Goal: Task Accomplishment & Management: Manage account settings

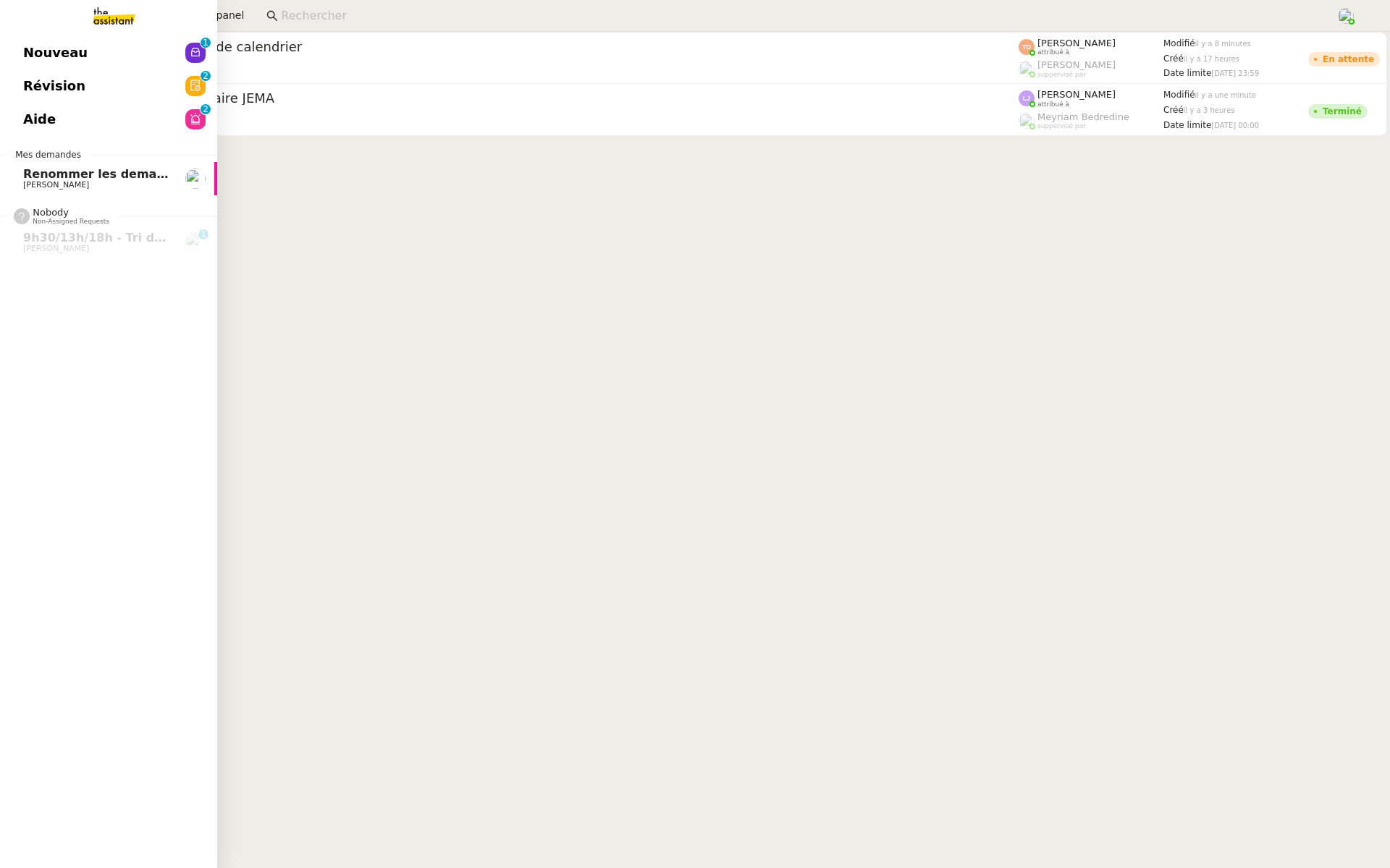
click at [105, 95] on link "Révision 0 1 2 3 4 5 6 7 8 9" at bounding box center [108, 85] width 217 height 33
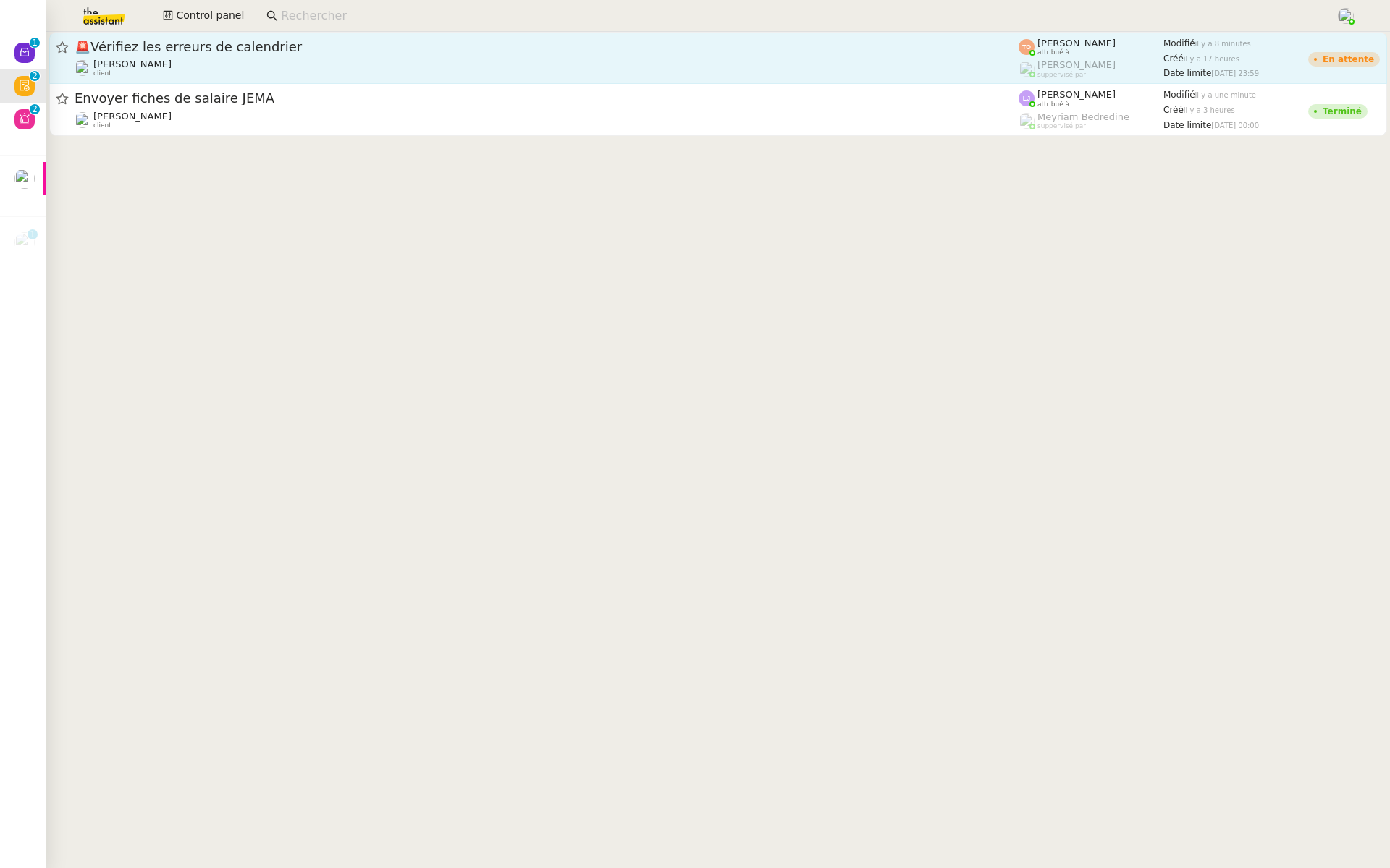
click at [225, 49] on span "🚨 Vérifiez les erreurs de calendrier" at bounding box center [546, 47] width 944 height 13
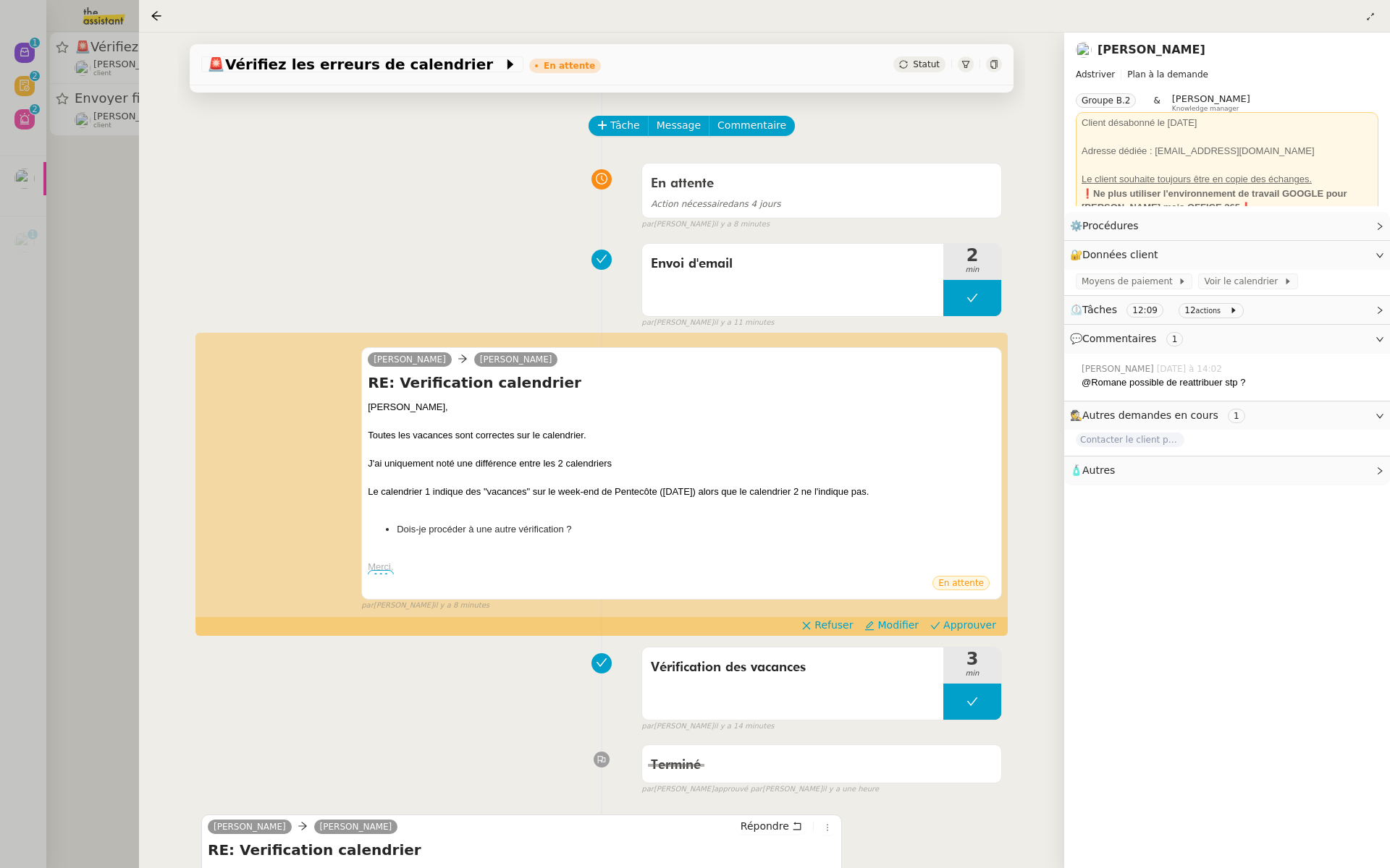
scroll to position [93, 0]
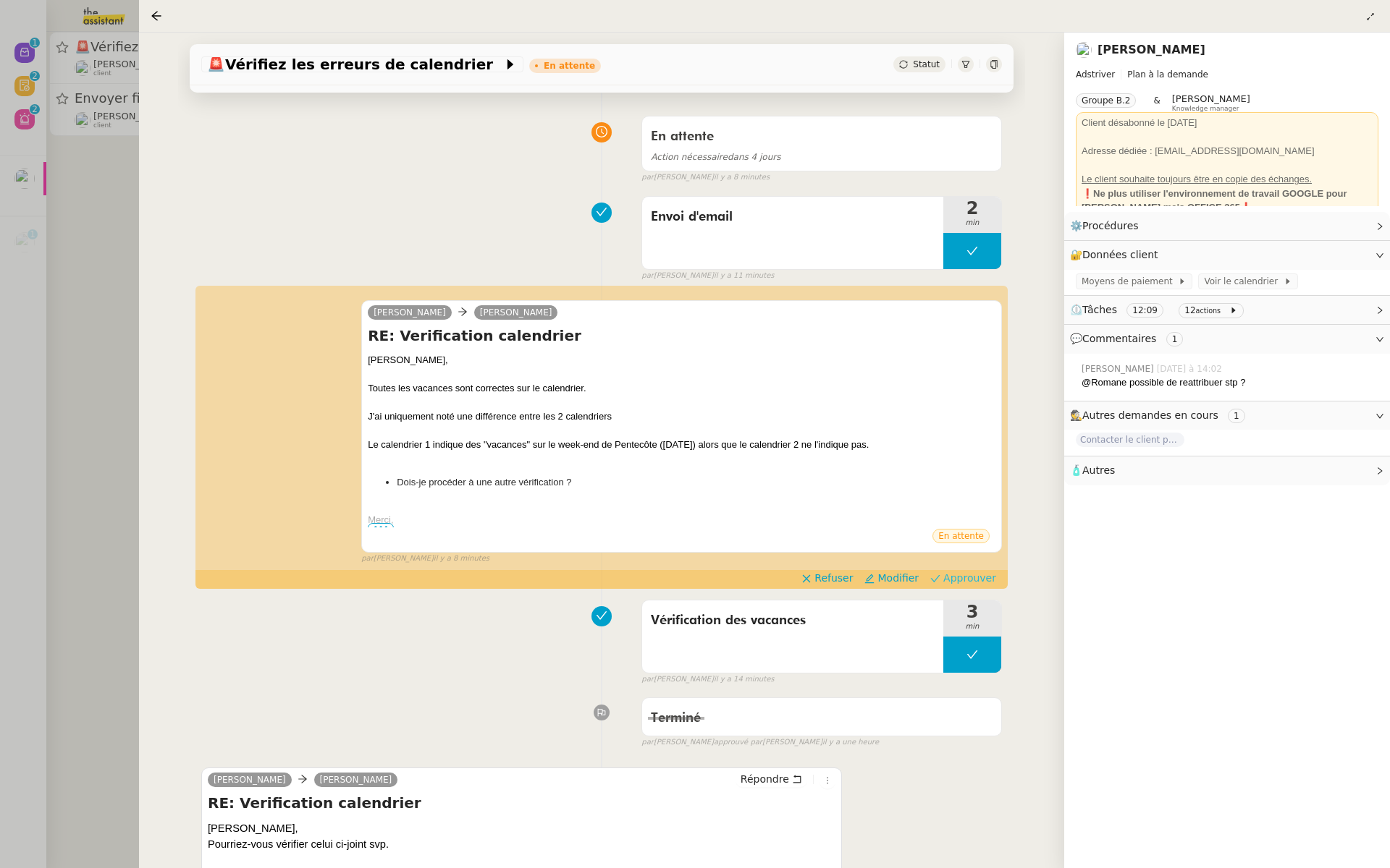
click at [974, 575] on span "Approuver" at bounding box center [969, 578] width 53 height 14
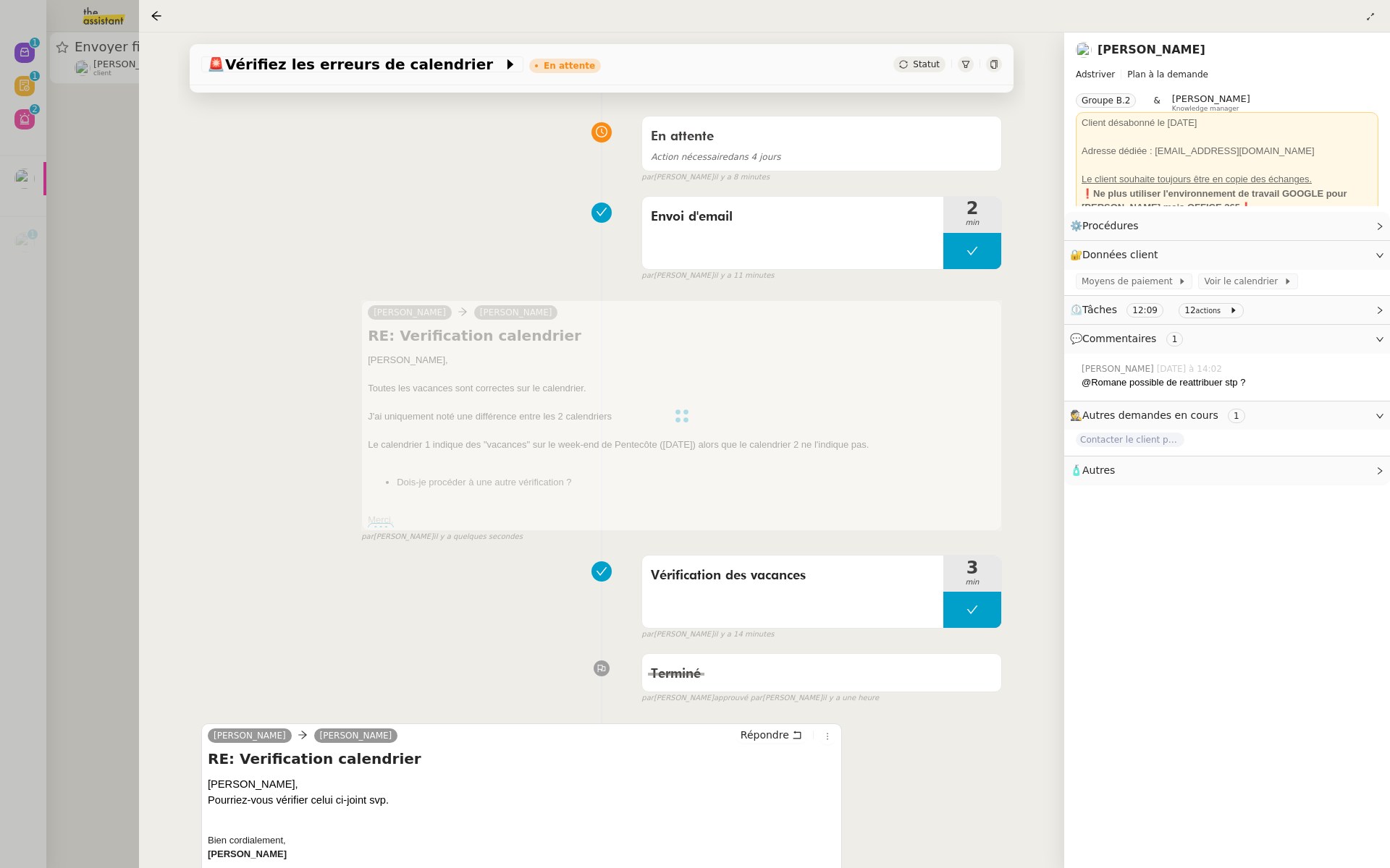
click at [101, 361] on div at bounding box center [695, 434] width 1390 height 868
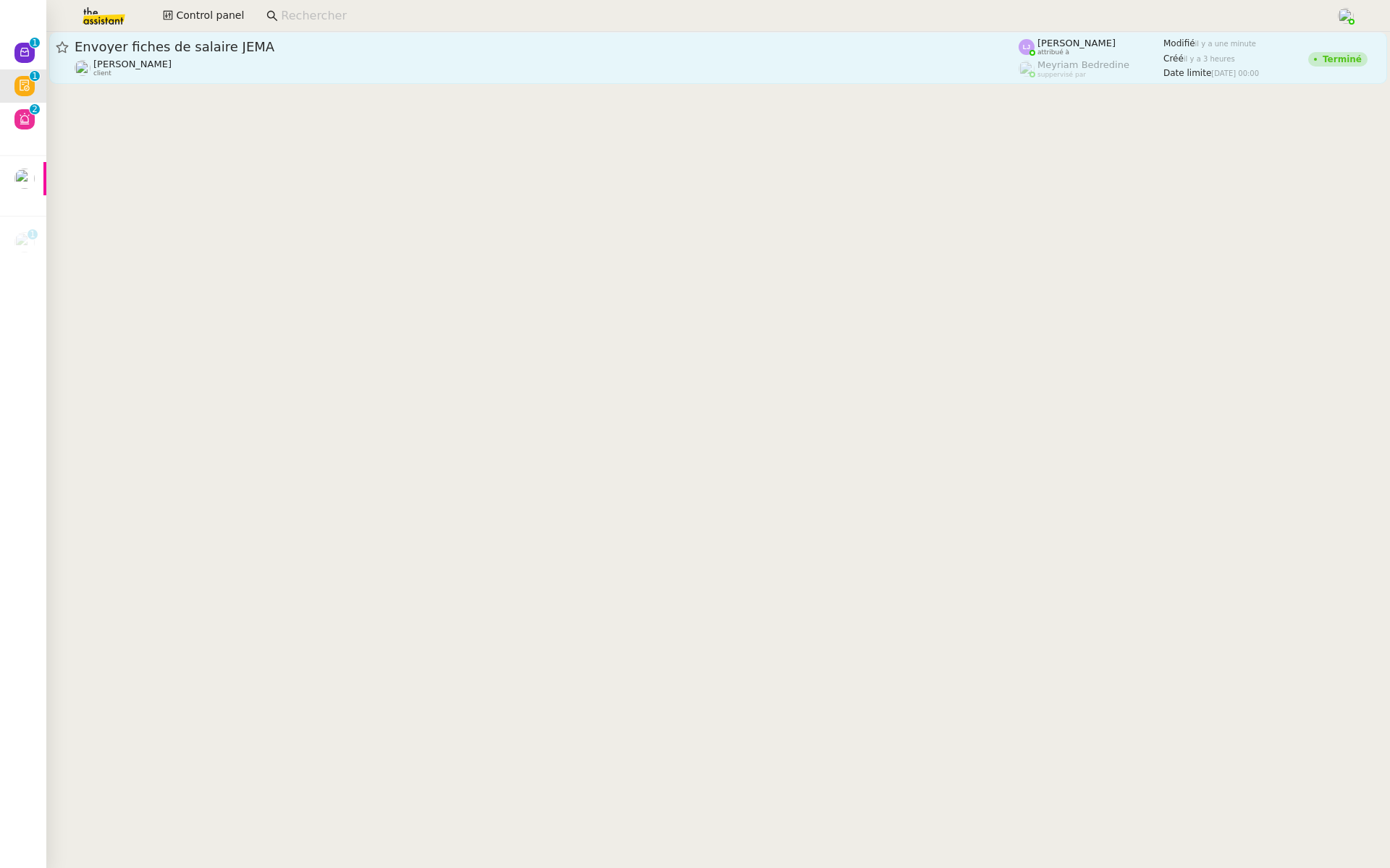
click at [341, 51] on span "Envoyer fiches de salaire JEMA" at bounding box center [546, 47] width 944 height 13
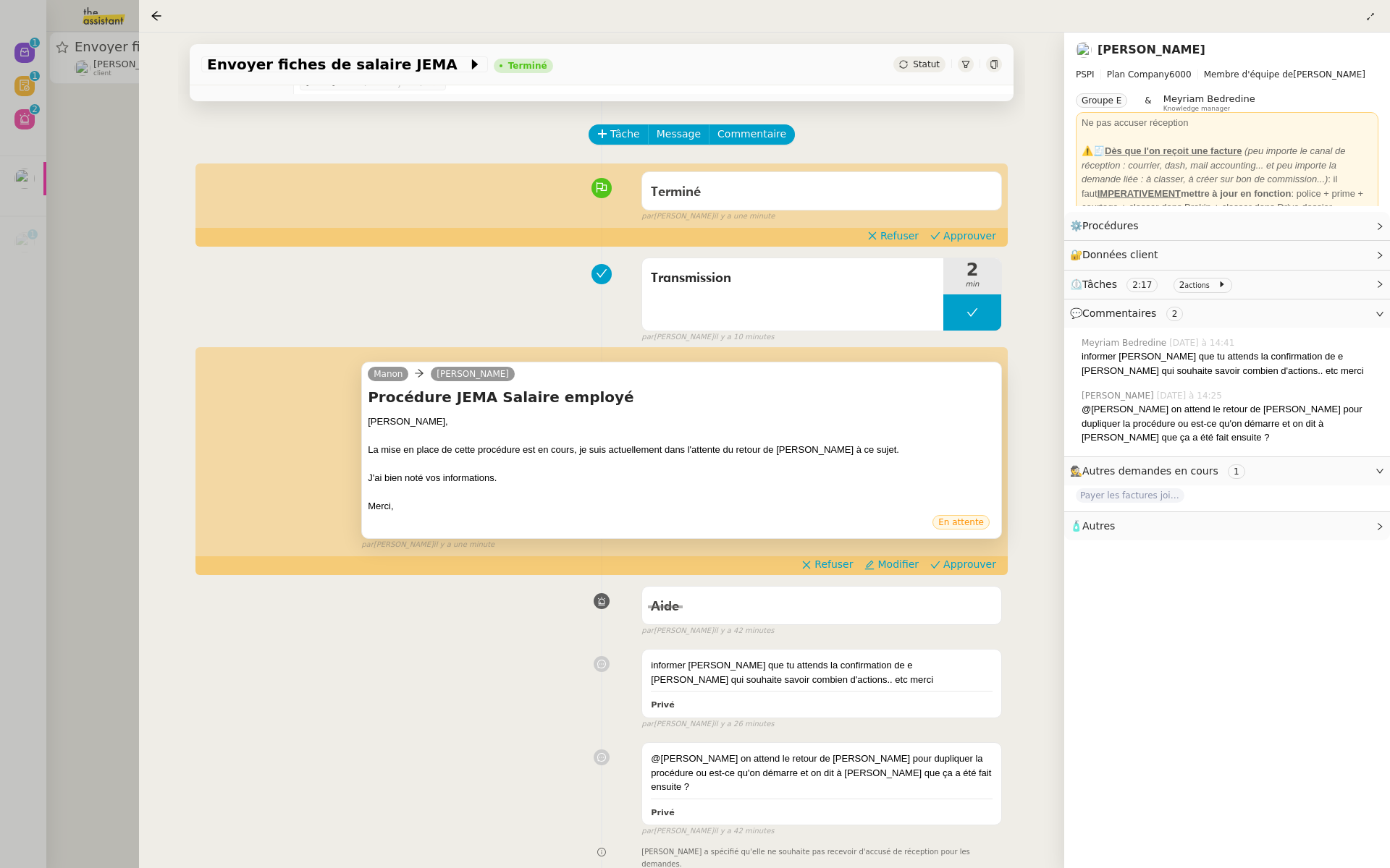
scroll to position [65, 0]
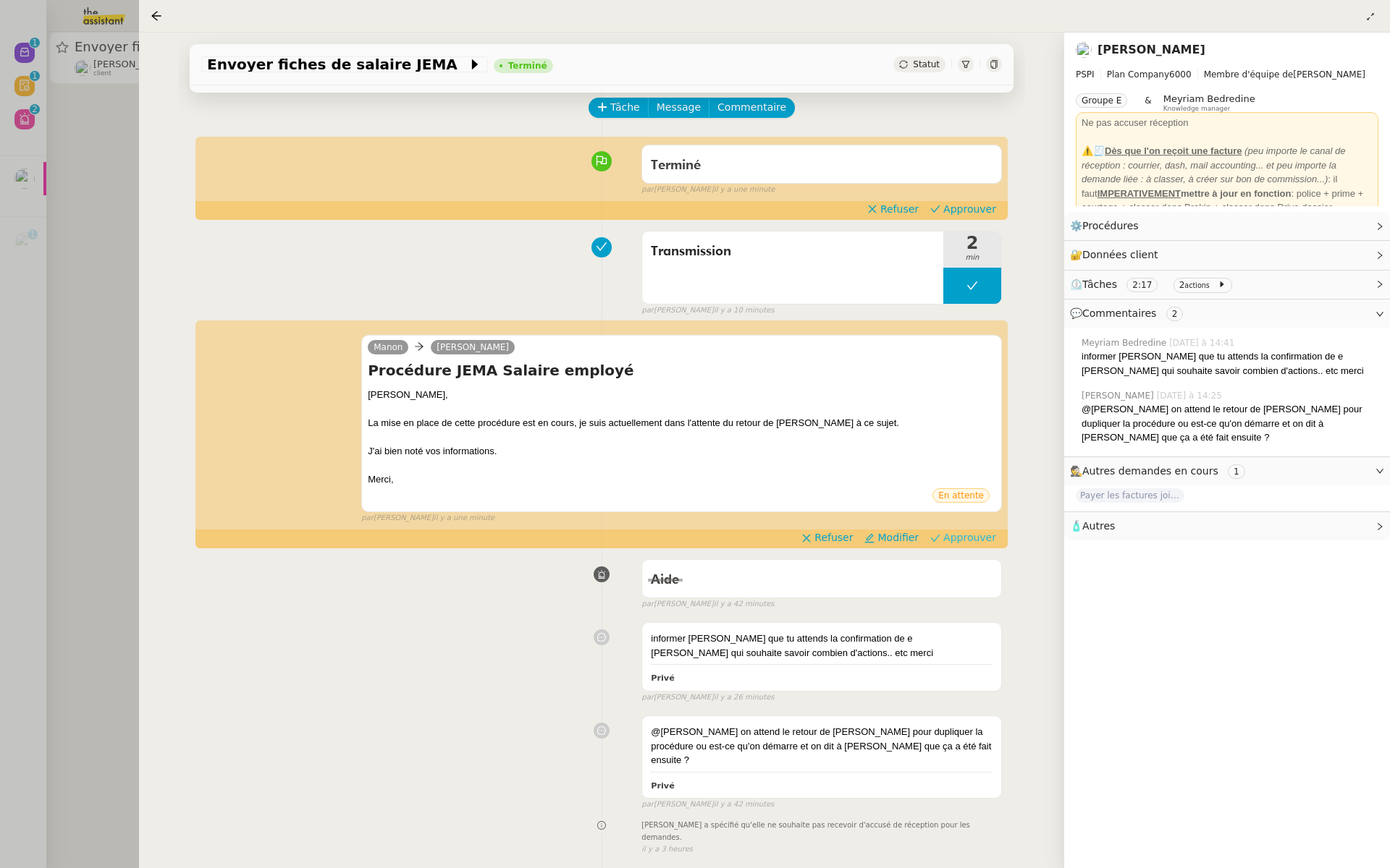
click at [964, 533] on span "Approuver" at bounding box center [969, 536] width 53 height 14
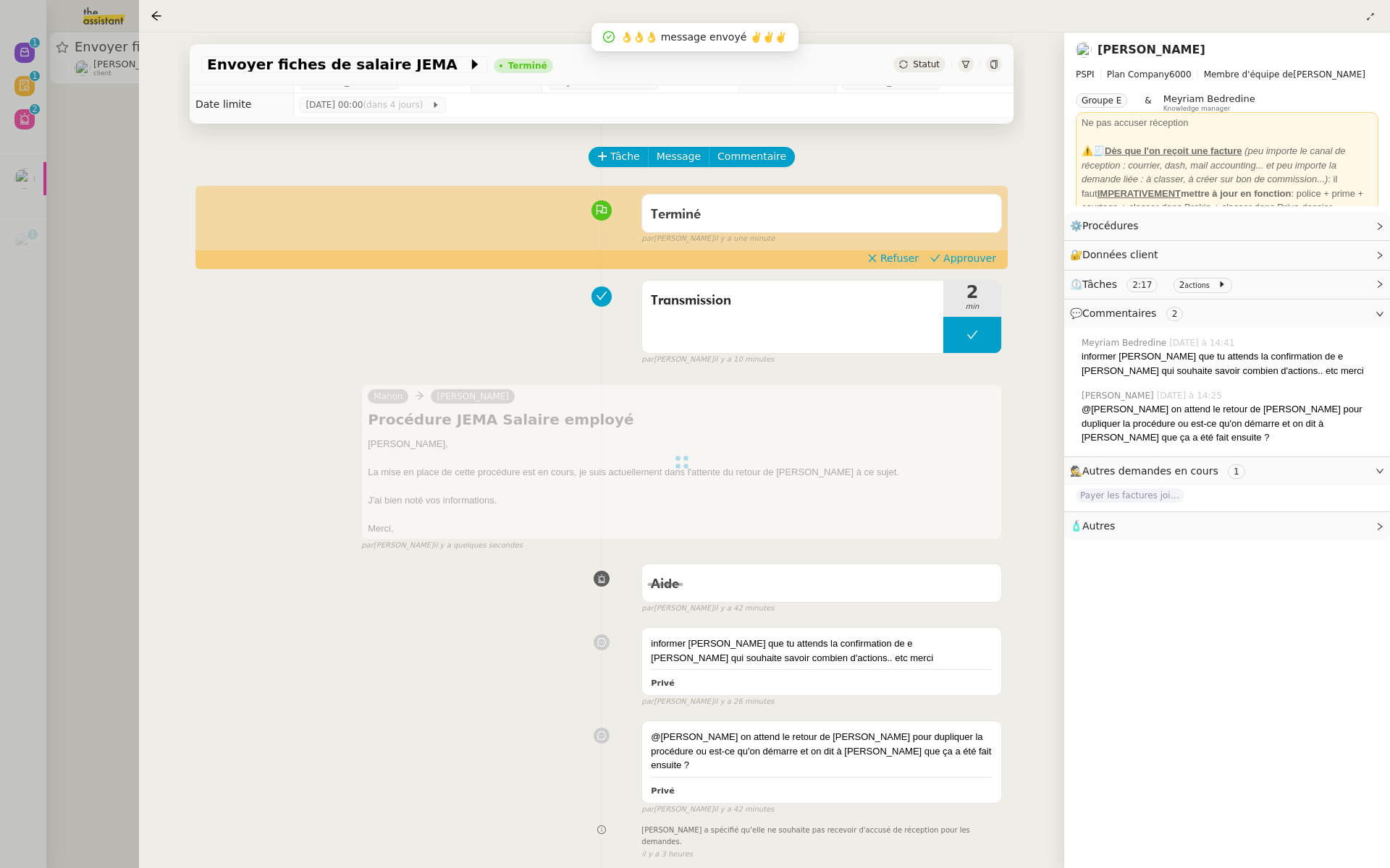
scroll to position [0, 0]
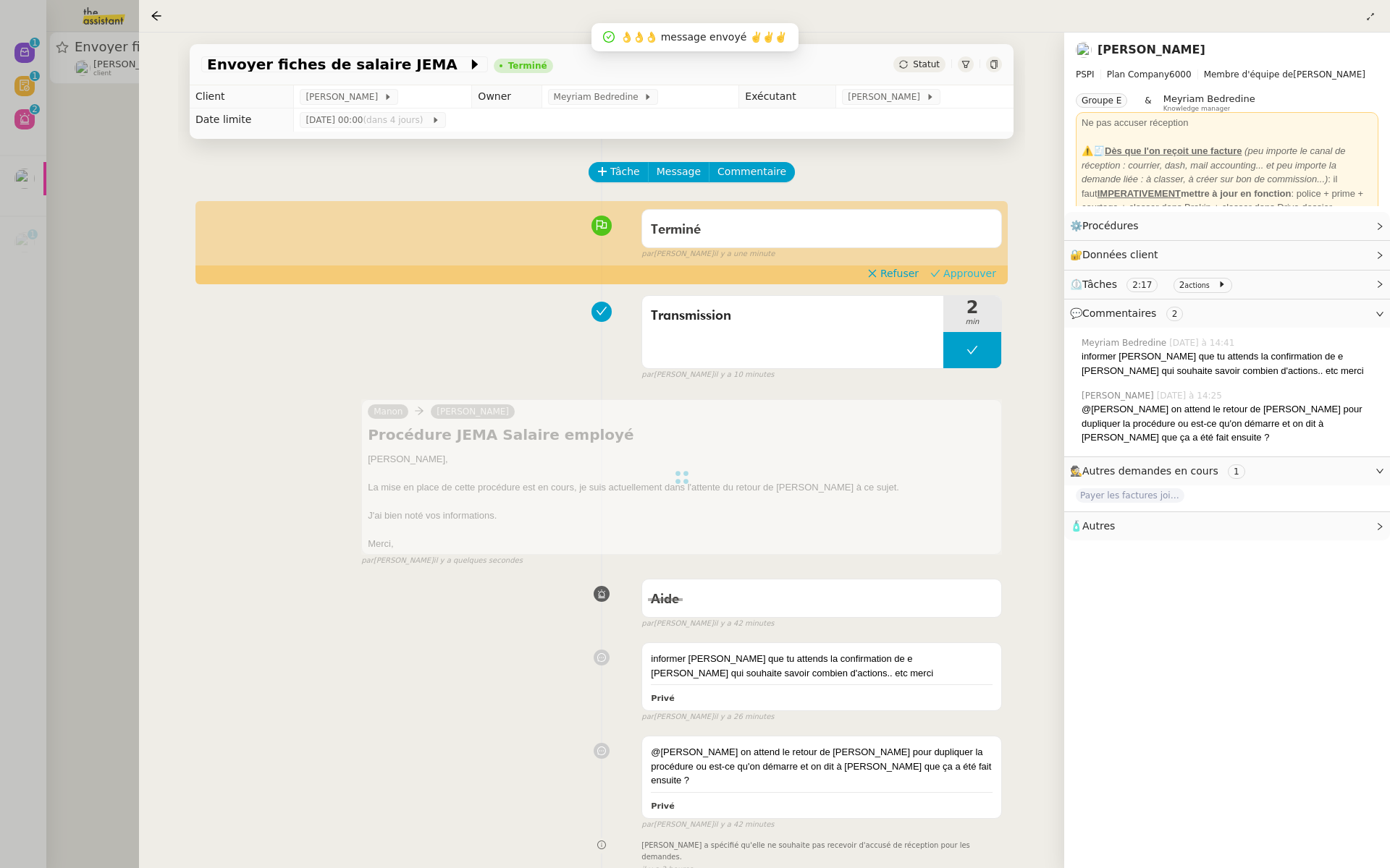
click at [973, 275] on span "Approuver" at bounding box center [969, 272] width 53 height 14
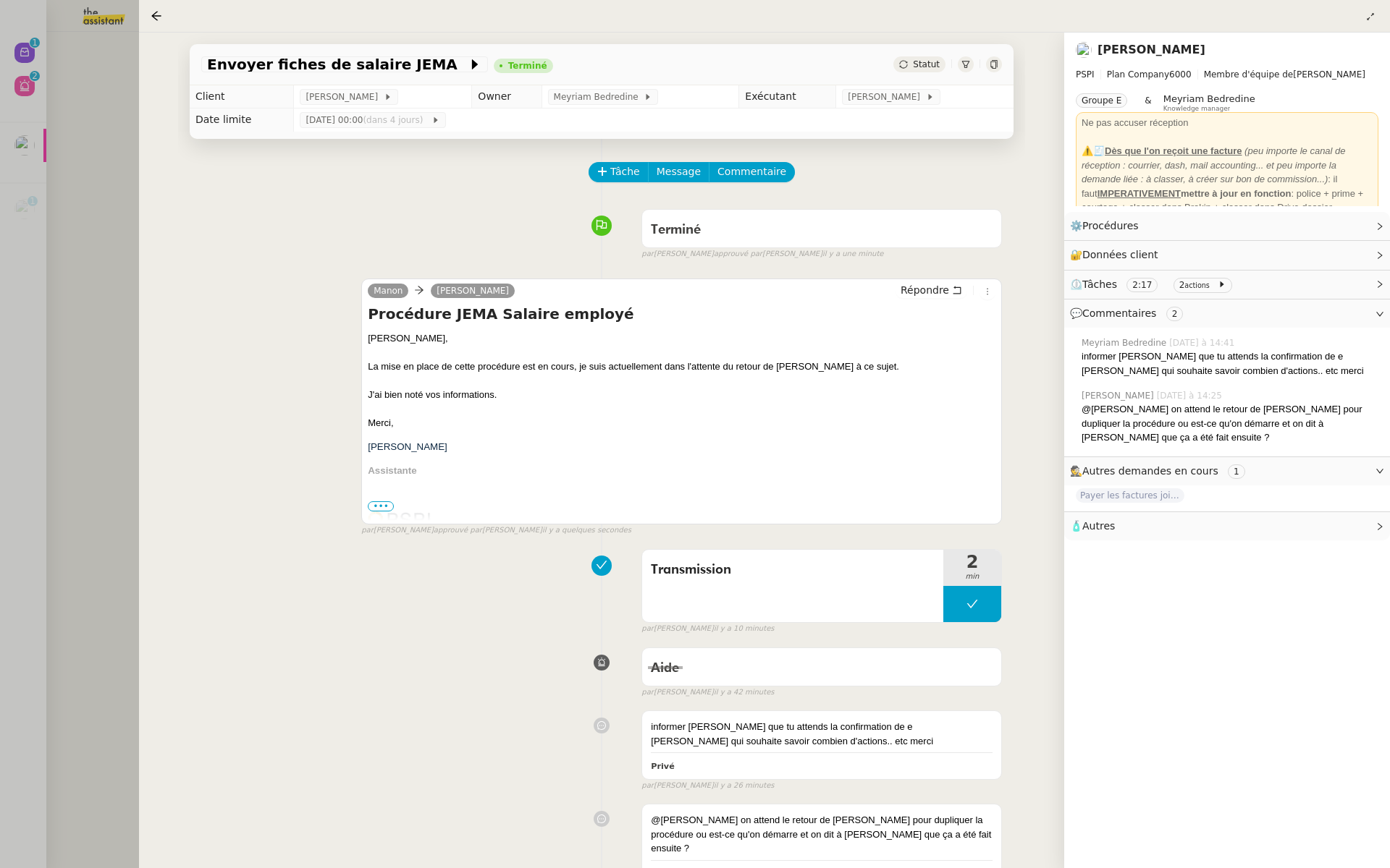
click at [32, 71] on div at bounding box center [695, 434] width 1390 height 868
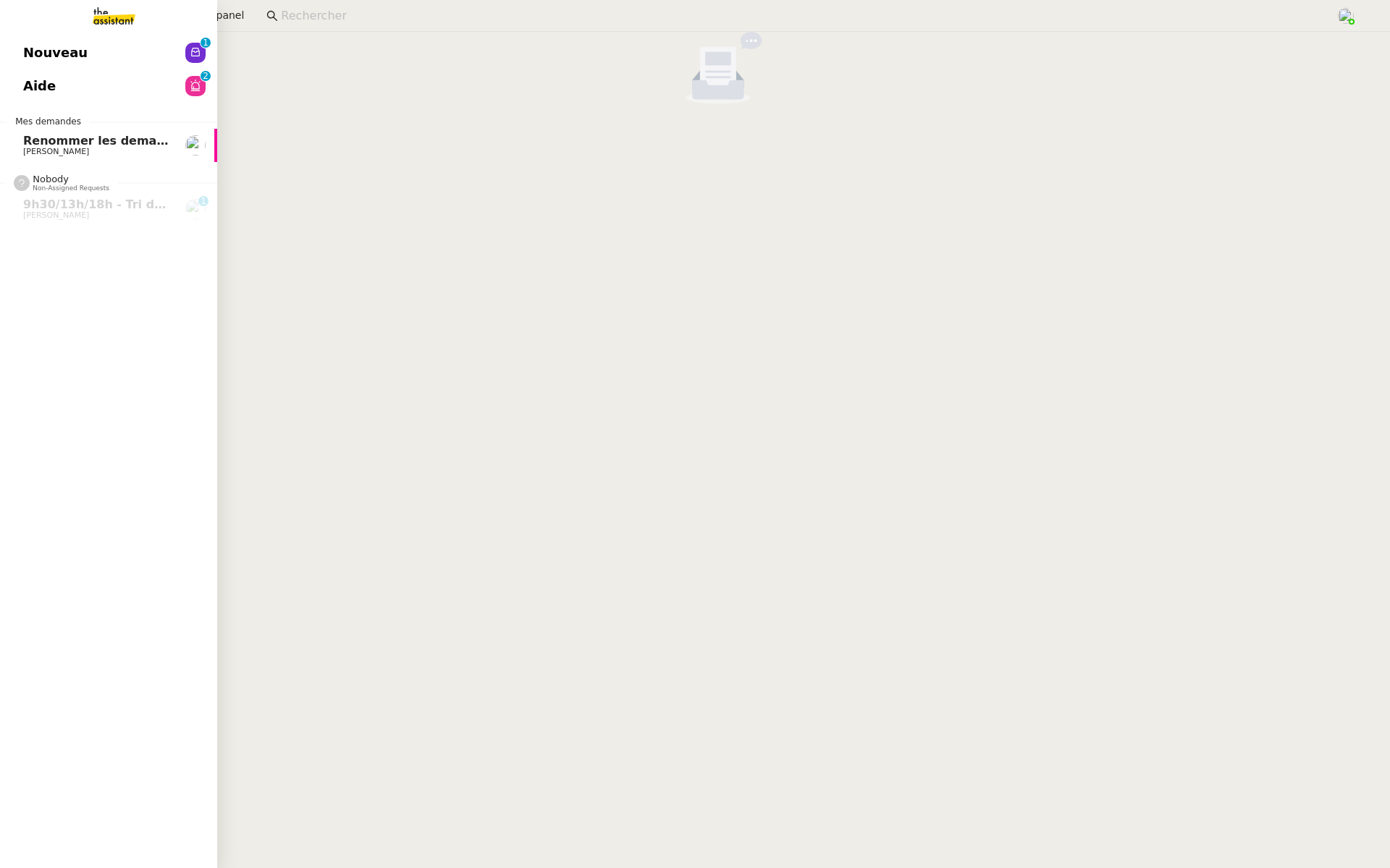
click at [14, 50] on link "Nouveau 0 1 2 3 4 5 6 7 8 9" at bounding box center [108, 53] width 217 height 33
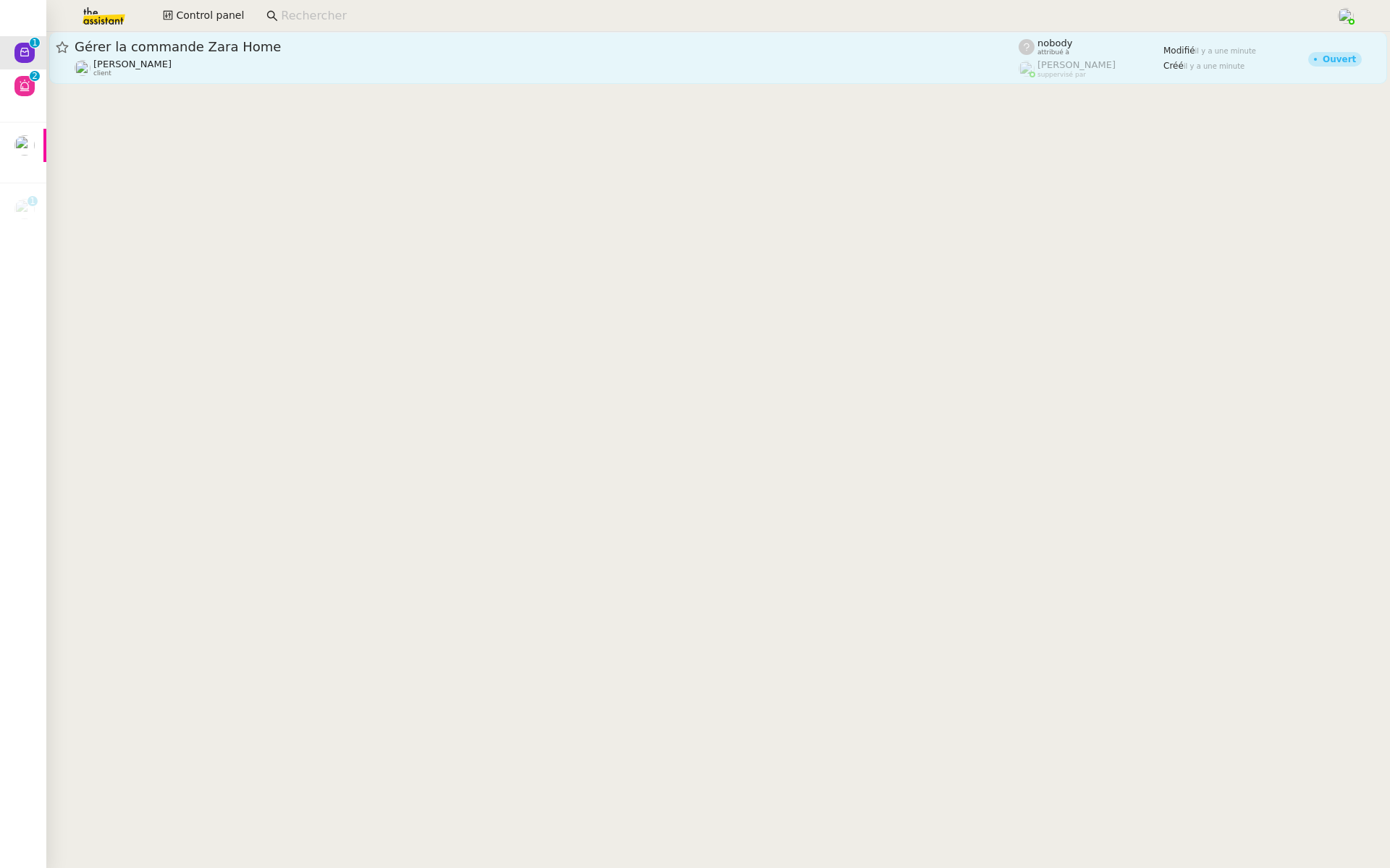
click at [313, 76] on div "[PERSON_NAME] client" at bounding box center [546, 68] width 944 height 19
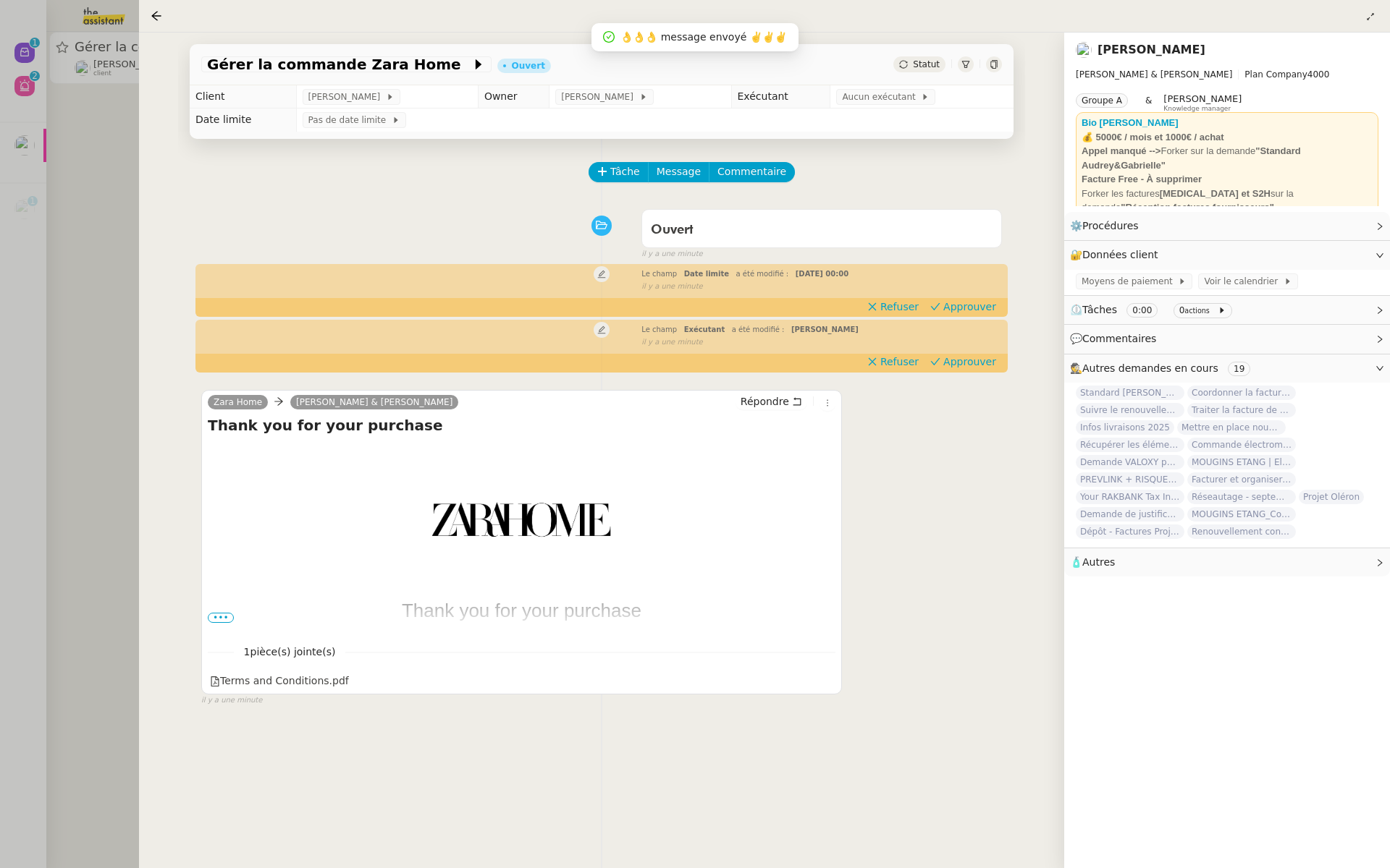
click at [115, 311] on div at bounding box center [695, 434] width 1390 height 868
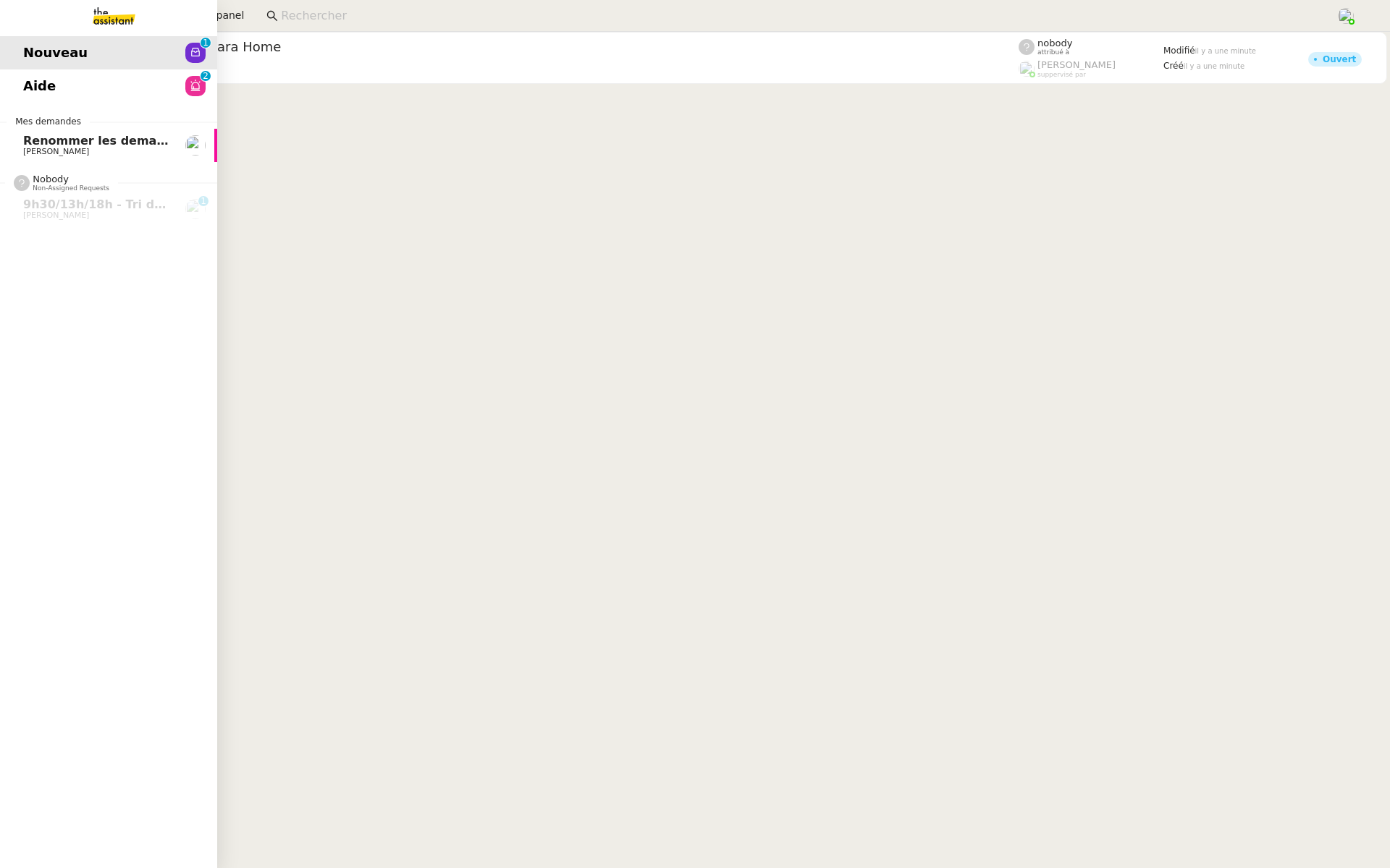
click at [26, 96] on span "Aide" at bounding box center [39, 85] width 33 height 22
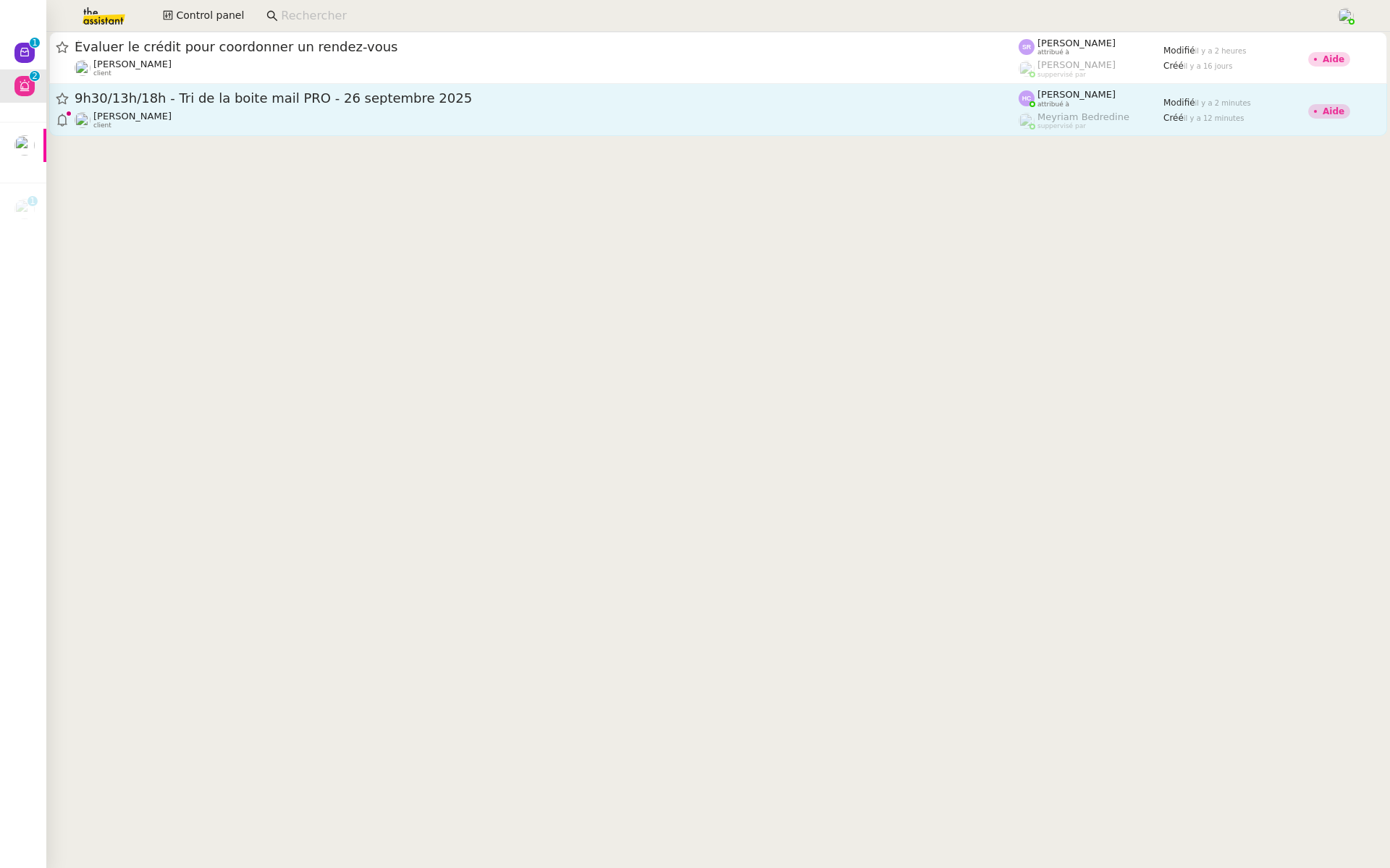
click at [234, 99] on span "9h30/13h/18h - Tri de la boite mail PRO - 26 septembre 2025" at bounding box center [546, 99] width 944 height 13
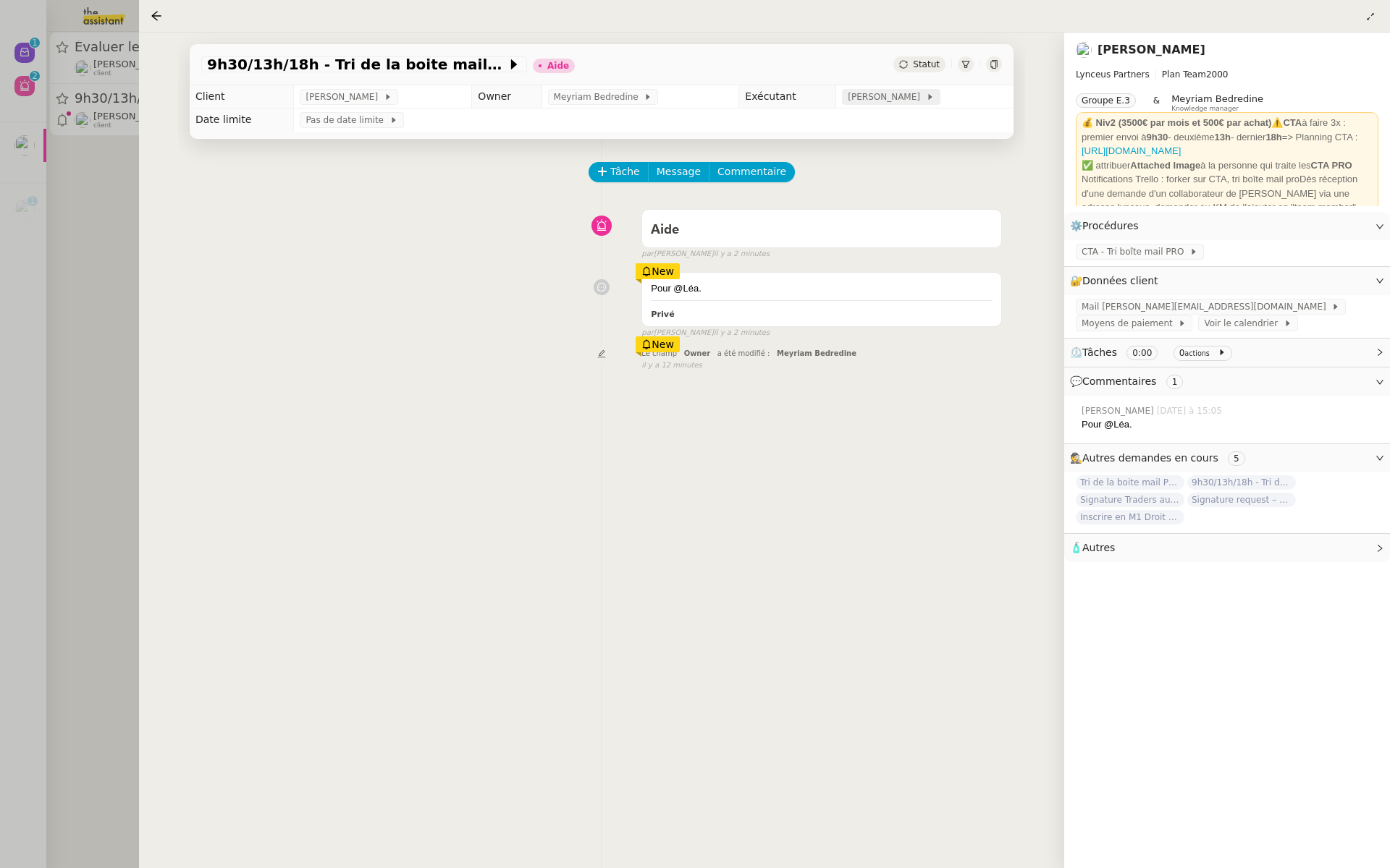
click at [885, 97] on span "[PERSON_NAME]" at bounding box center [886, 96] width 77 height 14
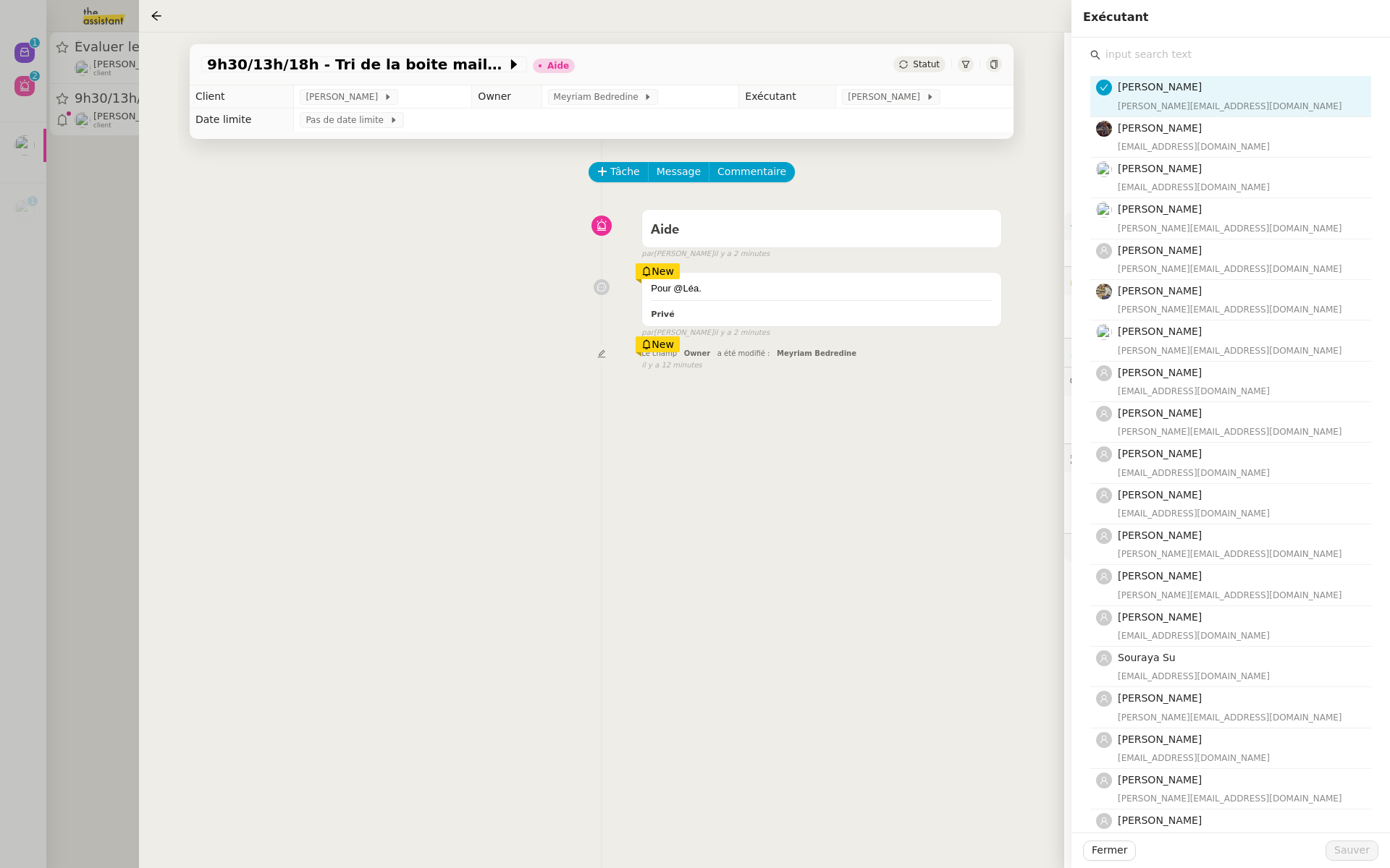
click at [1148, 50] on input "text" at bounding box center [1235, 54] width 271 height 20
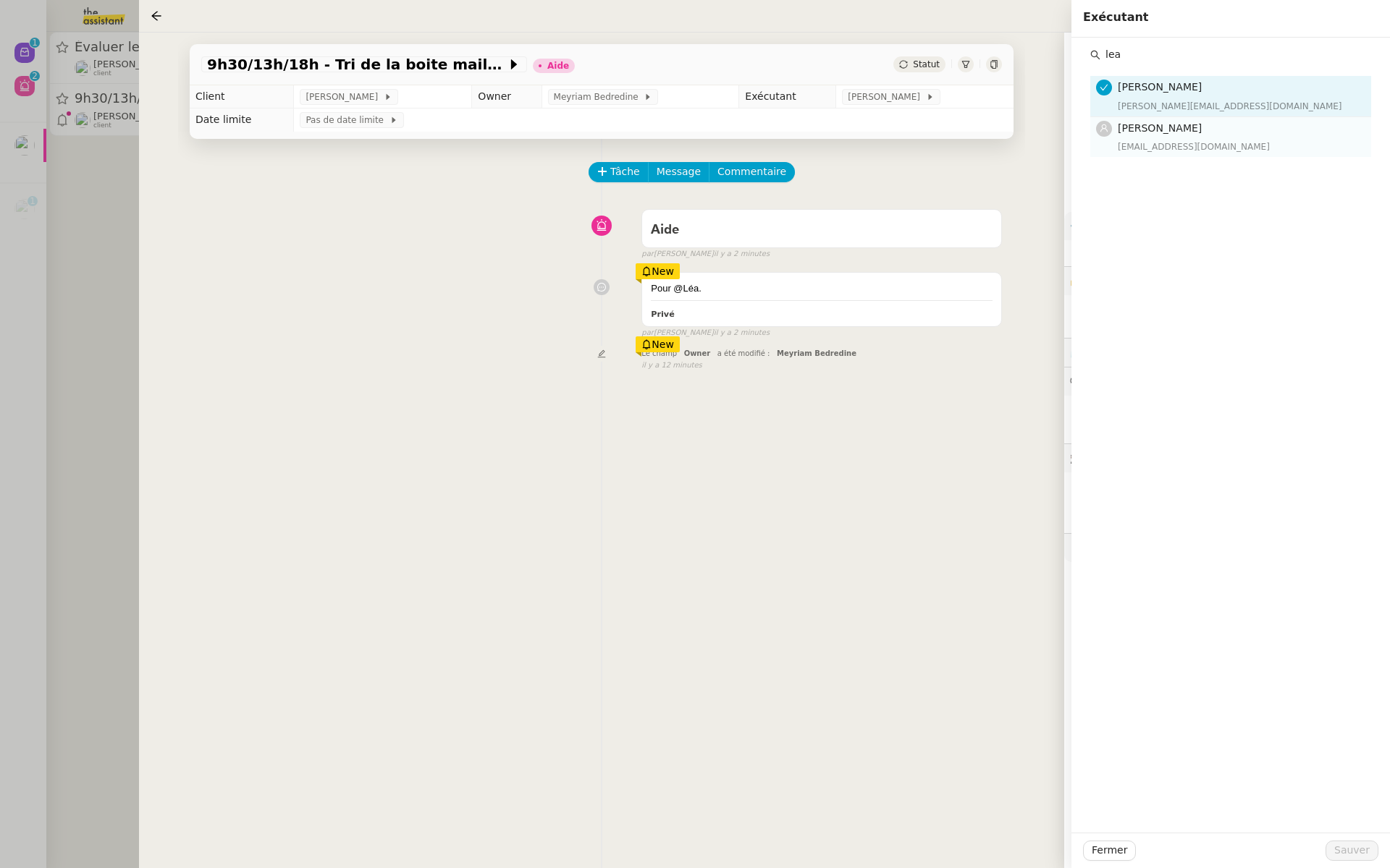
type input "lea"
click at [1180, 140] on div "[EMAIL_ADDRESS][DOMAIN_NAME]" at bounding box center [1240, 147] width 244 height 14
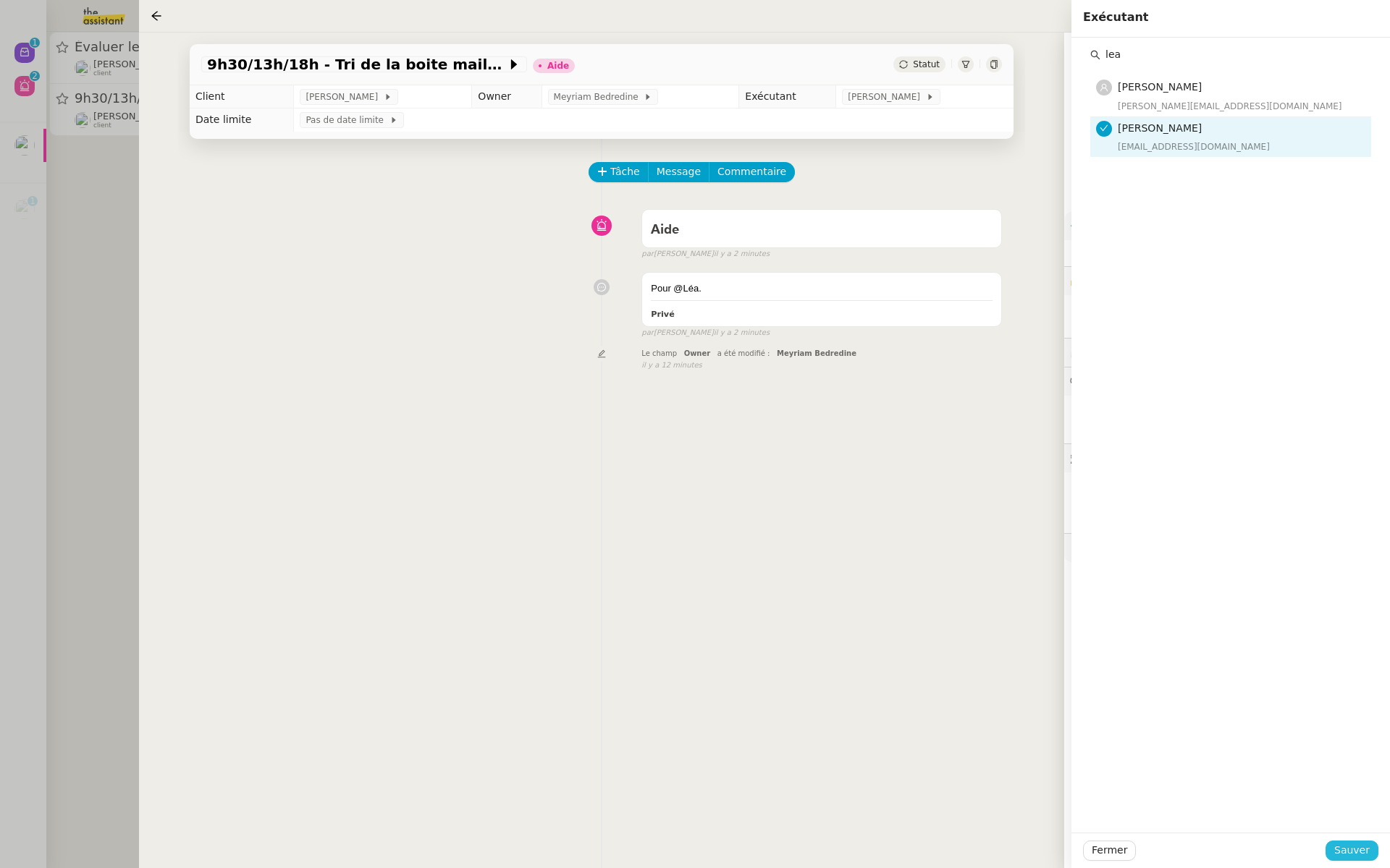
click at [1340, 852] on span "Sauver" at bounding box center [1351, 850] width 36 height 17
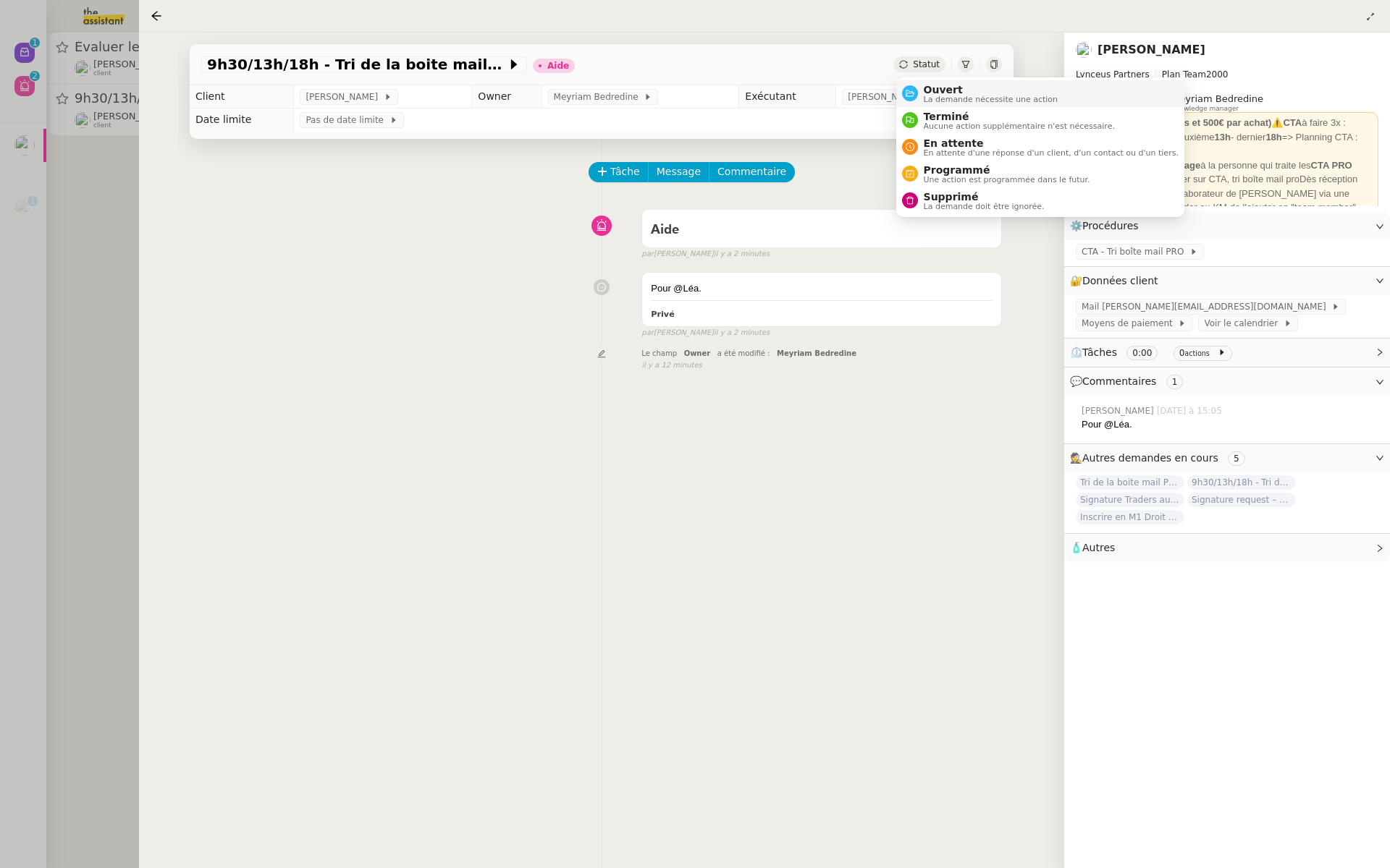
click at [924, 88] on span "Ouvert" at bounding box center [991, 89] width 134 height 11
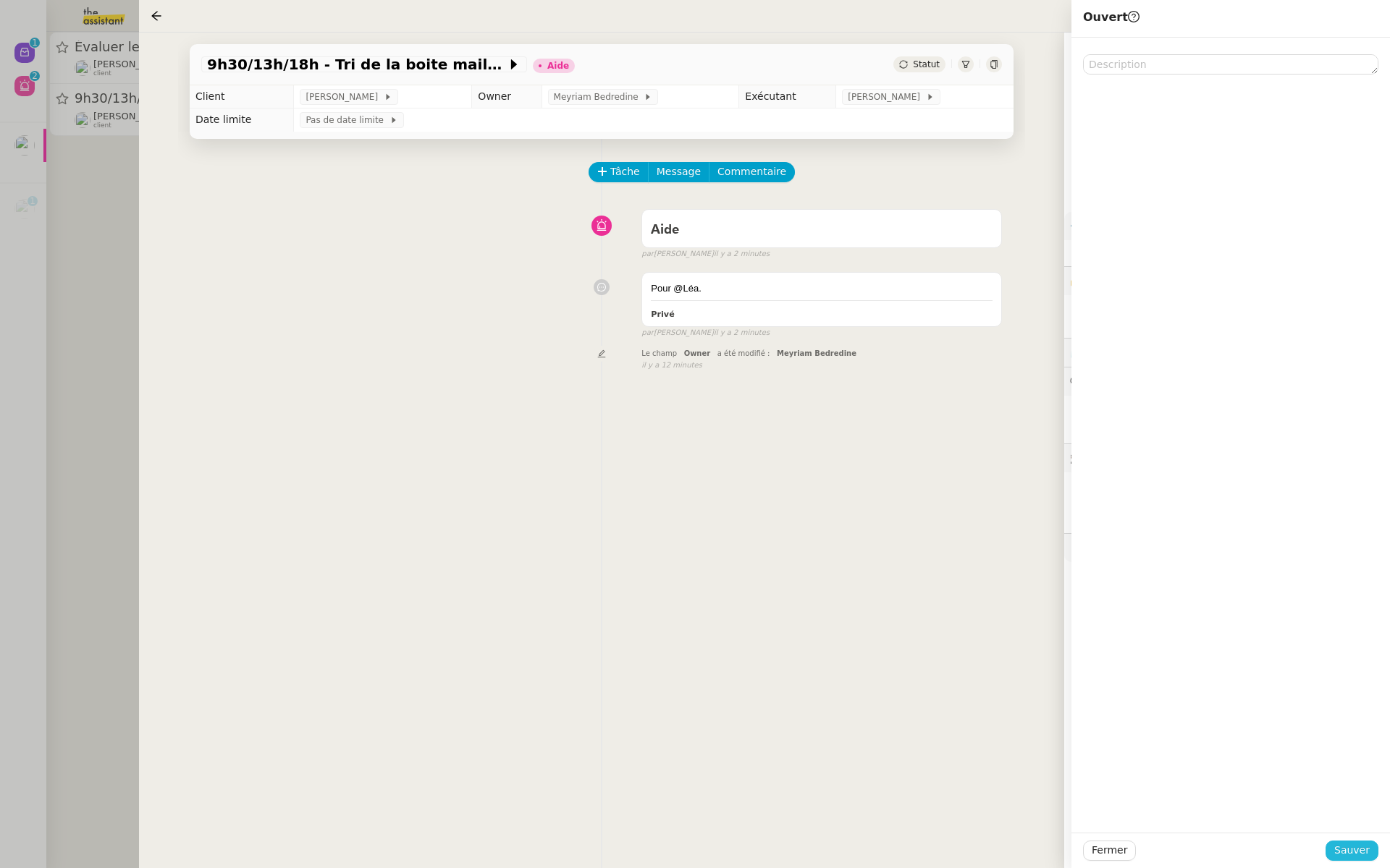
click at [1349, 846] on span "Sauver" at bounding box center [1351, 850] width 36 height 17
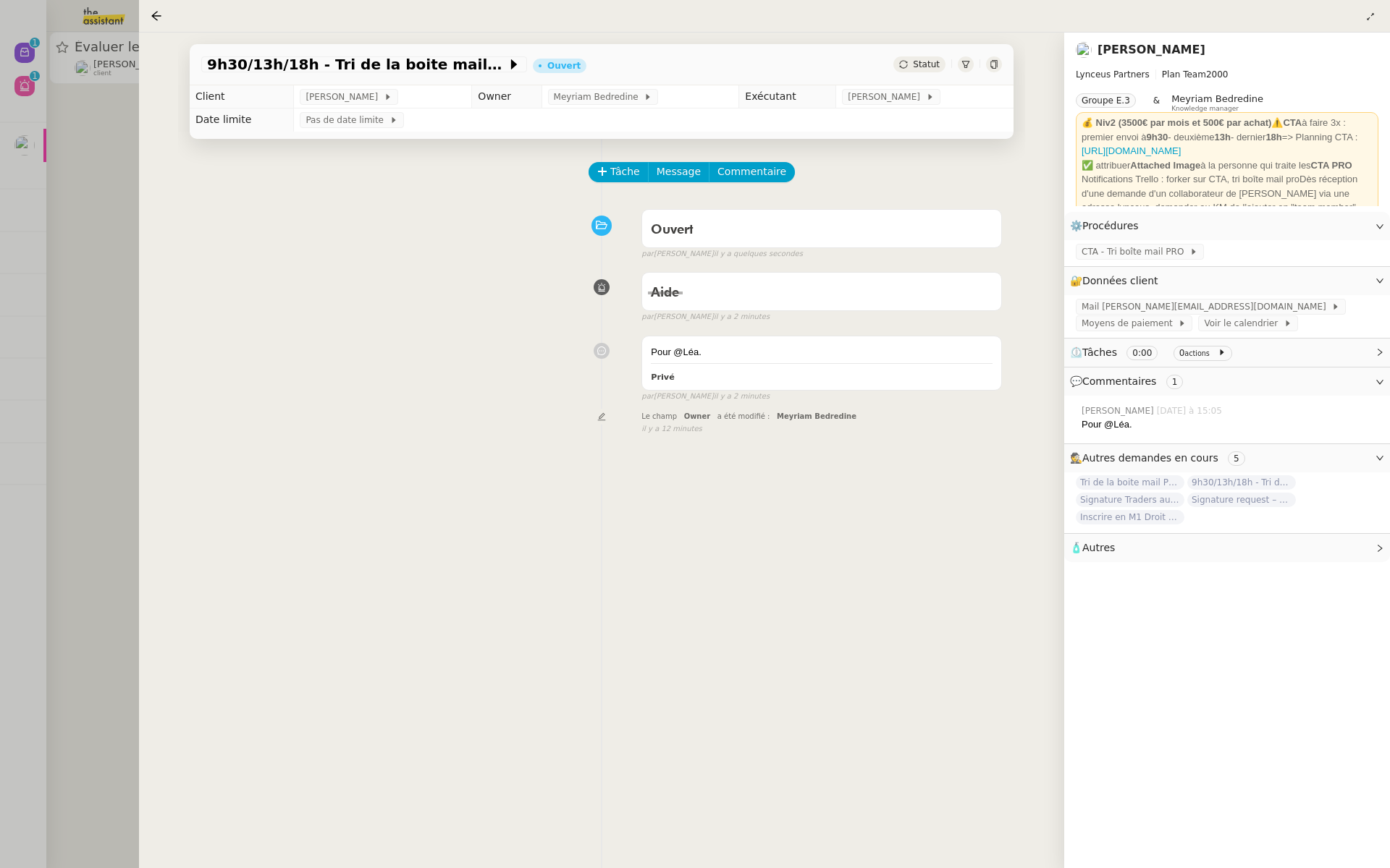
click at [68, 264] on div at bounding box center [695, 434] width 1390 height 868
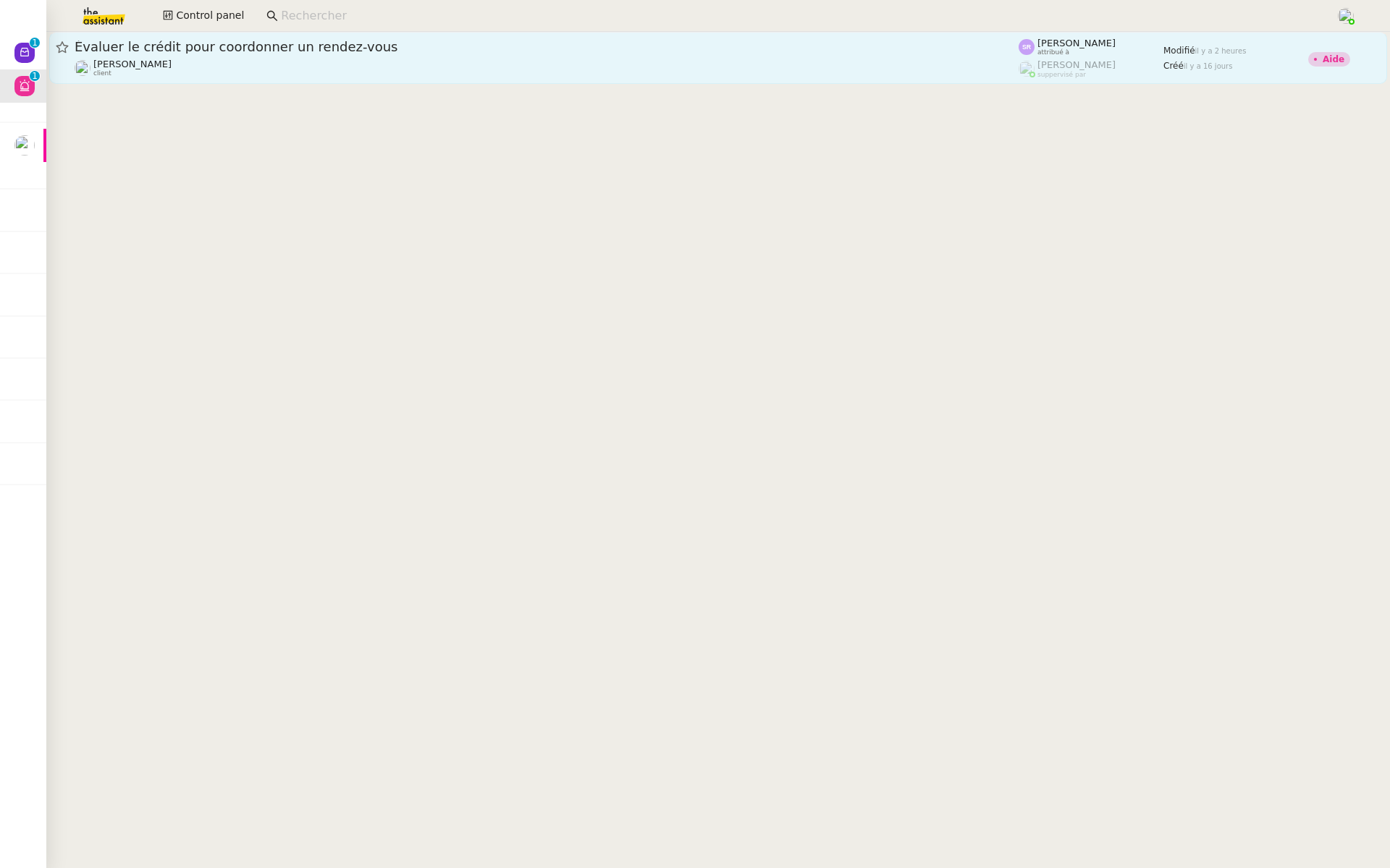
click at [151, 54] on div "Évaluer le crédit pour coordonner un rendez-vous" at bounding box center [546, 47] width 944 height 17
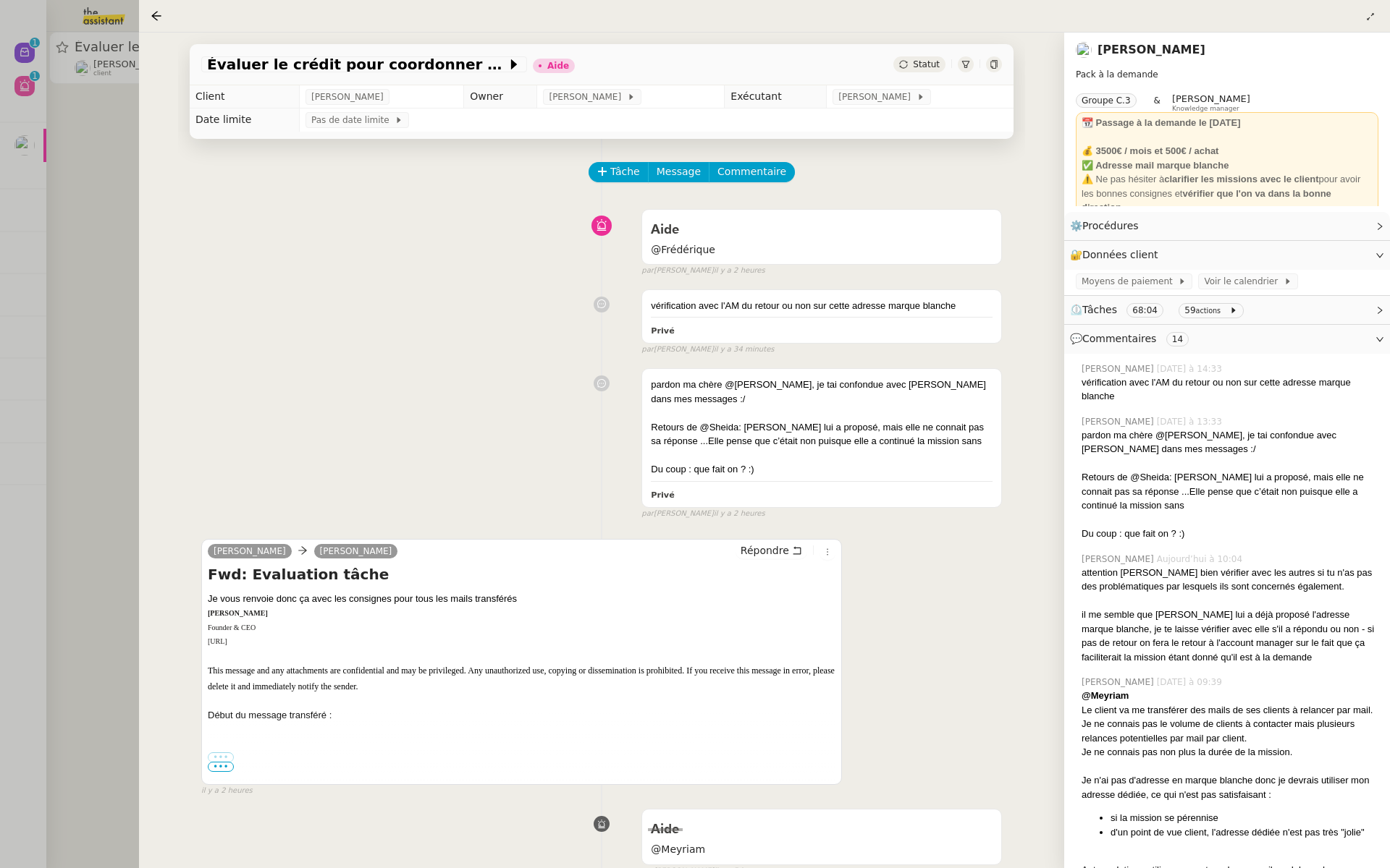
click at [91, 305] on div at bounding box center [695, 434] width 1390 height 868
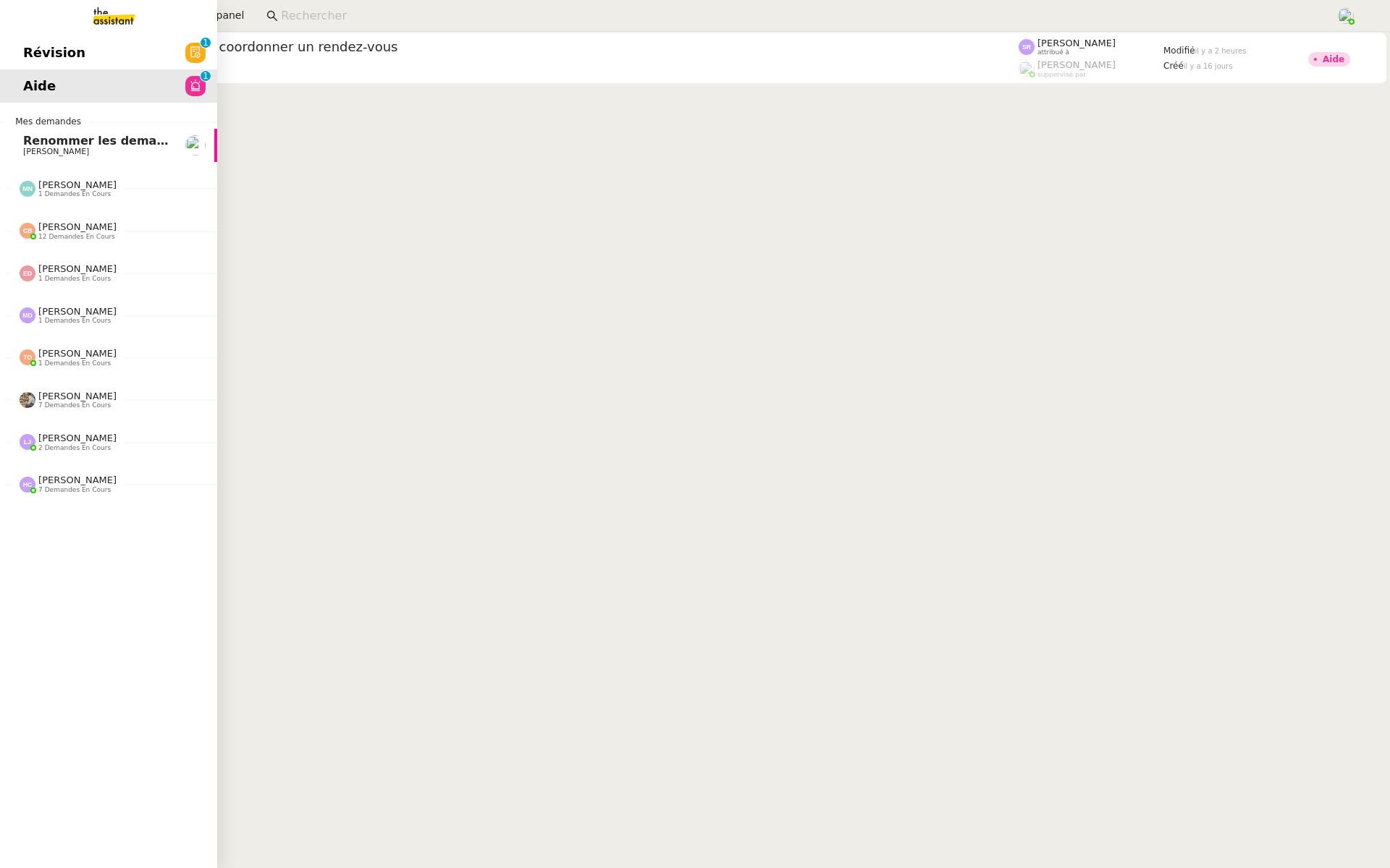
click at [96, 55] on link "Révision 0 1 2 3 4 5 6 7 8 9" at bounding box center [108, 53] width 217 height 33
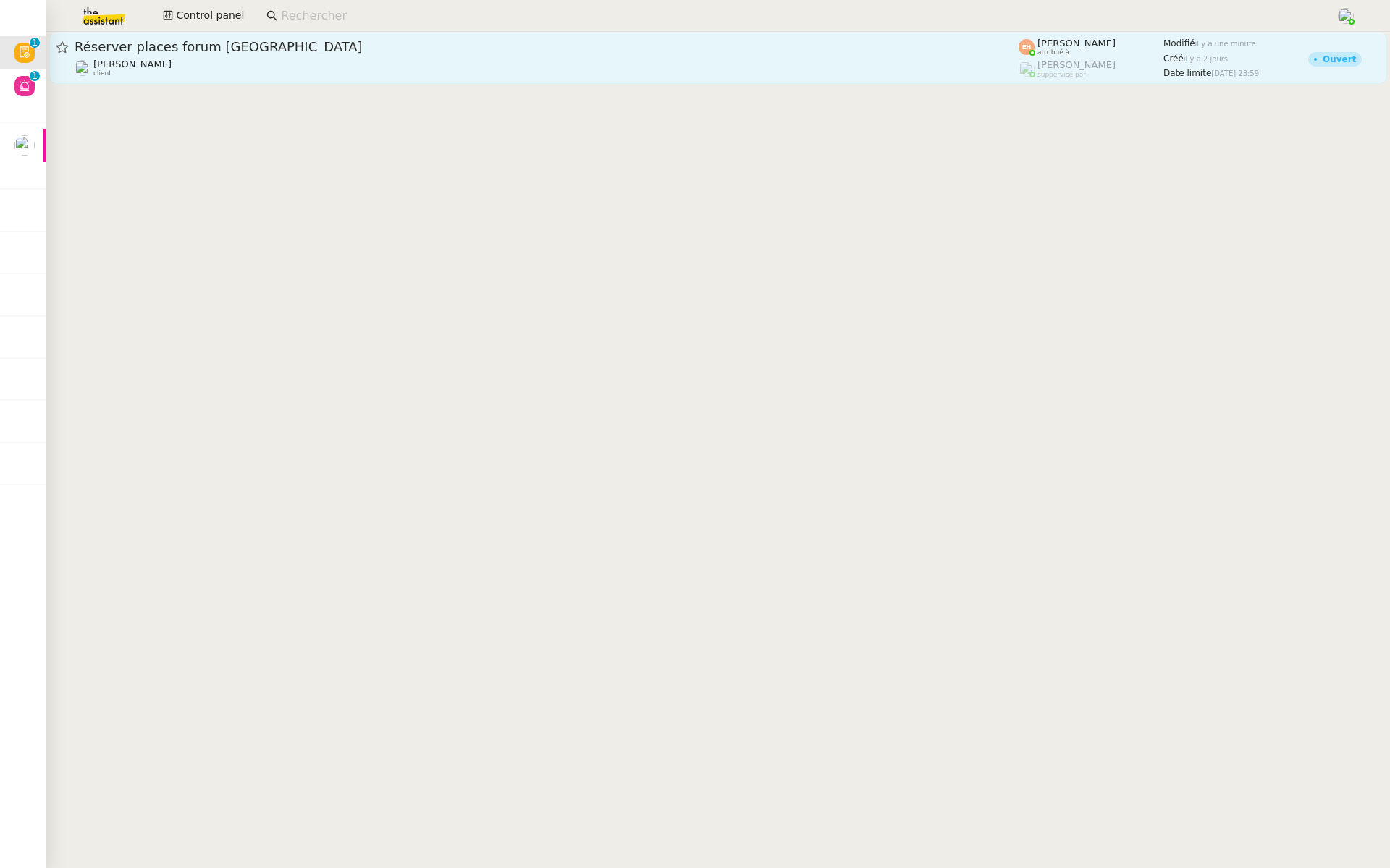
click at [328, 39] on div "Réserver places forum [GEOGRAPHIC_DATA]" at bounding box center [546, 47] width 944 height 17
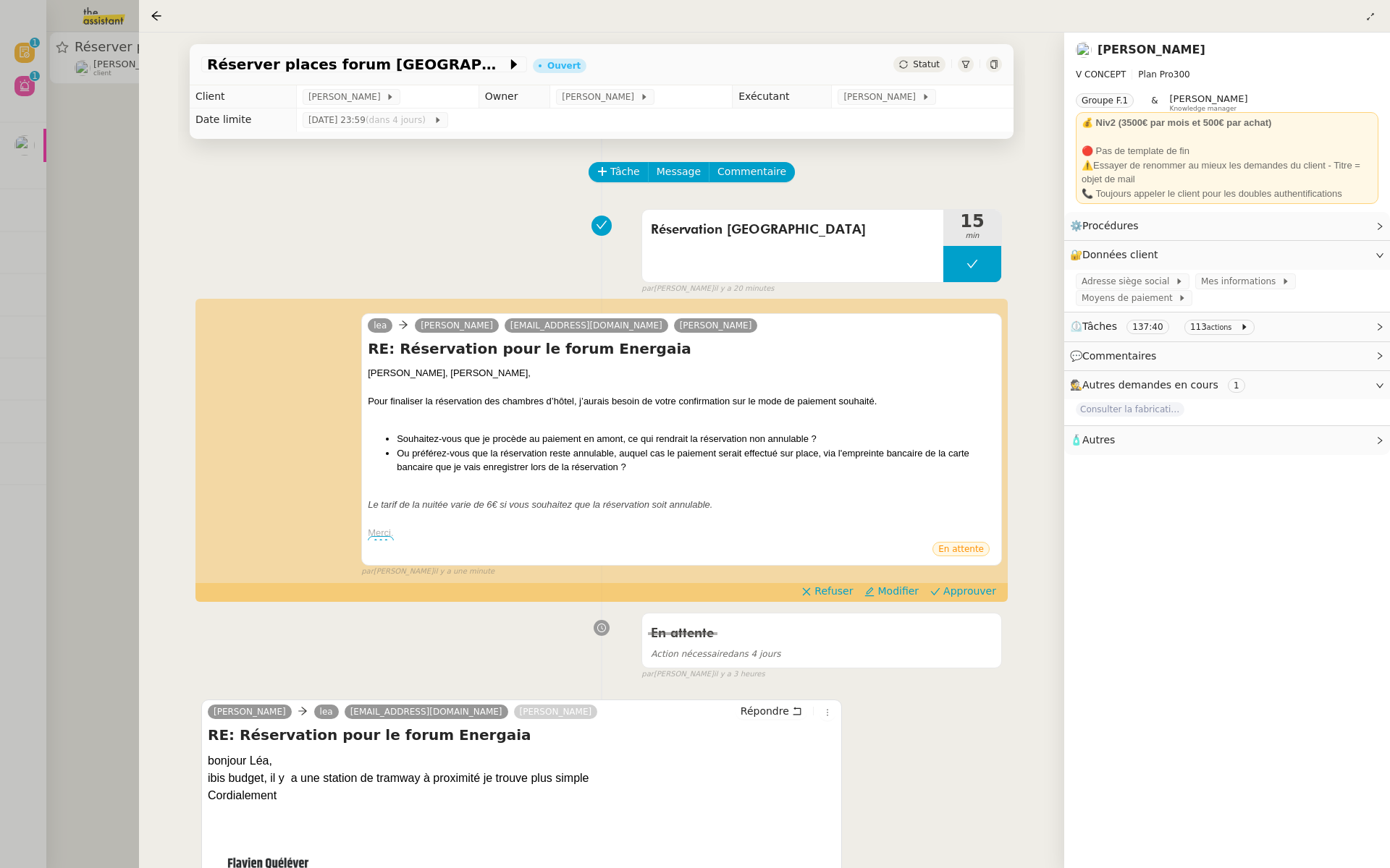
drag, startPoint x: 104, startPoint y: 384, endPoint x: 117, endPoint y: 373, distance: 17.0
click at [104, 383] on div at bounding box center [695, 434] width 1390 height 868
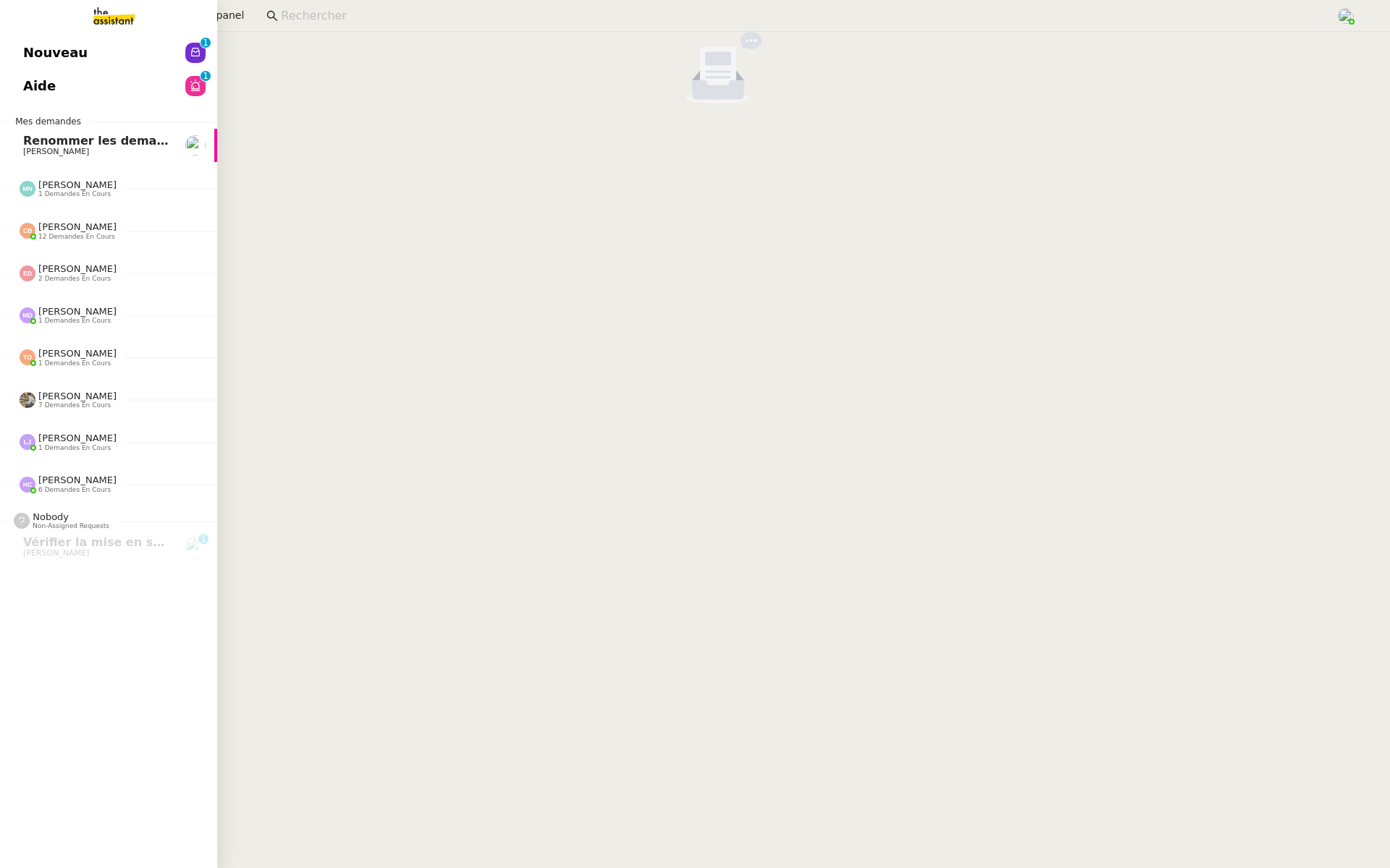
click at [89, 58] on link "Nouveau 0 1 2 3 4 5 6 7 8 9" at bounding box center [108, 53] width 217 height 33
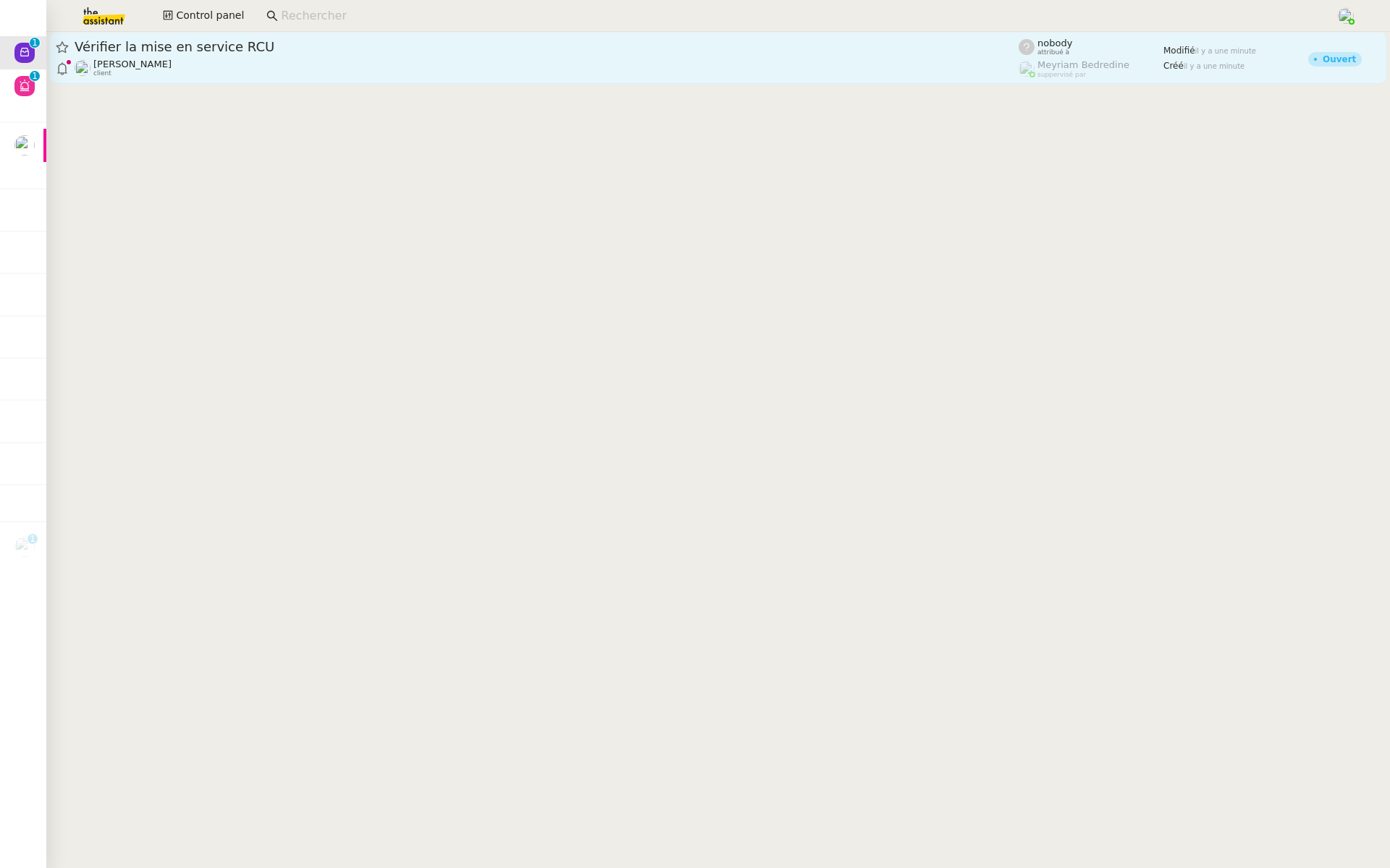
click at [310, 60] on div "[PERSON_NAME] Conceicao client" at bounding box center [546, 68] width 944 height 19
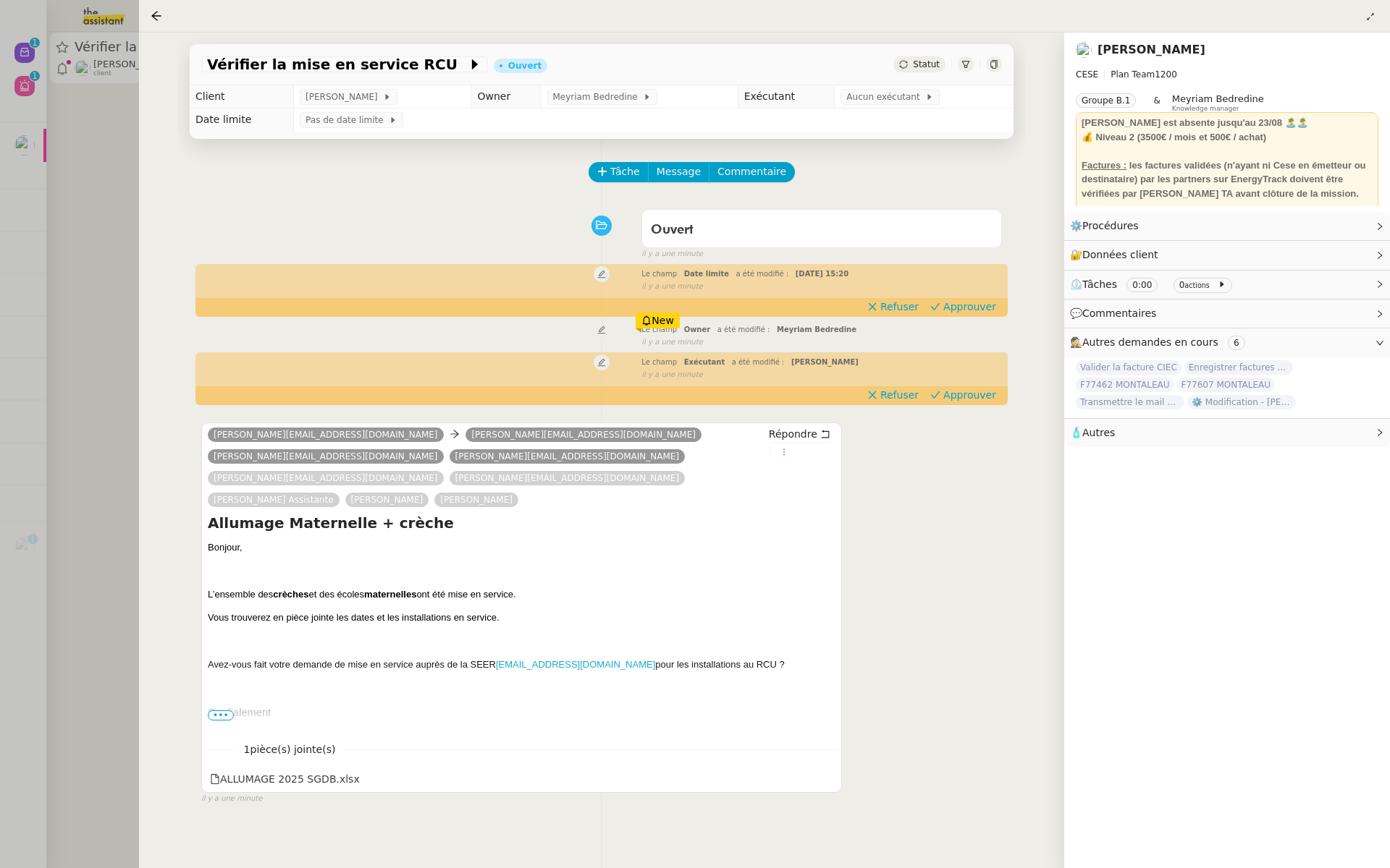
scroll to position [14, 0]
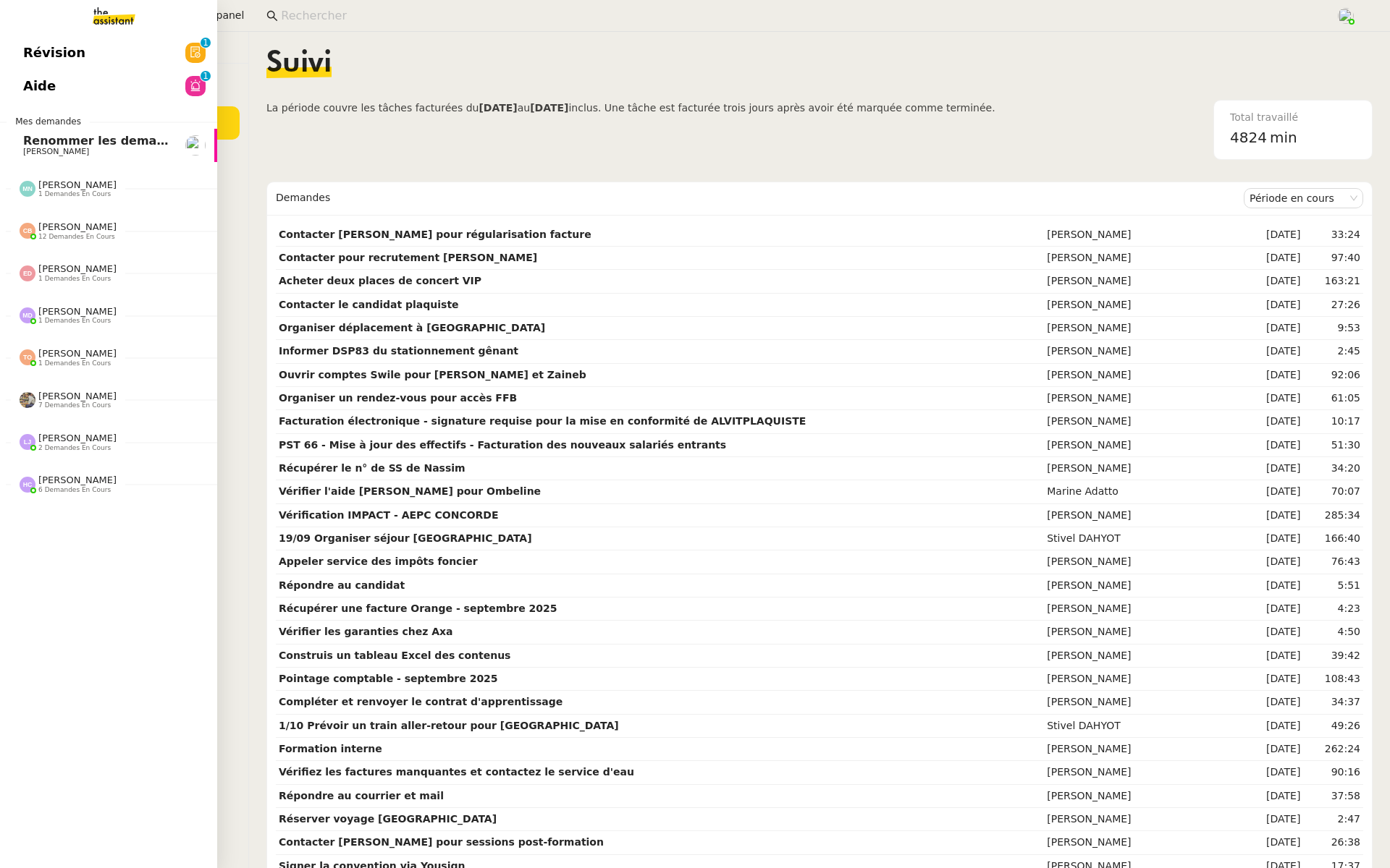
click at [49, 93] on span "Aide" at bounding box center [39, 85] width 33 height 22
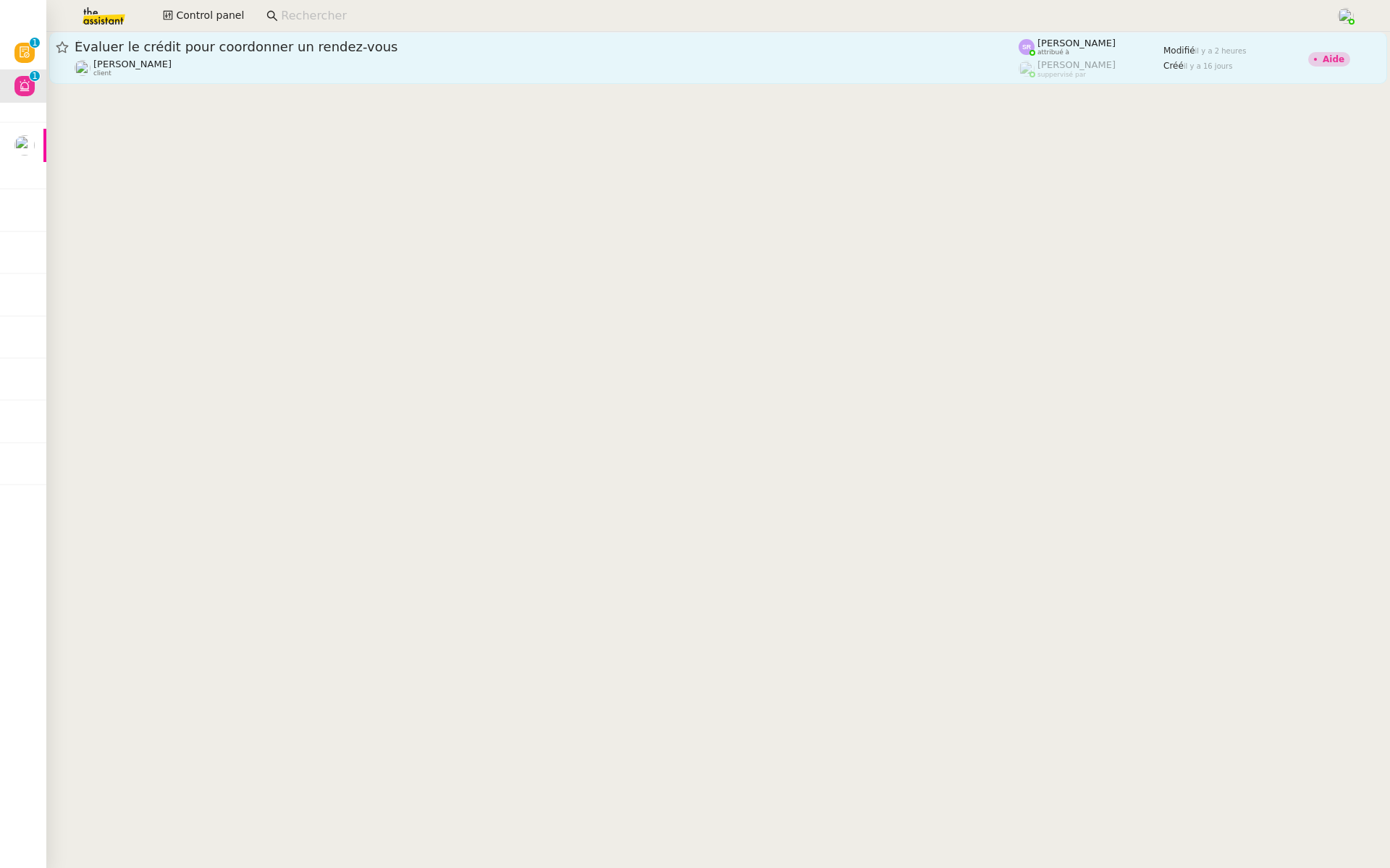
click at [182, 39] on div "Évaluer le crédit pour coordonner un rendez-vous" at bounding box center [546, 47] width 944 height 17
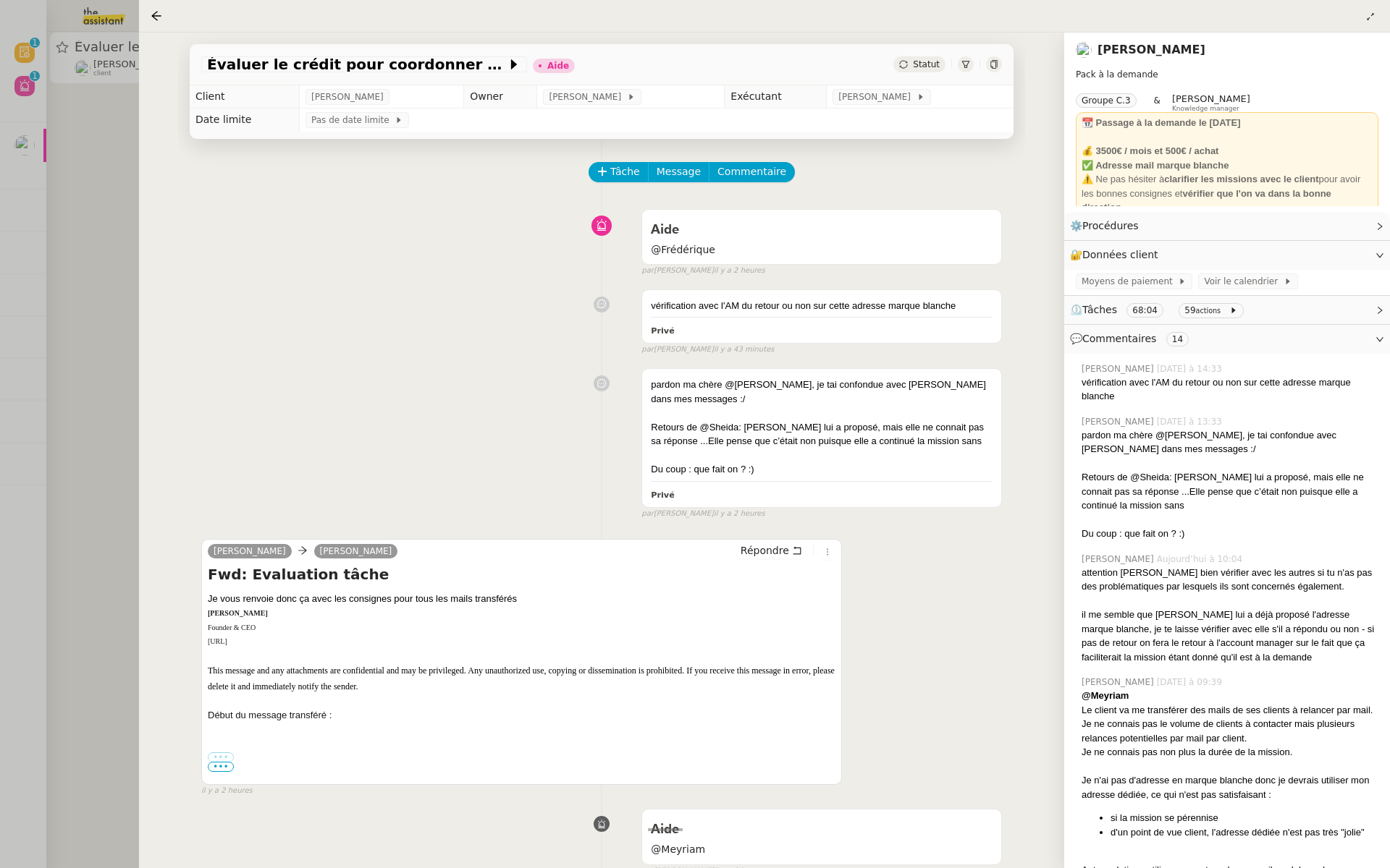
click at [30, 401] on div at bounding box center [695, 434] width 1390 height 868
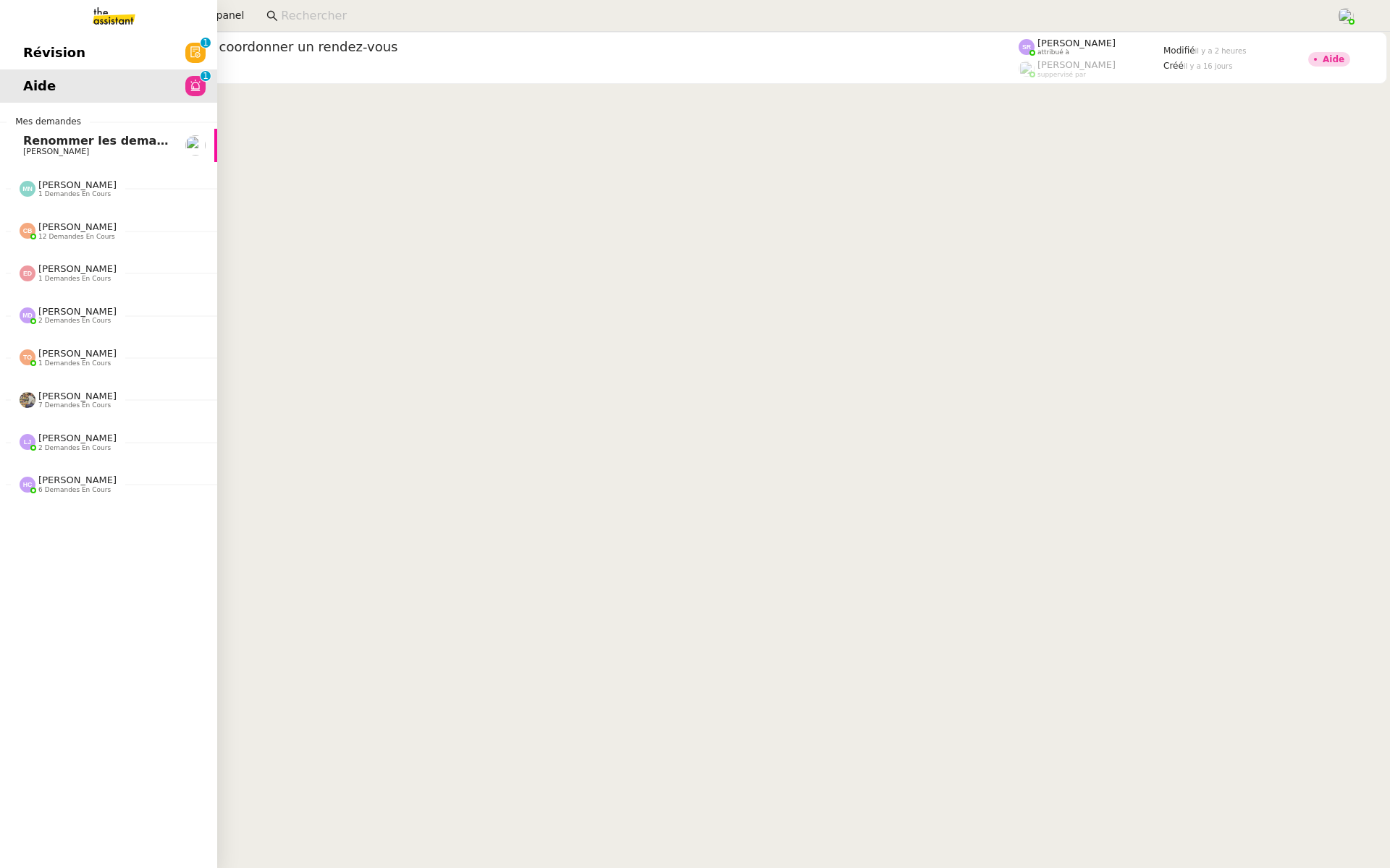
click at [105, 48] on link "Révision 0 1 2 3 4 5 6 7 8 9" at bounding box center [108, 53] width 217 height 33
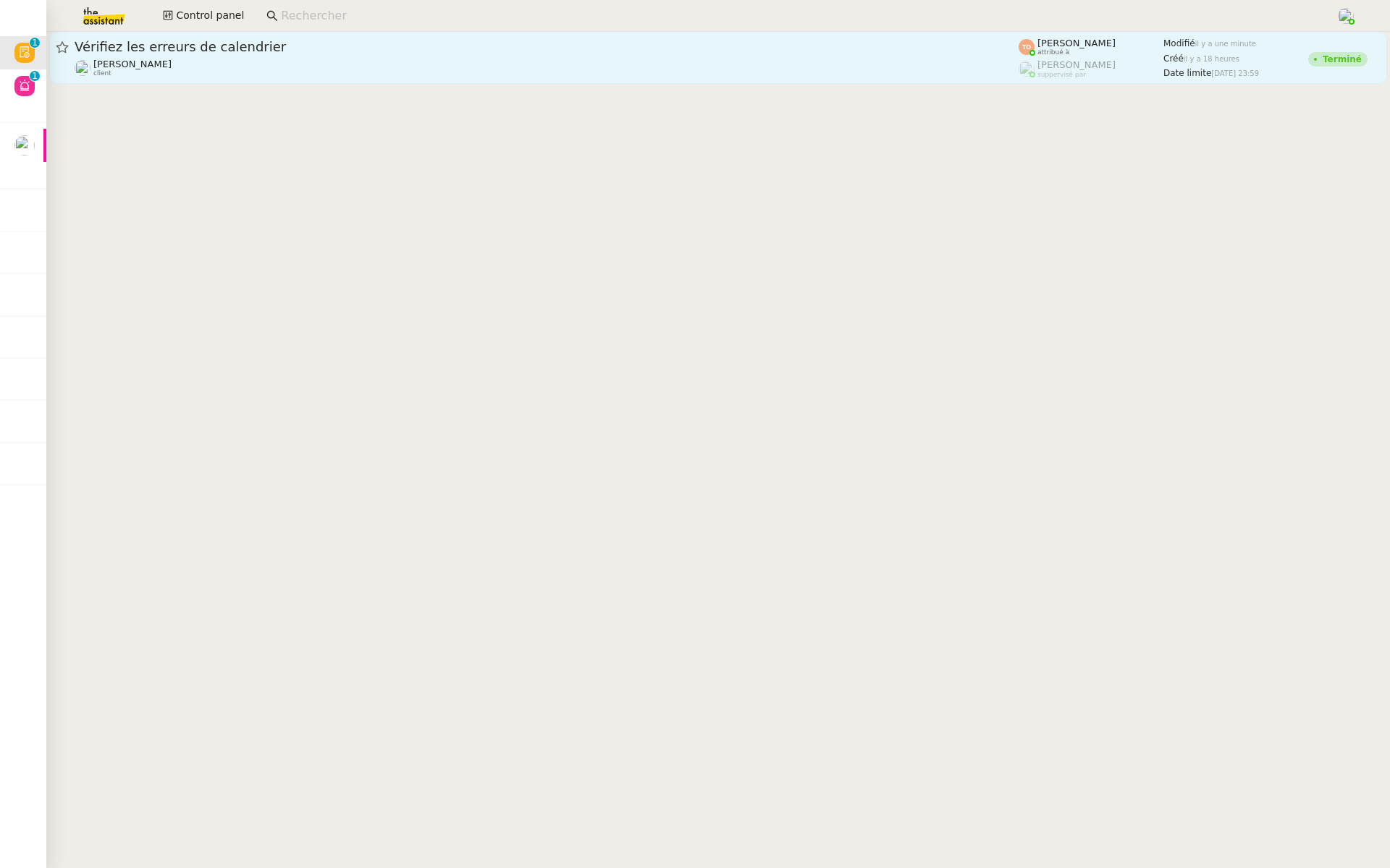
click at [405, 41] on span "Vérifiez les erreurs de calendrier" at bounding box center [546, 47] width 944 height 13
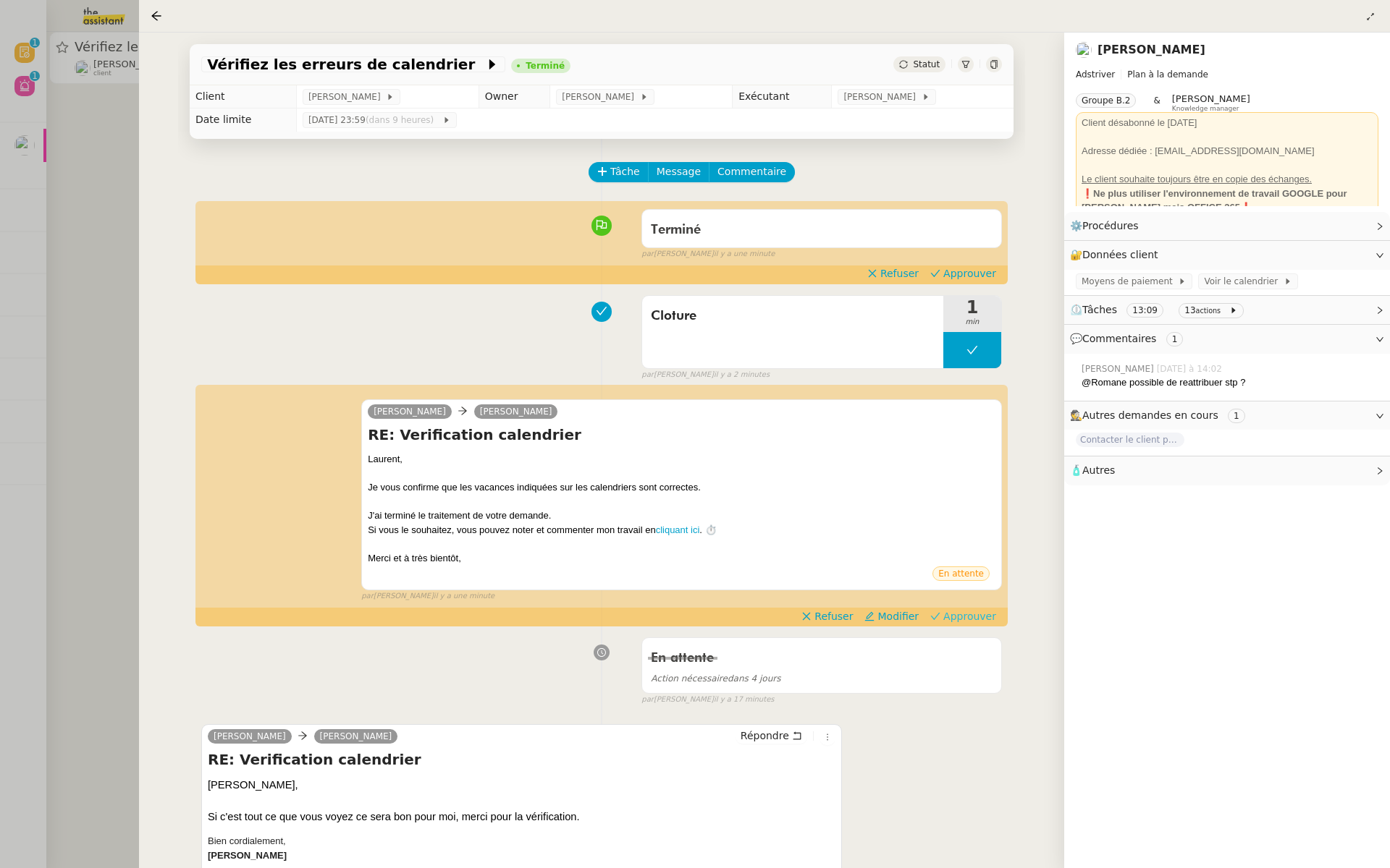
click at [985, 612] on span "Approuver" at bounding box center [969, 615] width 53 height 14
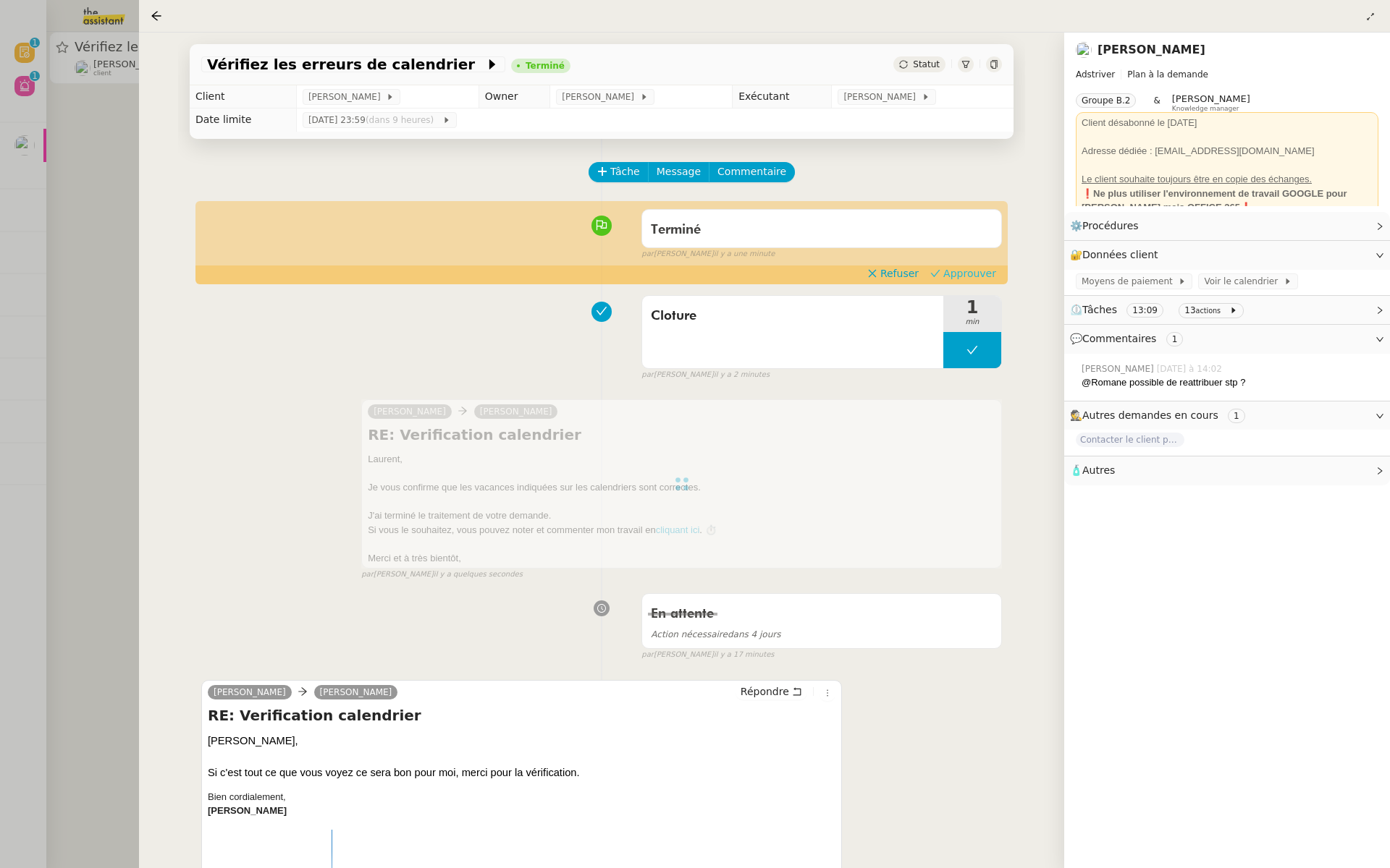
click at [984, 272] on span "Approuver" at bounding box center [969, 272] width 53 height 14
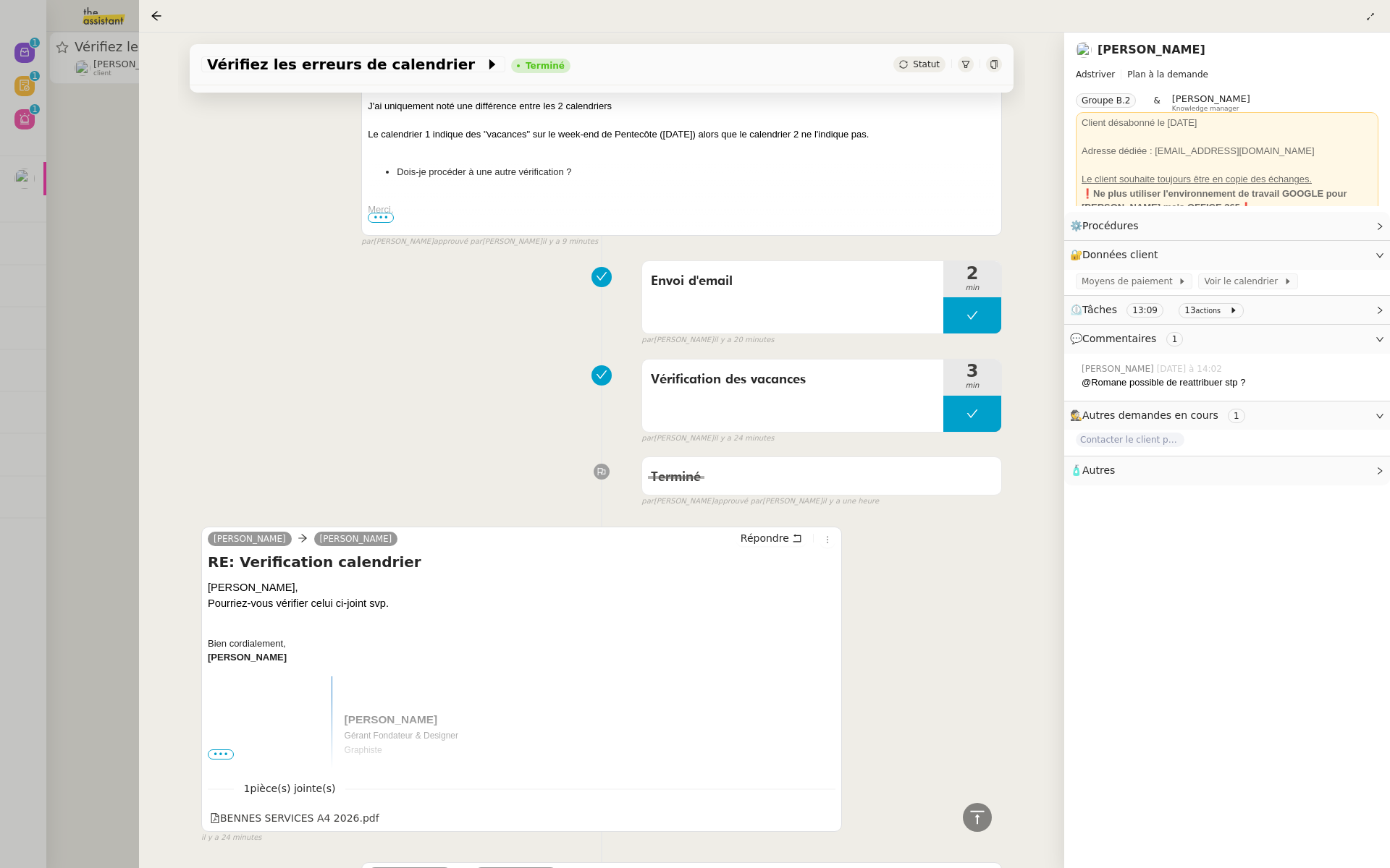
scroll to position [922, 0]
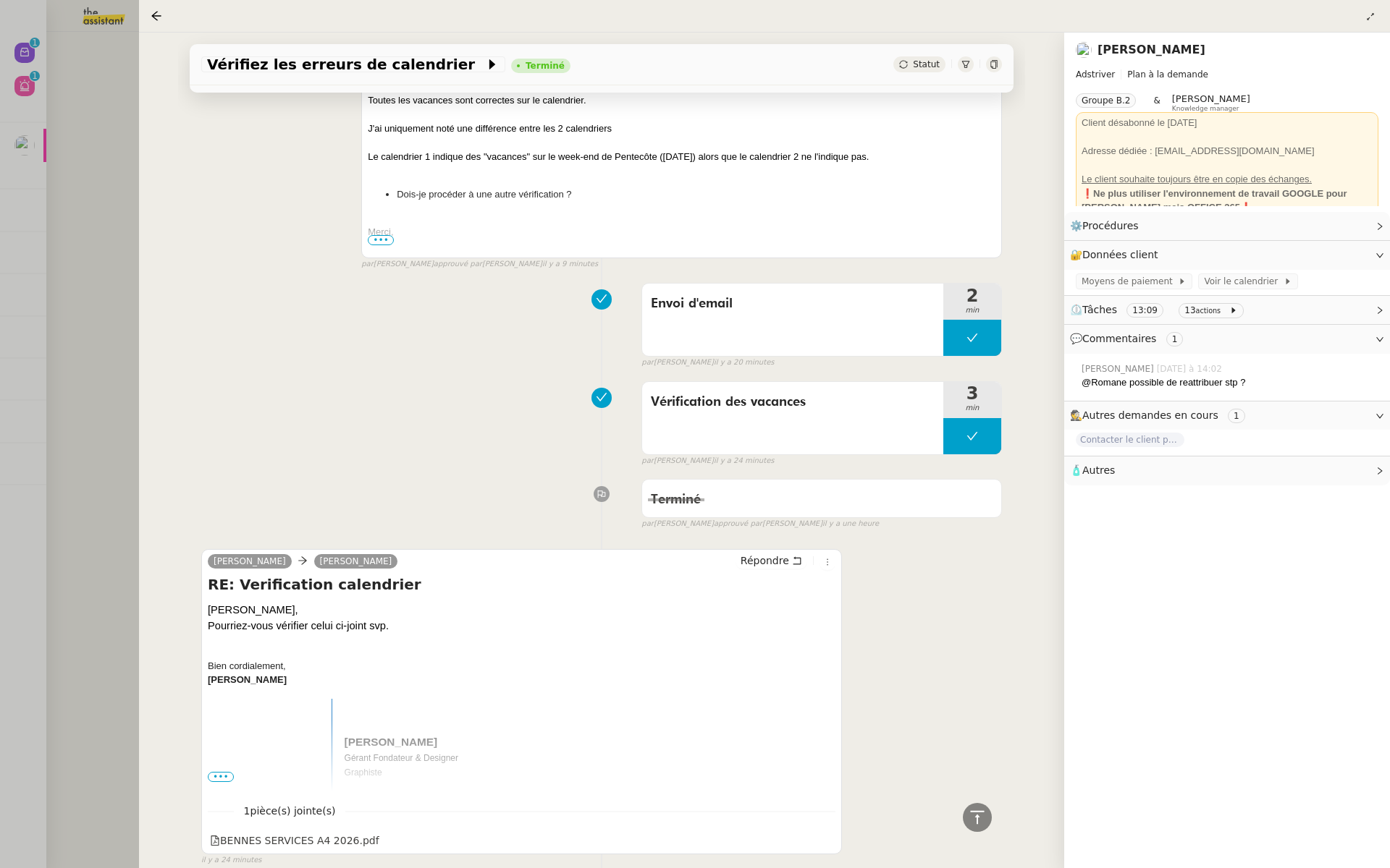
click at [128, 336] on div at bounding box center [695, 434] width 1390 height 868
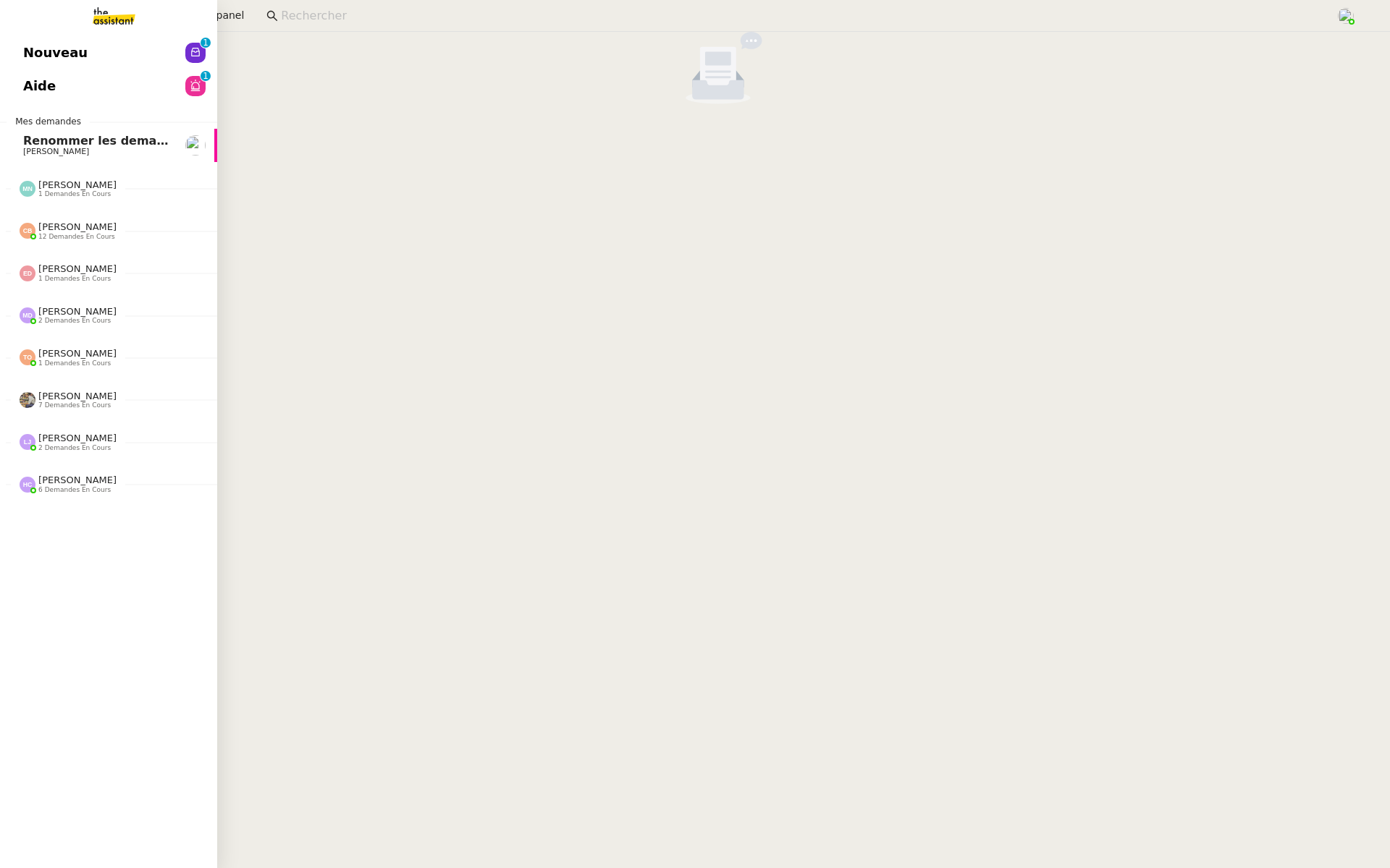
click at [13, 51] on link "Nouveau 0 1 2 3 4 5 6 7 8 9" at bounding box center [108, 53] width 217 height 33
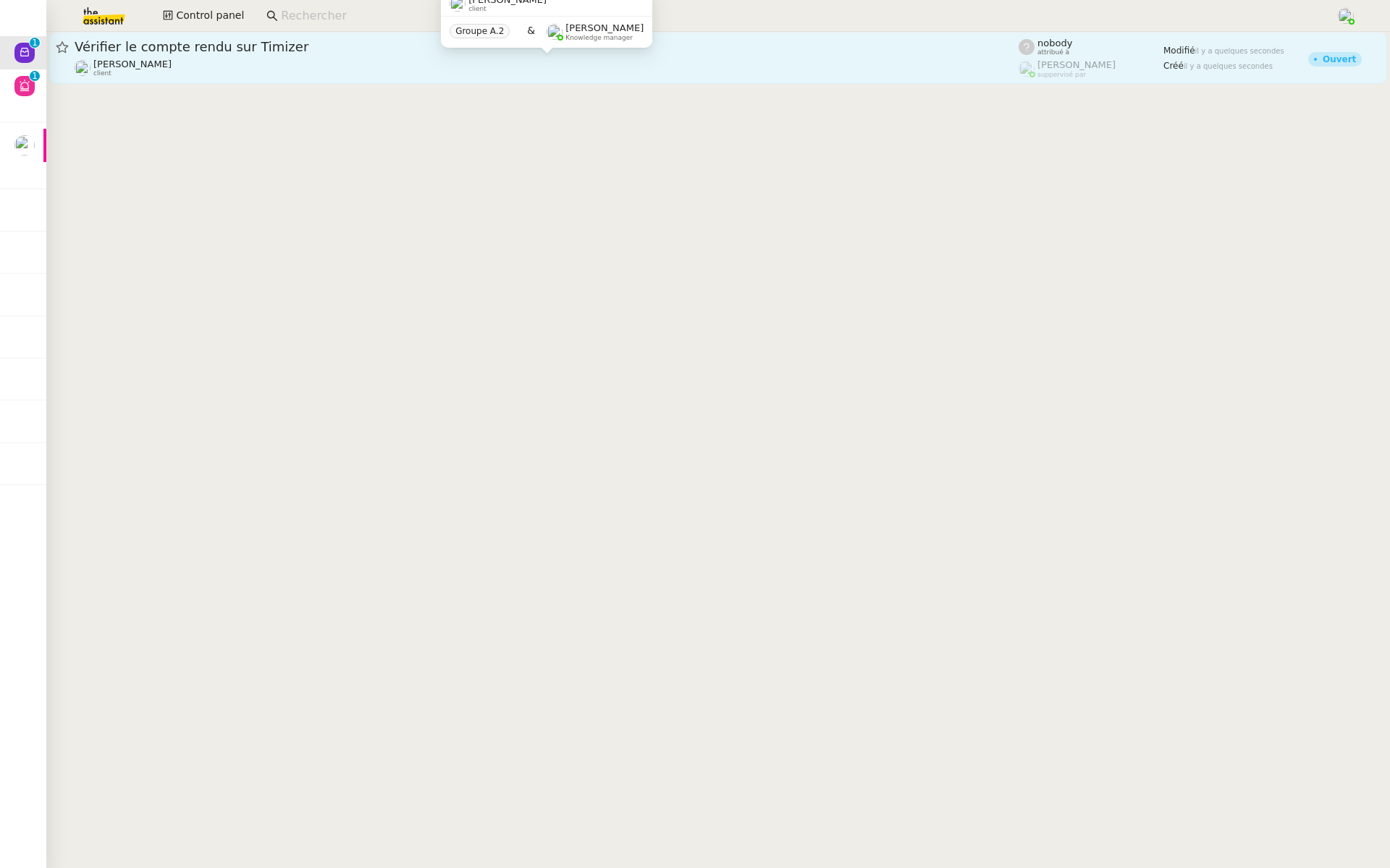
click at [317, 43] on span "Vérifier le compte rendu sur Timizer" at bounding box center [546, 47] width 944 height 13
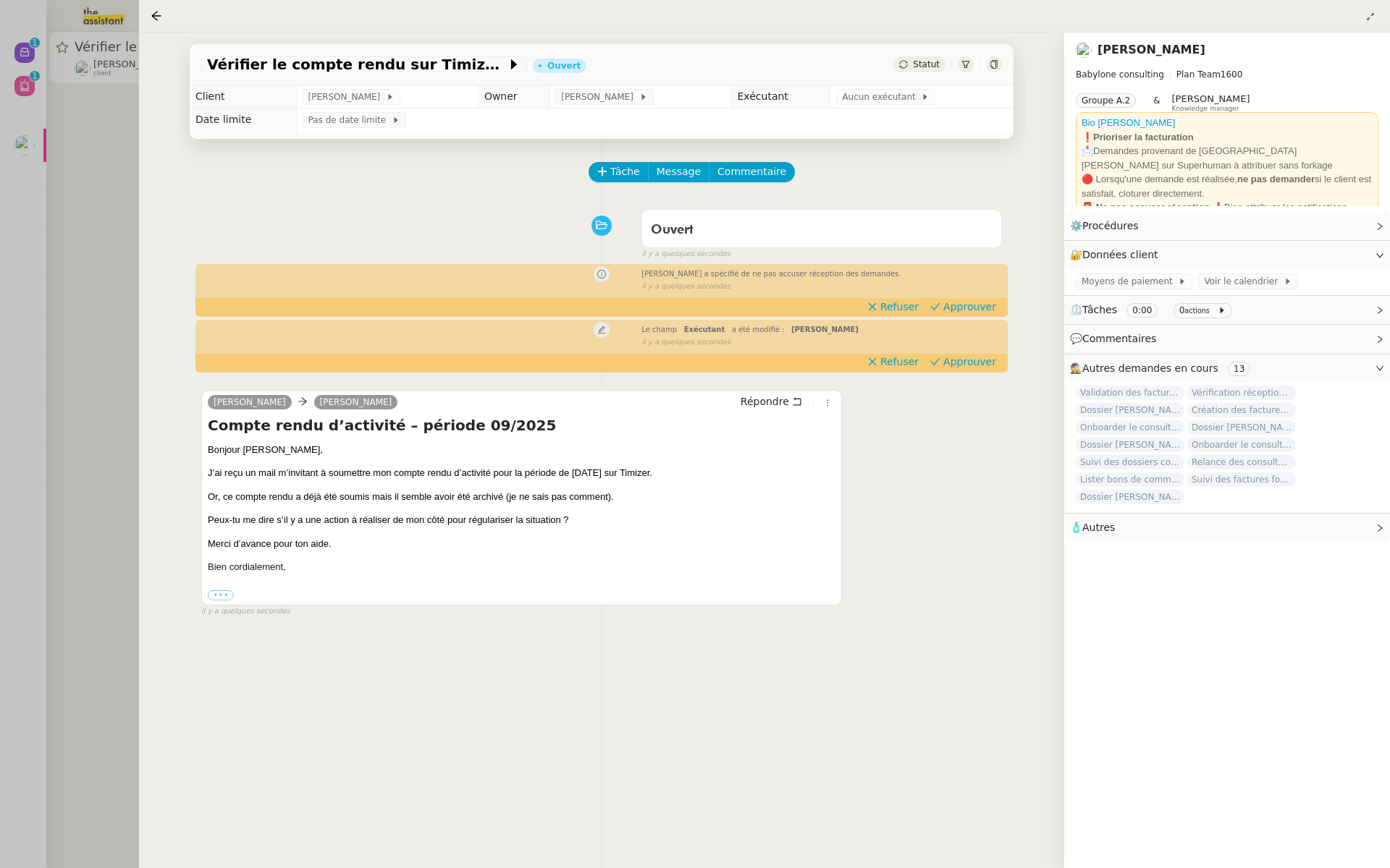
click at [13, 216] on div at bounding box center [695, 434] width 1390 height 868
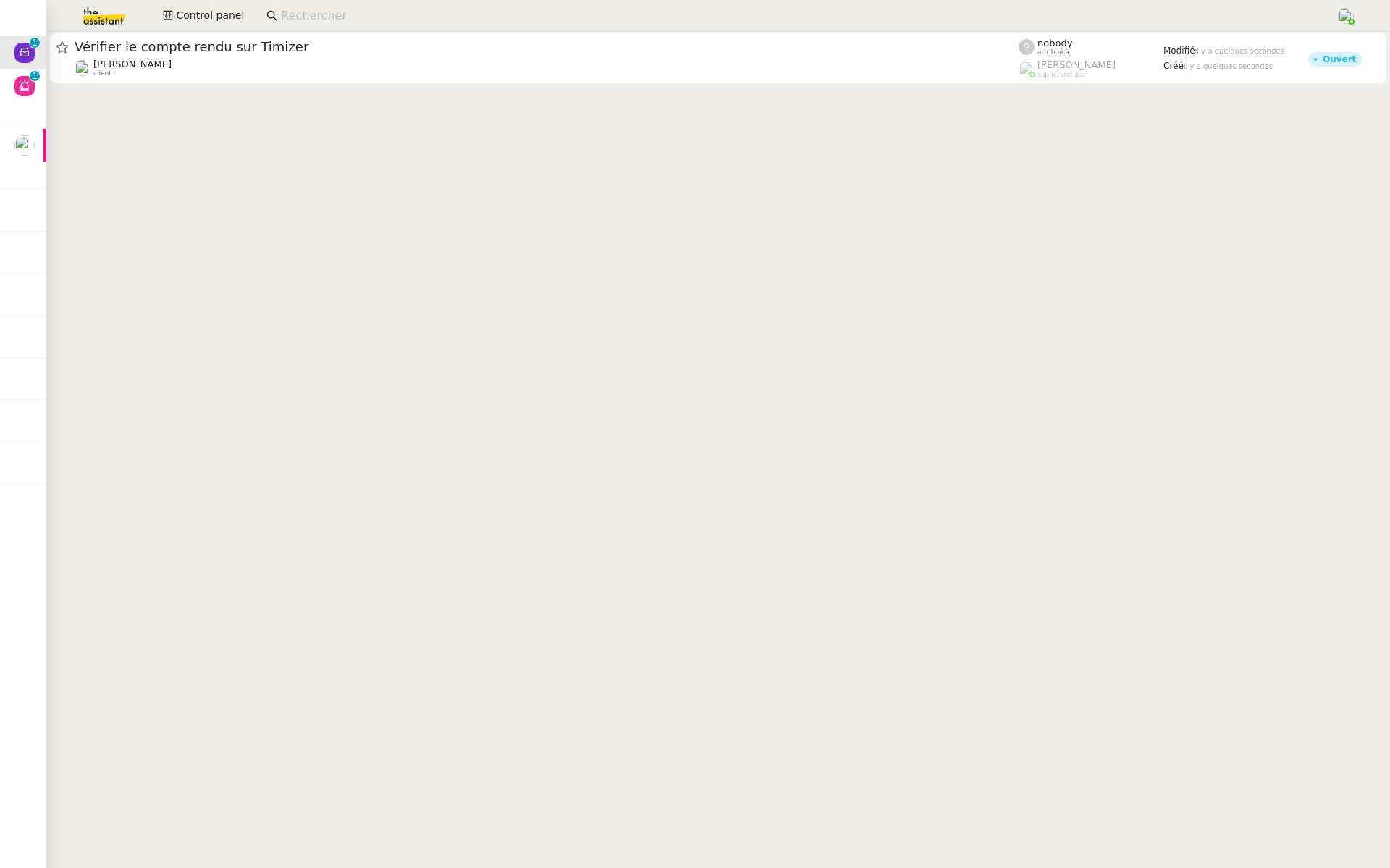
click at [398, 19] on input at bounding box center [801, 16] width 1040 height 20
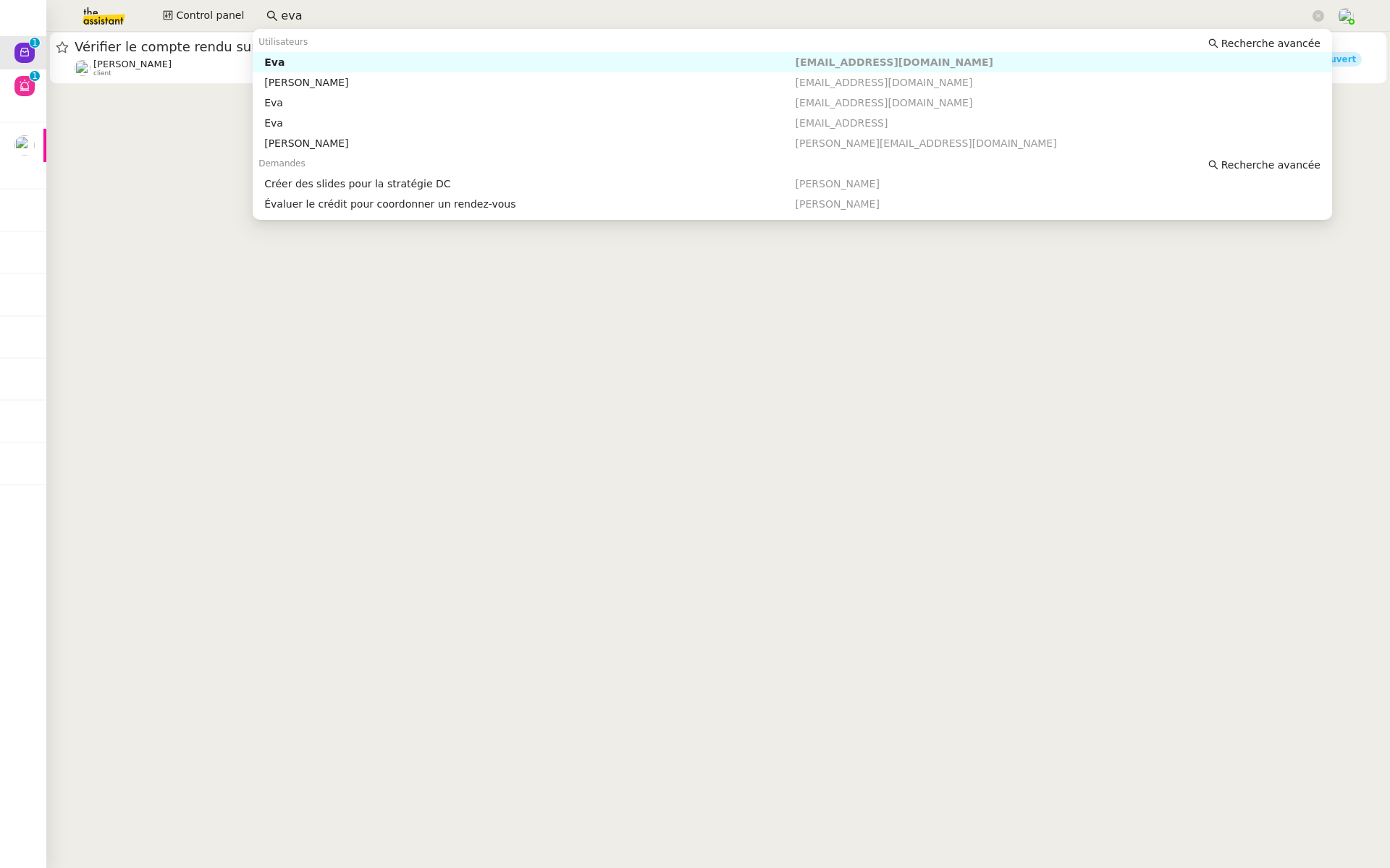
click at [501, 59] on div "Eva" at bounding box center [529, 62] width 530 height 13
type input "eva"
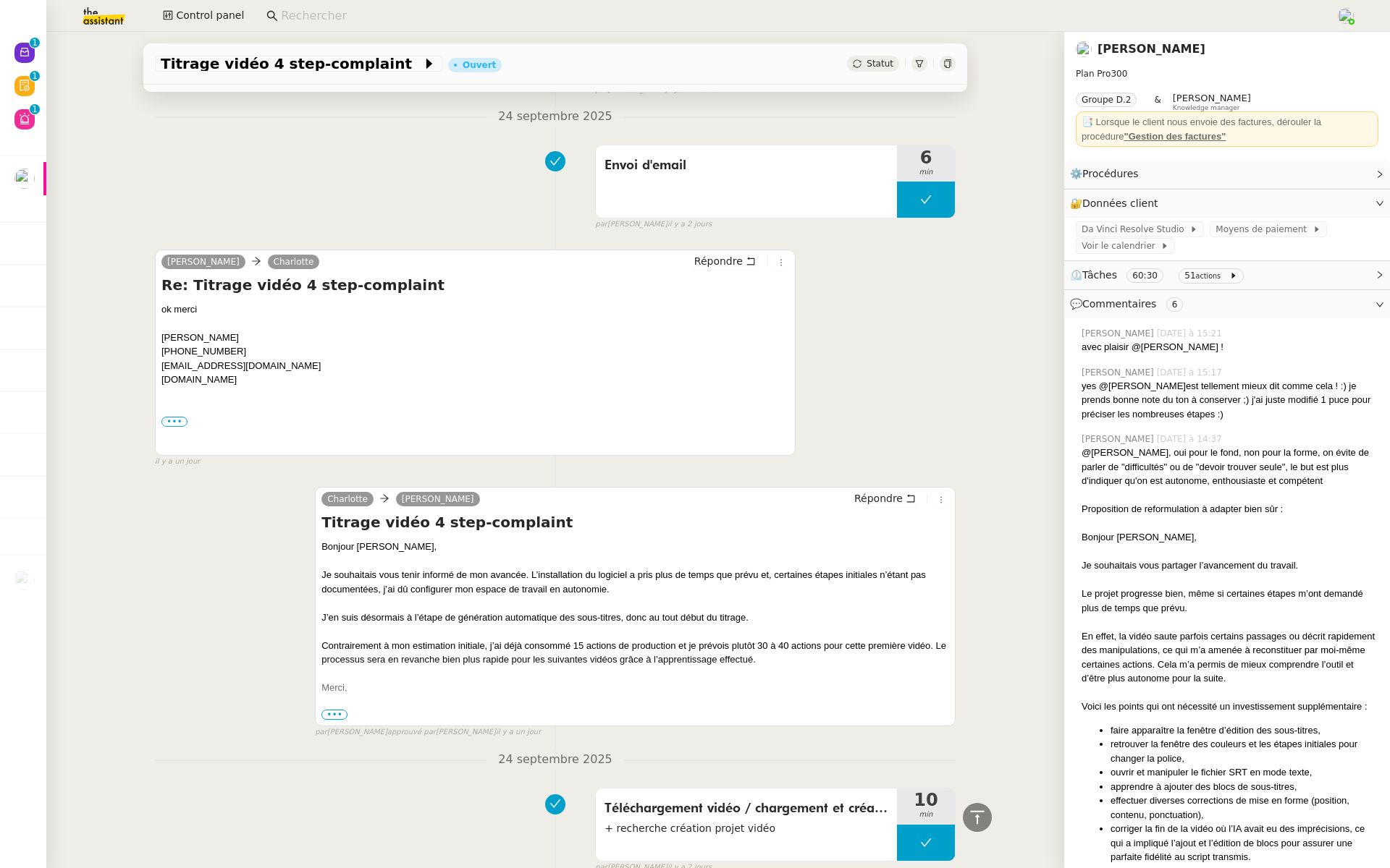
scroll to position [2760, 0]
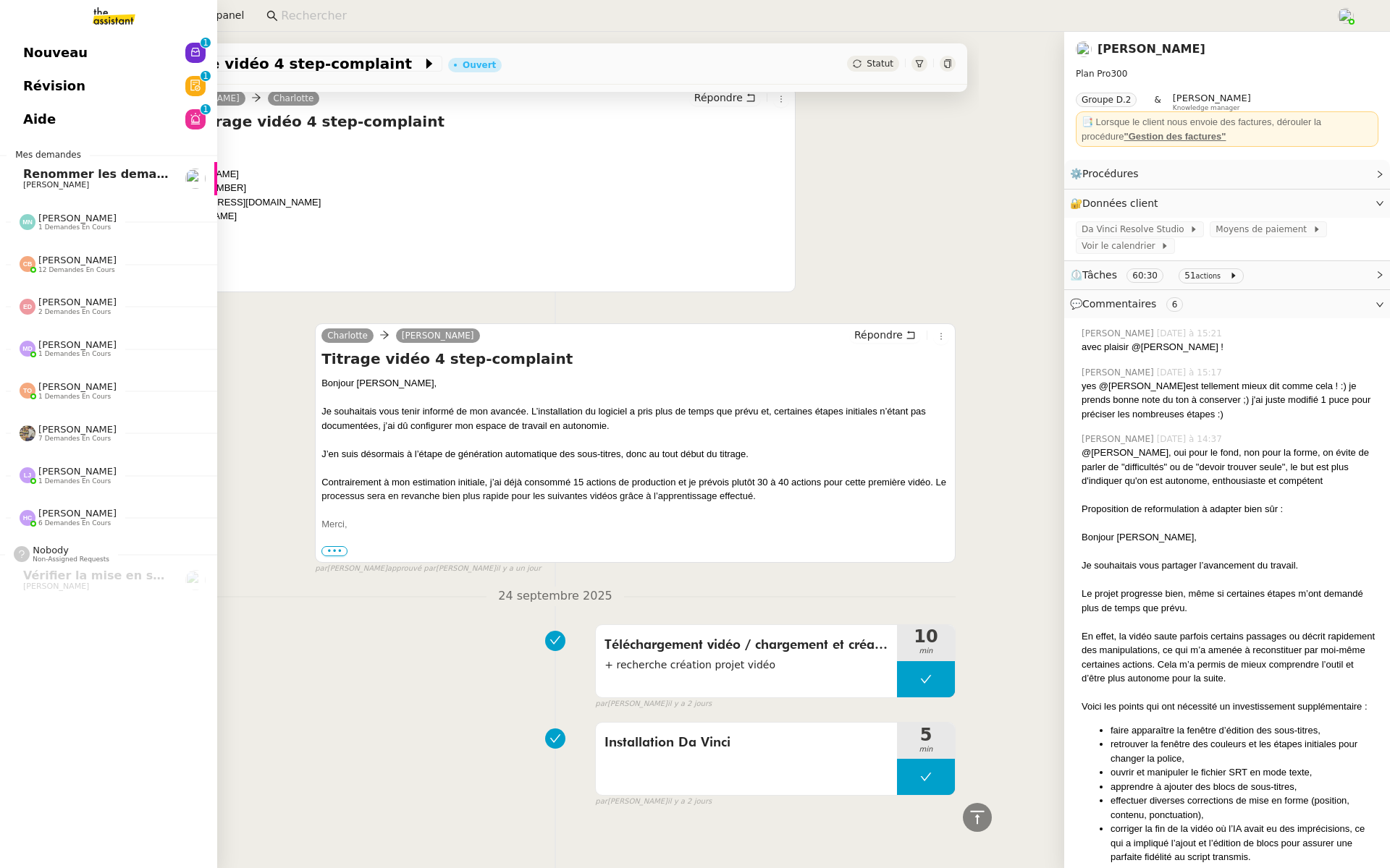
click at [11, 95] on link "Révision 0 1 2 3 4 5 6 7 8 9" at bounding box center [108, 85] width 217 height 33
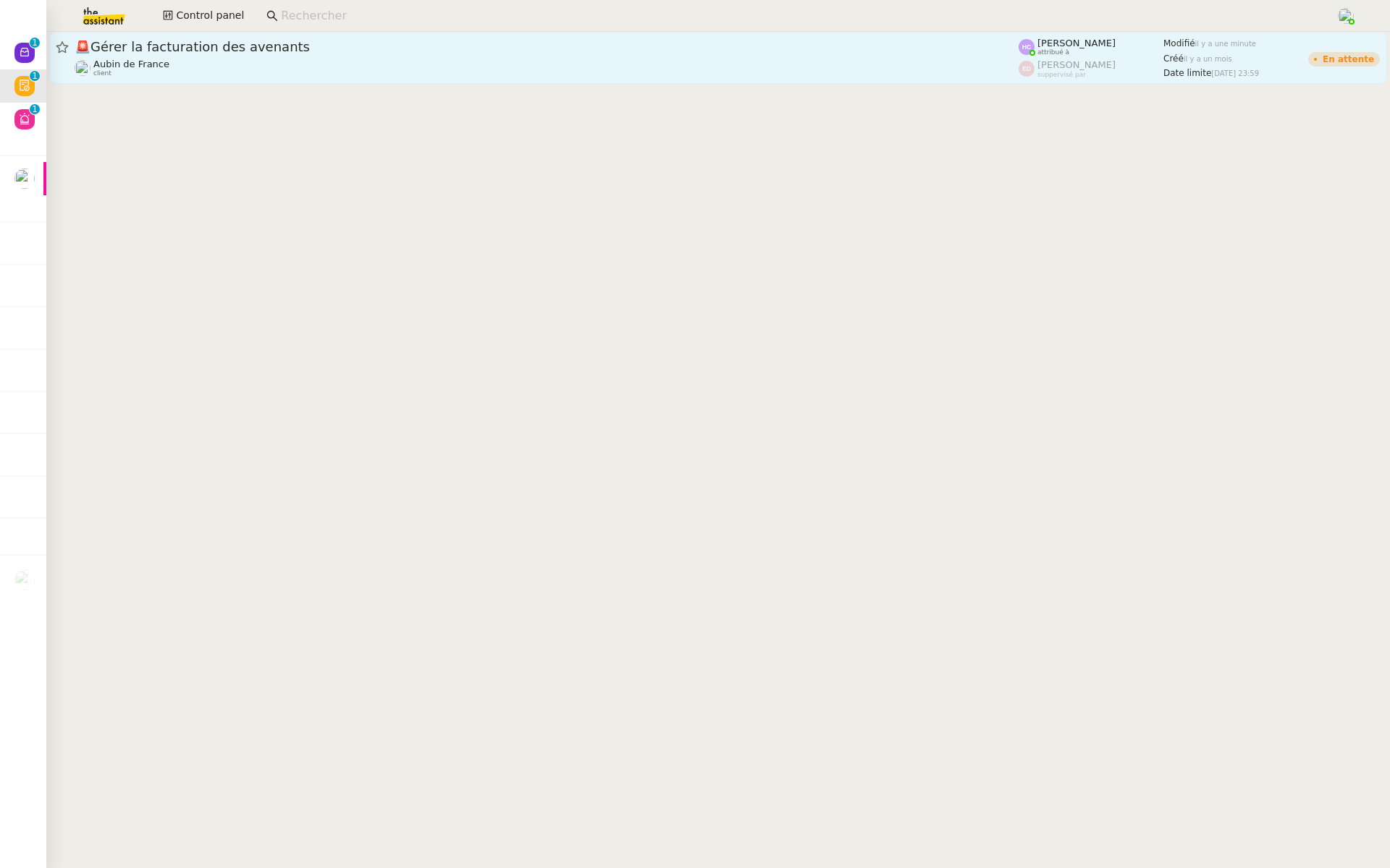
click at [277, 54] on div "🚨 Gérer la facturation des avenants" at bounding box center [546, 47] width 944 height 17
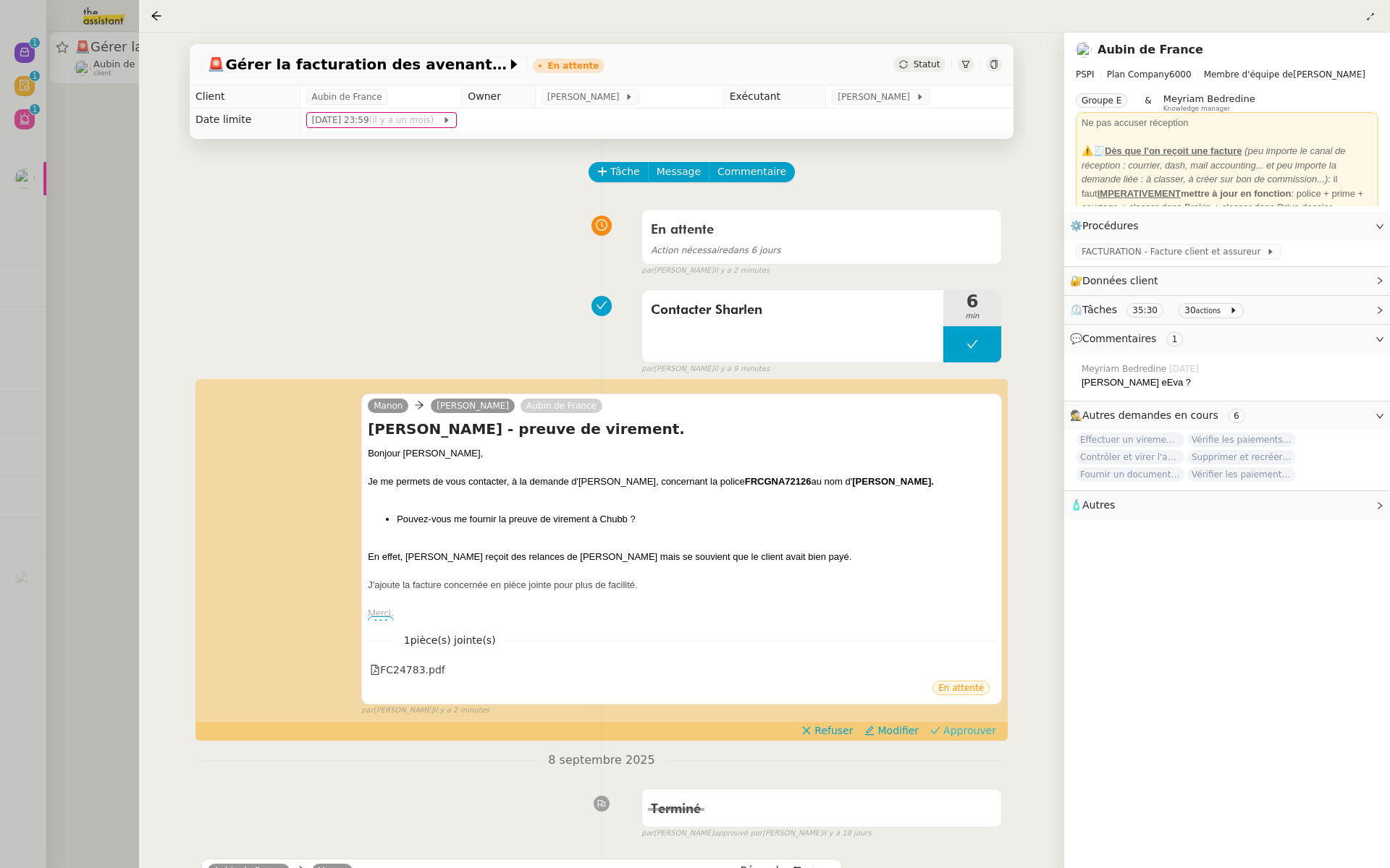
click at [978, 734] on span "Approuver" at bounding box center [969, 730] width 53 height 14
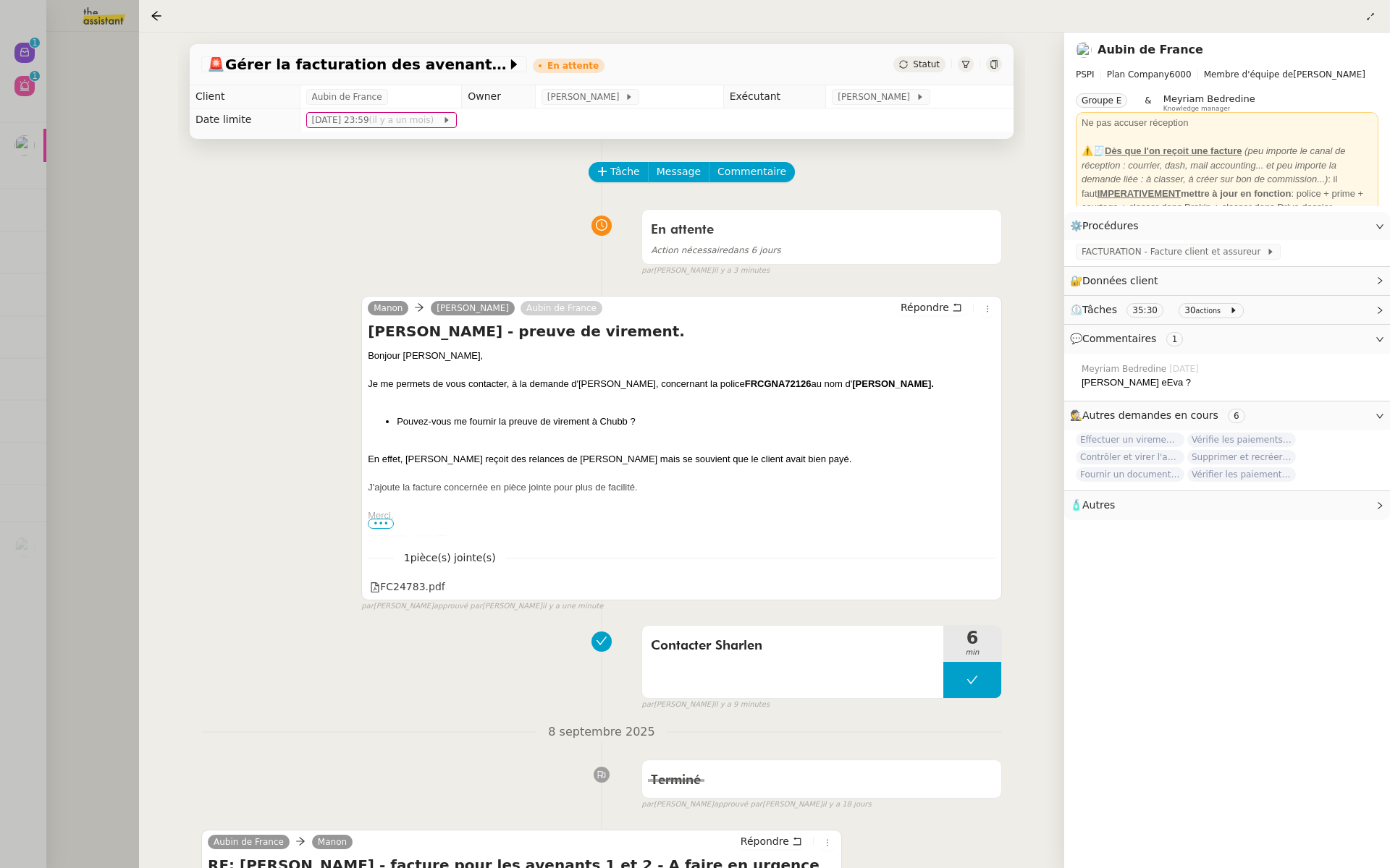
click at [13, 164] on div at bounding box center [695, 434] width 1390 height 868
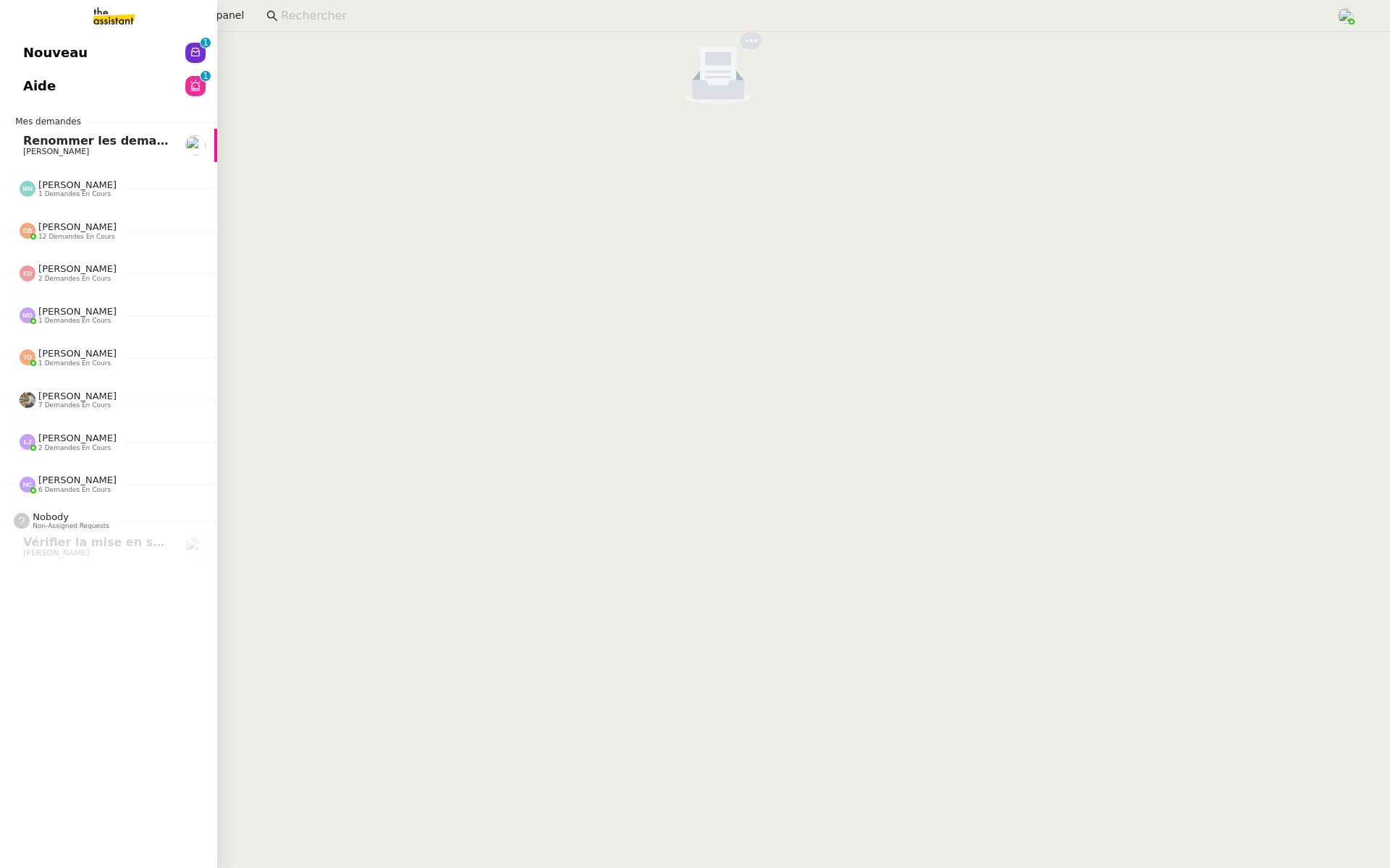
click at [8, 52] on link "Nouveau 0 1 2 3 4 5 6 7 8 9" at bounding box center [108, 53] width 217 height 33
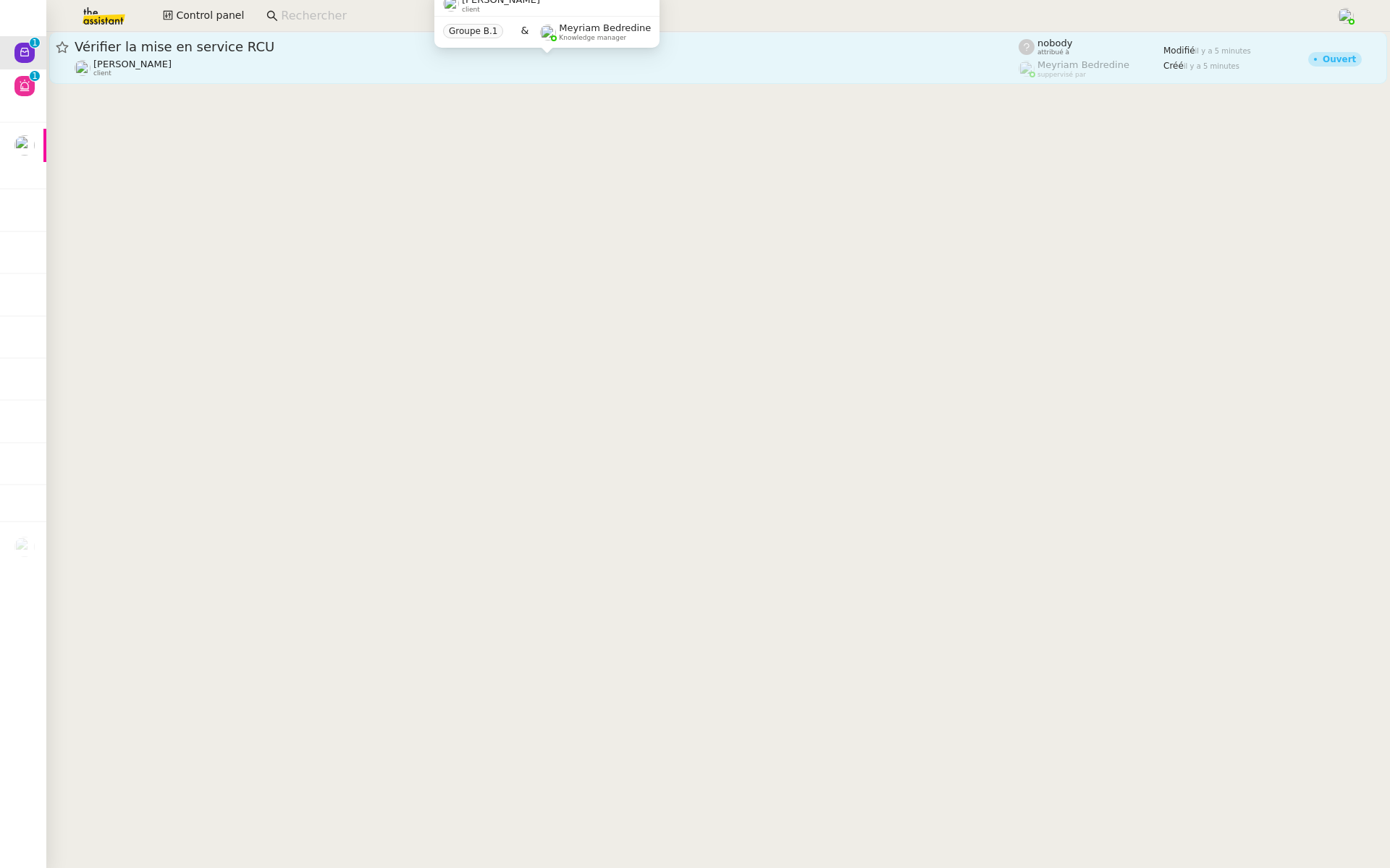
click at [249, 68] on div "[PERSON_NAME] Conceicao client" at bounding box center [546, 68] width 944 height 19
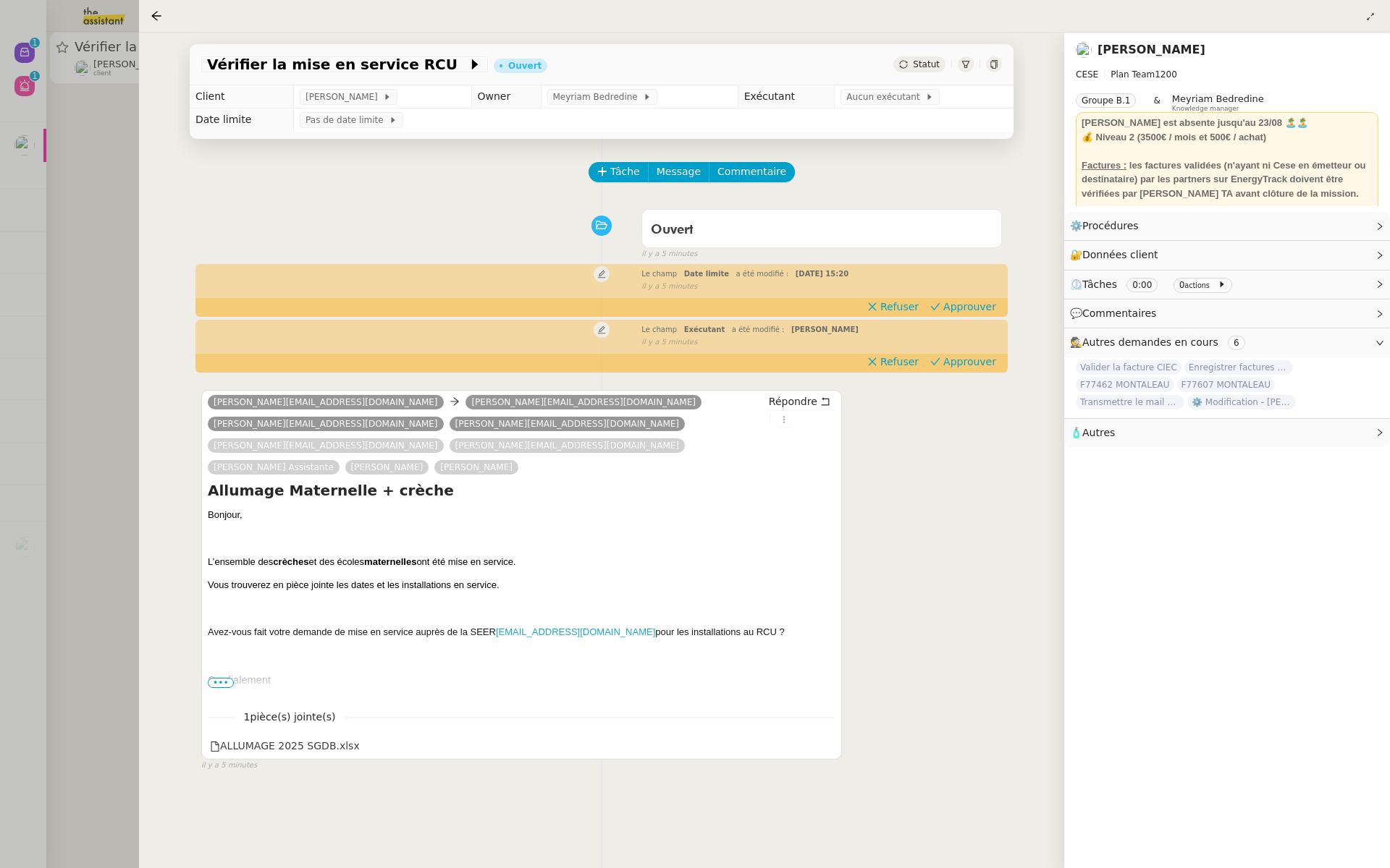
click at [218, 678] on span "•••" at bounding box center [221, 683] width 26 height 10
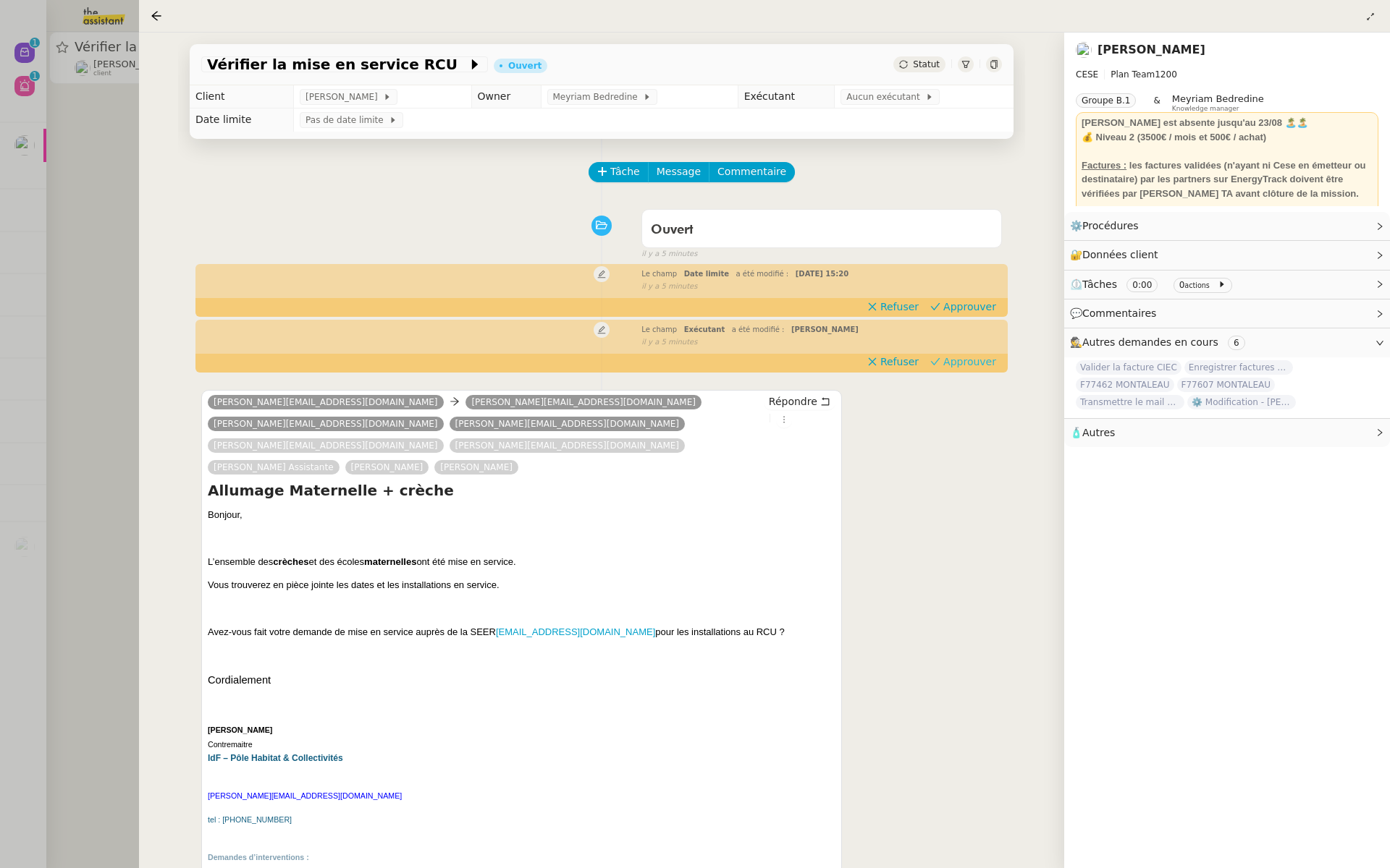
click at [966, 360] on span "Approuver" at bounding box center [969, 361] width 53 height 14
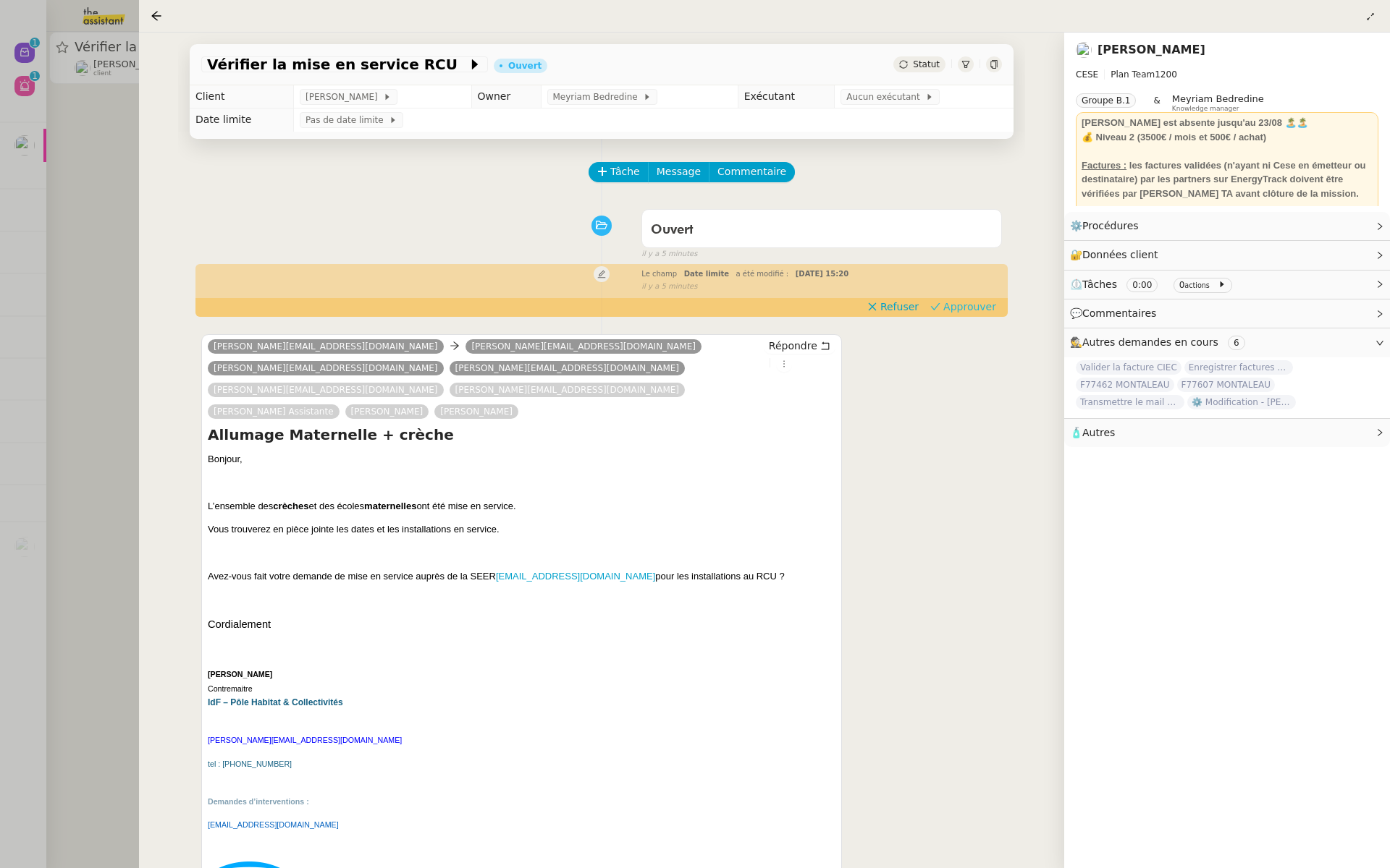
click at [983, 305] on span "Approuver" at bounding box center [969, 306] width 53 height 14
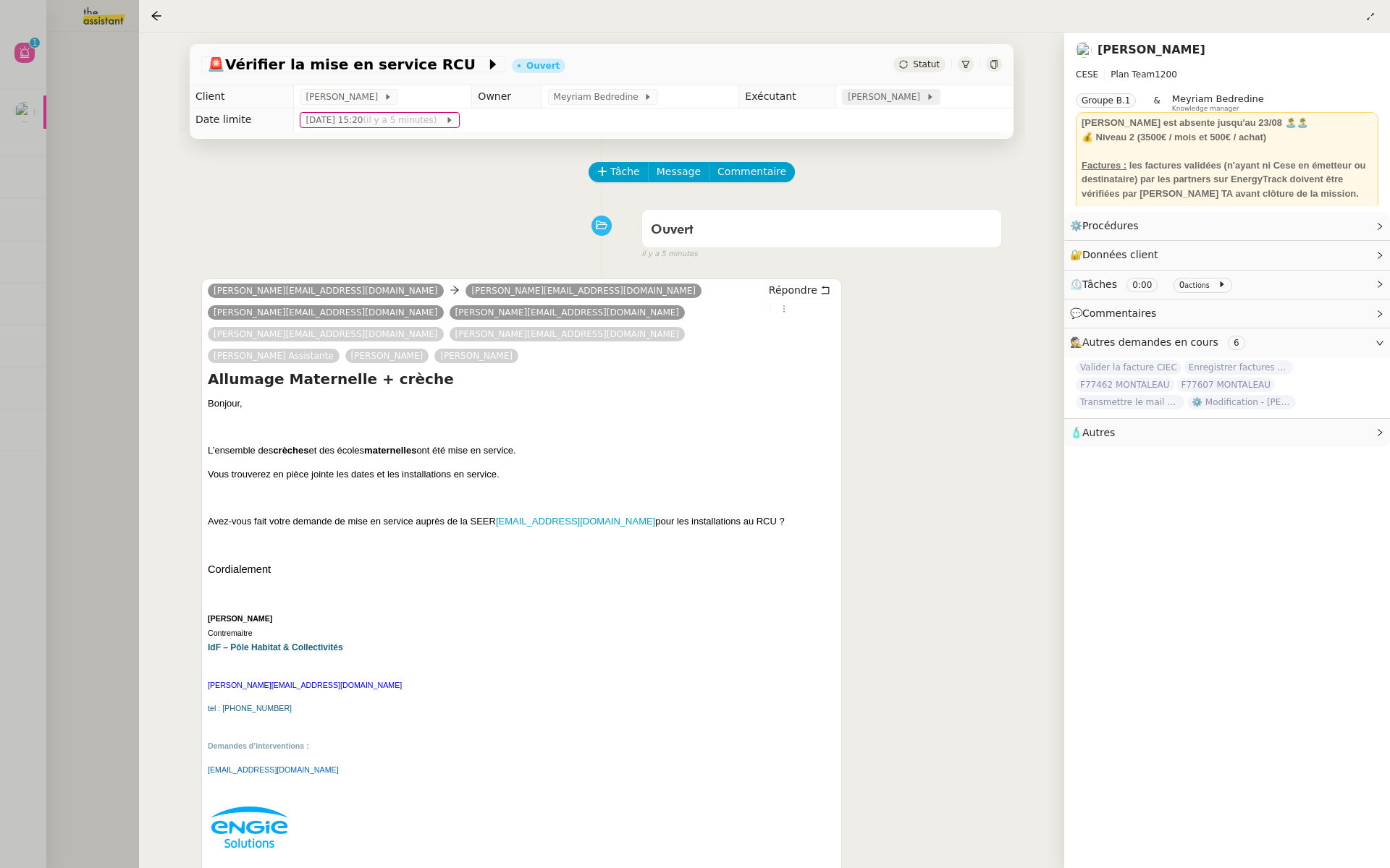
click at [889, 97] on span "[PERSON_NAME]" at bounding box center [886, 96] width 77 height 14
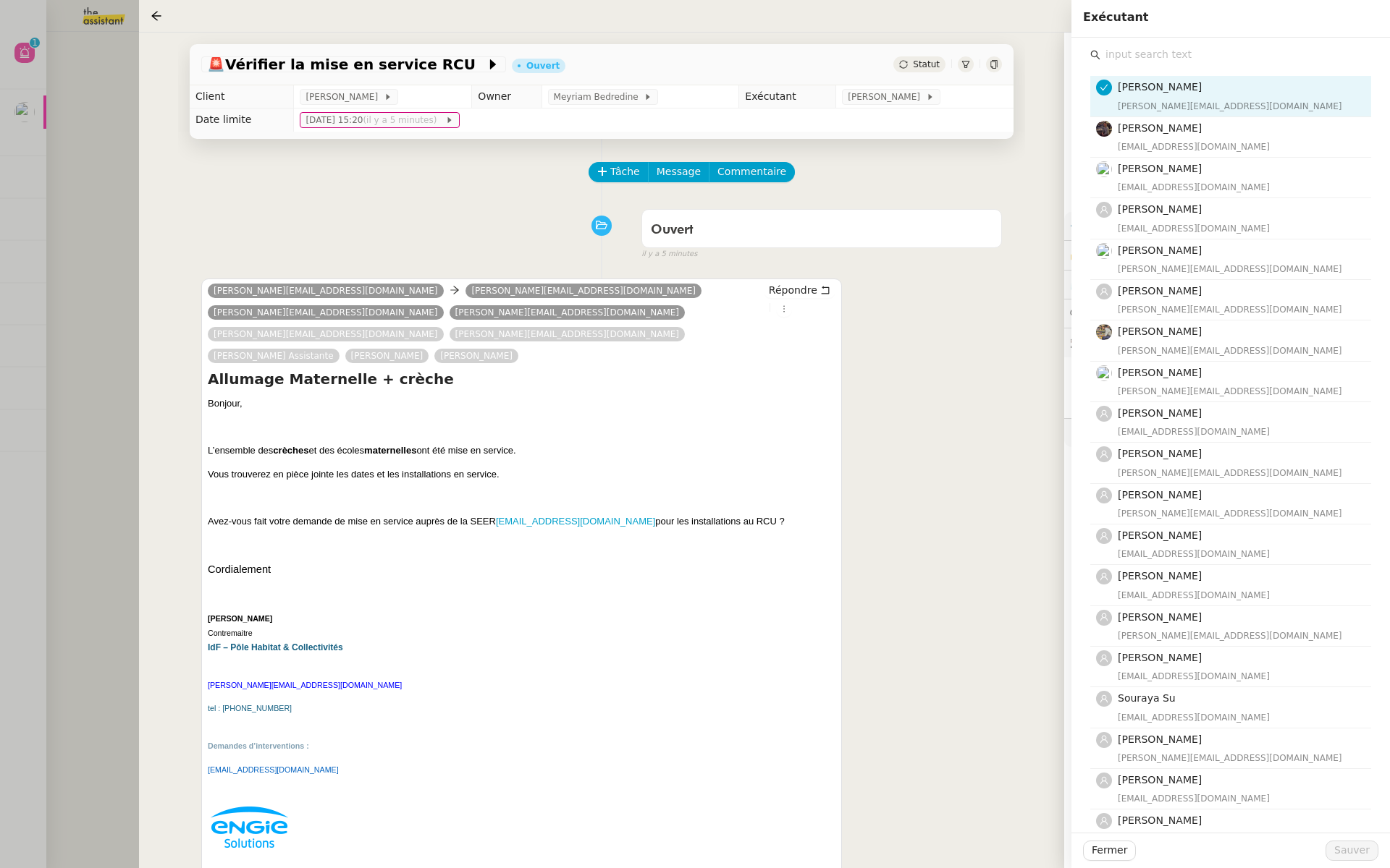
click at [1140, 54] on input "text" at bounding box center [1235, 54] width 271 height 20
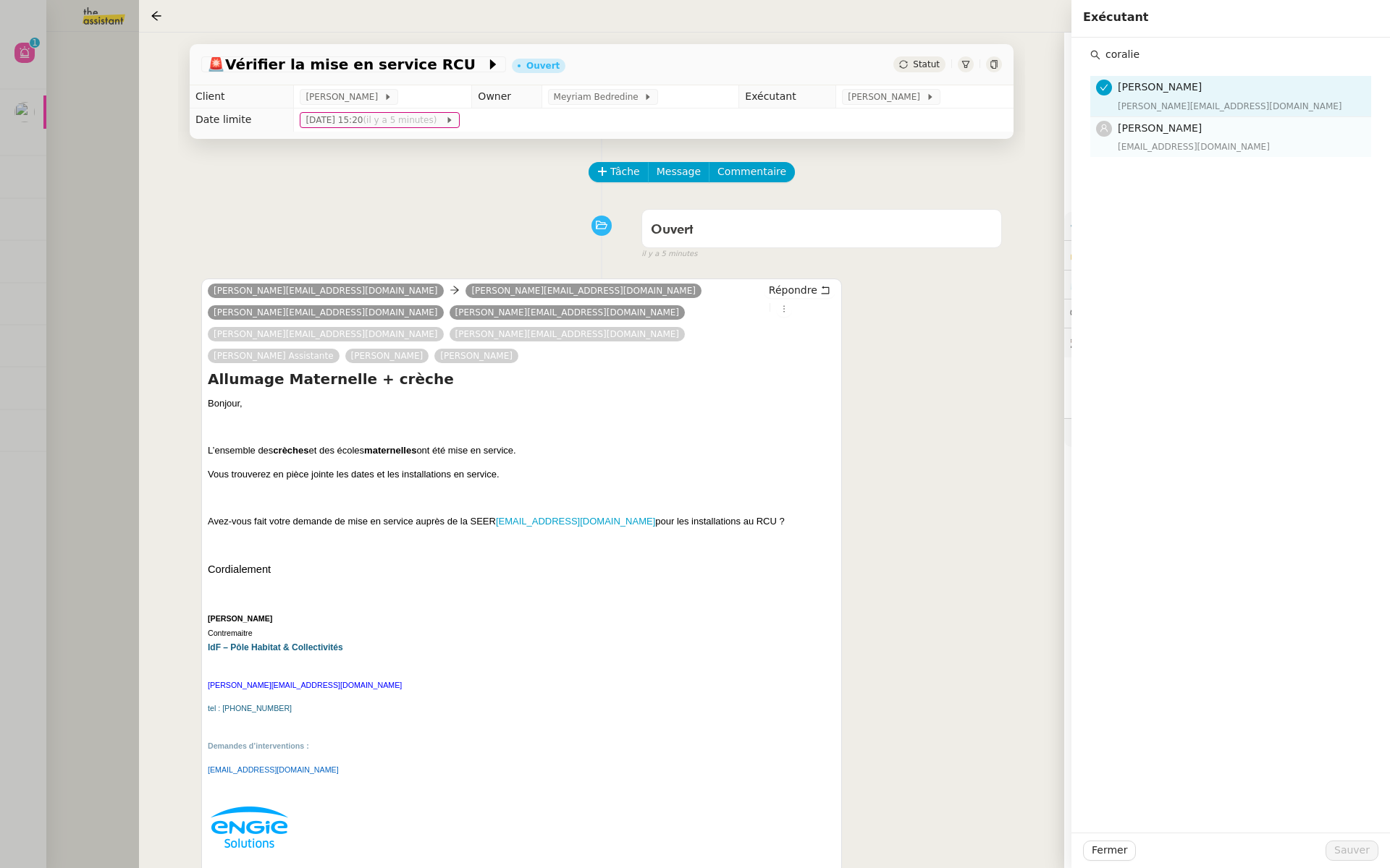
type input "coralie"
click at [1173, 145] on div "[EMAIL_ADDRESS][DOMAIN_NAME]" at bounding box center [1240, 147] width 244 height 14
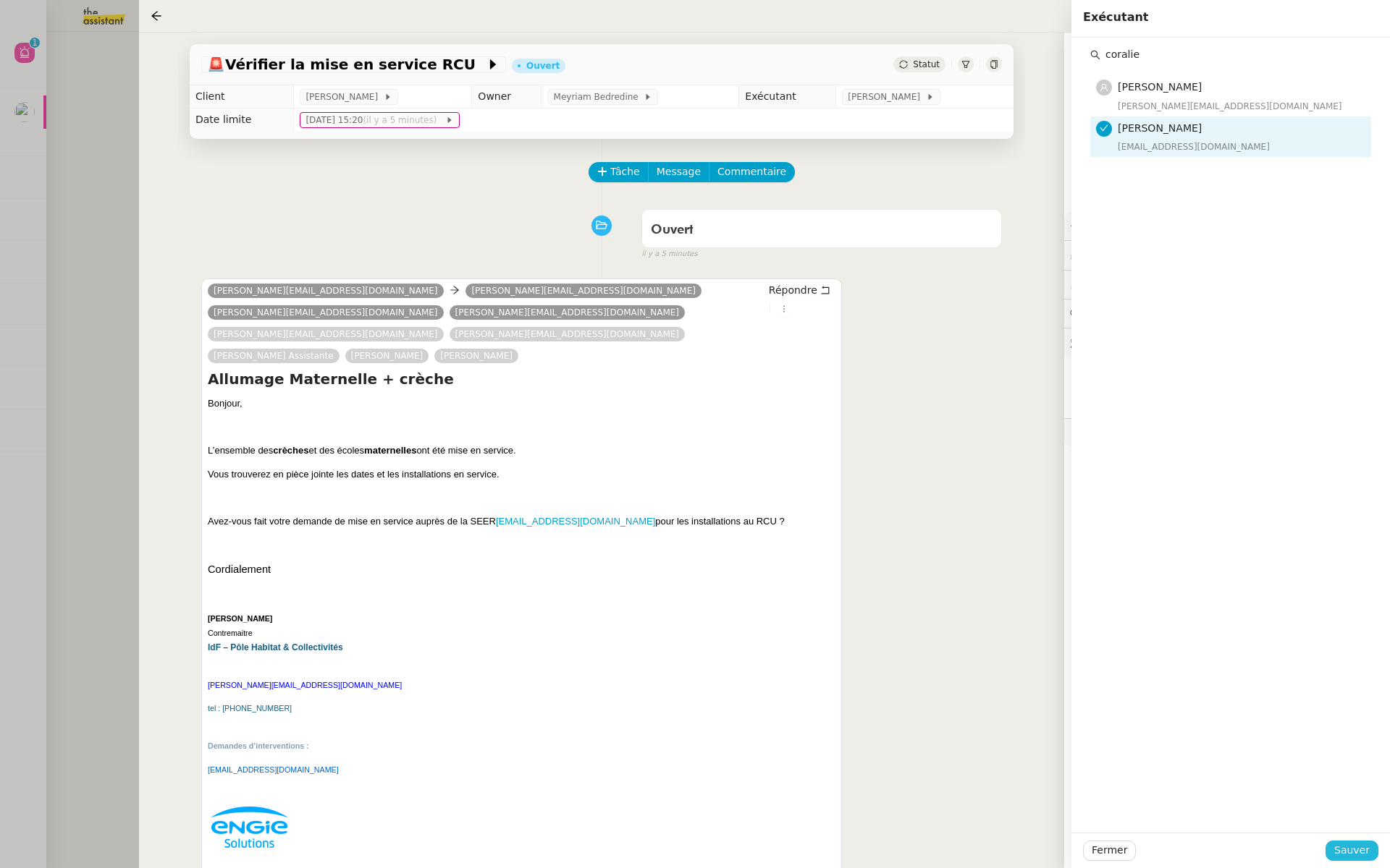
click at [1344, 854] on span "Sauver" at bounding box center [1351, 850] width 36 height 17
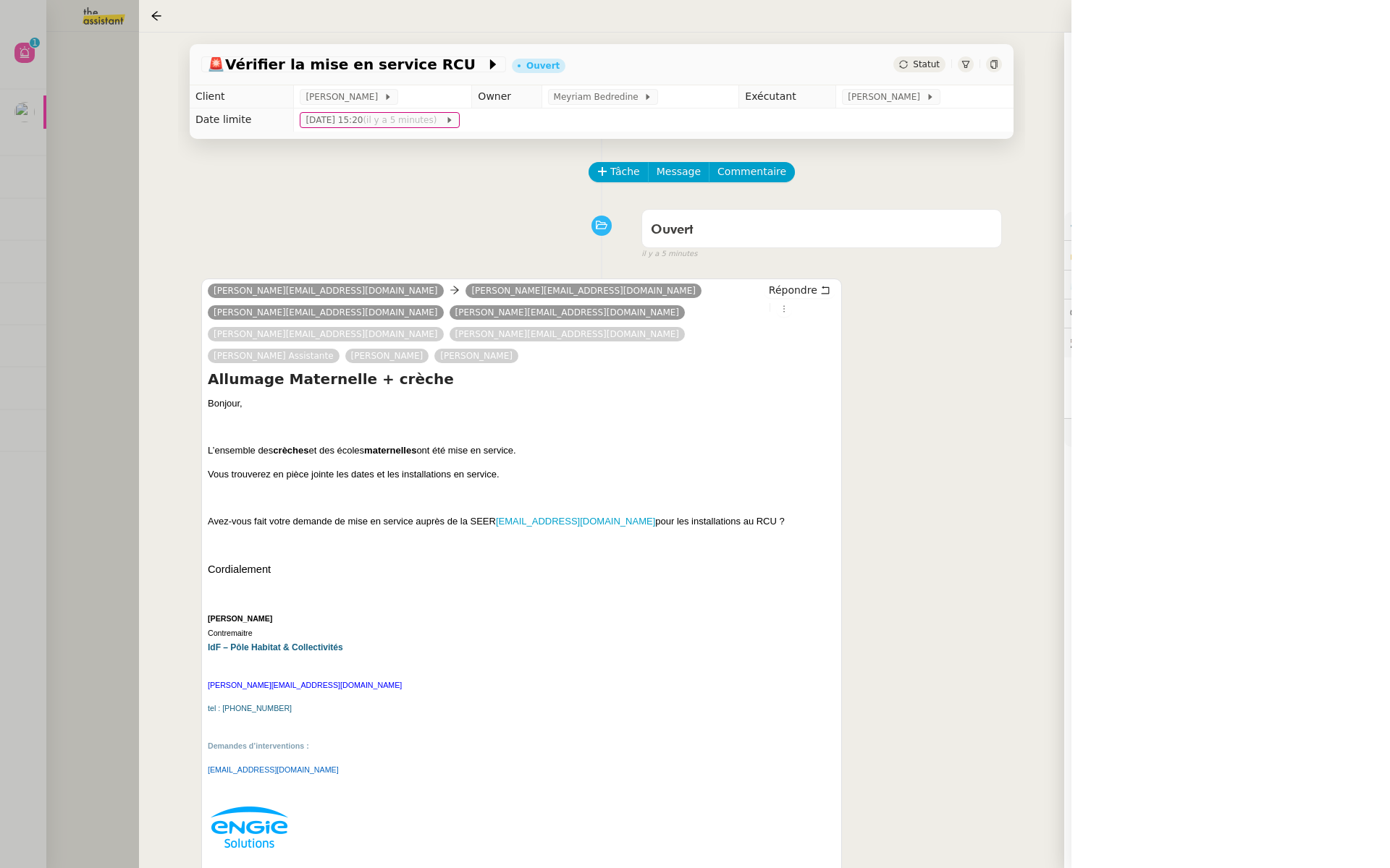
click at [75, 273] on div at bounding box center [695, 434] width 1390 height 868
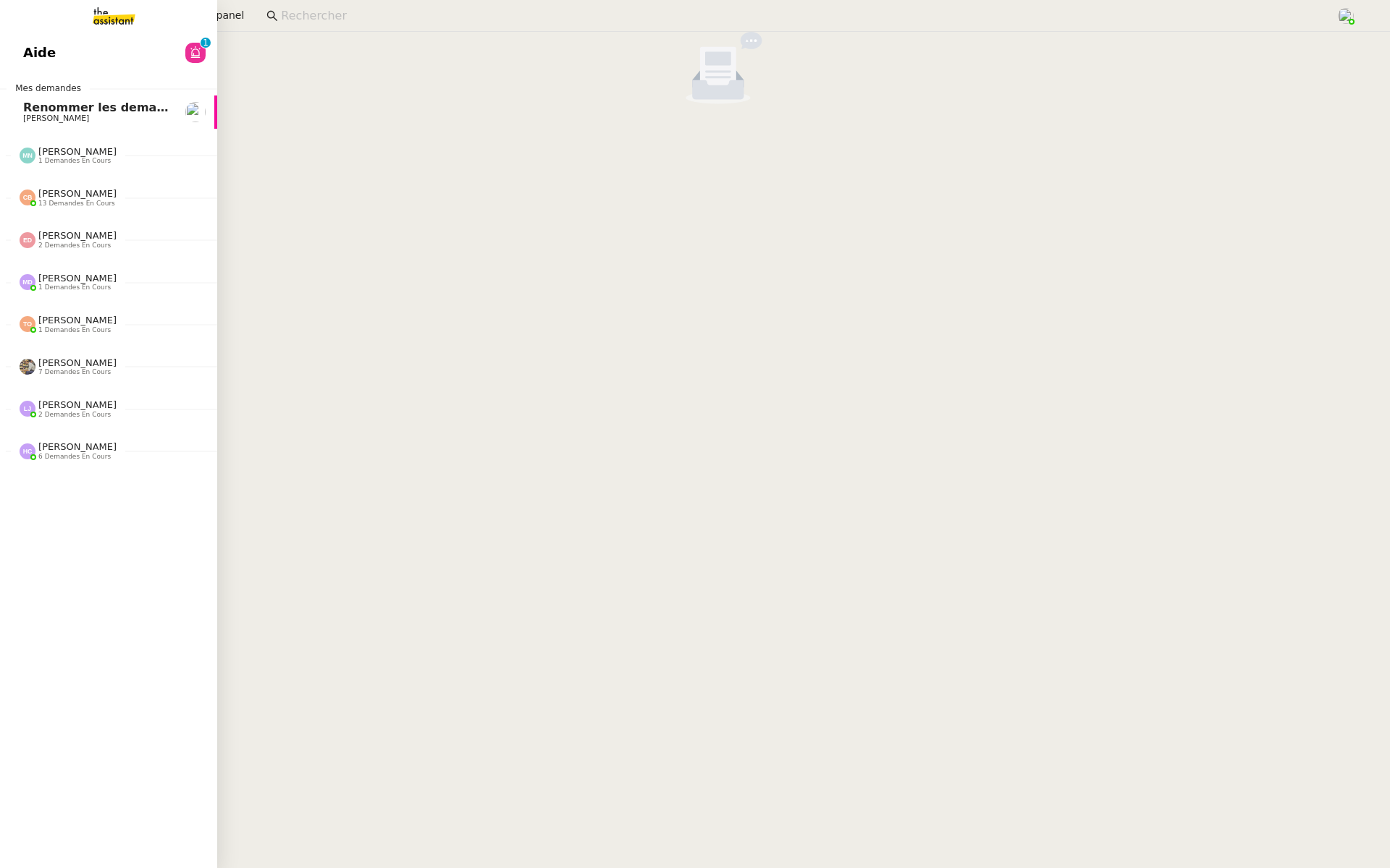
click at [30, 42] on span "Aide" at bounding box center [39, 53] width 33 height 22
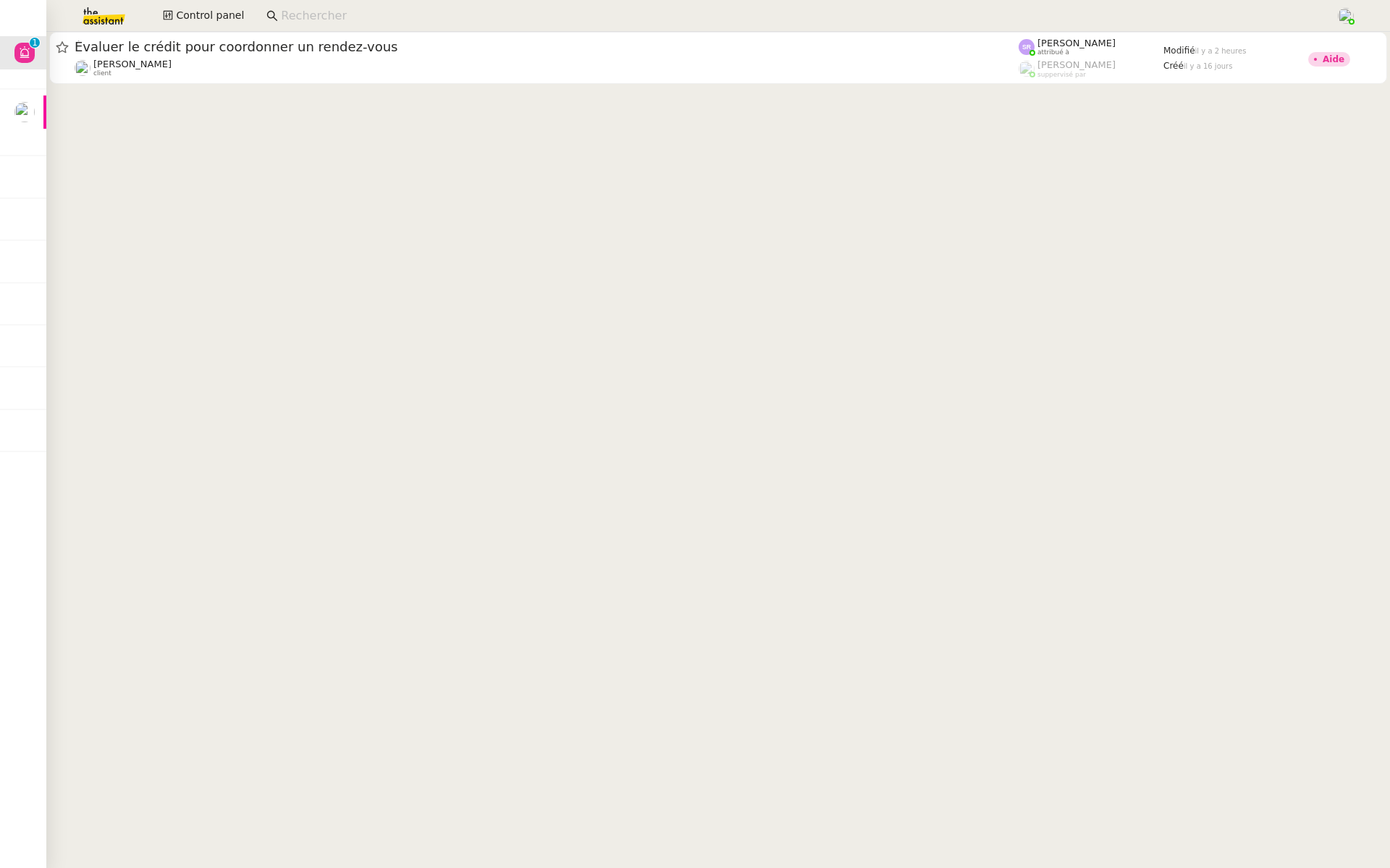
click at [264, 68] on div "Maurice N'Diaye client" at bounding box center [546, 68] width 944 height 19
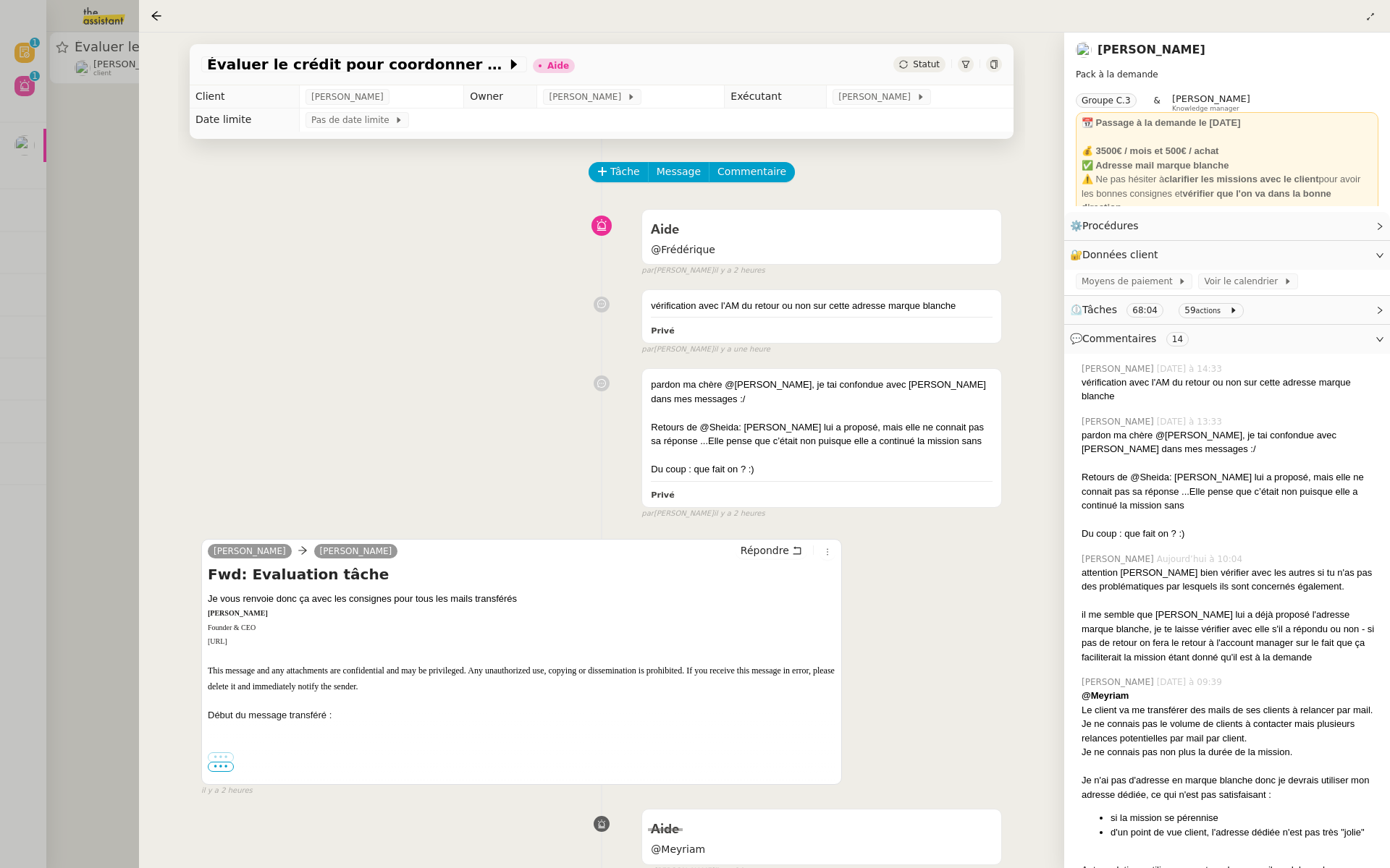
click at [11, 465] on div at bounding box center [695, 434] width 1390 height 868
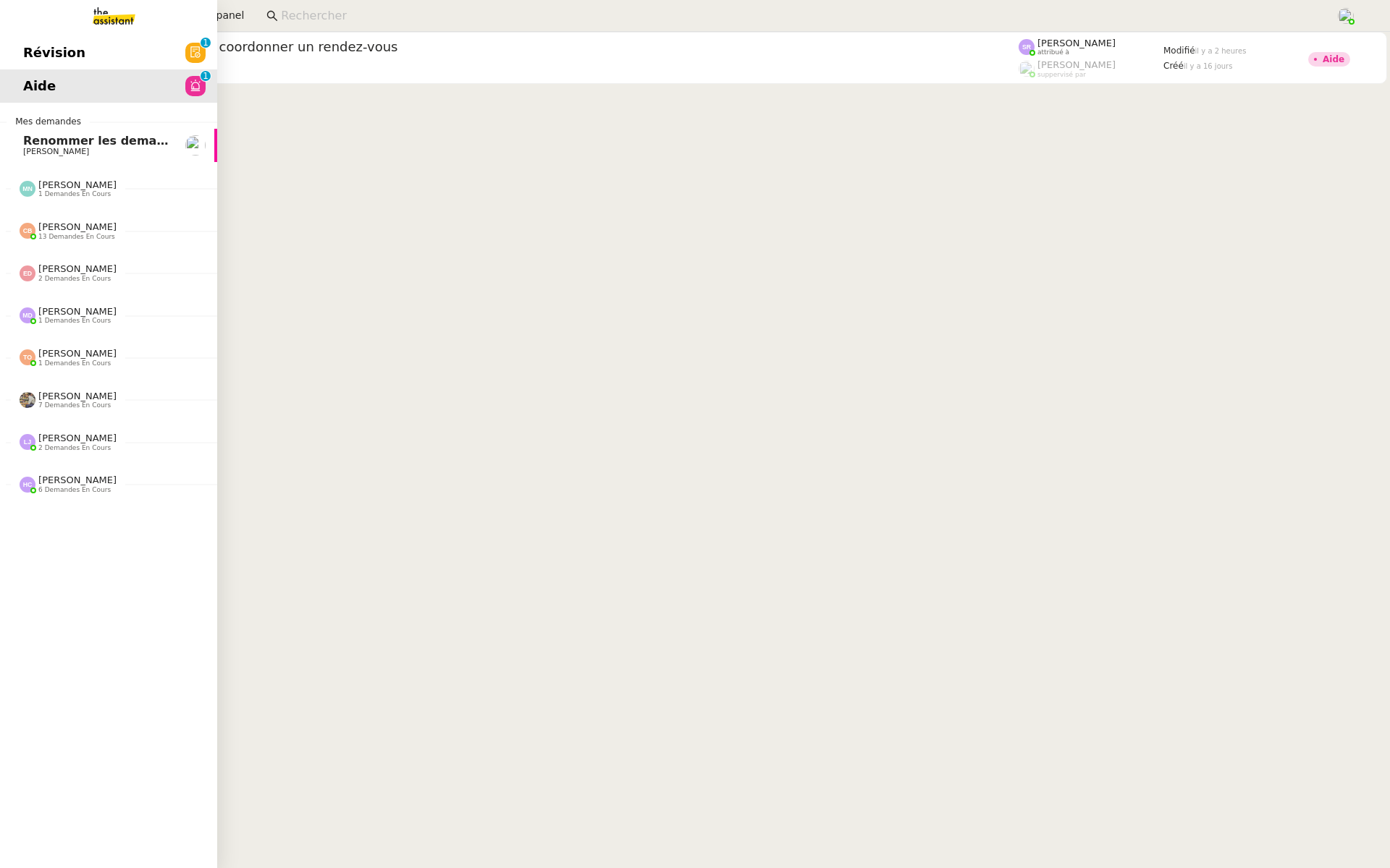
click at [14, 58] on link "Révision 0 1 2 3 4 5 6 7 8 9" at bounding box center [108, 53] width 217 height 33
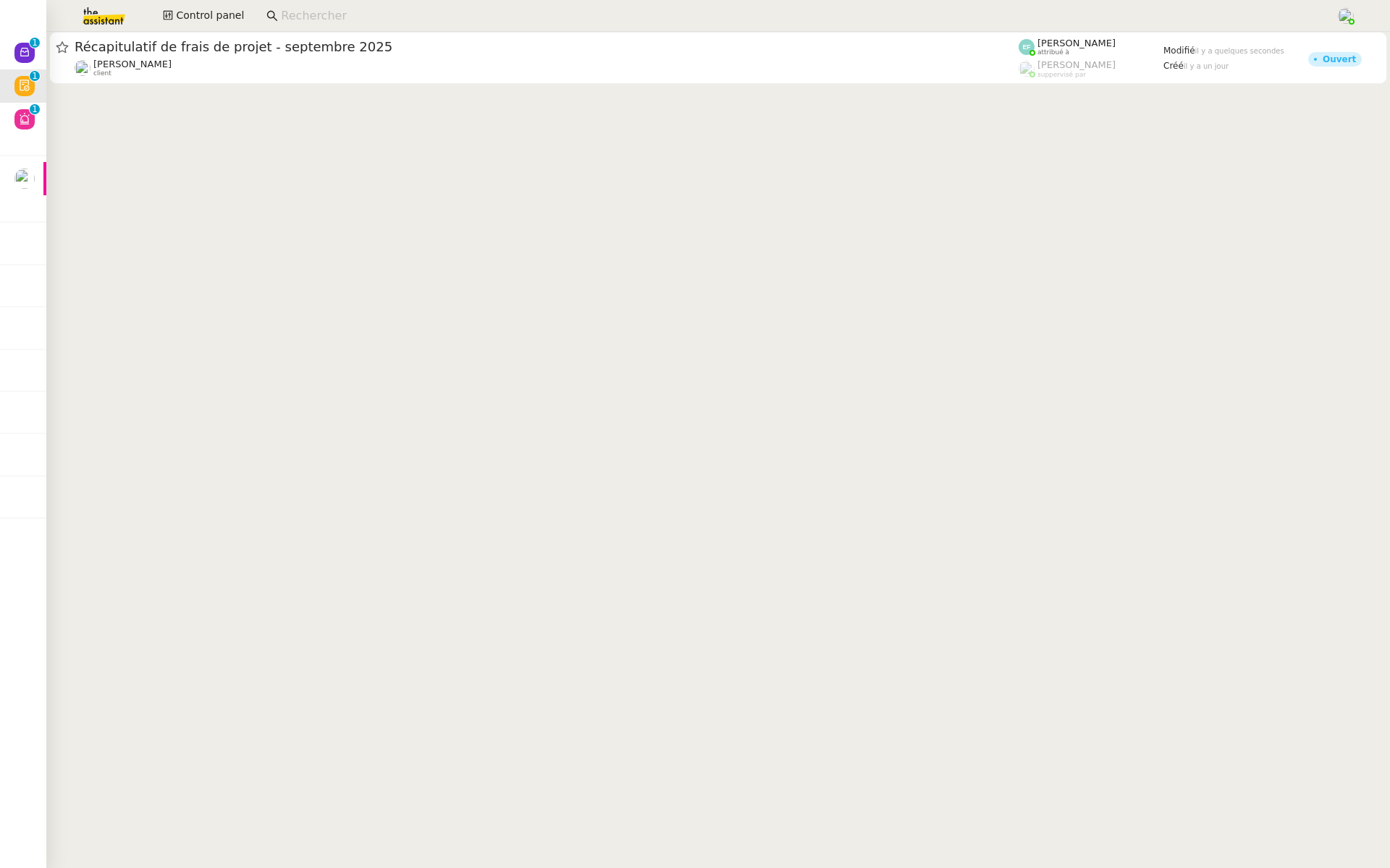
click at [641, 49] on span "Récapitulatif de frais de projet - septembre 2025" at bounding box center [546, 47] width 944 height 13
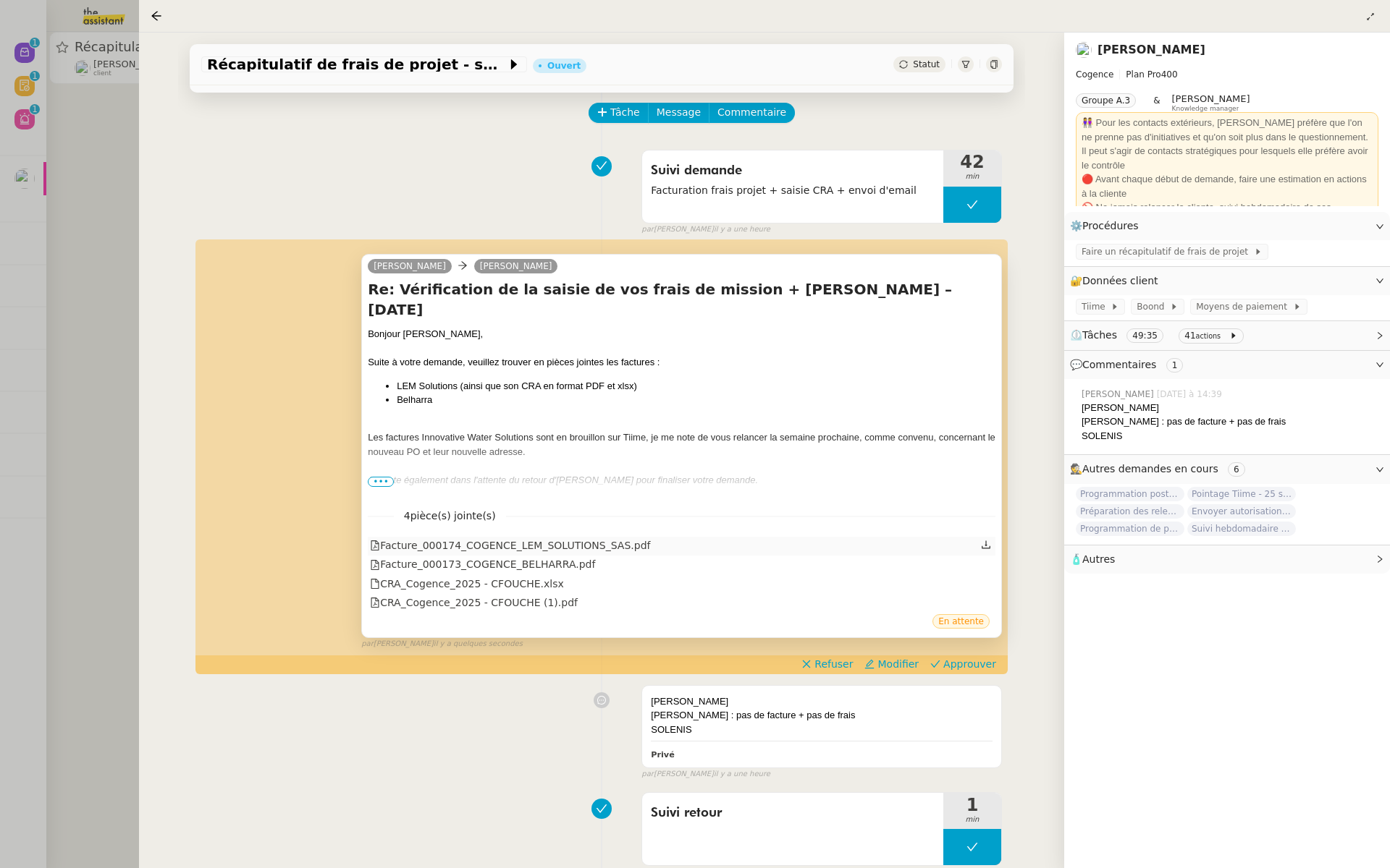
scroll to position [105, 0]
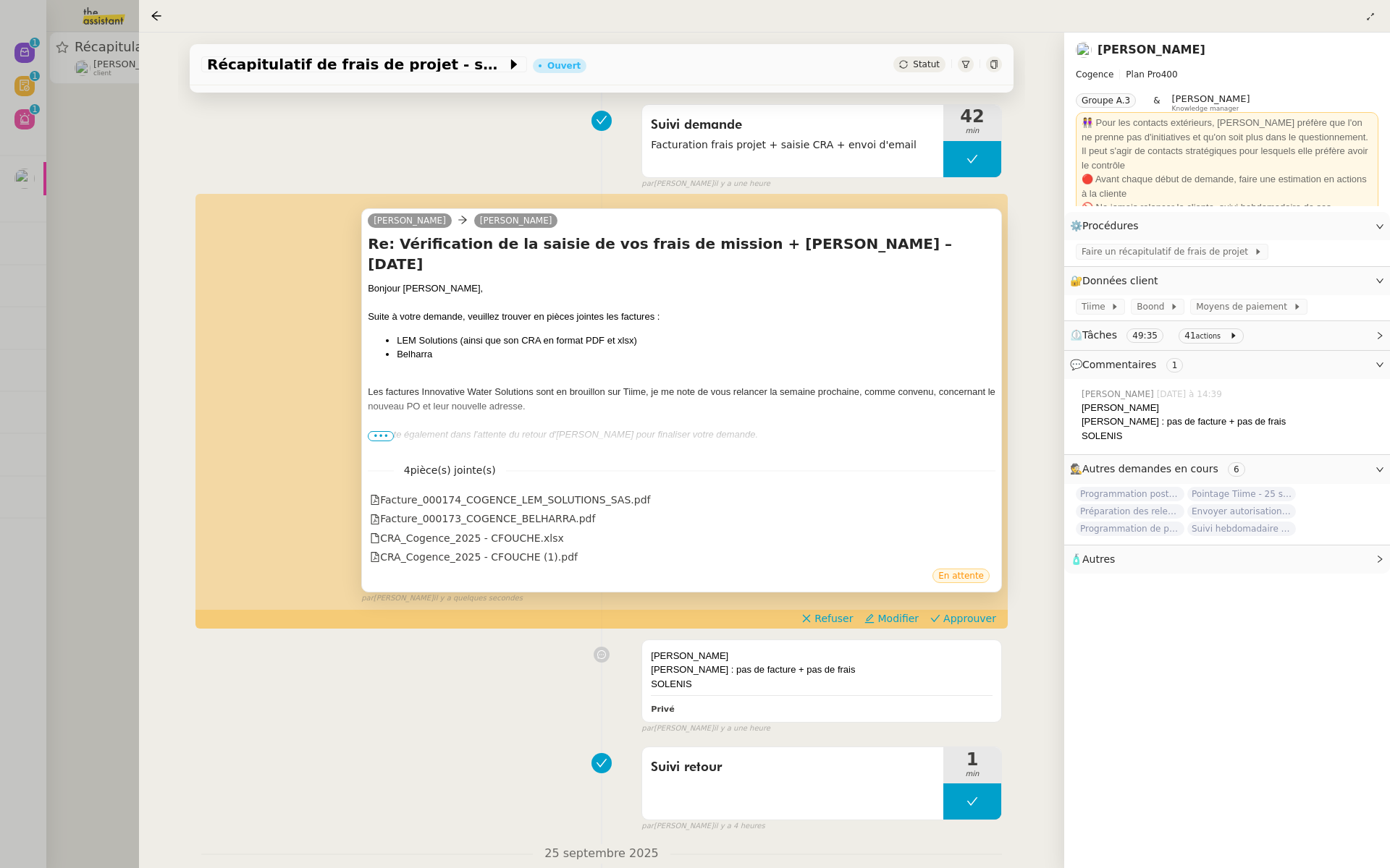
click at [371, 435] on span "•••" at bounding box center [381, 436] width 26 height 10
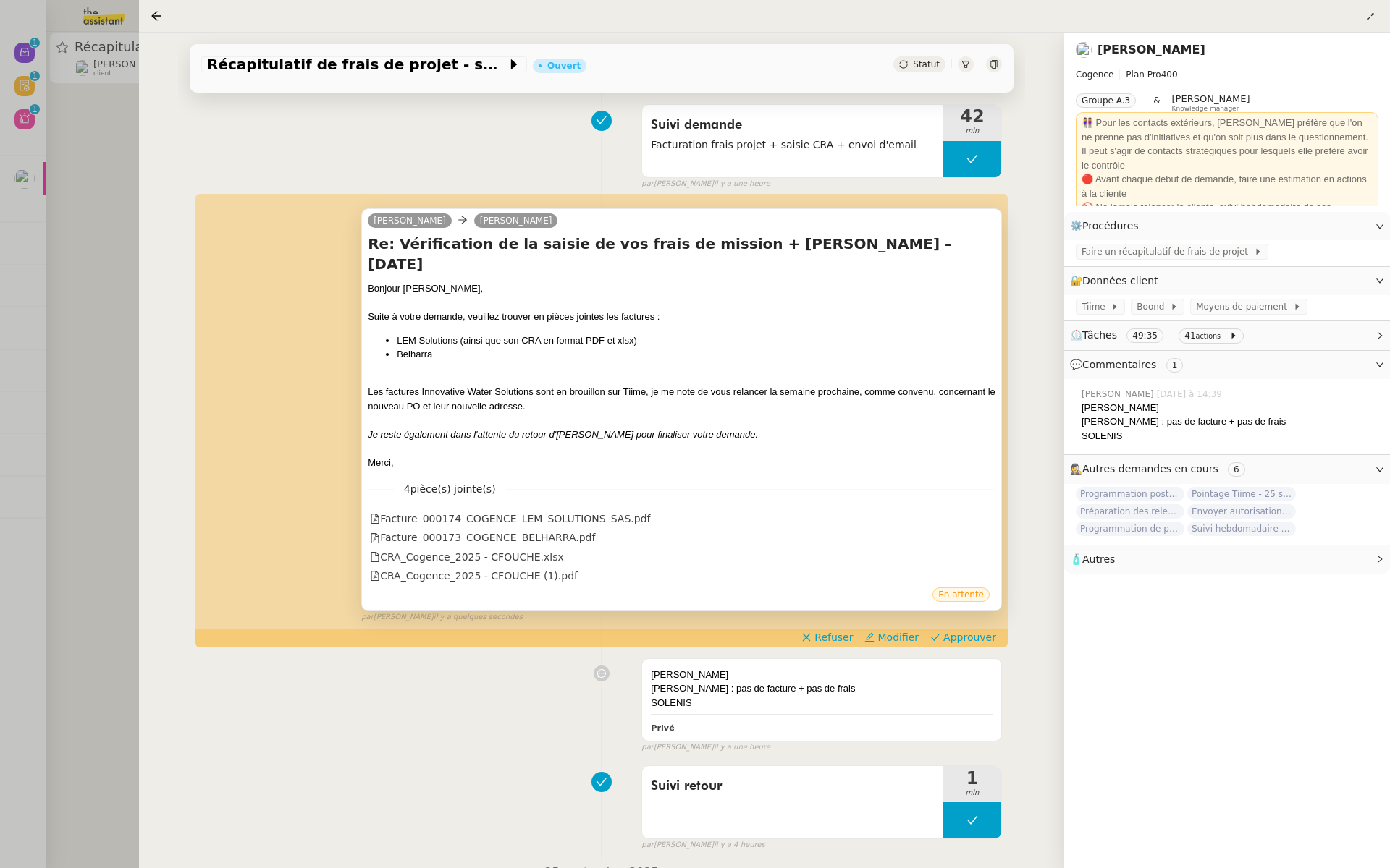
scroll to position [112, 0]
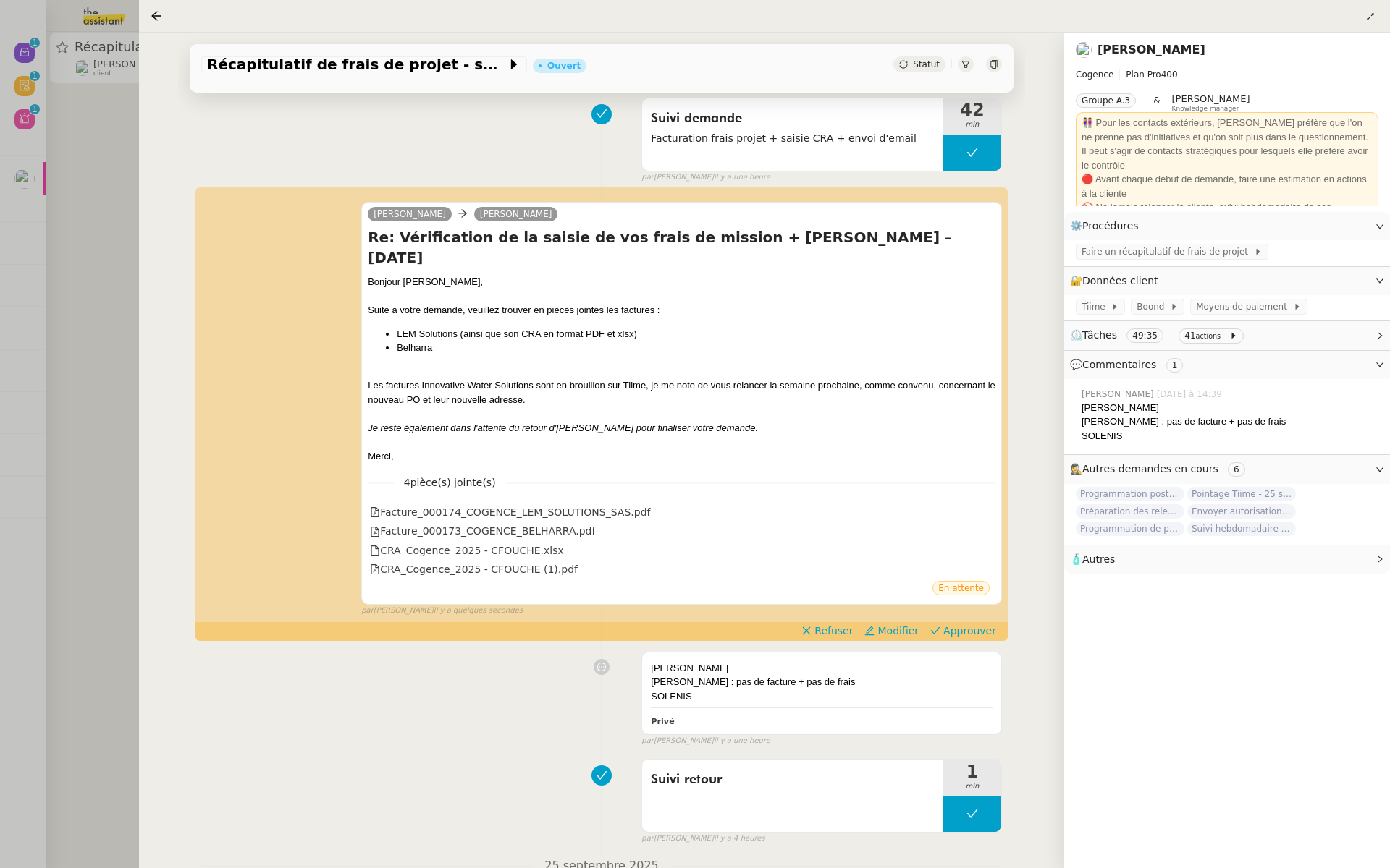
click at [982, 616] on div "Louise Juliette Rihal Re: Vérification de la saisie de vos frais de mission + C…" at bounding box center [601, 402] width 801 height 427
click at [974, 624] on span "Approuver" at bounding box center [969, 630] width 53 height 14
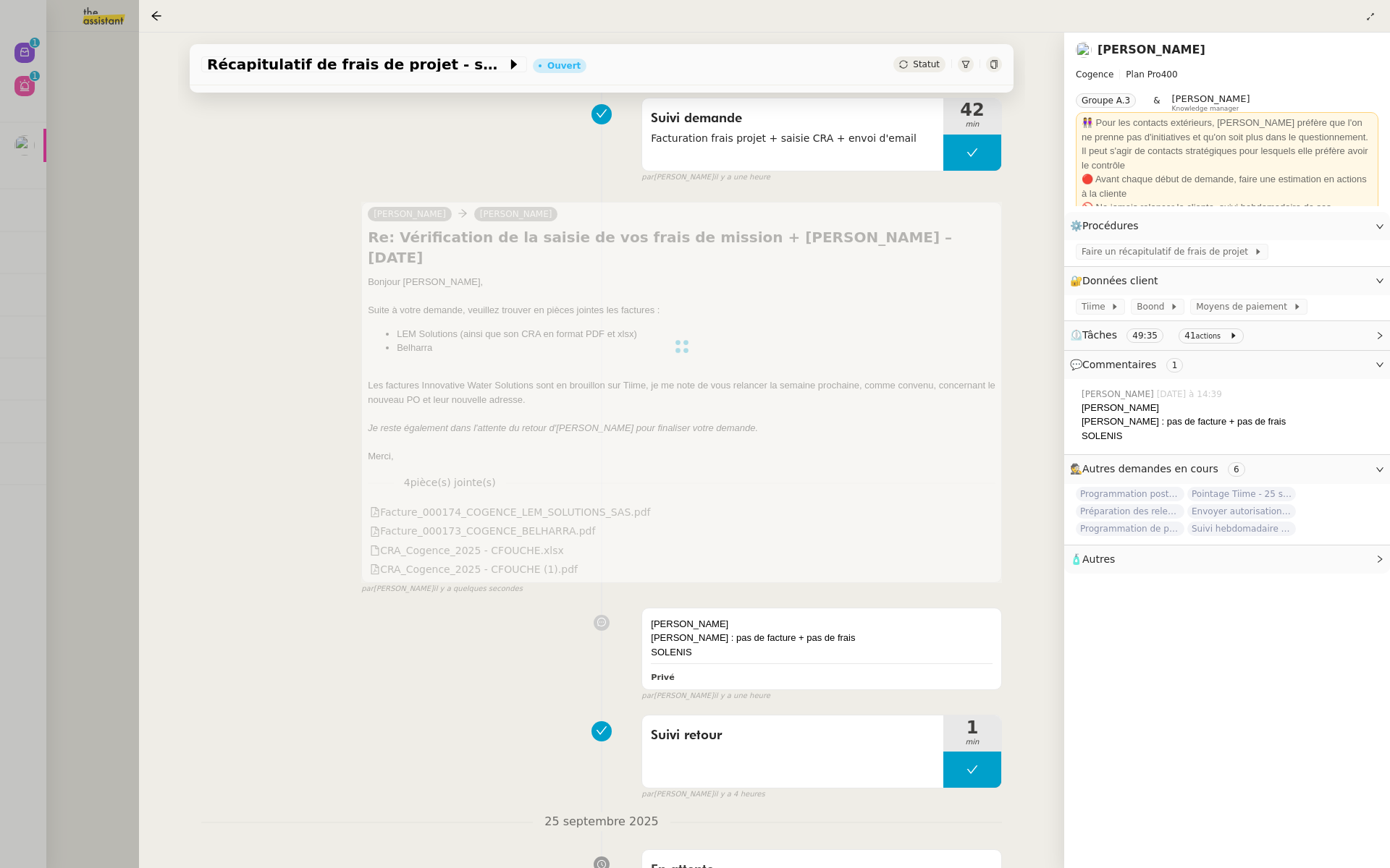
click at [86, 269] on div at bounding box center [695, 434] width 1390 height 868
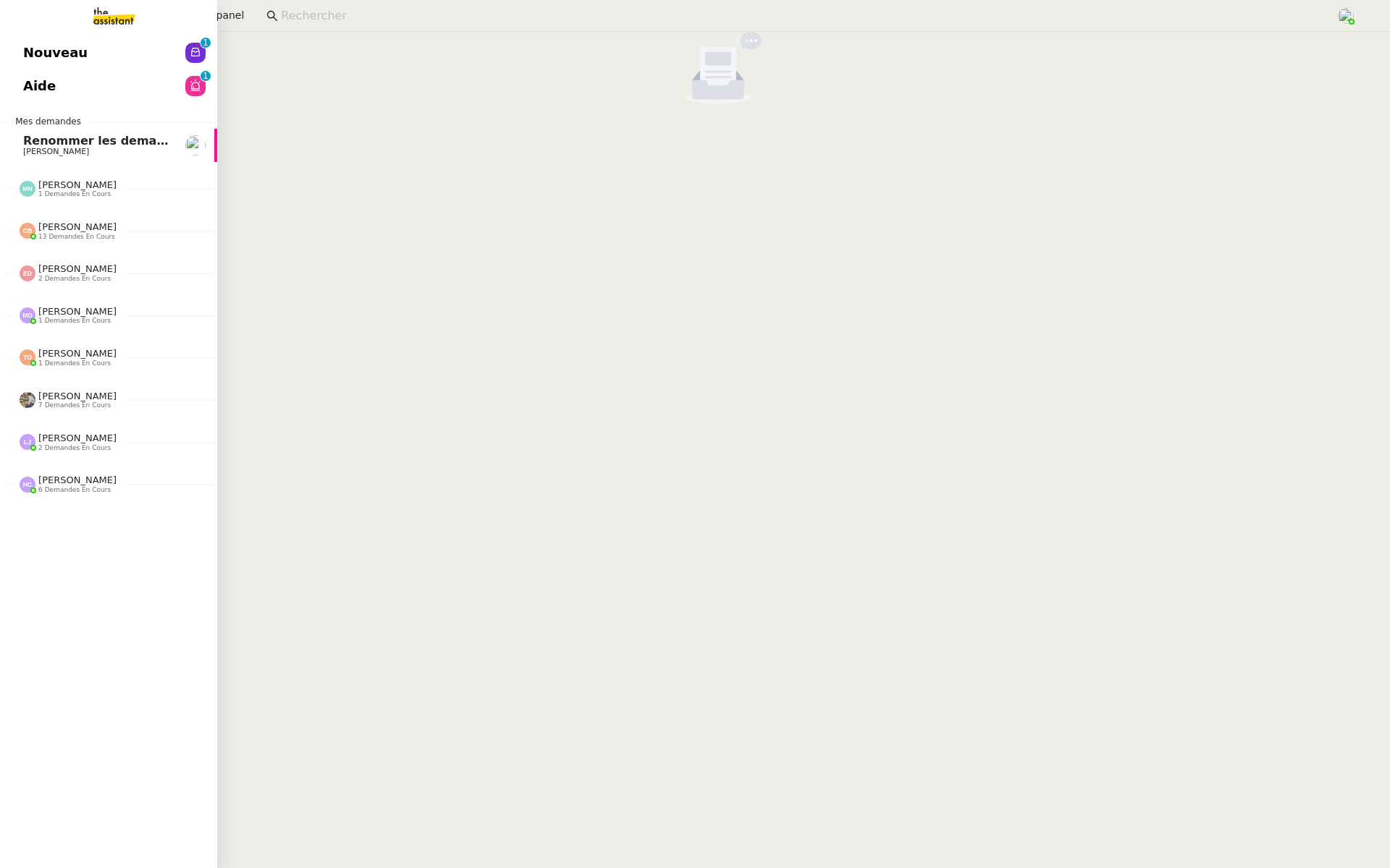
click at [9, 58] on link "Nouveau 0 1 2 3 4 5 6 7 8 9" at bounding box center [108, 53] width 217 height 33
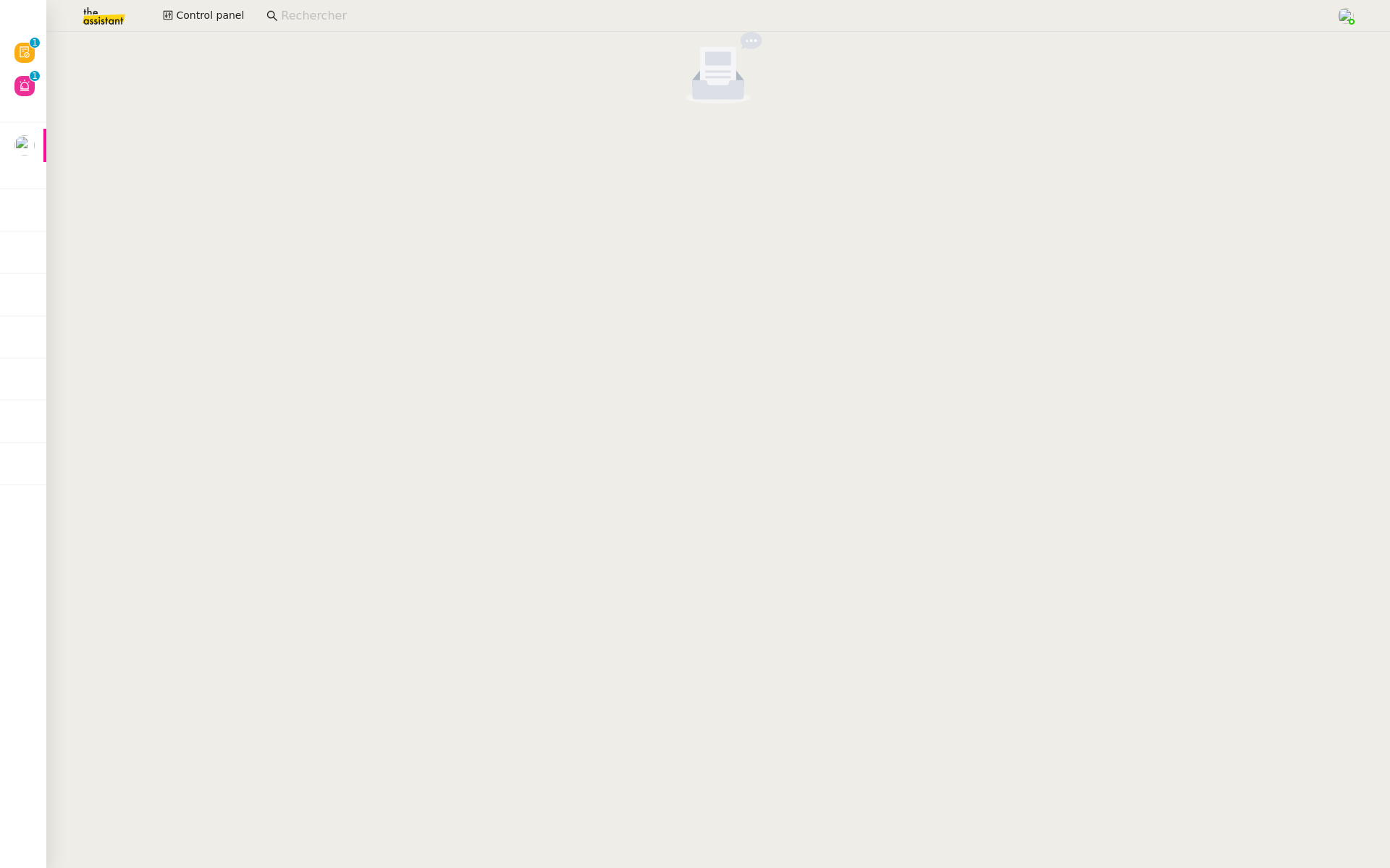
click at [346, 55] on nz-empty-default at bounding box center [717, 68] width 1332 height 72
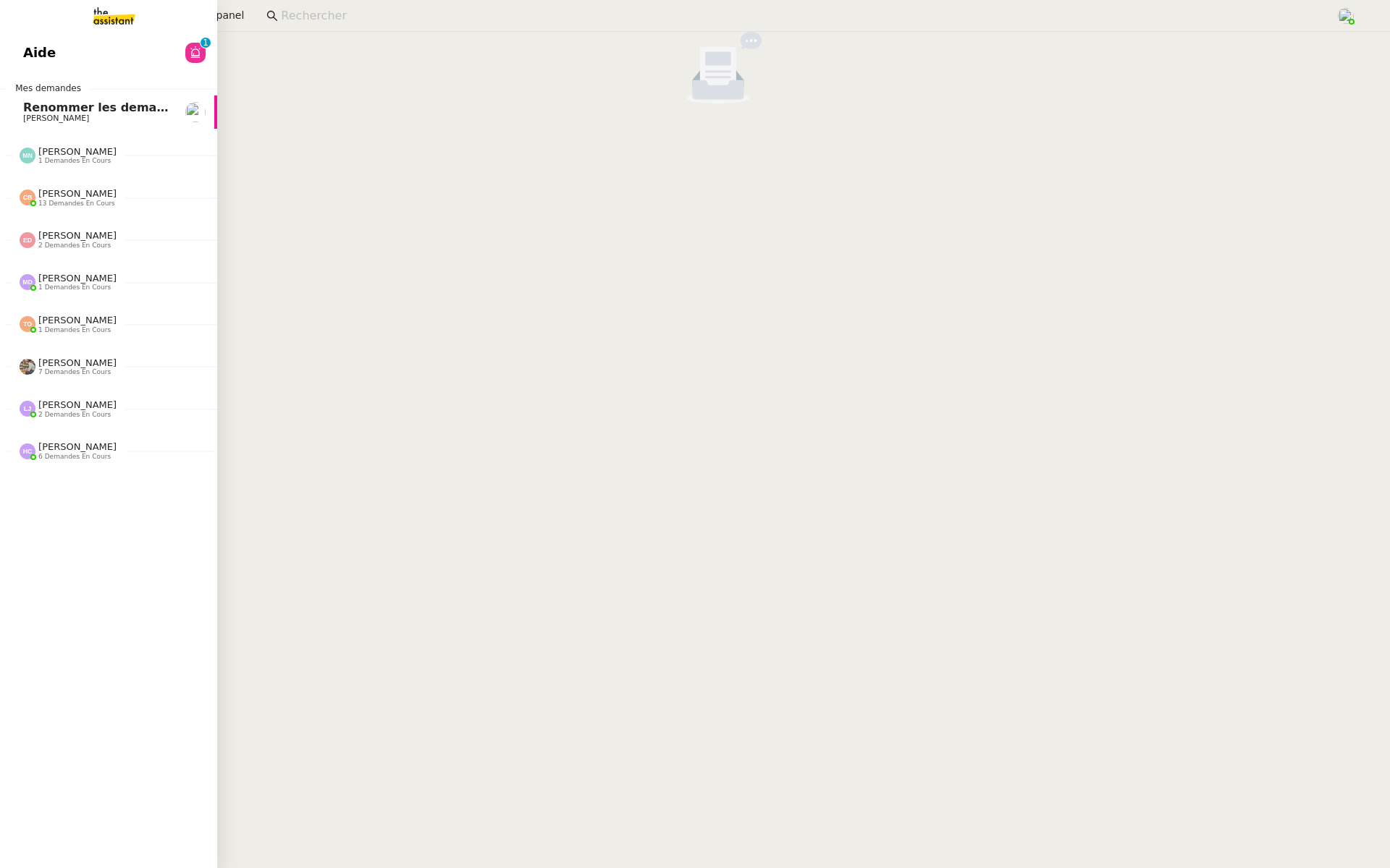
click at [53, 55] on link "Aide 0 1 2 3 4 5 6 7 8 9" at bounding box center [108, 53] width 217 height 33
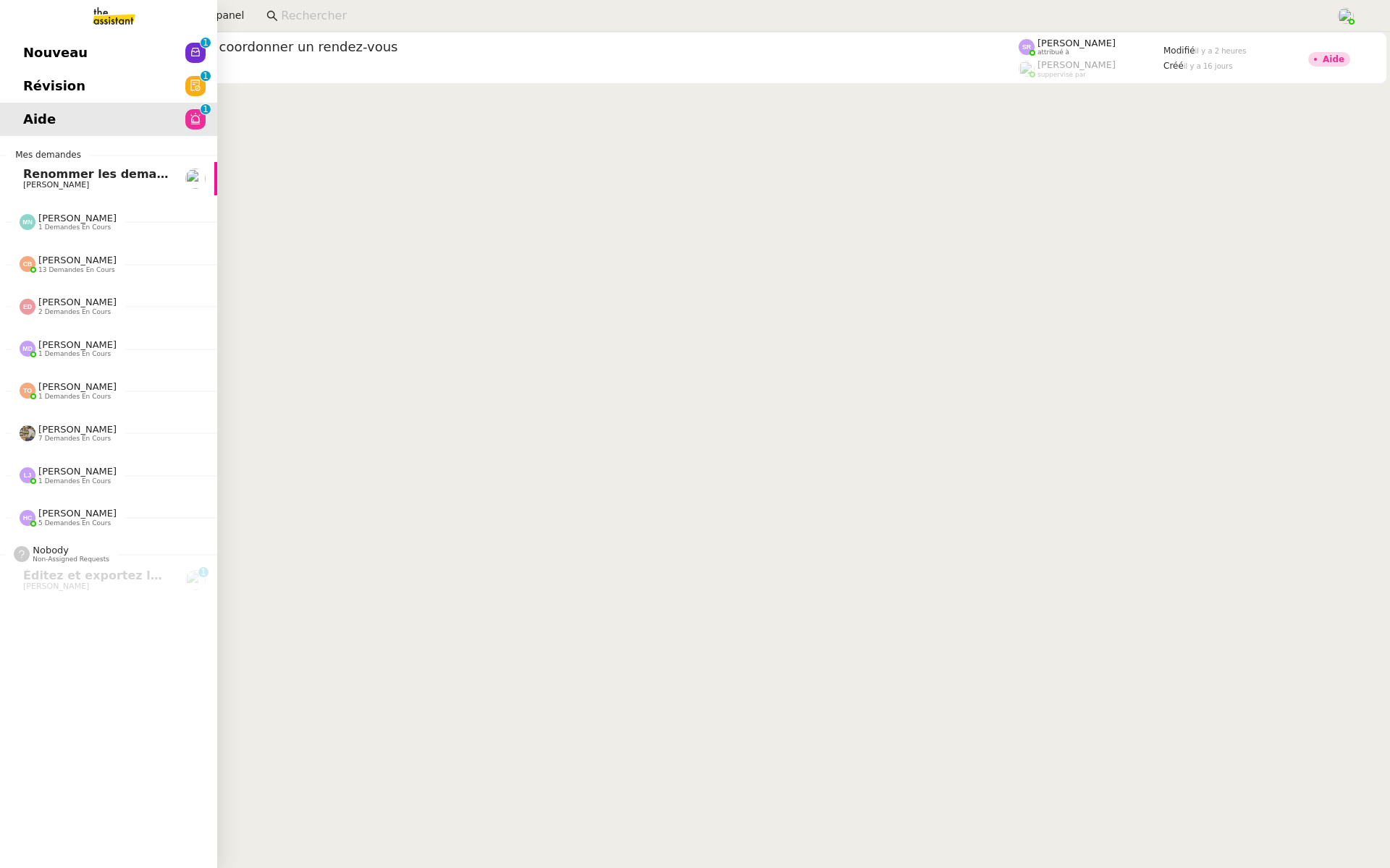
click at [31, 80] on span "Révision" at bounding box center [55, 85] width 62 height 22
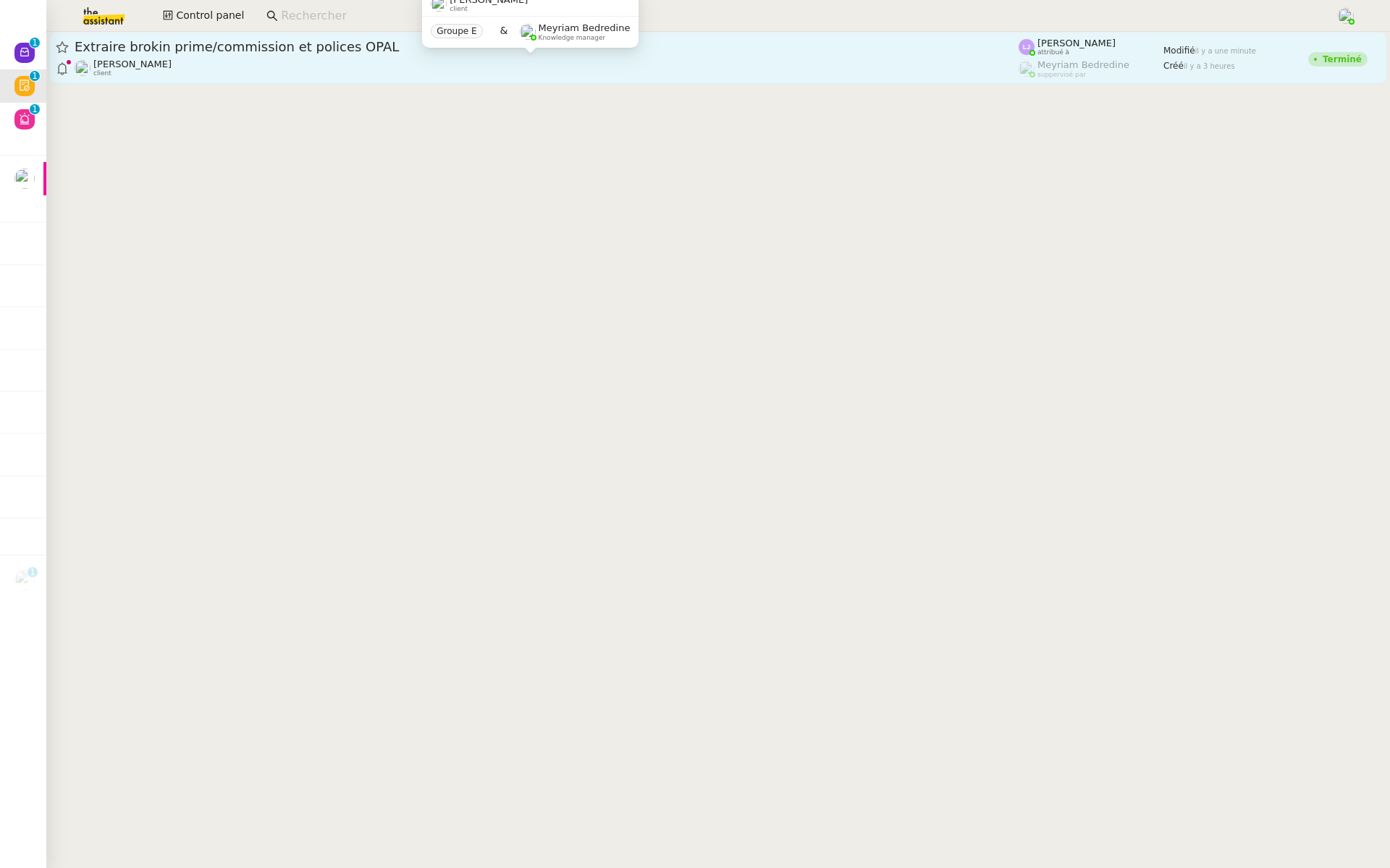
click at [346, 39] on div "Extraire brokin prime/commission et polices OPAL" at bounding box center [546, 47] width 944 height 17
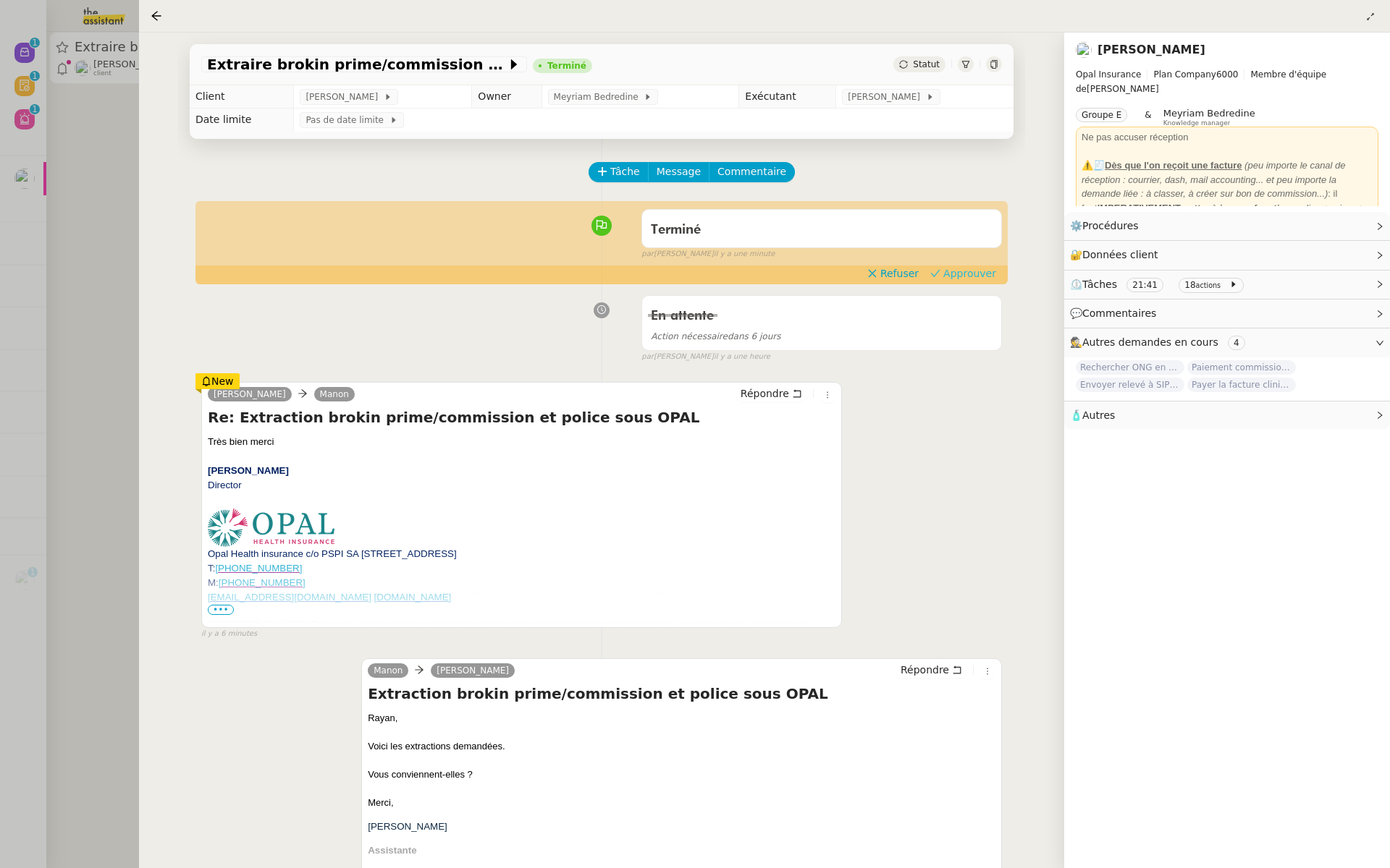
click at [968, 270] on span "Approuver" at bounding box center [969, 272] width 53 height 14
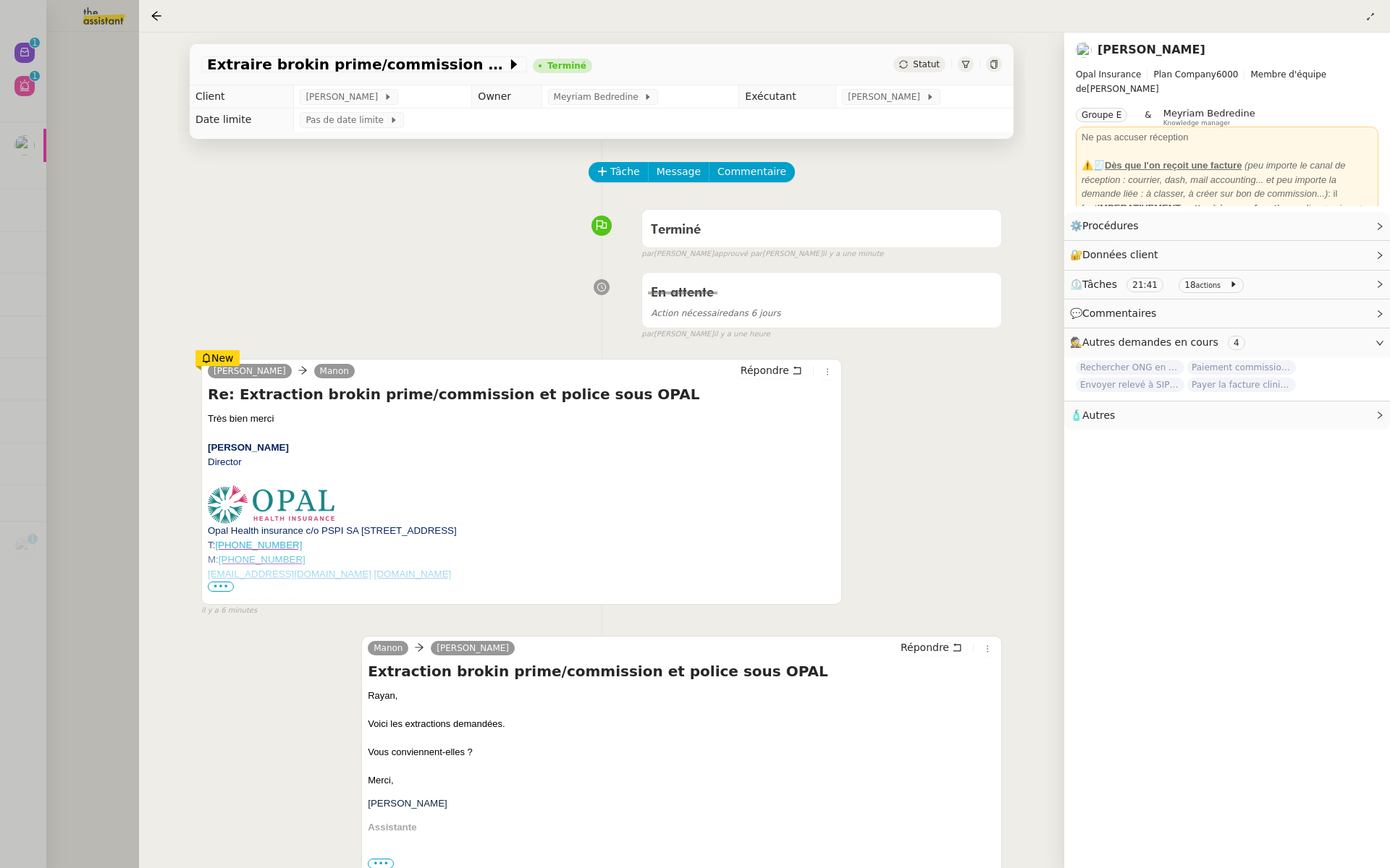
click at [9, 191] on div at bounding box center [695, 434] width 1390 height 868
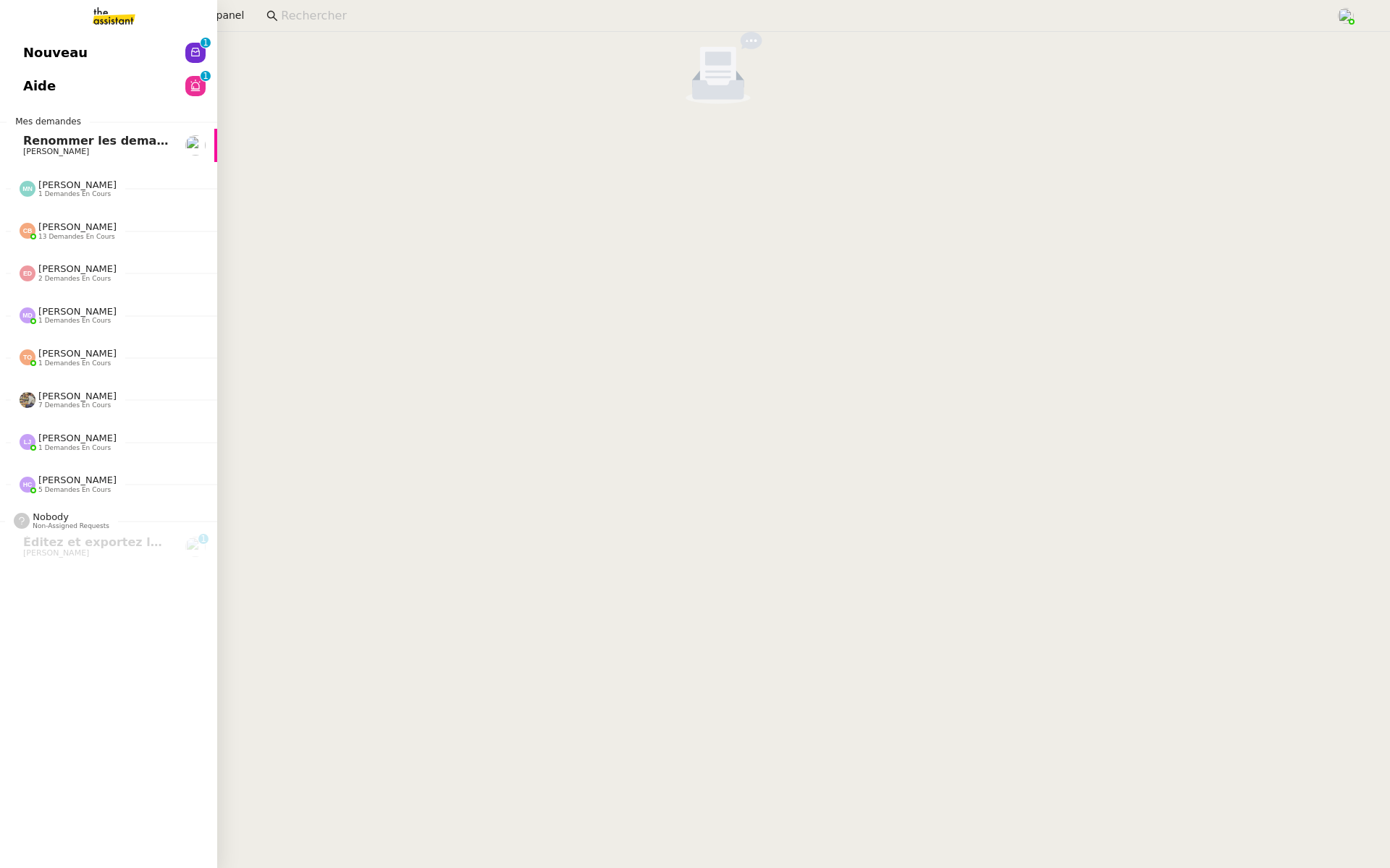
click at [19, 57] on link "Nouveau 0 1 2 3 4 5 6 7 8 9" at bounding box center [108, 53] width 217 height 33
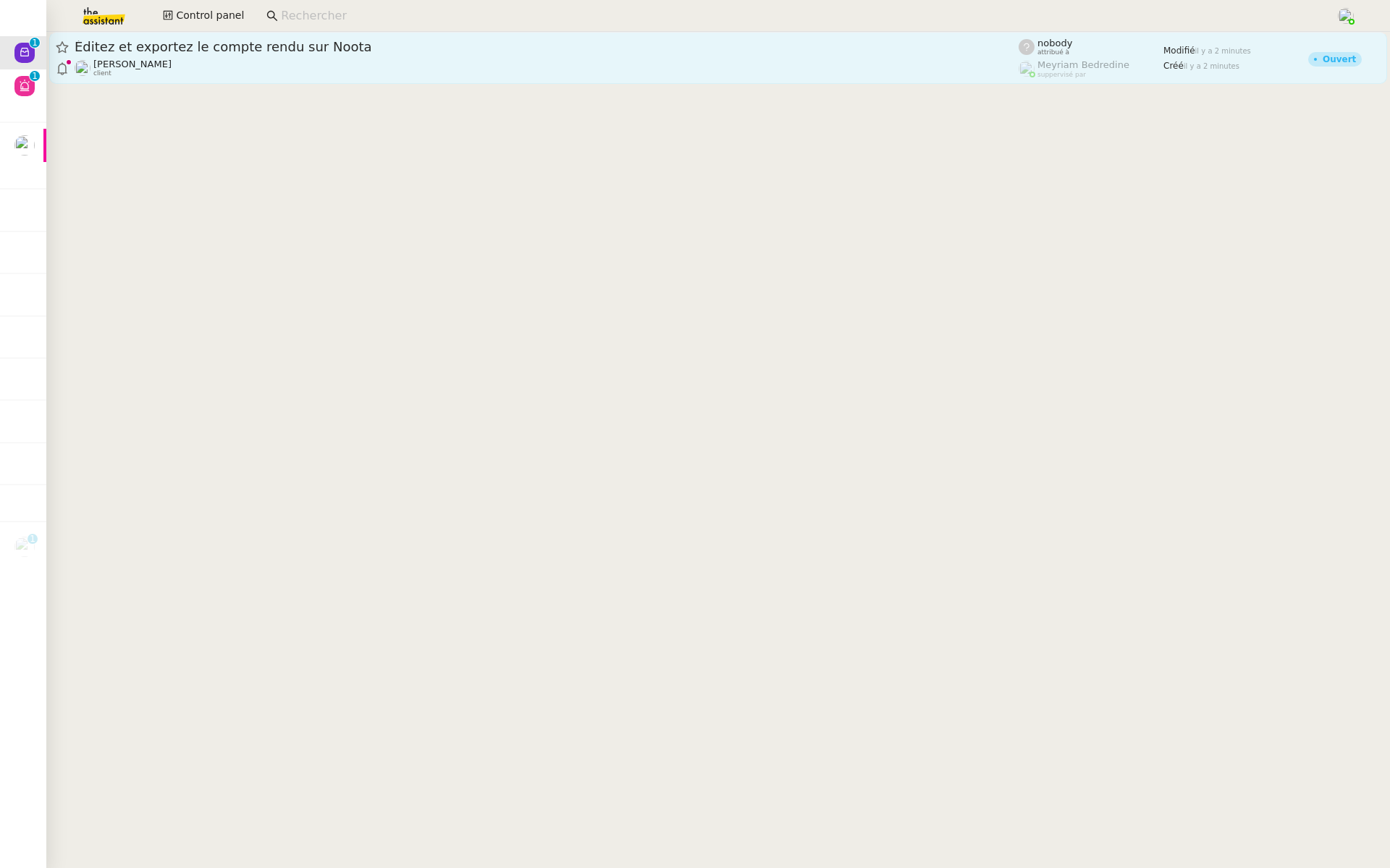
click at [321, 51] on span "Éditez et exportez le compte rendu sur Noota" at bounding box center [546, 47] width 944 height 13
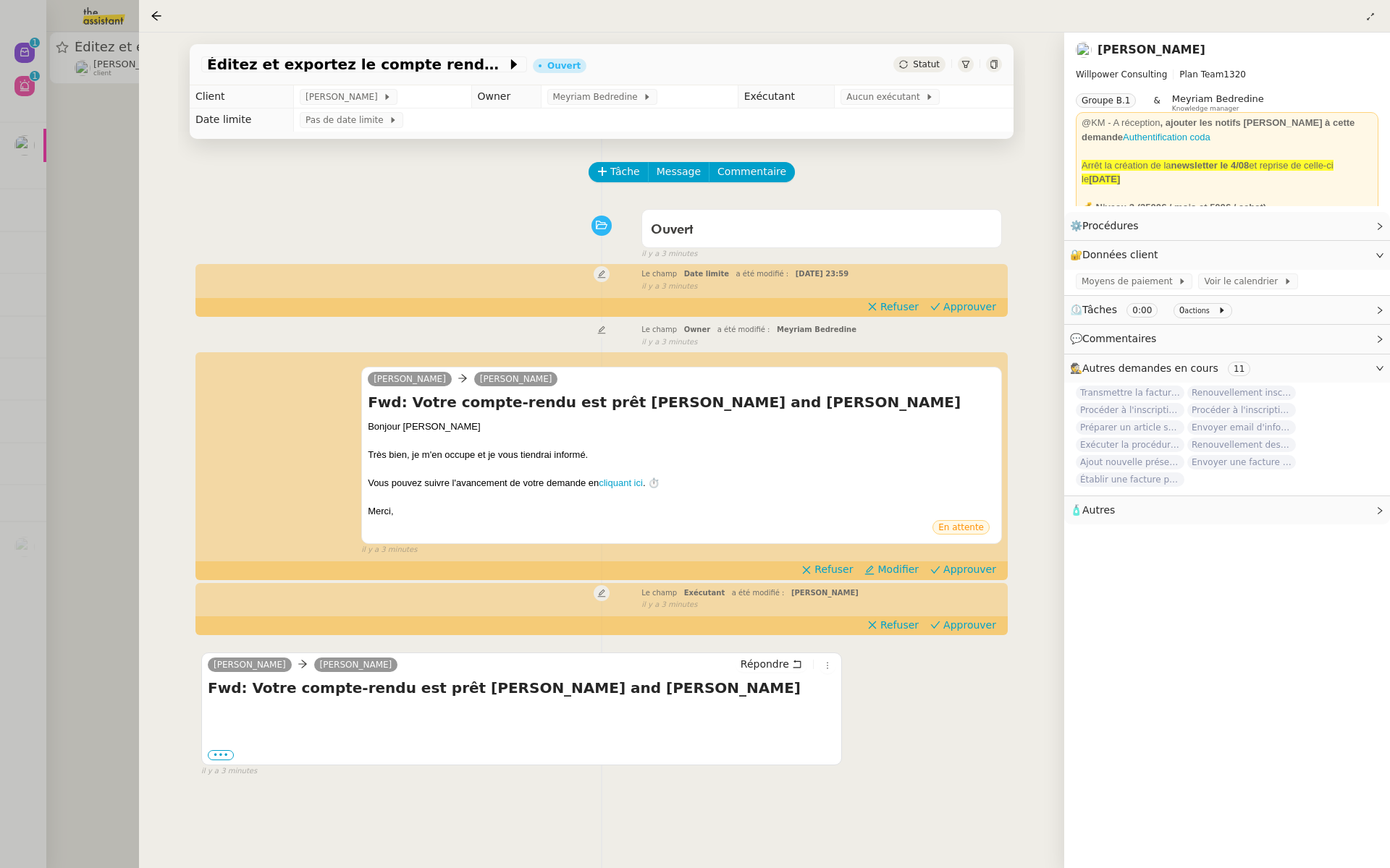
click at [94, 347] on div at bounding box center [695, 434] width 1390 height 868
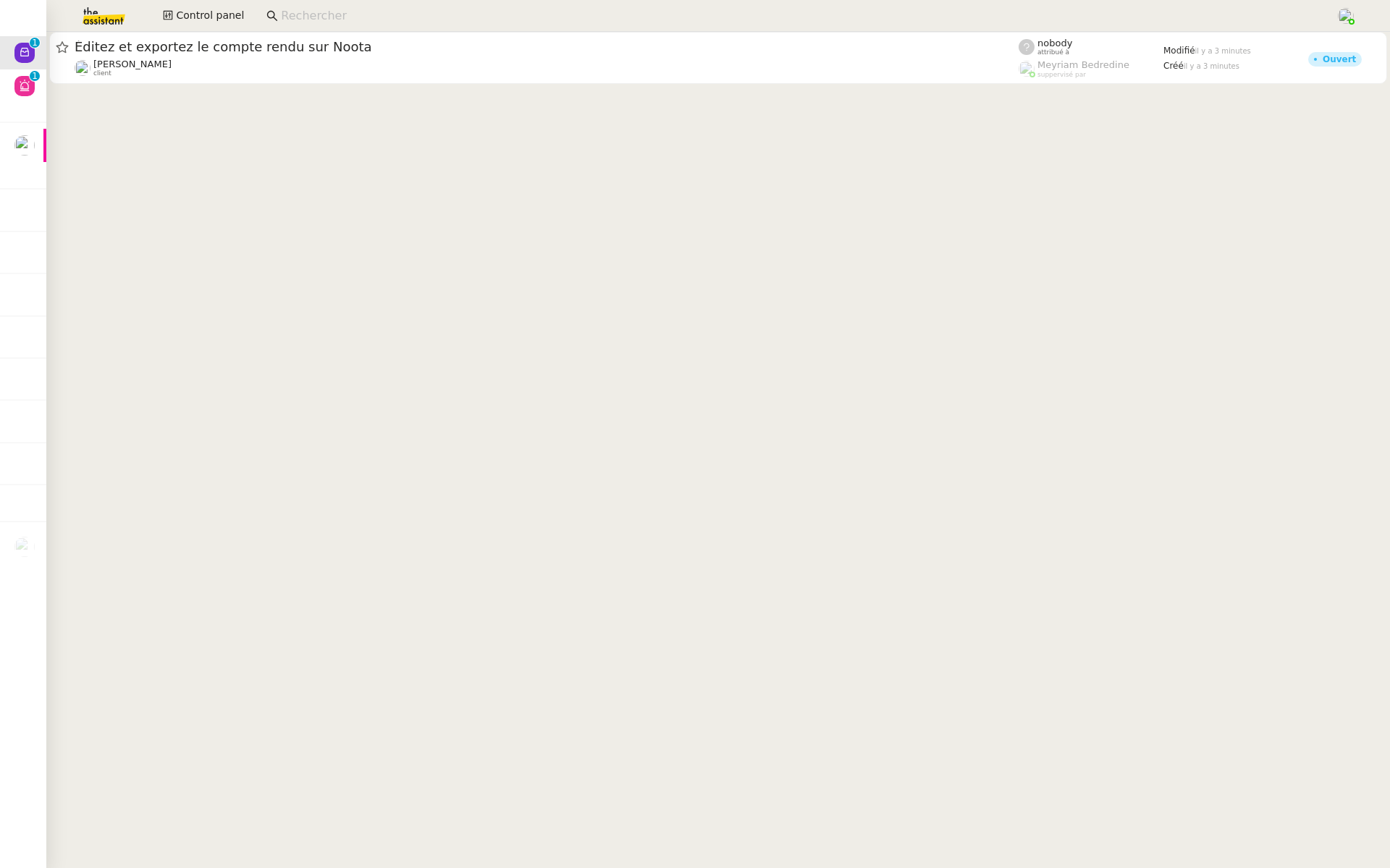
click at [98, 11] on img at bounding box center [92, 16] width 112 height 32
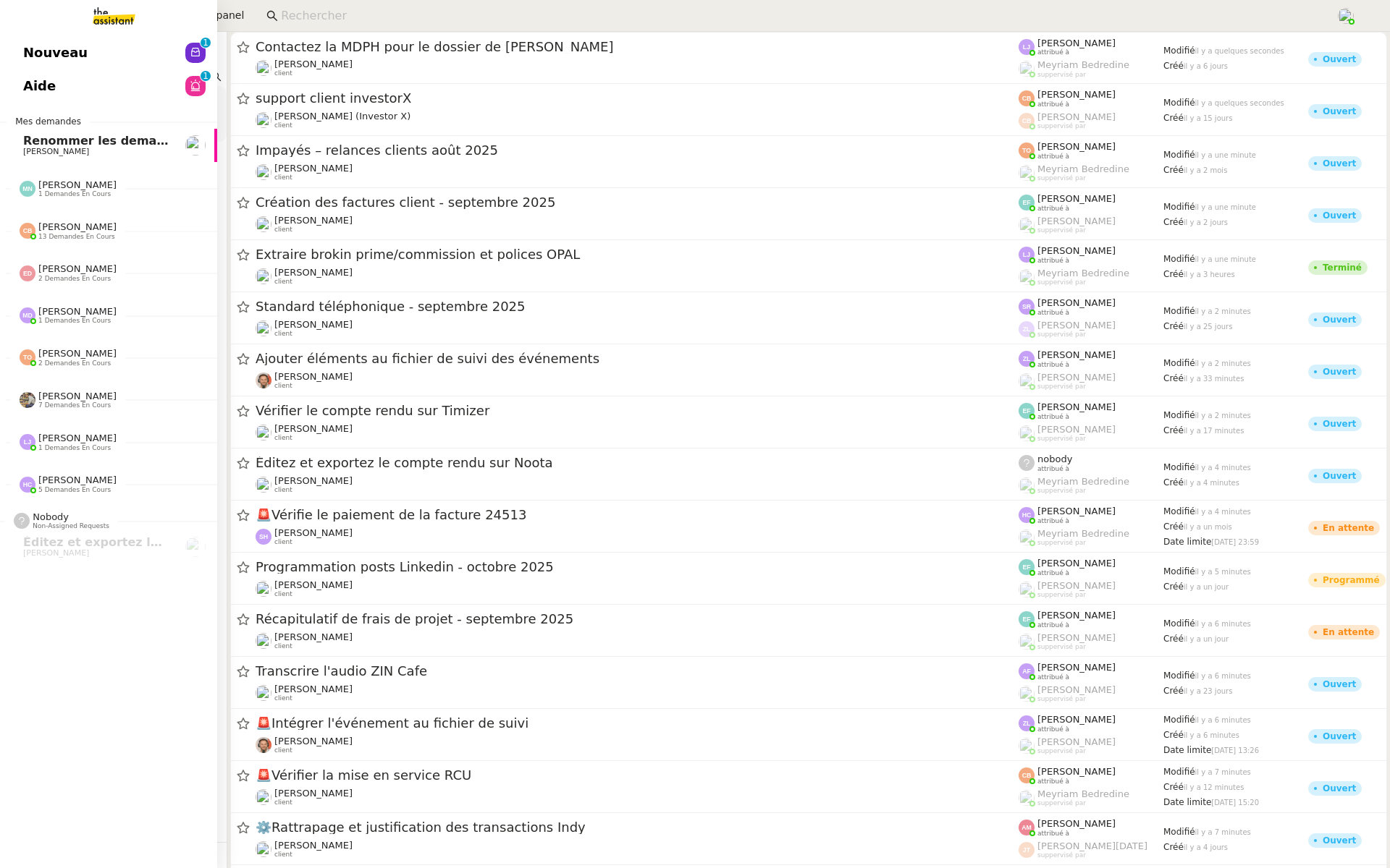
click at [84, 491] on span "5 demandes en cours" at bounding box center [74, 489] width 72 height 8
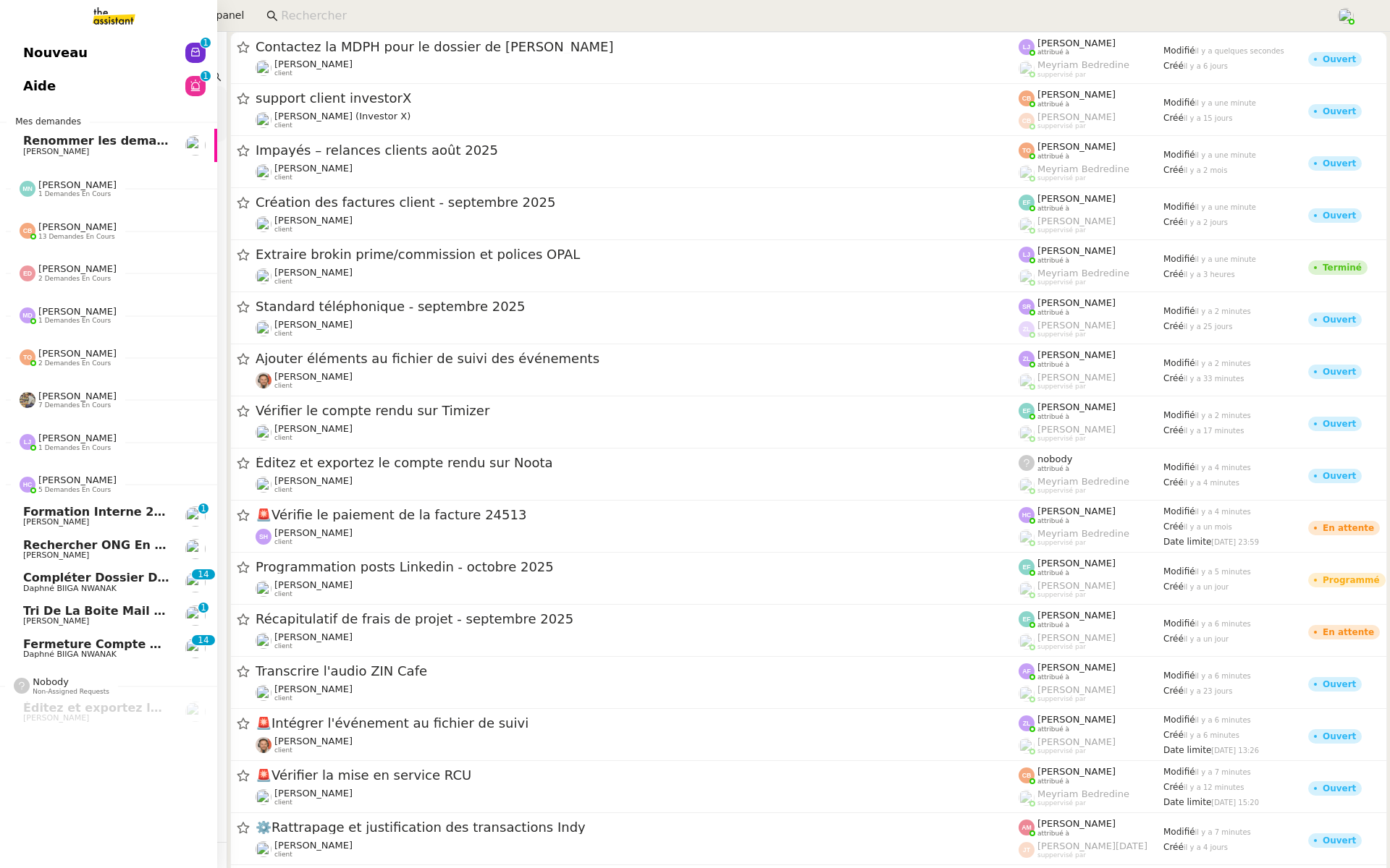
click at [113, 505] on span "Formation Interne 2 - [PERSON_NAME]" at bounding box center [148, 511] width 251 height 14
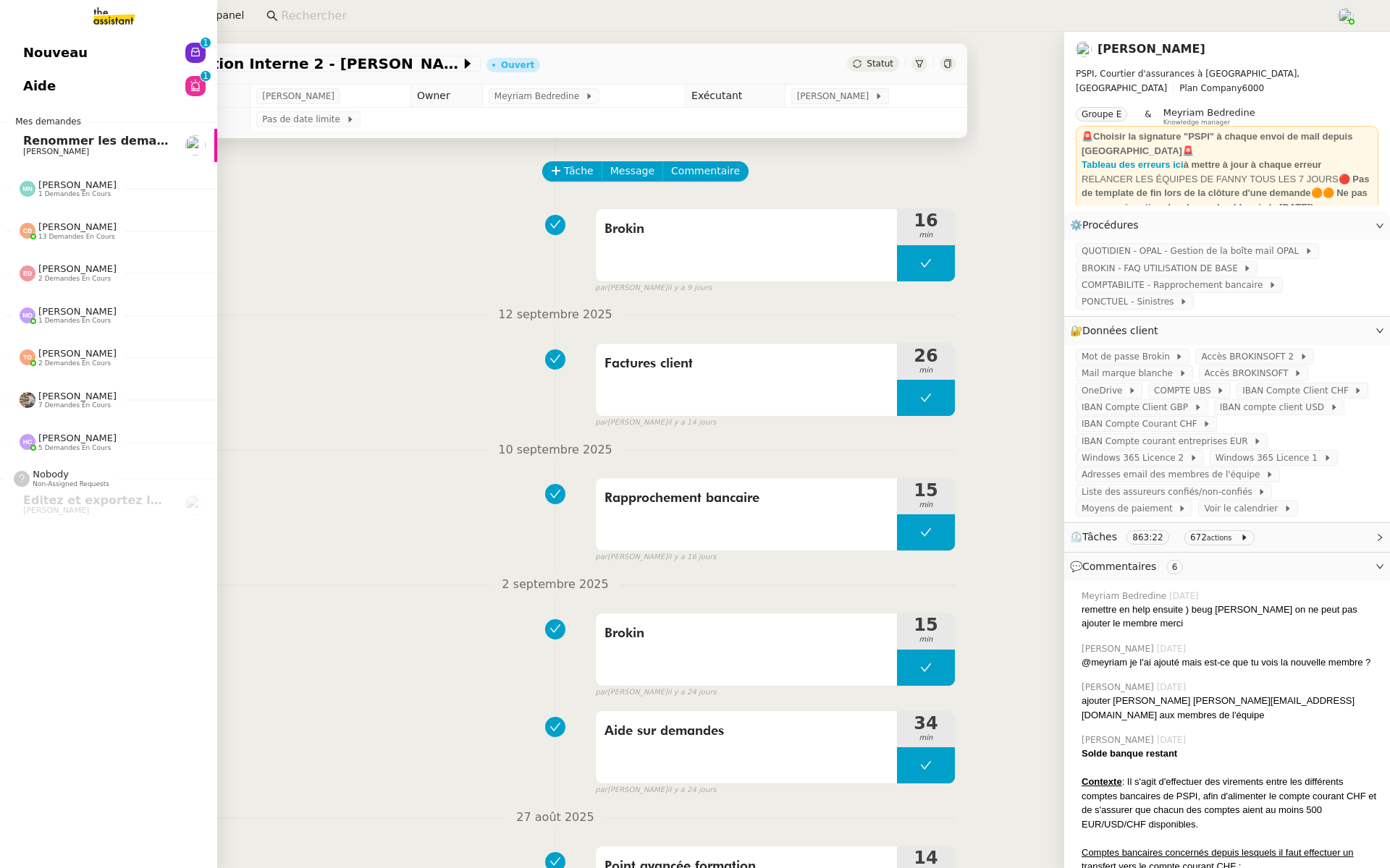
click at [66, 435] on span "[PERSON_NAME]" at bounding box center [77, 438] width 78 height 11
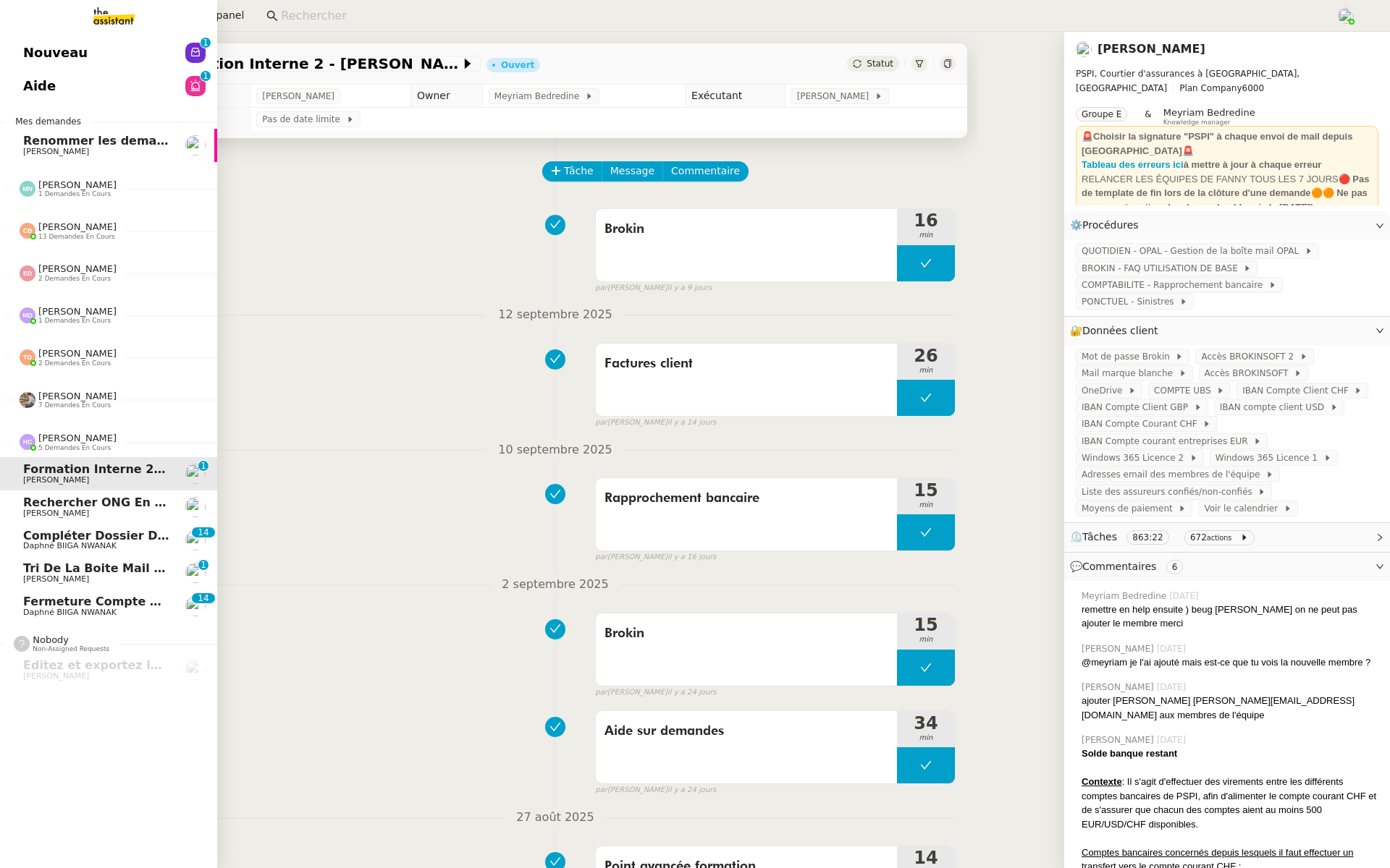
click at [89, 434] on span "[PERSON_NAME]" at bounding box center [77, 438] width 78 height 11
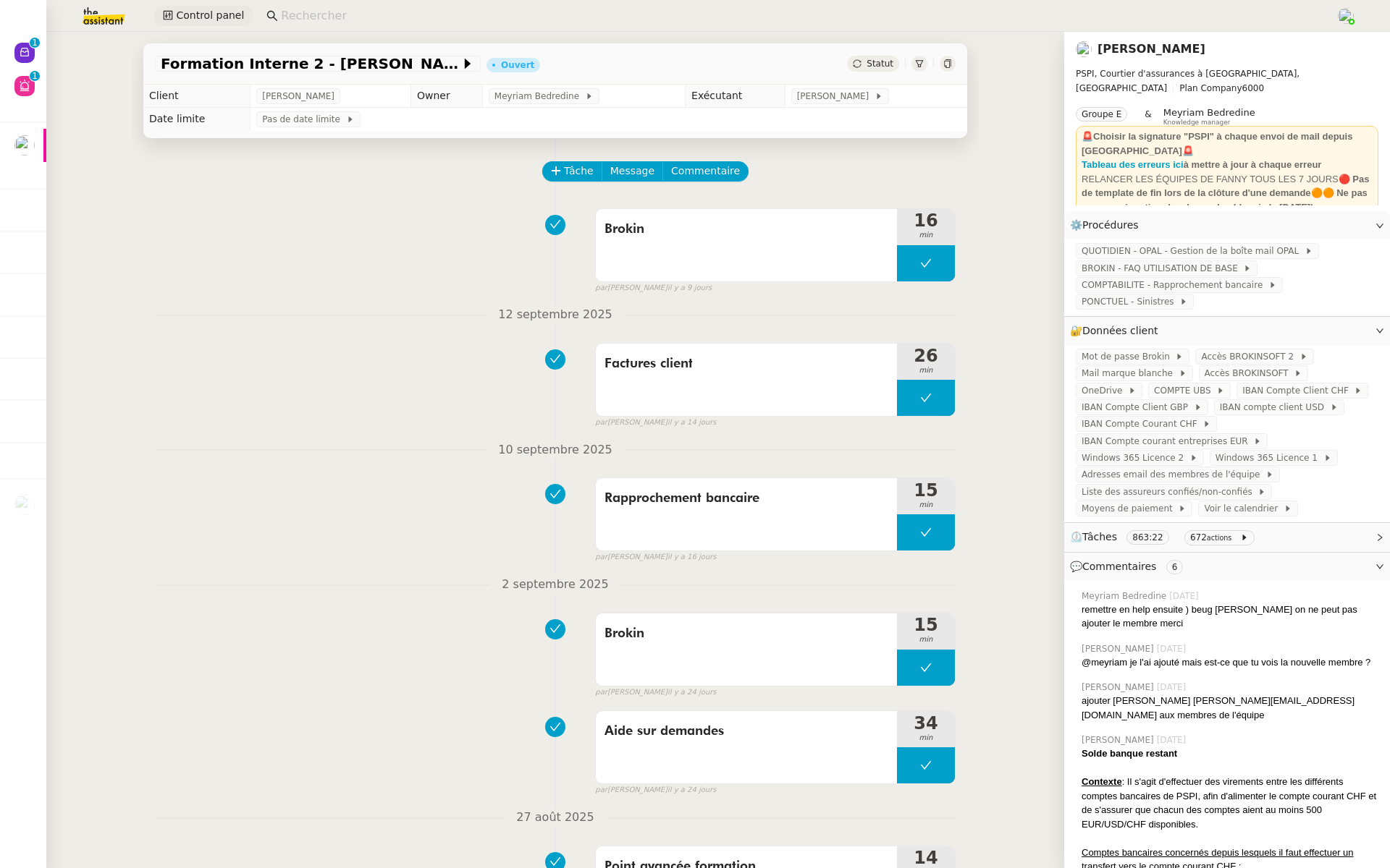
click at [187, 20] on span "Control panel" at bounding box center [210, 16] width 68 height 17
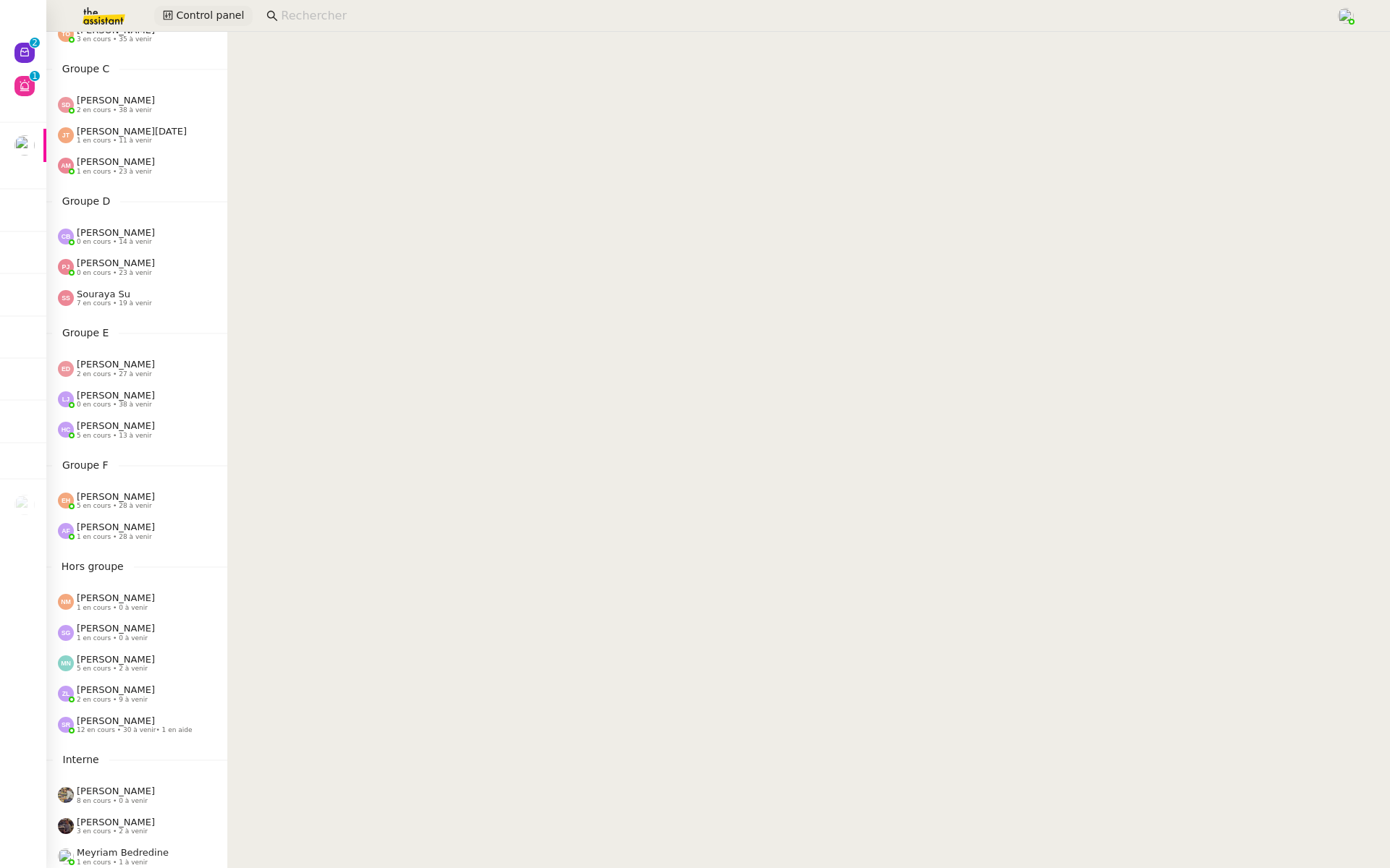
scroll to position [317, 0]
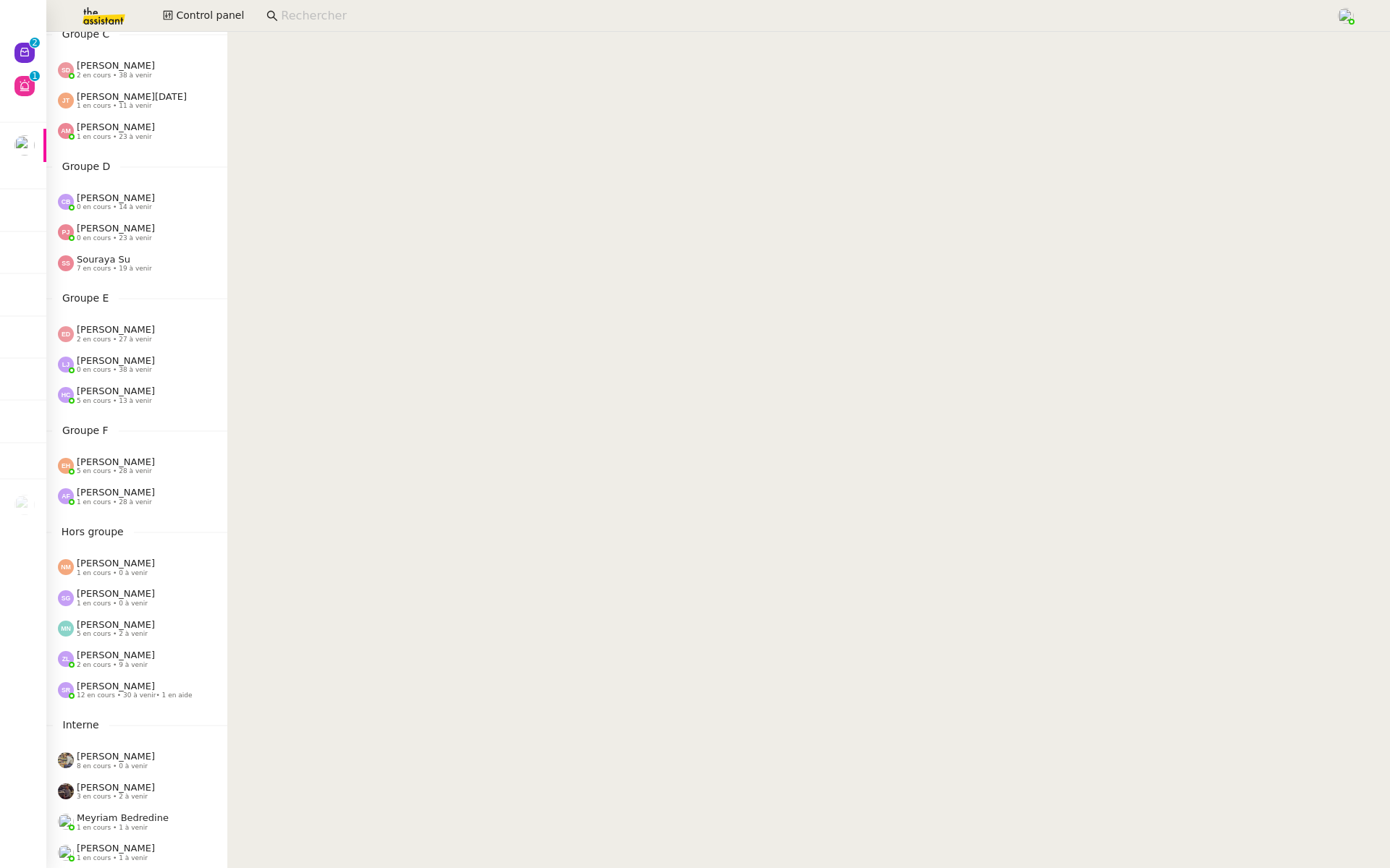
click at [120, 394] on span "[PERSON_NAME]" at bounding box center [116, 391] width 78 height 11
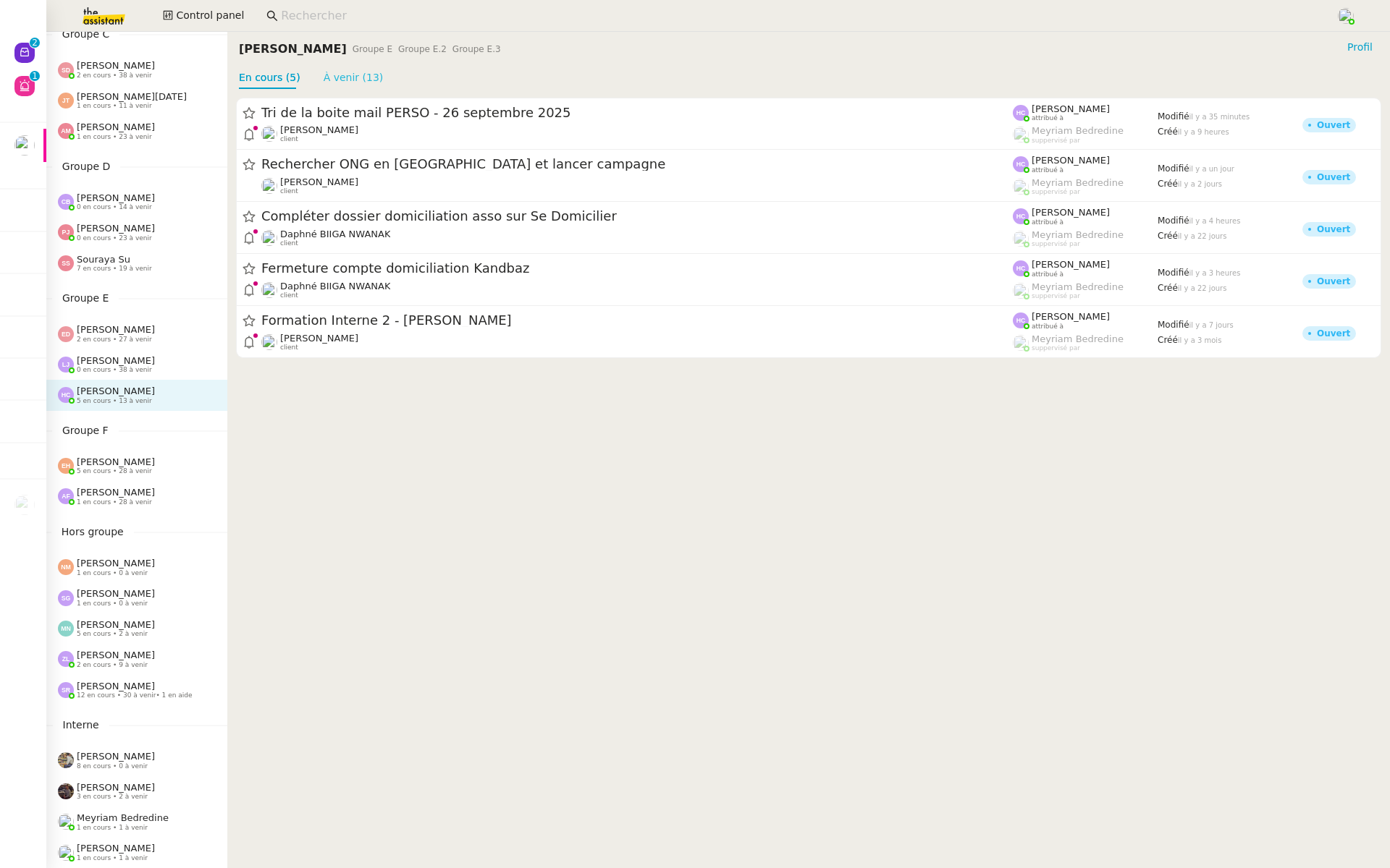
click at [347, 79] on link "À venir (13)" at bounding box center [353, 77] width 60 height 11
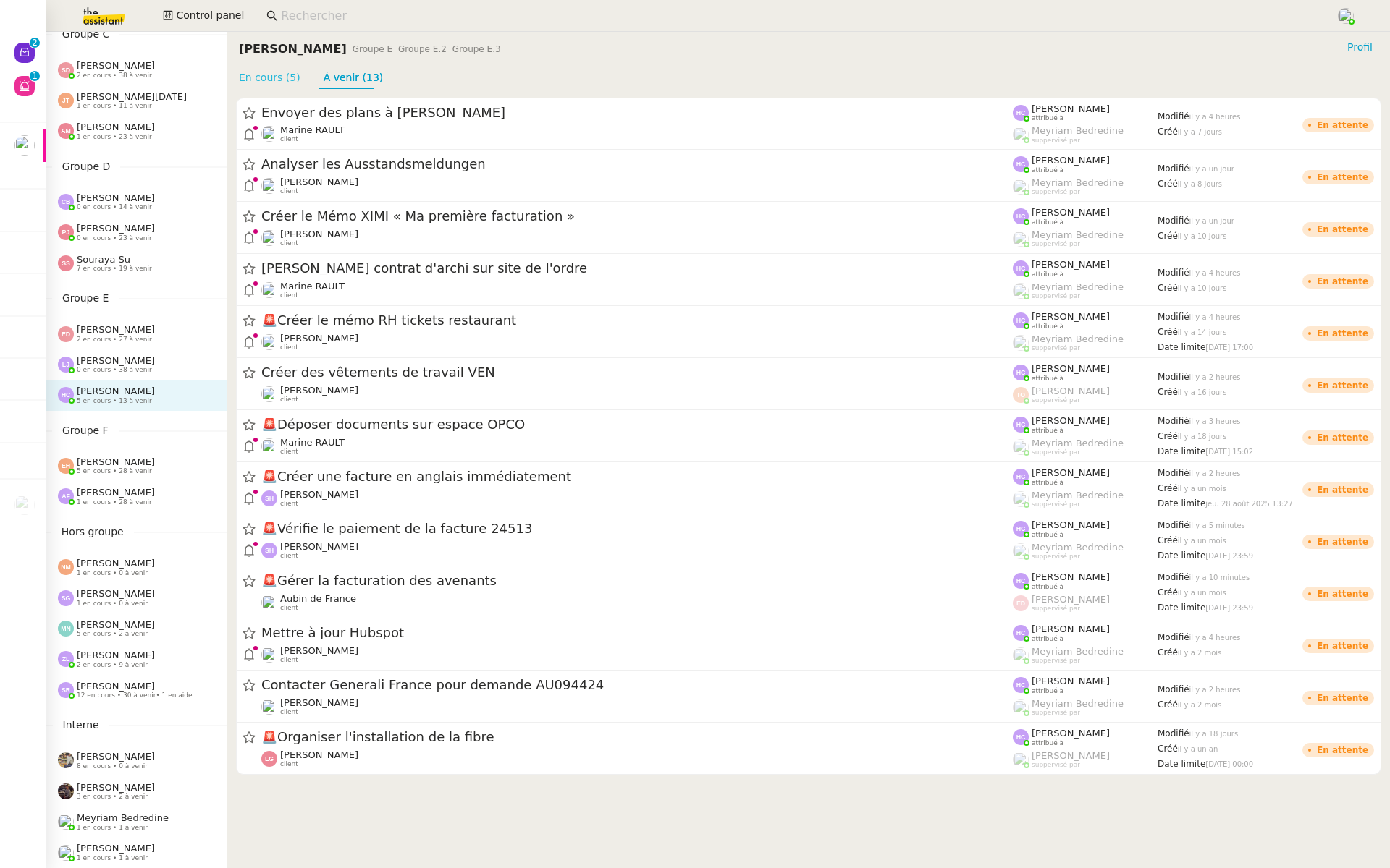
click at [270, 76] on link "En cours (5)" at bounding box center [269, 77] width 61 height 11
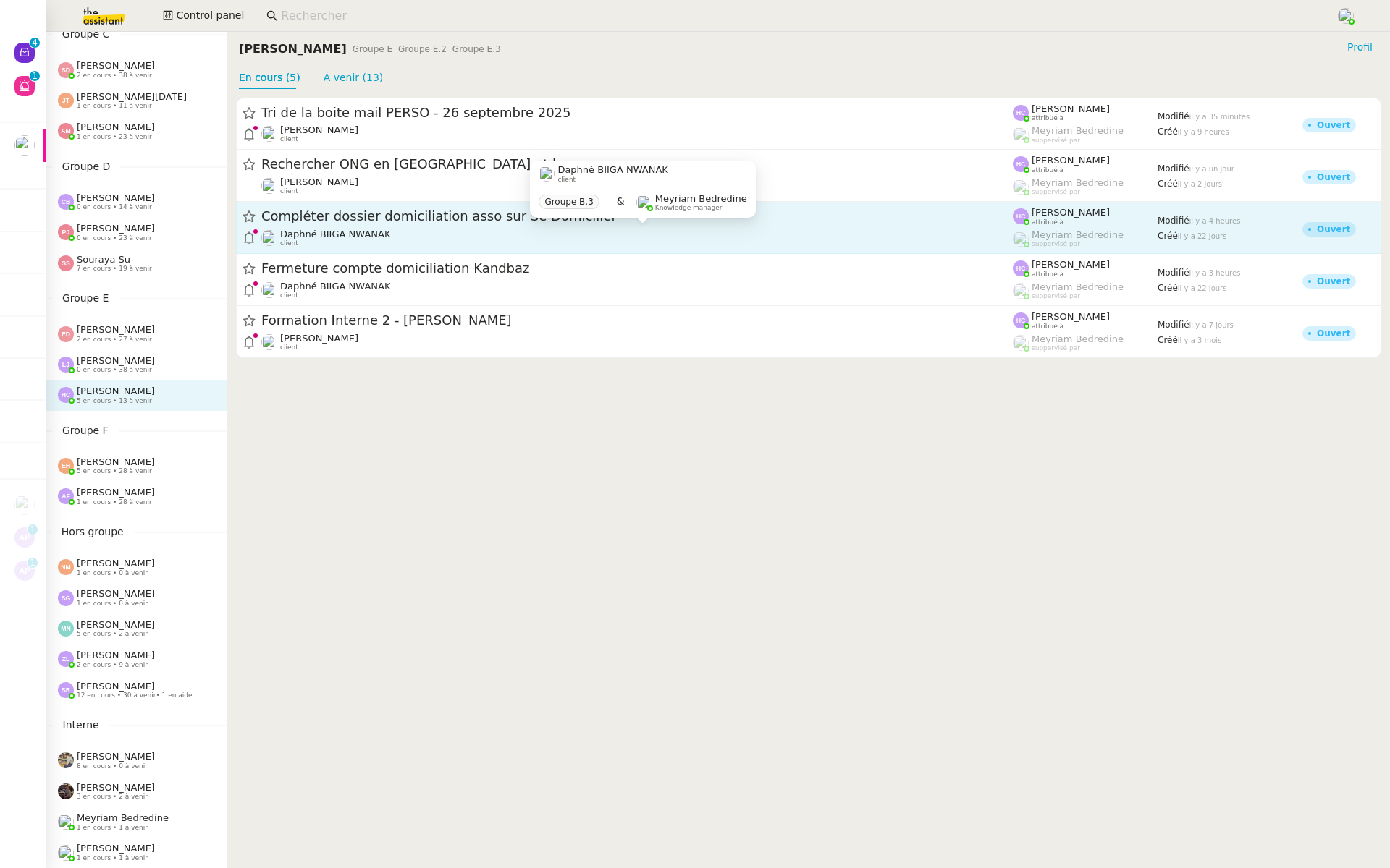
click at [407, 230] on div "Daphné BIIGA NWANAK client" at bounding box center [636, 238] width 751 height 19
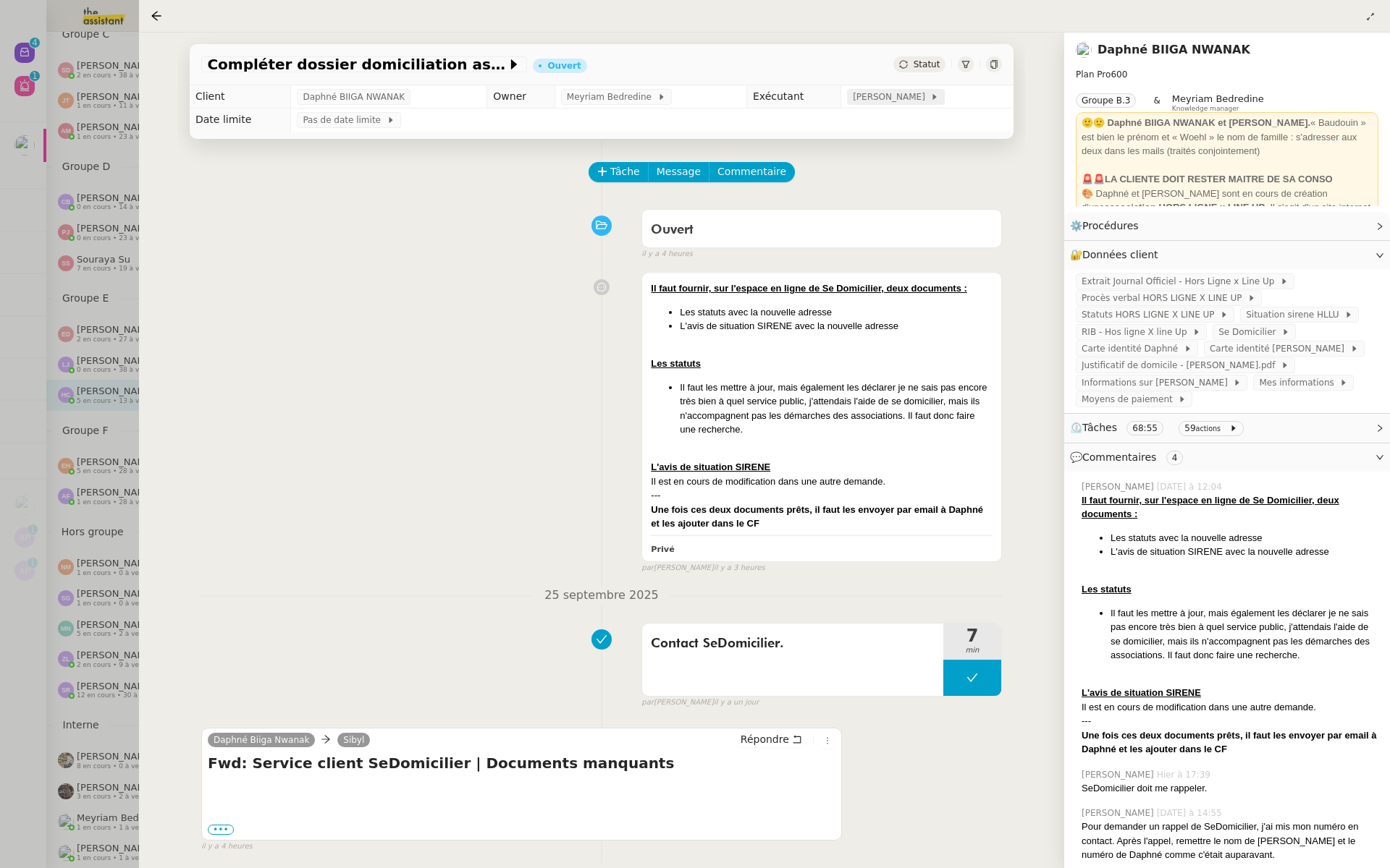
click at [889, 96] on span "[PERSON_NAME]" at bounding box center [891, 96] width 77 height 14
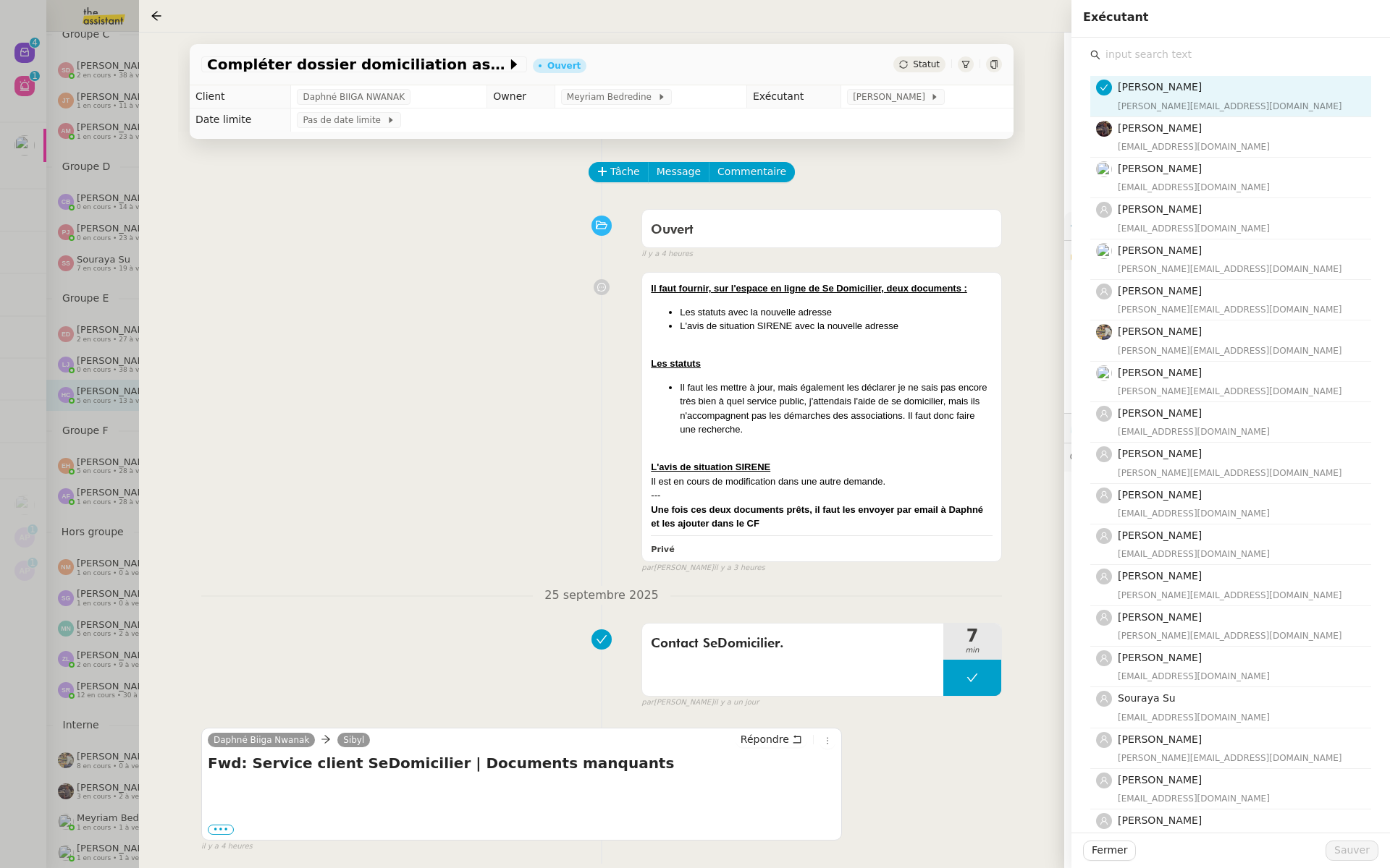
click at [1138, 46] on input "text" at bounding box center [1235, 54] width 271 height 20
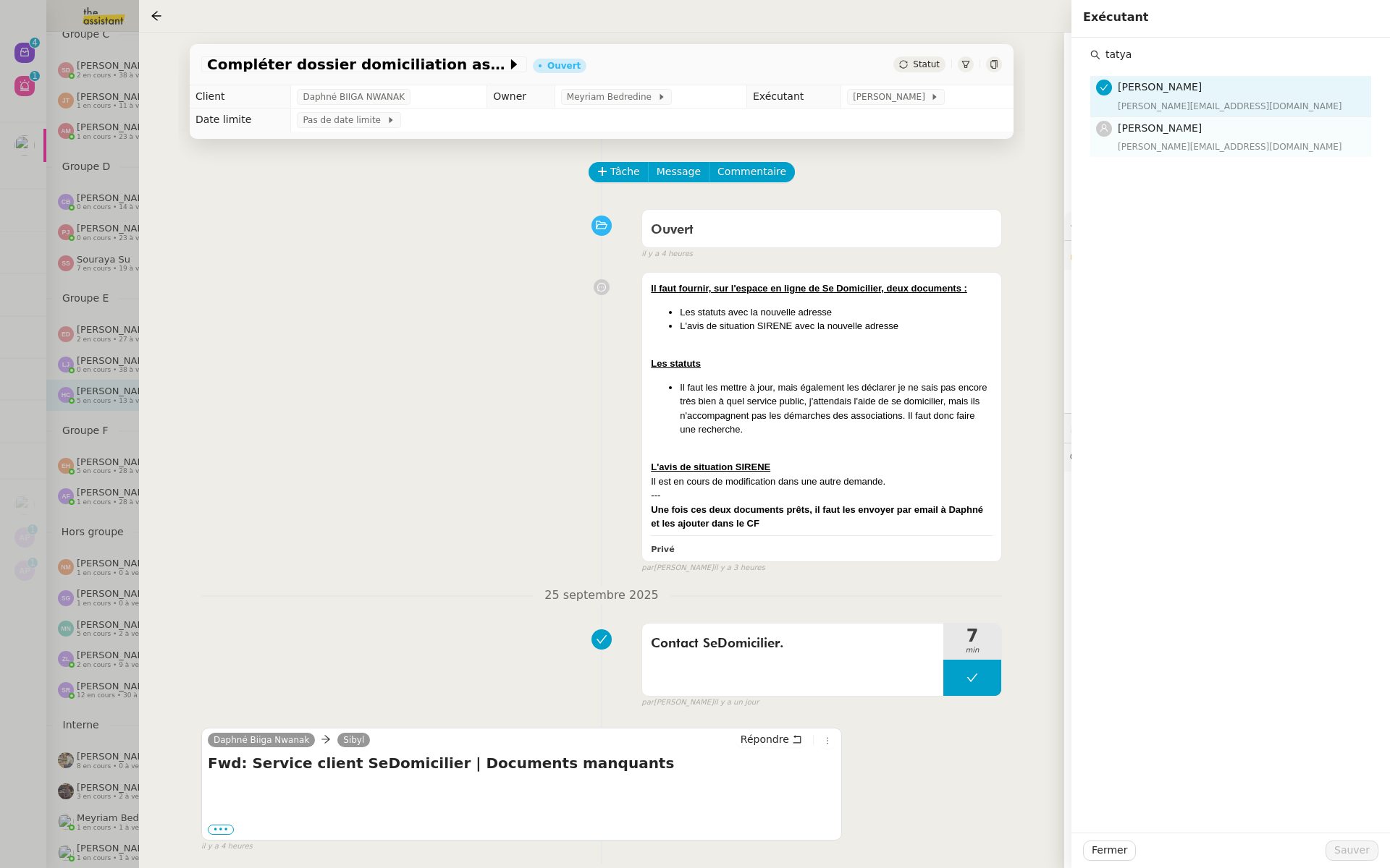
type input "tatya"
click at [1155, 132] on span "[PERSON_NAME]" at bounding box center [1159, 128] width 84 height 11
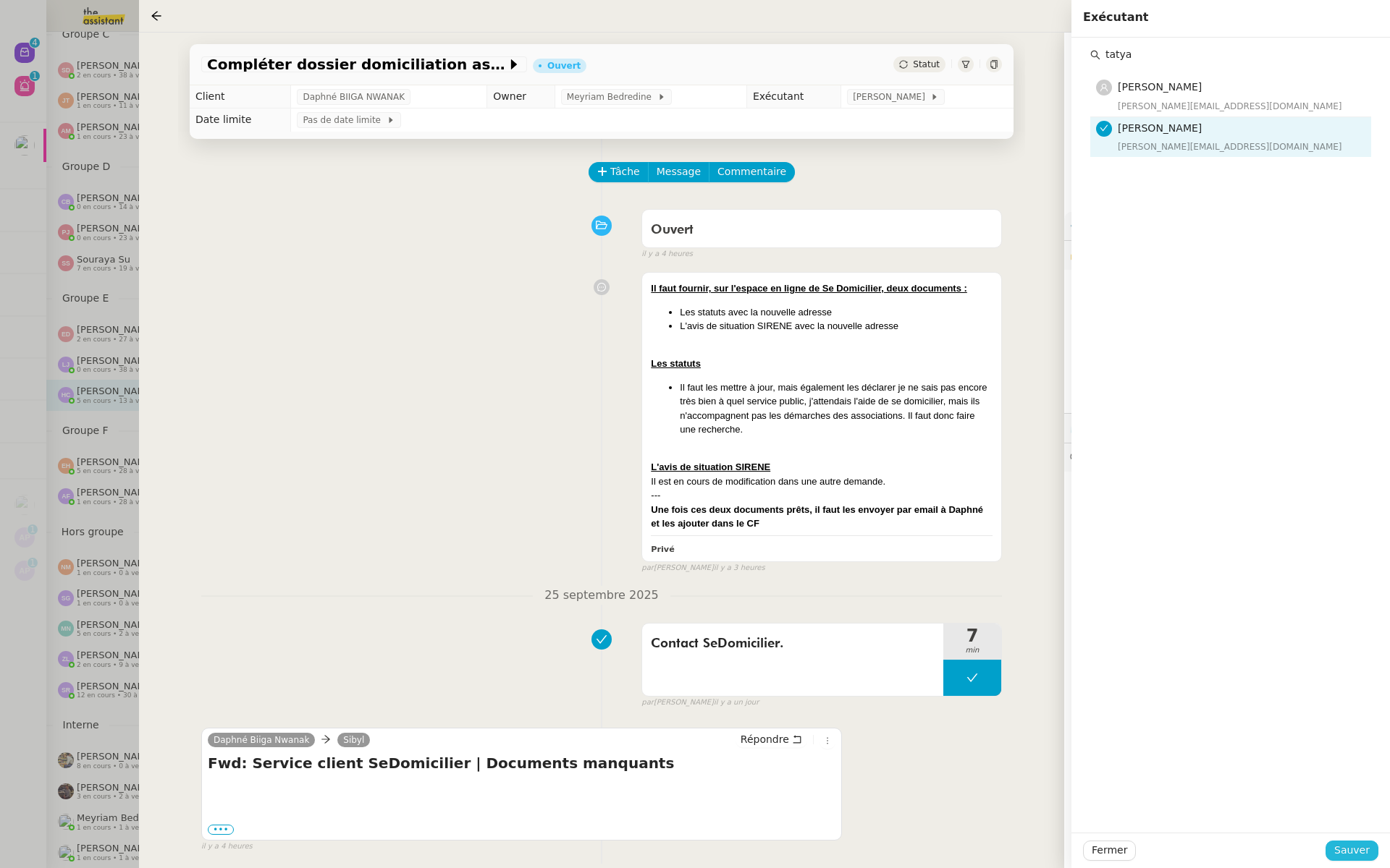
click at [1343, 843] on span "Sauver" at bounding box center [1351, 850] width 36 height 17
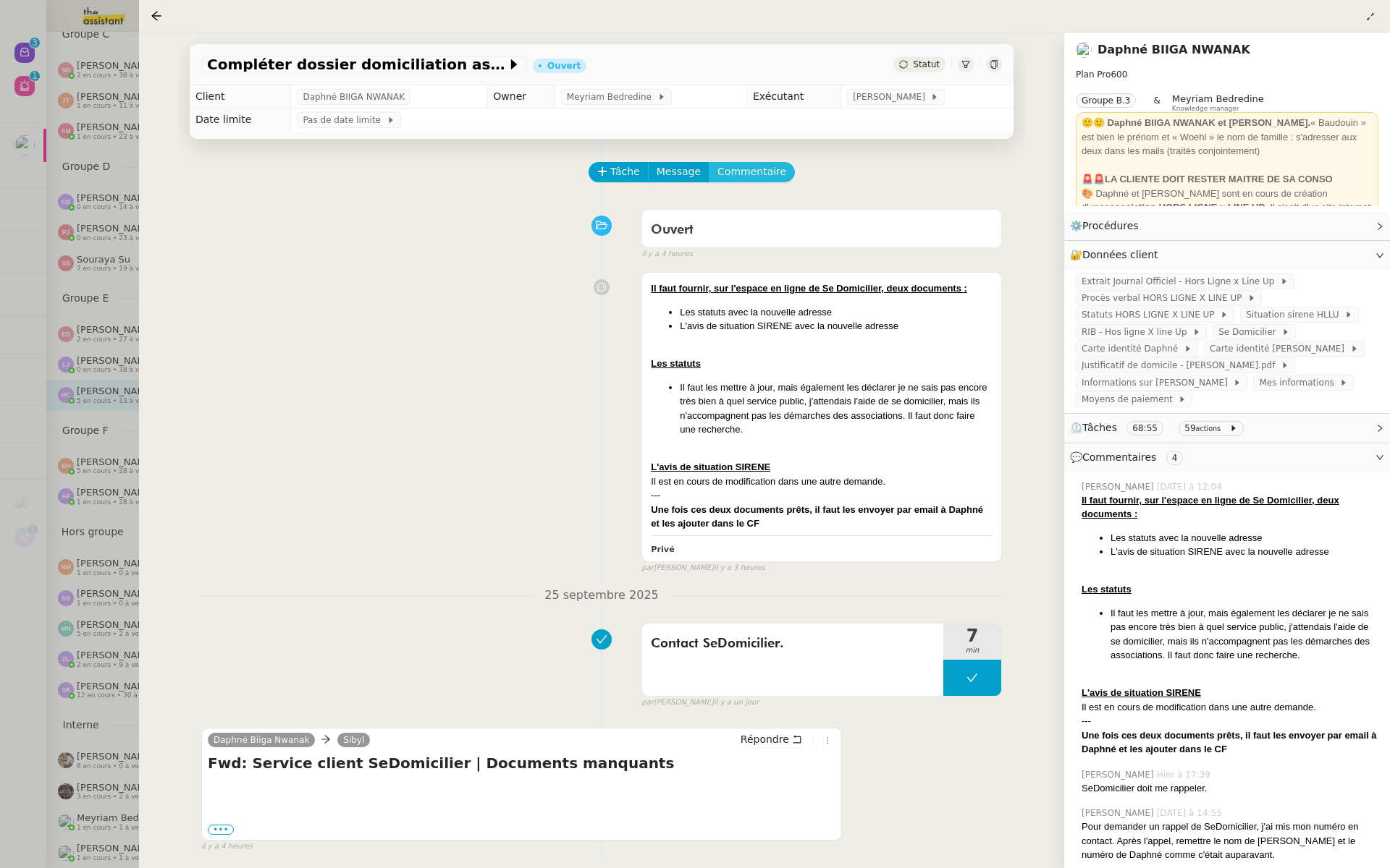
click at [748, 175] on span "Commentaire" at bounding box center [751, 172] width 69 height 17
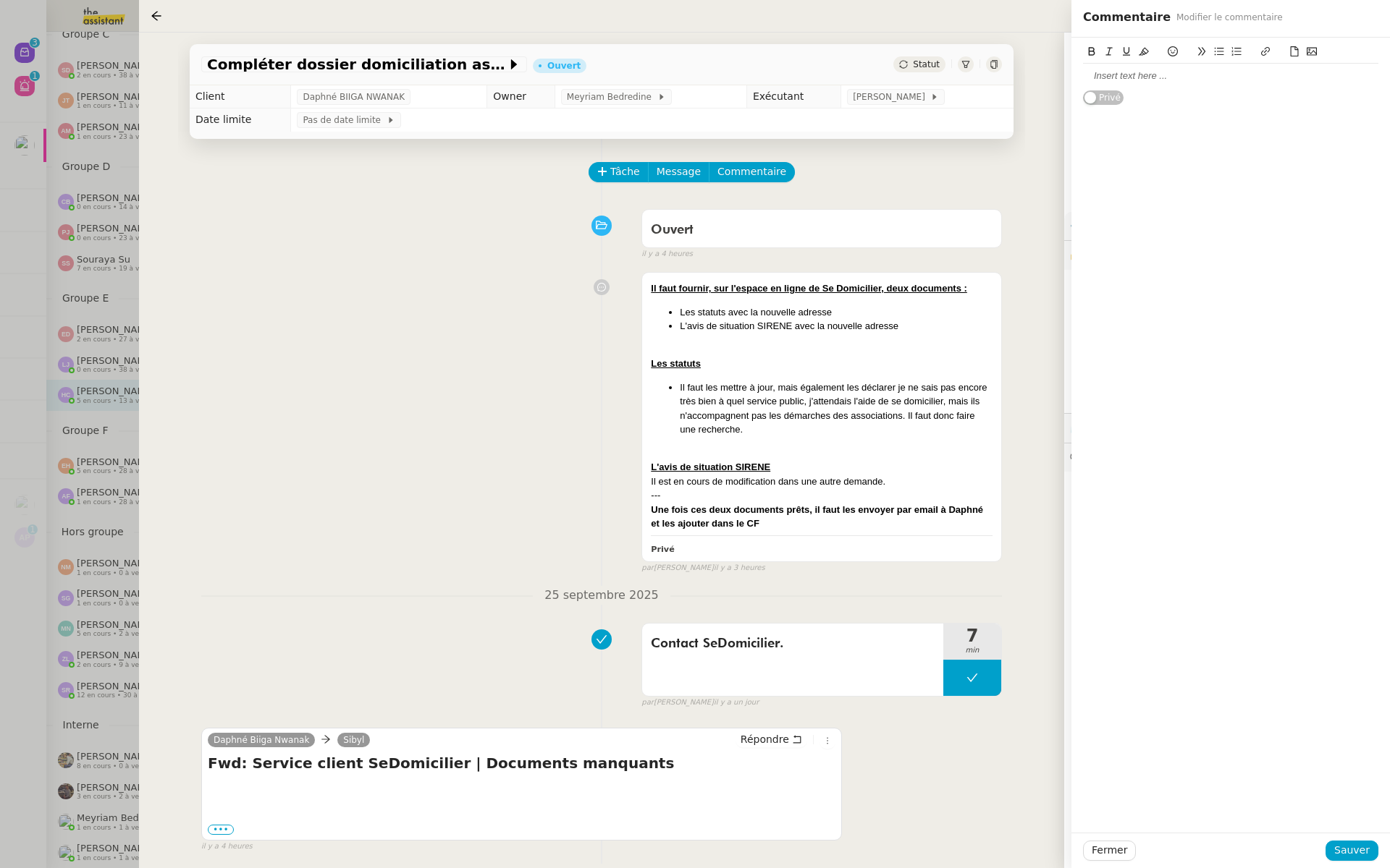
click at [1118, 77] on div at bounding box center [1230, 76] width 295 height 13
click at [1365, 854] on span "Sauver" at bounding box center [1351, 850] width 36 height 17
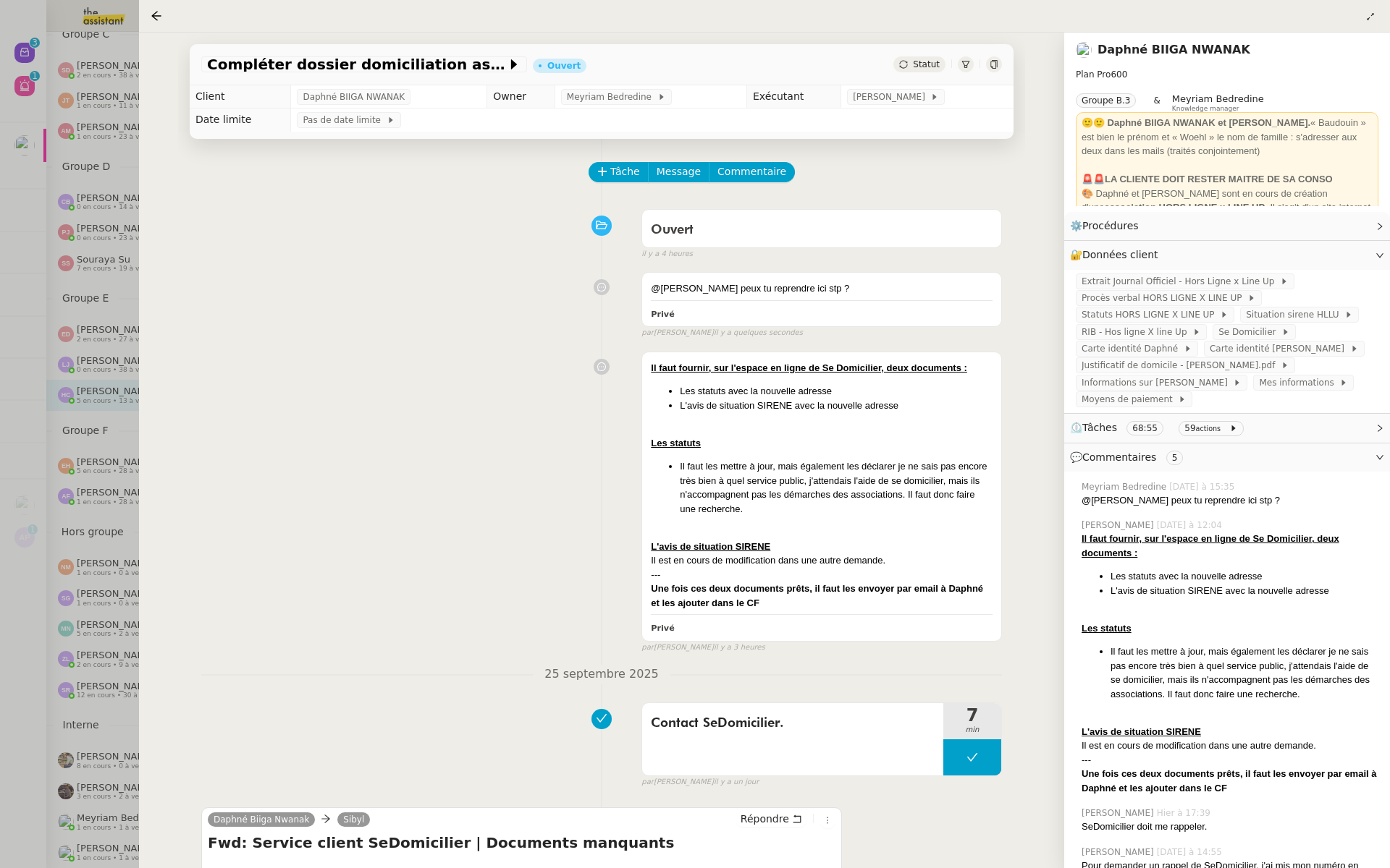
click at [93, 318] on div at bounding box center [695, 434] width 1390 height 868
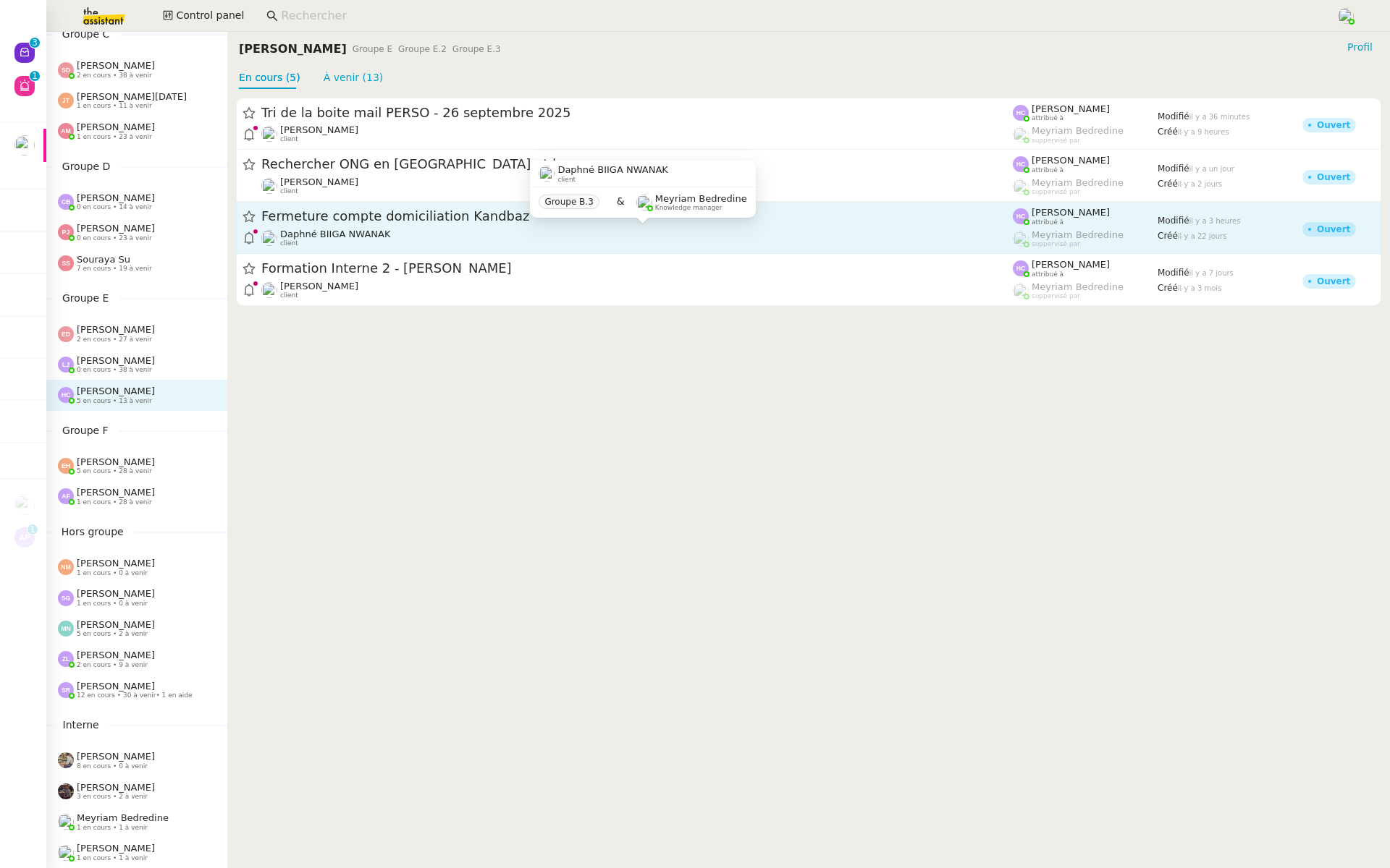
click at [515, 230] on div "Daphné BIIGA NWANAK client" at bounding box center [636, 238] width 751 height 19
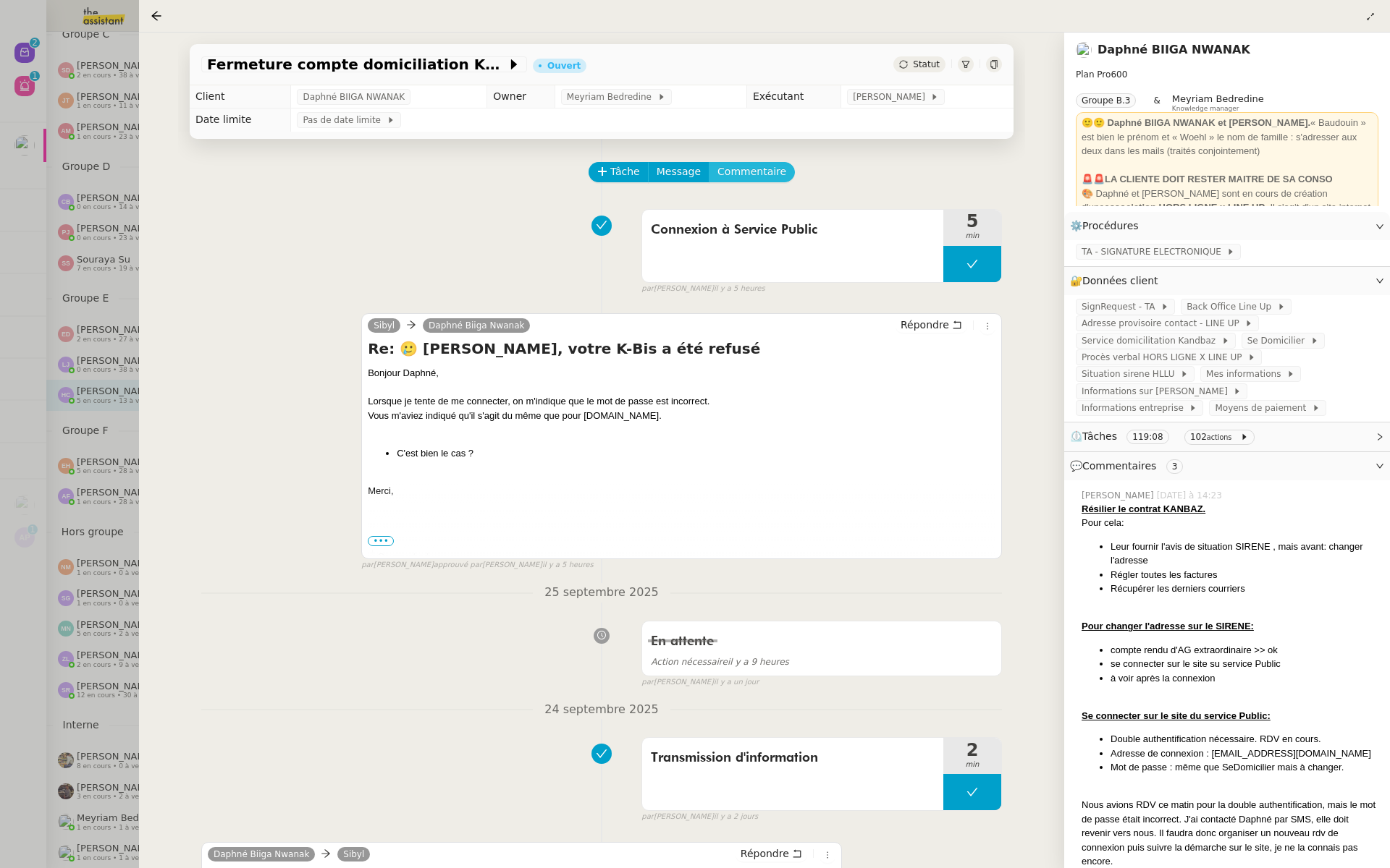
click at [762, 172] on span "Commentaire" at bounding box center [751, 172] width 69 height 17
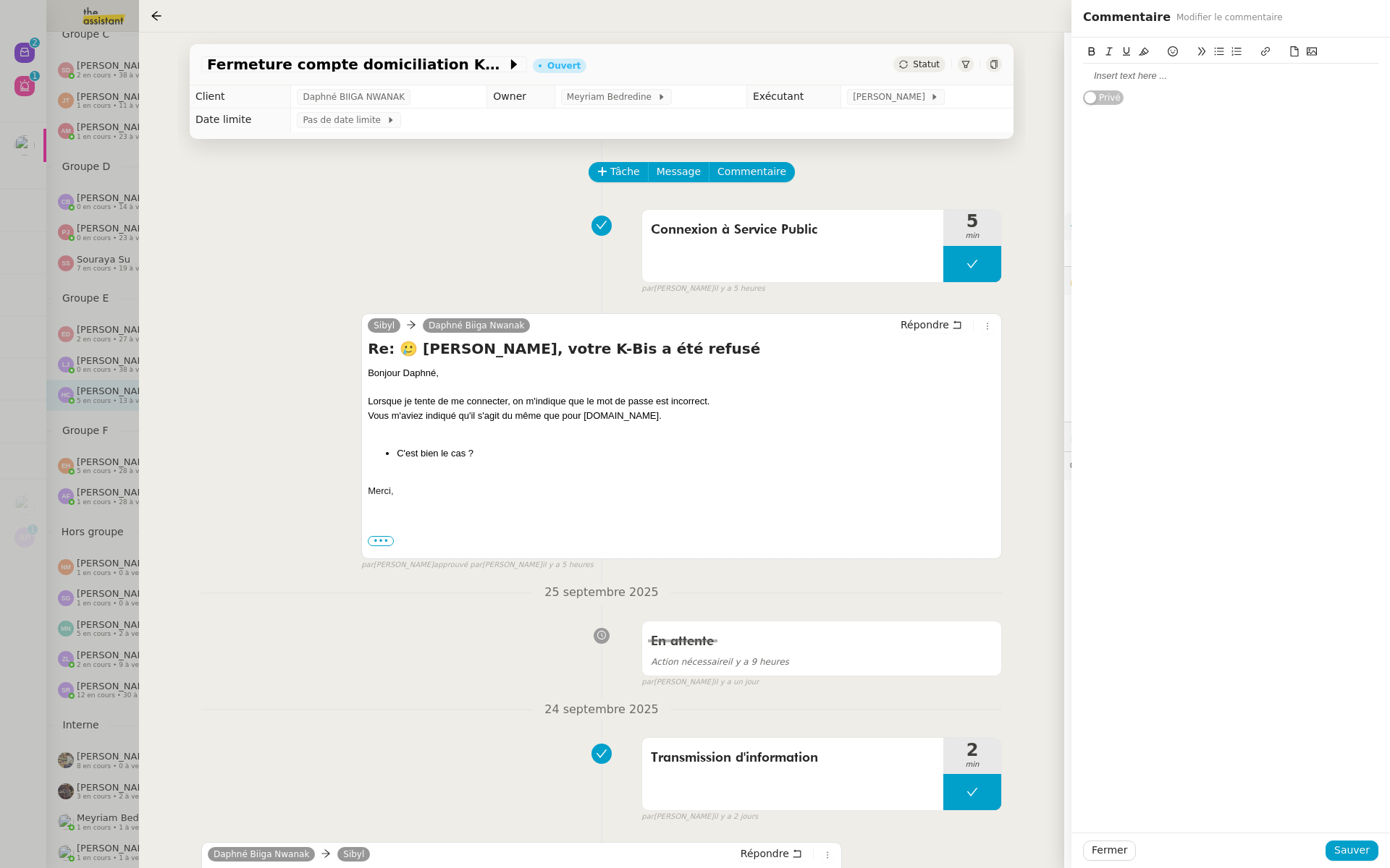
click at [1124, 83] on div at bounding box center [1230, 76] width 295 height 13
click at [857, 167] on div "Tâche Message Commentaire" at bounding box center [796, 178] width 412 height 35
click at [899, 95] on span "[PERSON_NAME]" at bounding box center [891, 96] width 77 height 14
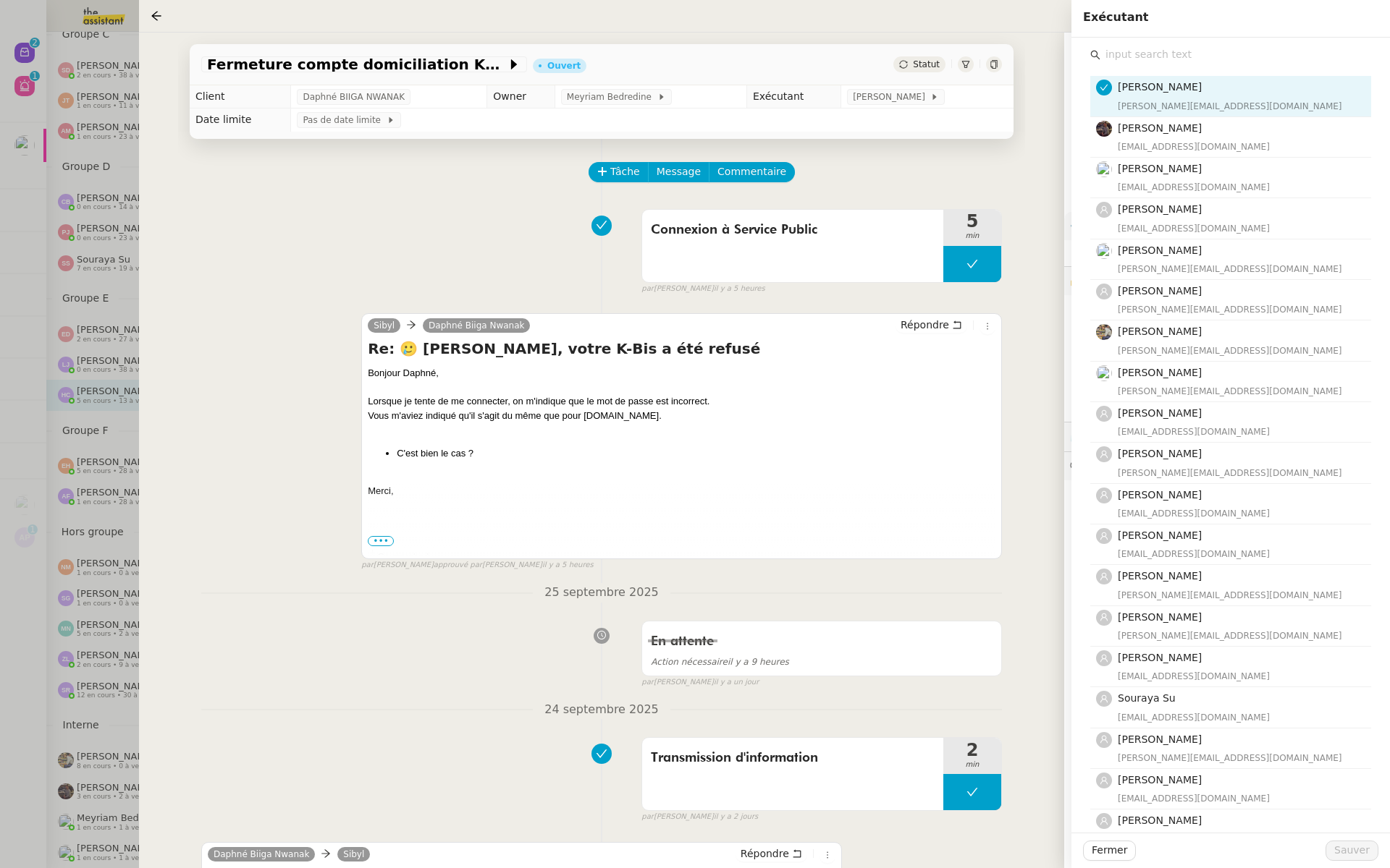
click at [1125, 61] on input "text" at bounding box center [1235, 54] width 271 height 20
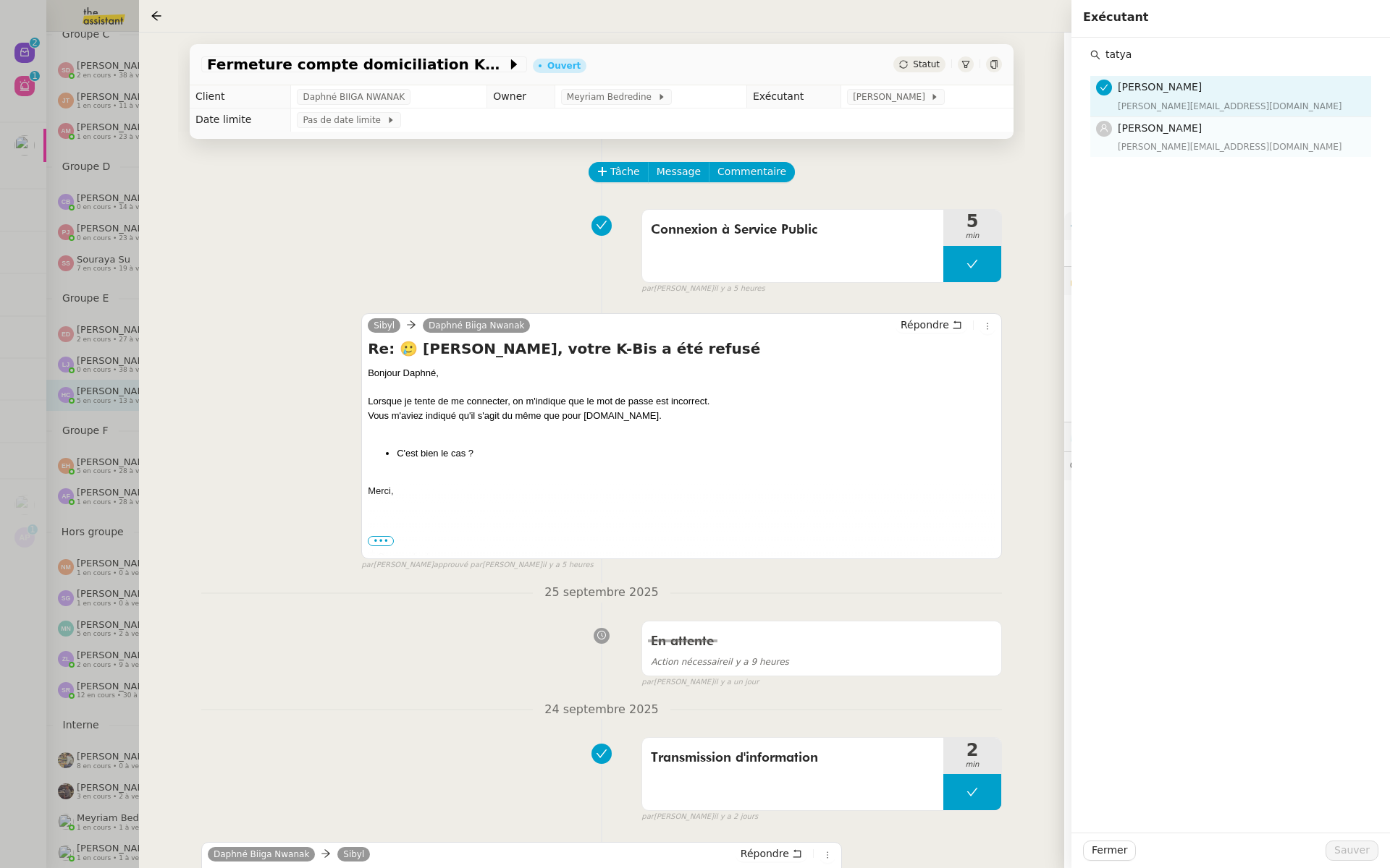
type input "tatya"
click at [1132, 141] on div "[PERSON_NAME][EMAIL_ADDRESS][DOMAIN_NAME]" at bounding box center [1240, 147] width 244 height 14
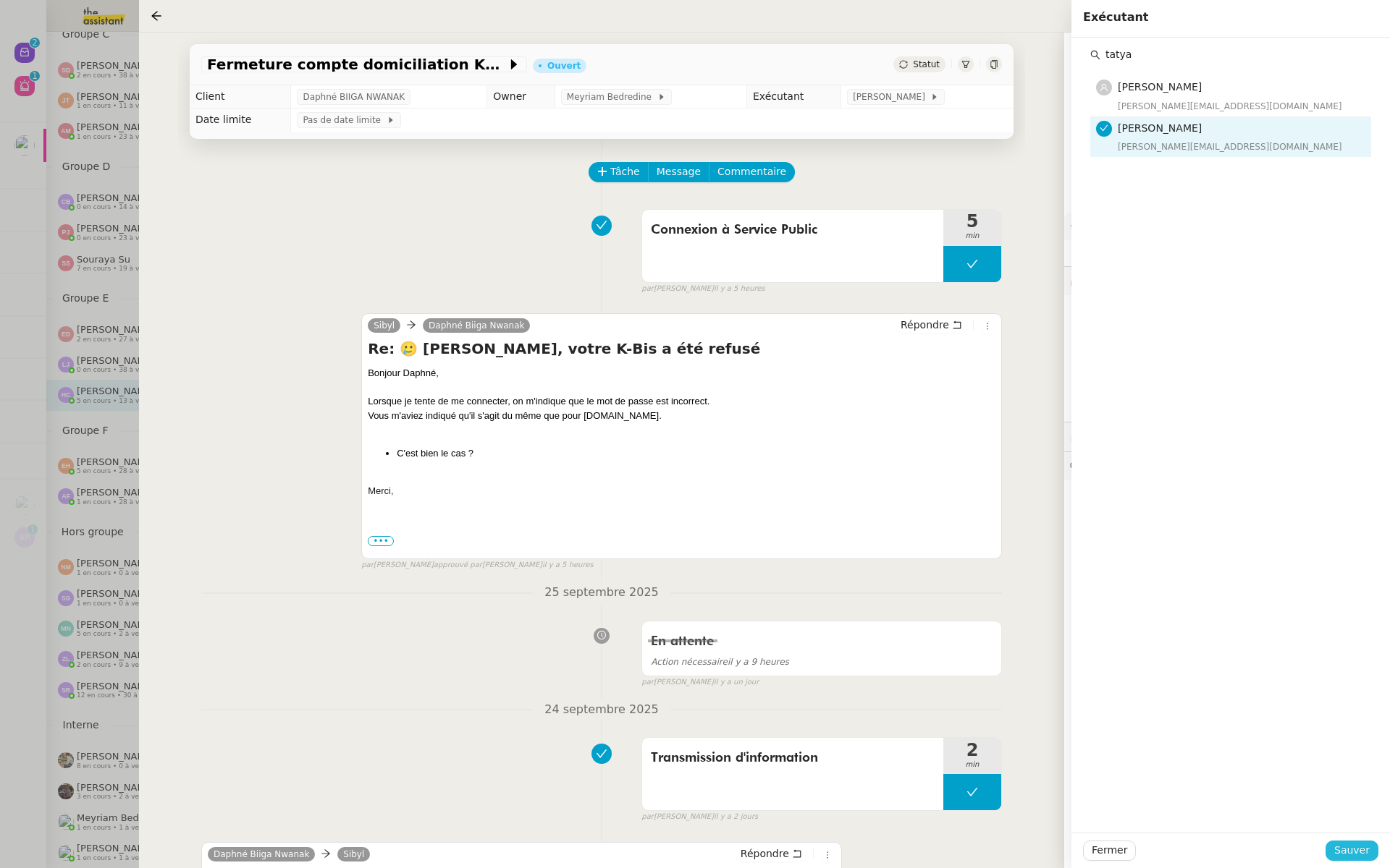
click at [1355, 855] on span "Sauver" at bounding box center [1351, 850] width 36 height 17
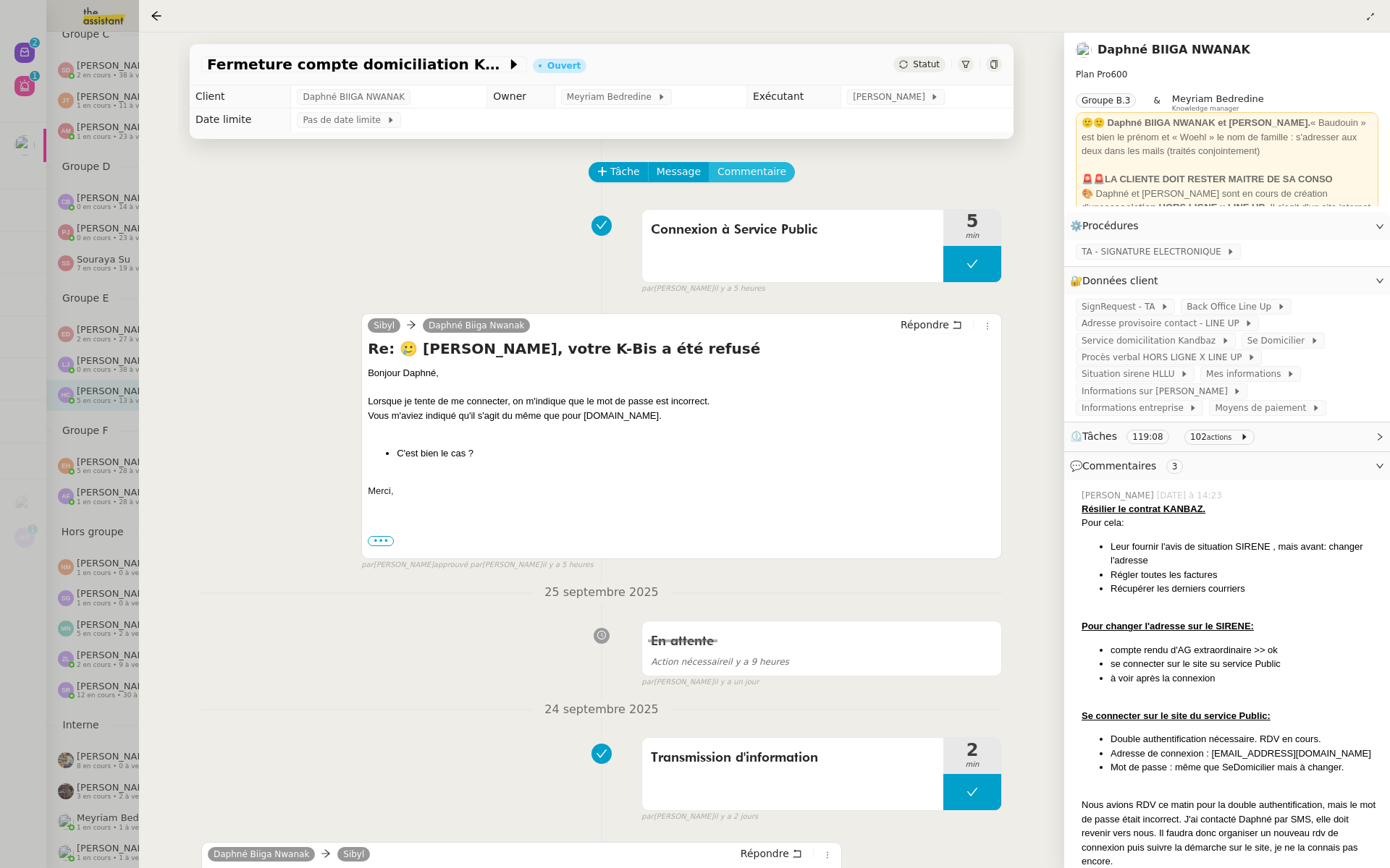
click at [744, 170] on span "Commentaire" at bounding box center [751, 172] width 69 height 17
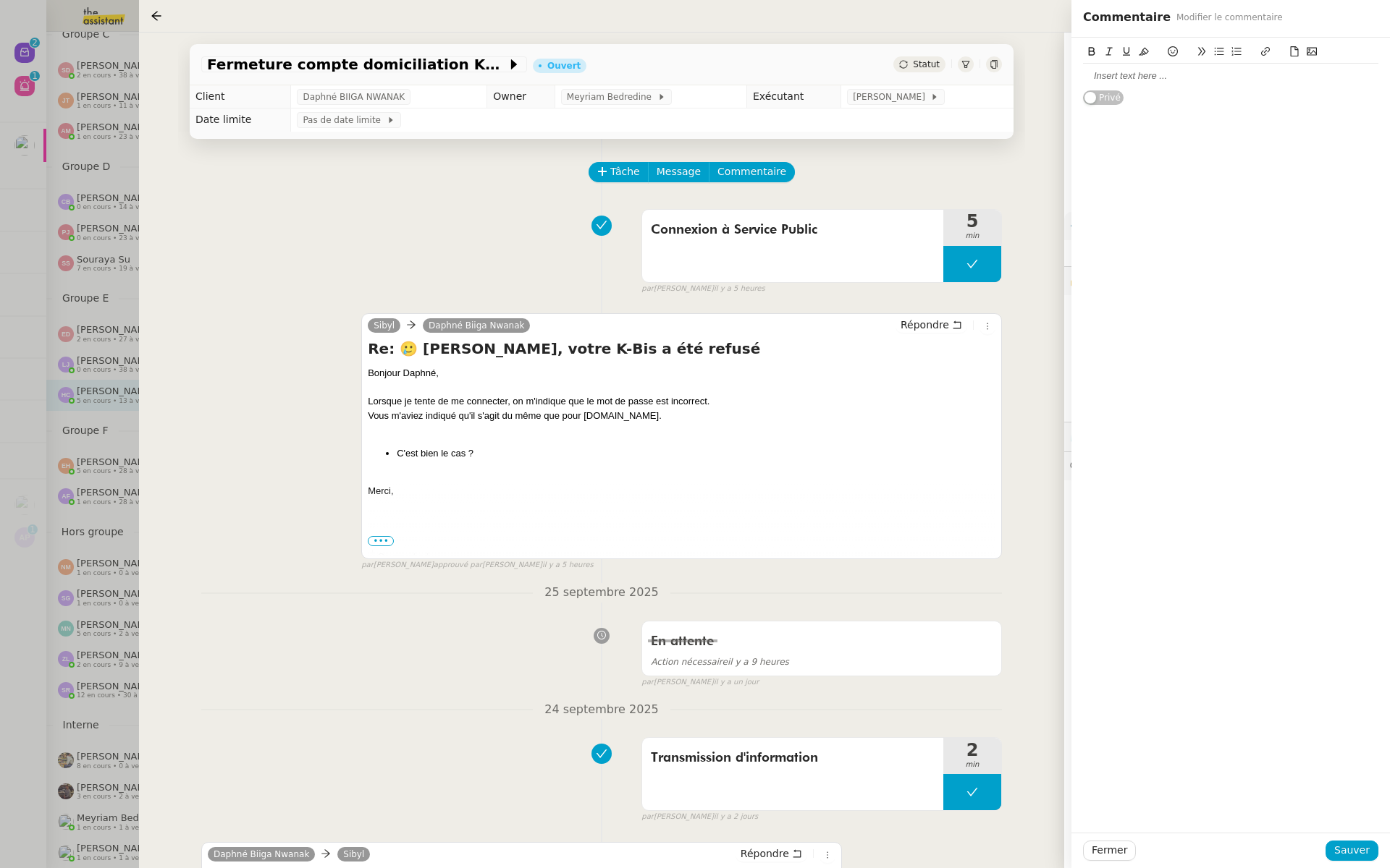
click at [1128, 77] on div at bounding box center [1230, 76] width 295 height 13
click at [1347, 844] on span "Sauver" at bounding box center [1351, 850] width 36 height 17
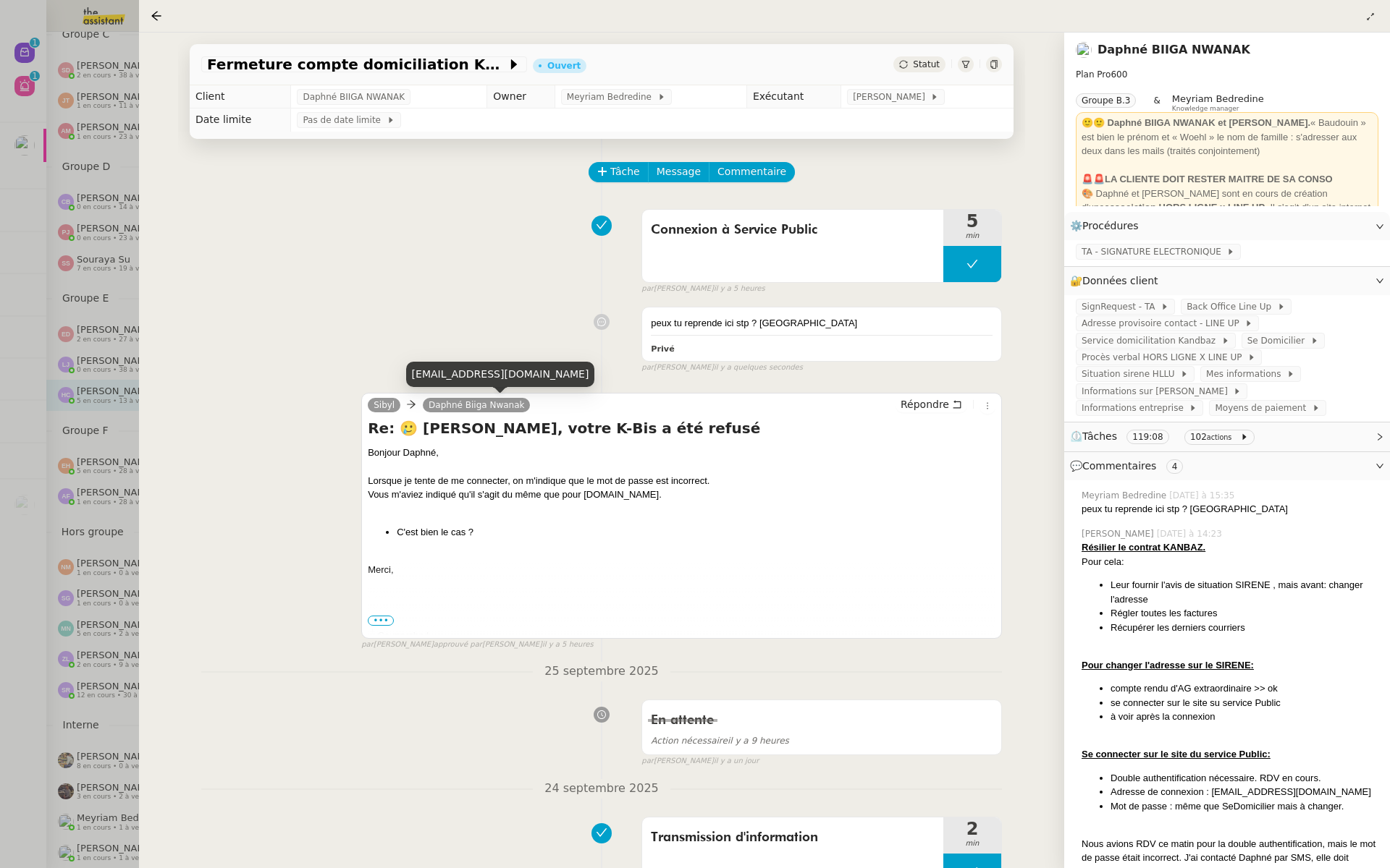
click at [116, 409] on div at bounding box center [695, 434] width 1390 height 868
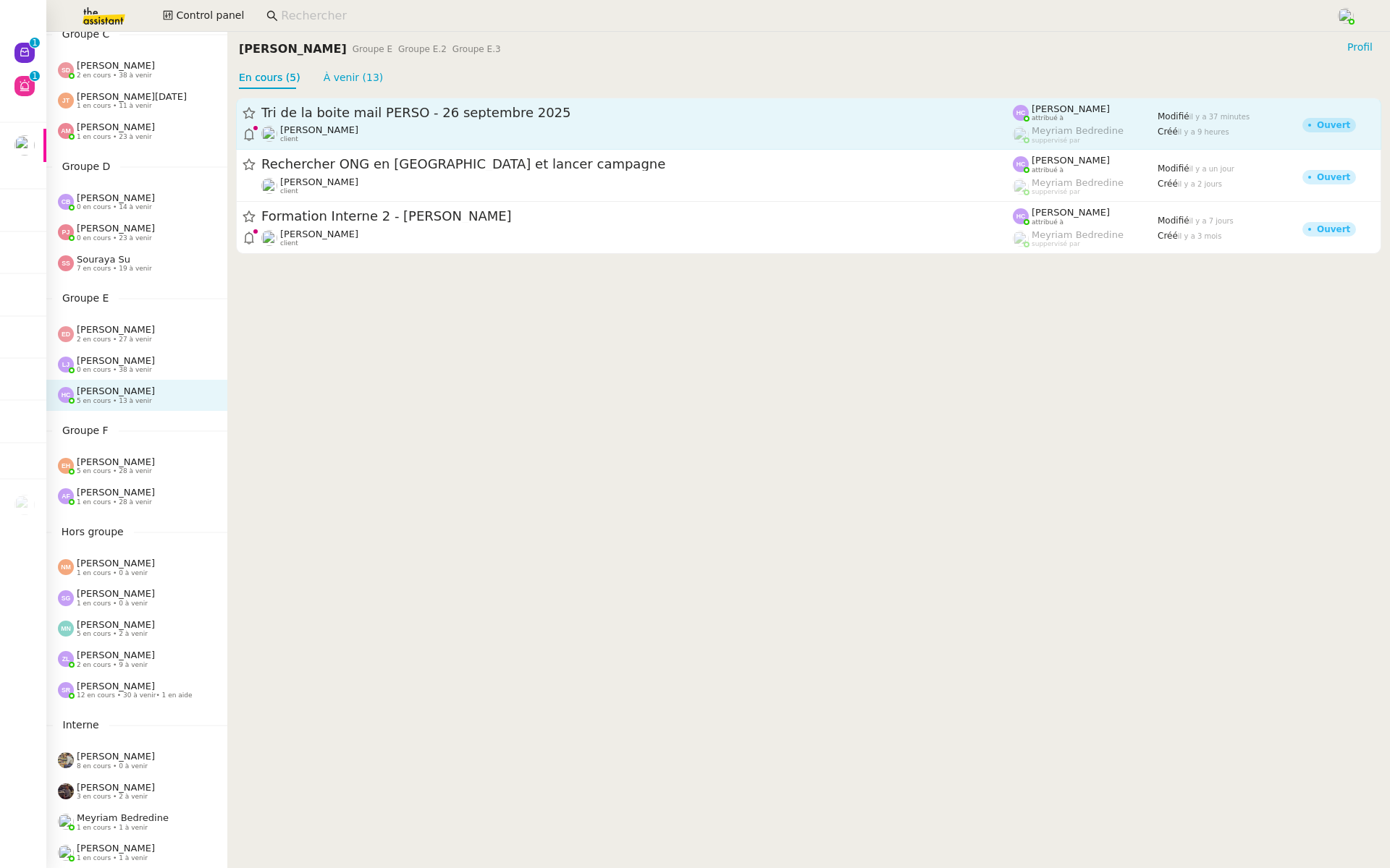
click at [452, 112] on span "Tri de la boite mail PERSO - 26 septembre 2025" at bounding box center [636, 113] width 751 height 13
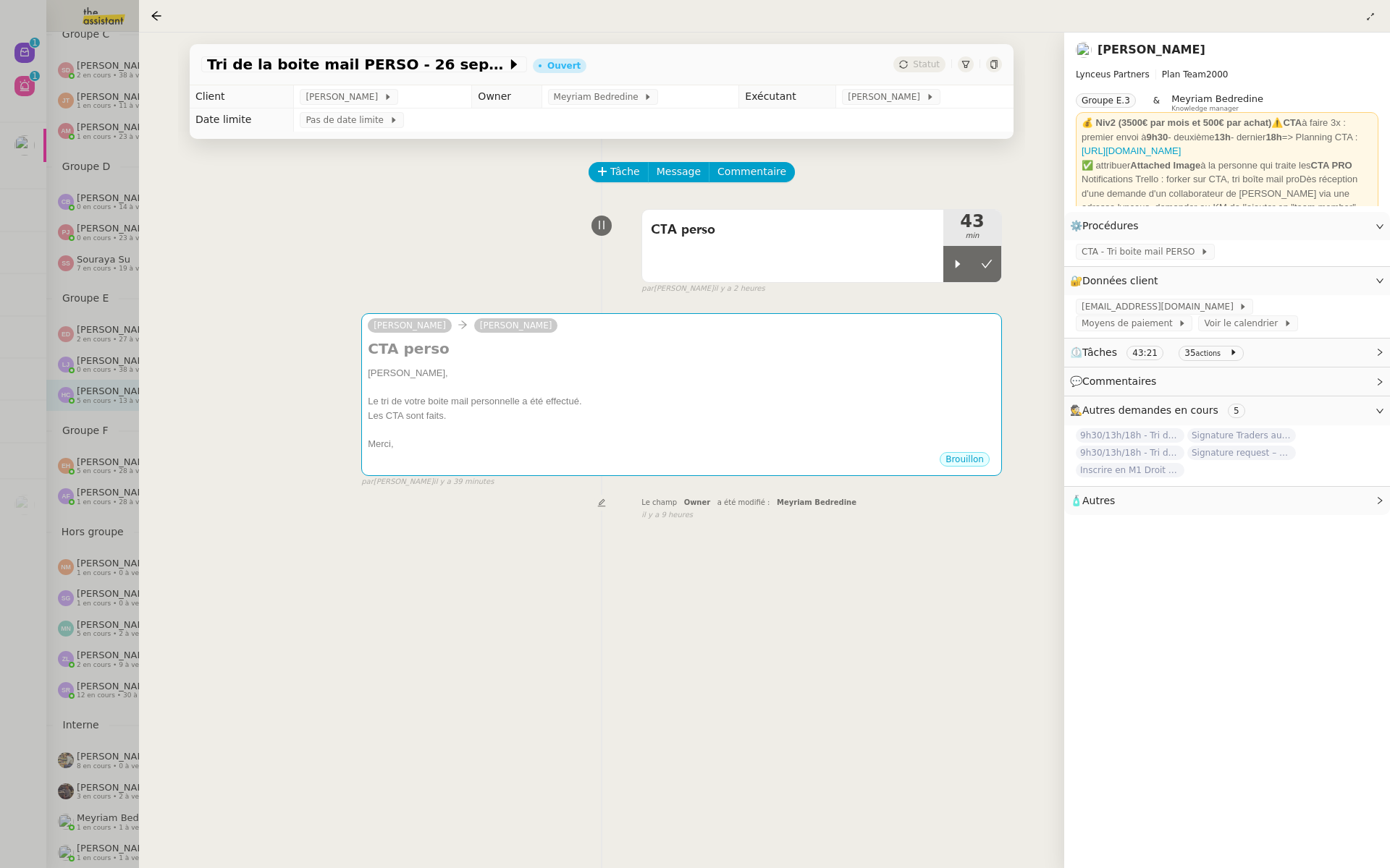
click at [67, 178] on div at bounding box center [695, 434] width 1390 height 868
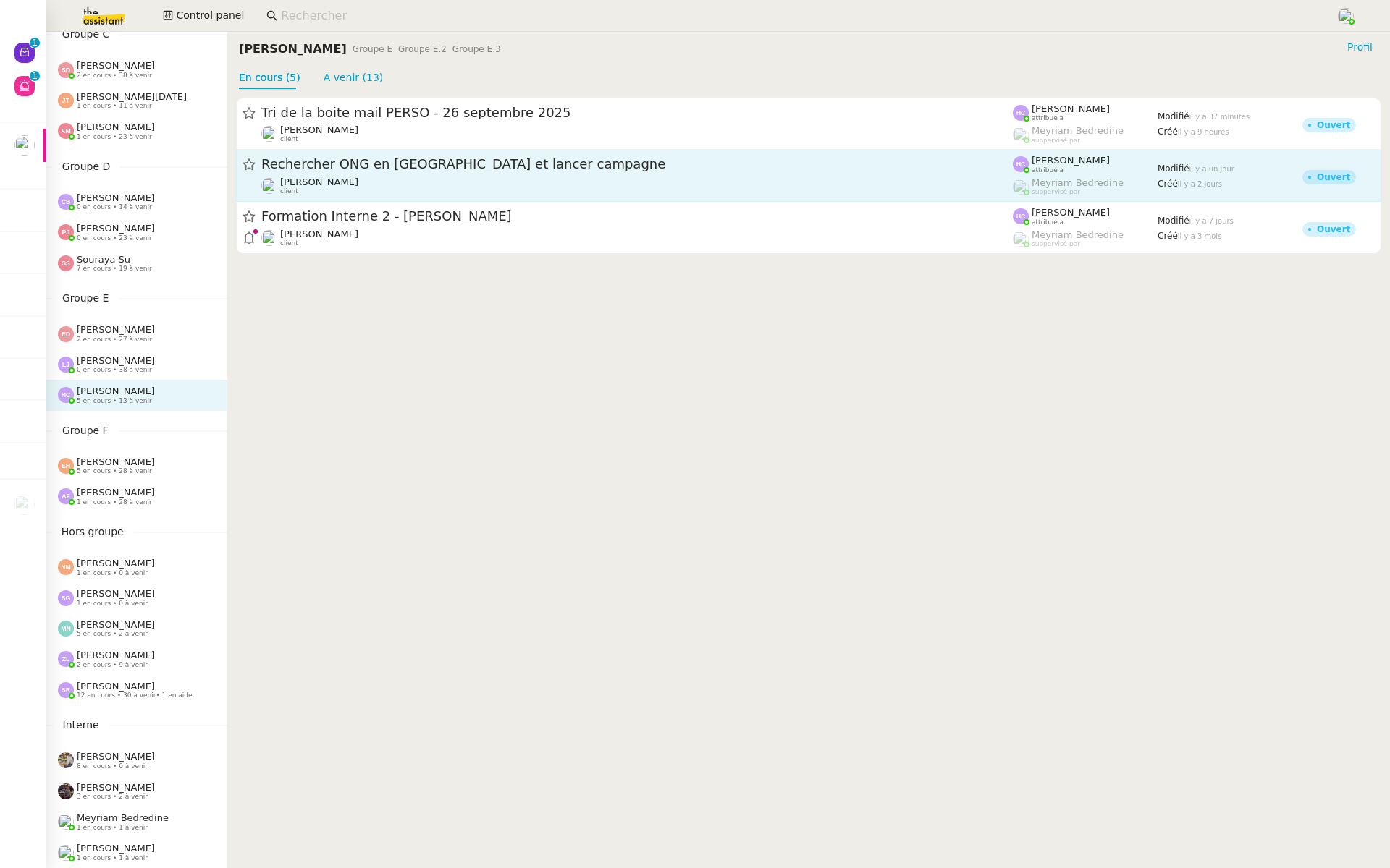
click at [492, 162] on span "Rechercher ONG en [GEOGRAPHIC_DATA] et lancer campagne" at bounding box center [636, 165] width 751 height 13
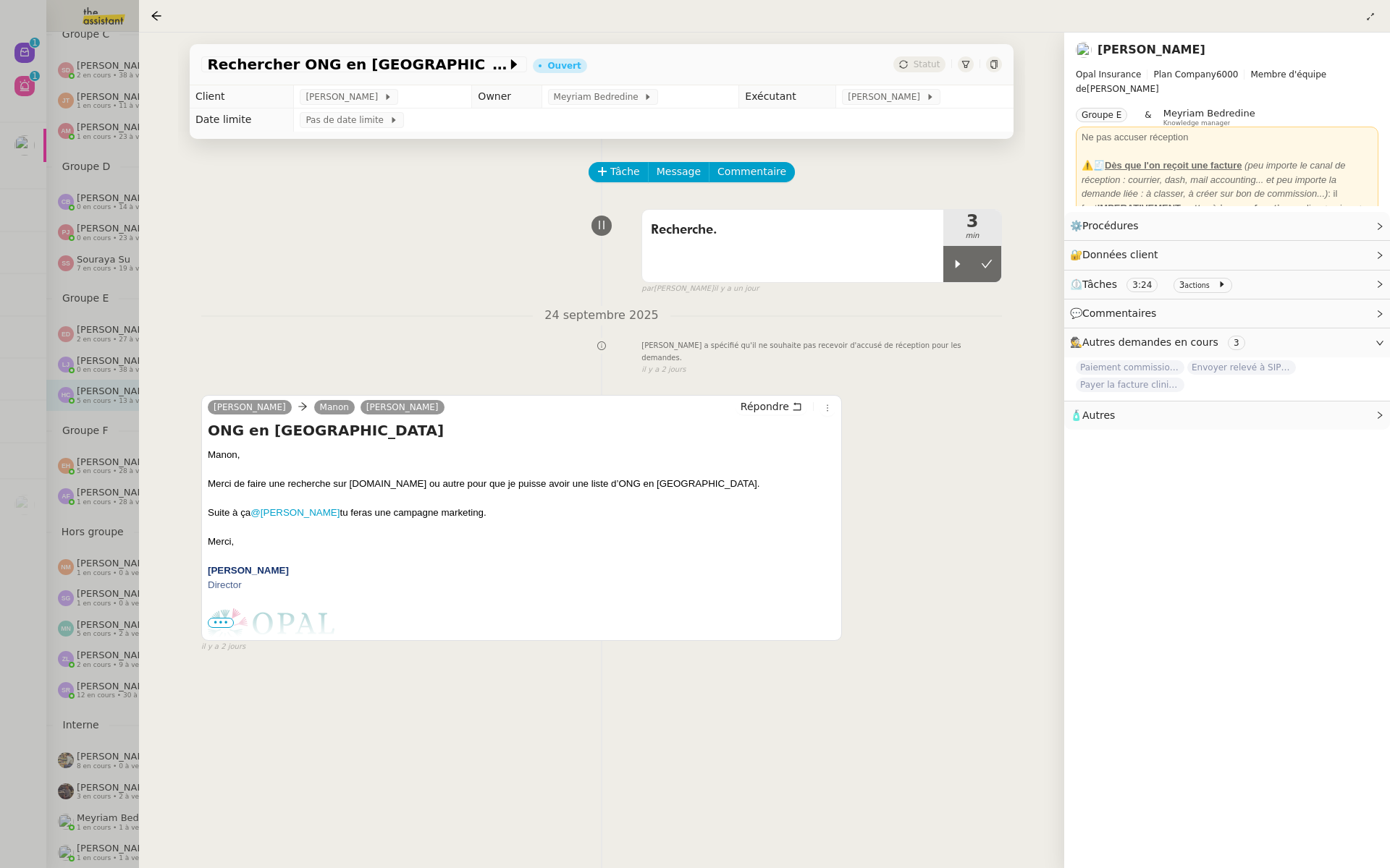
click at [103, 172] on div at bounding box center [695, 434] width 1390 height 868
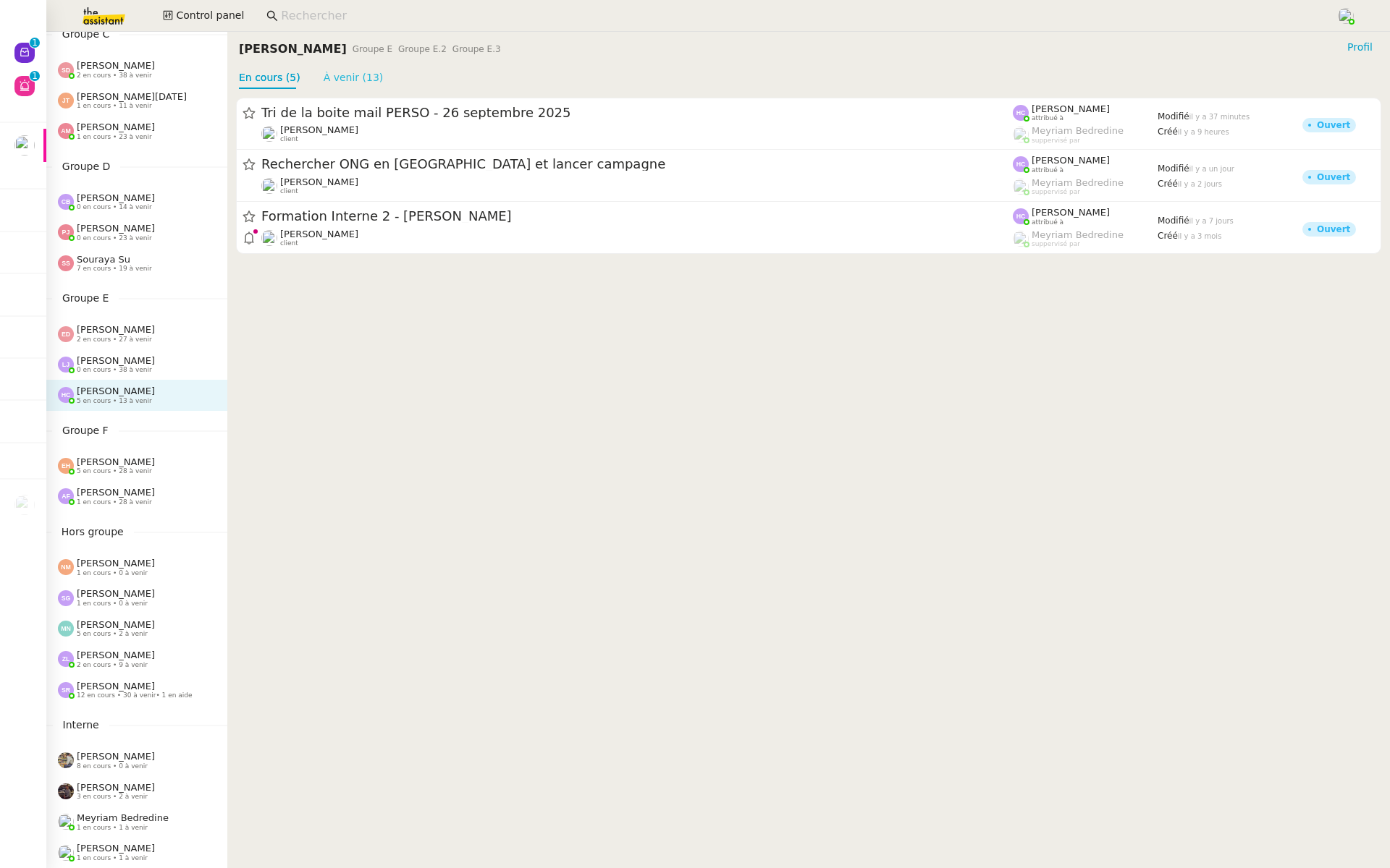
click at [359, 71] on link "À venir (13)" at bounding box center [353, 77] width 60 height 11
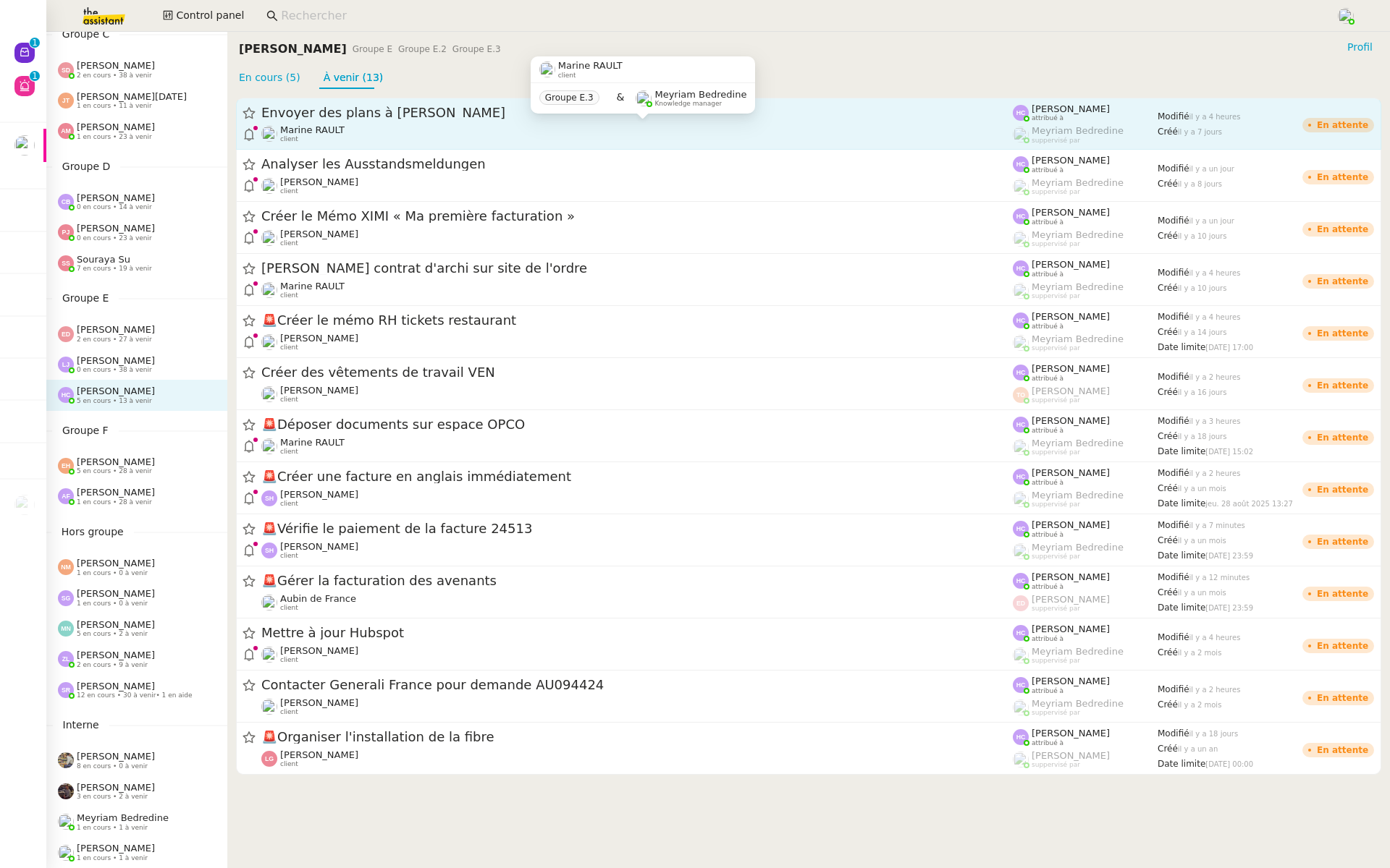
click at [522, 121] on div "Envoyer des plans à Damien" at bounding box center [636, 113] width 751 height 17
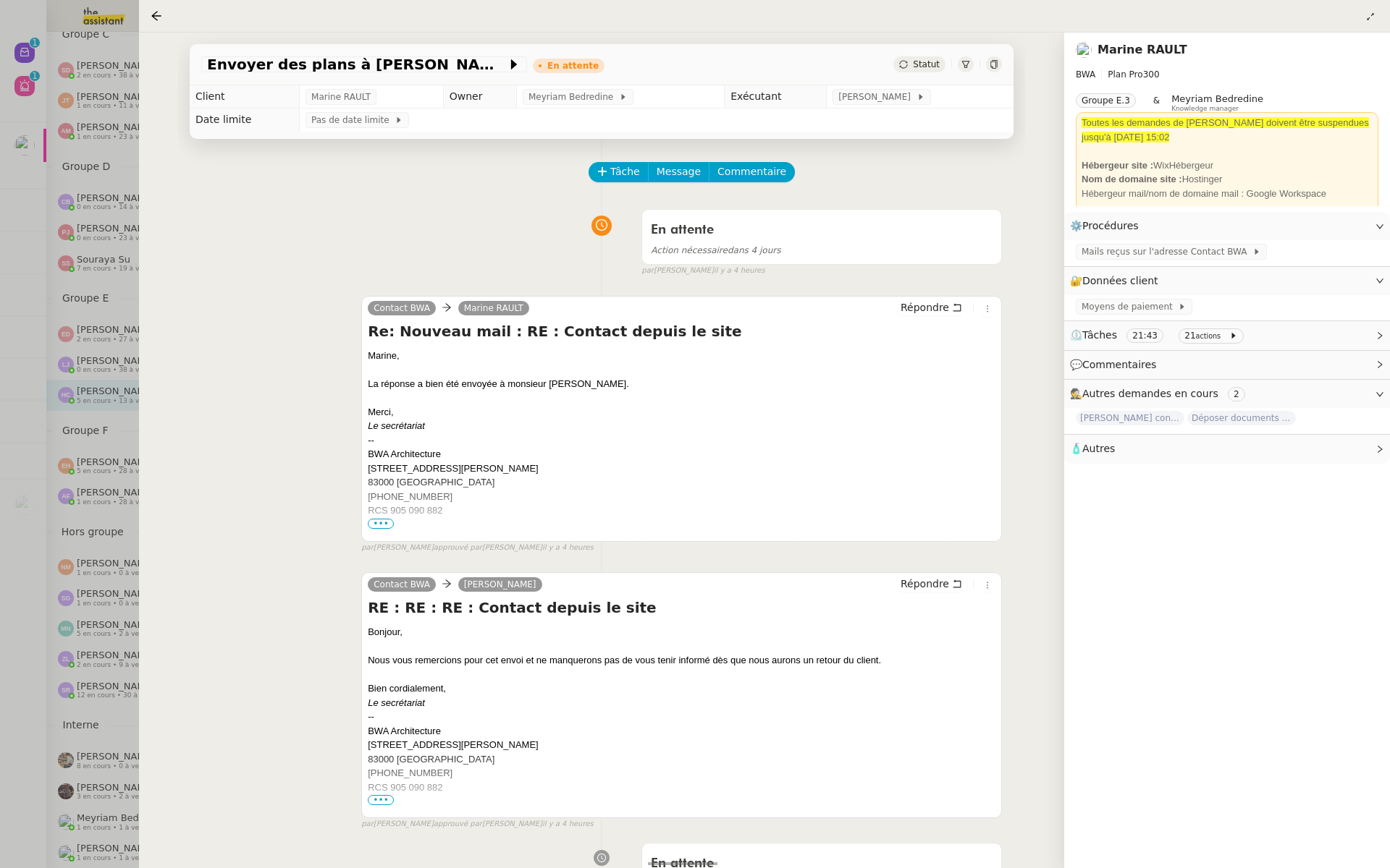
click at [52, 215] on div at bounding box center [695, 434] width 1390 height 868
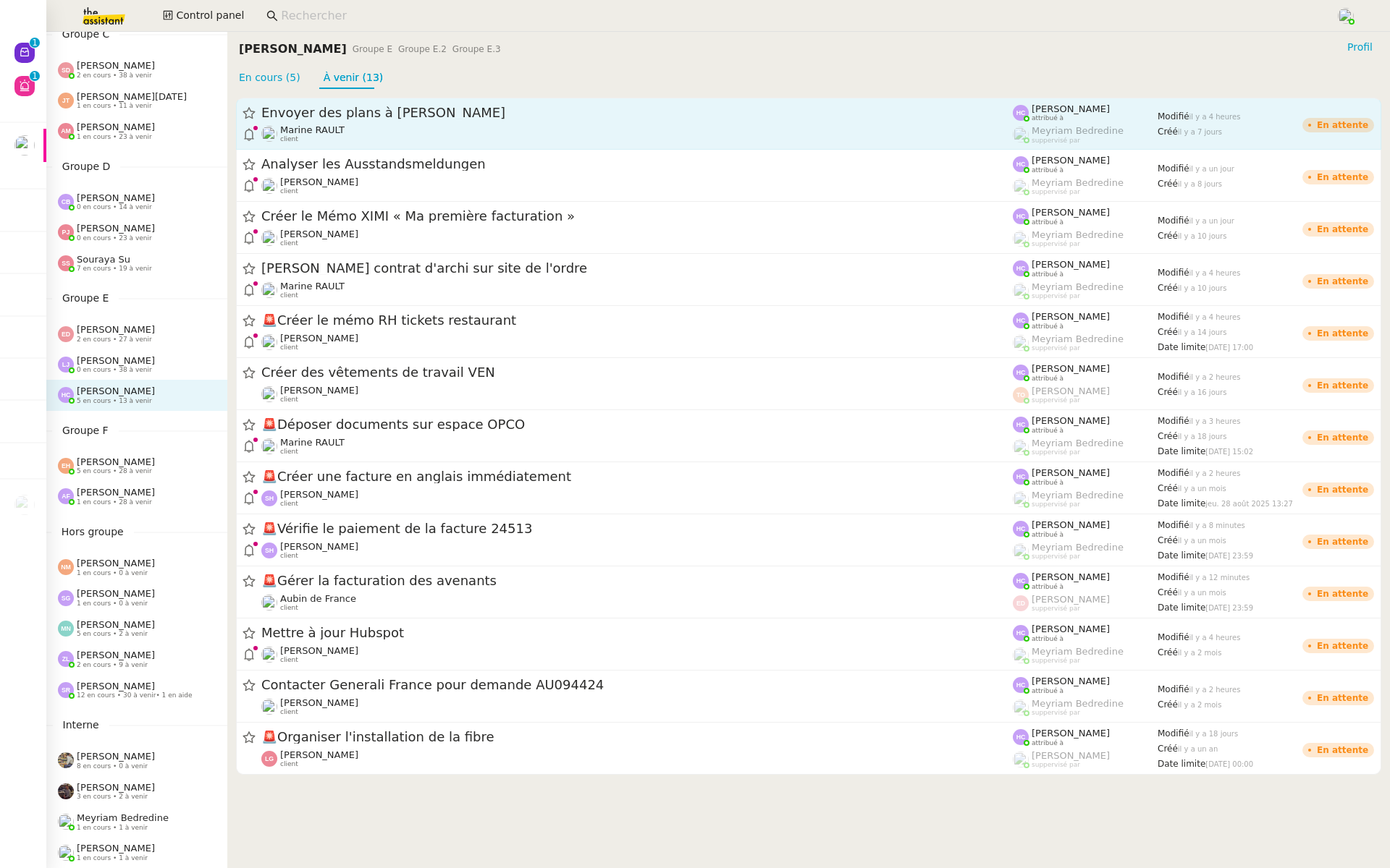
click at [514, 118] on span "Envoyer des plans à Damien" at bounding box center [636, 113] width 751 height 13
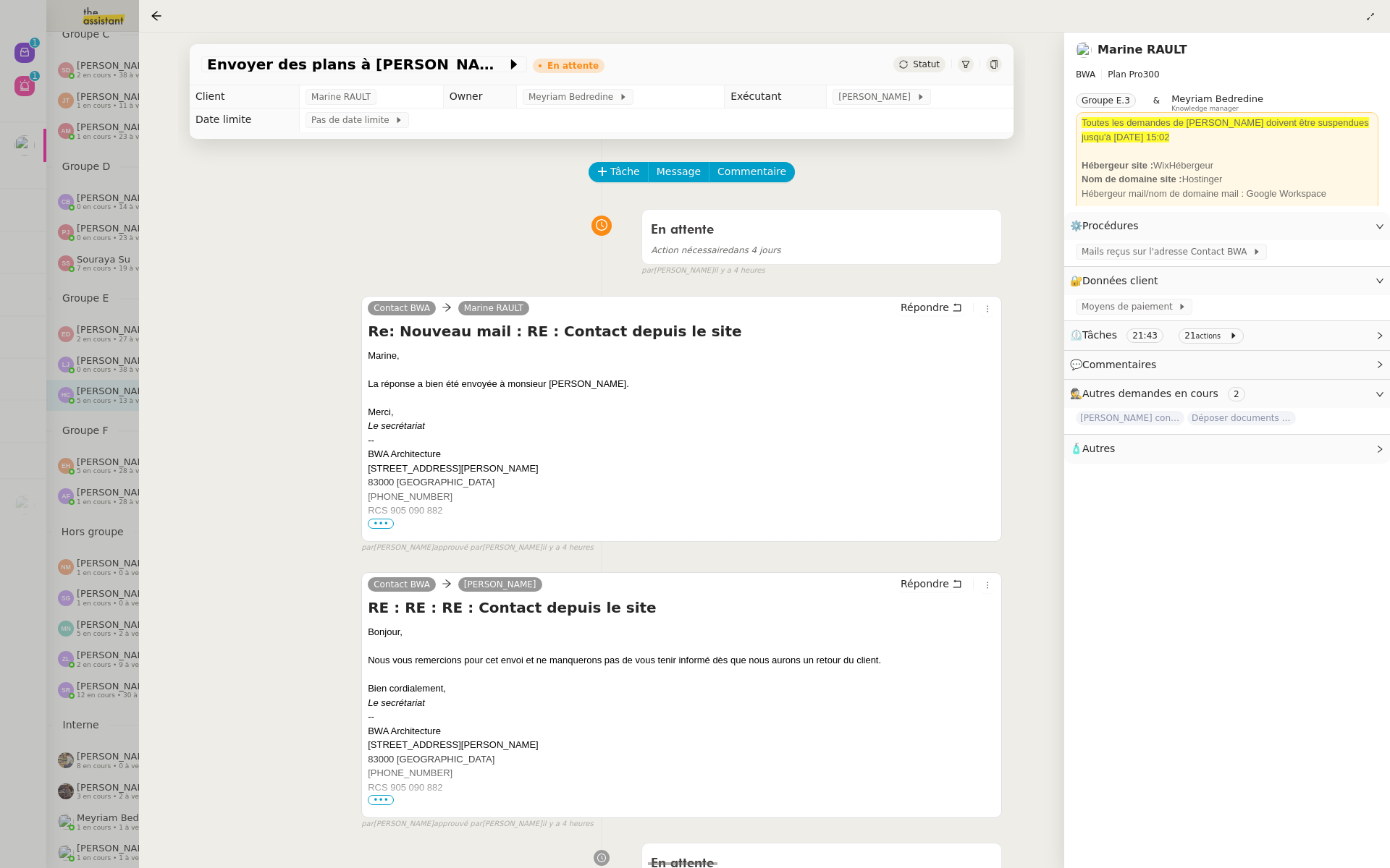
click at [59, 309] on div at bounding box center [695, 434] width 1390 height 868
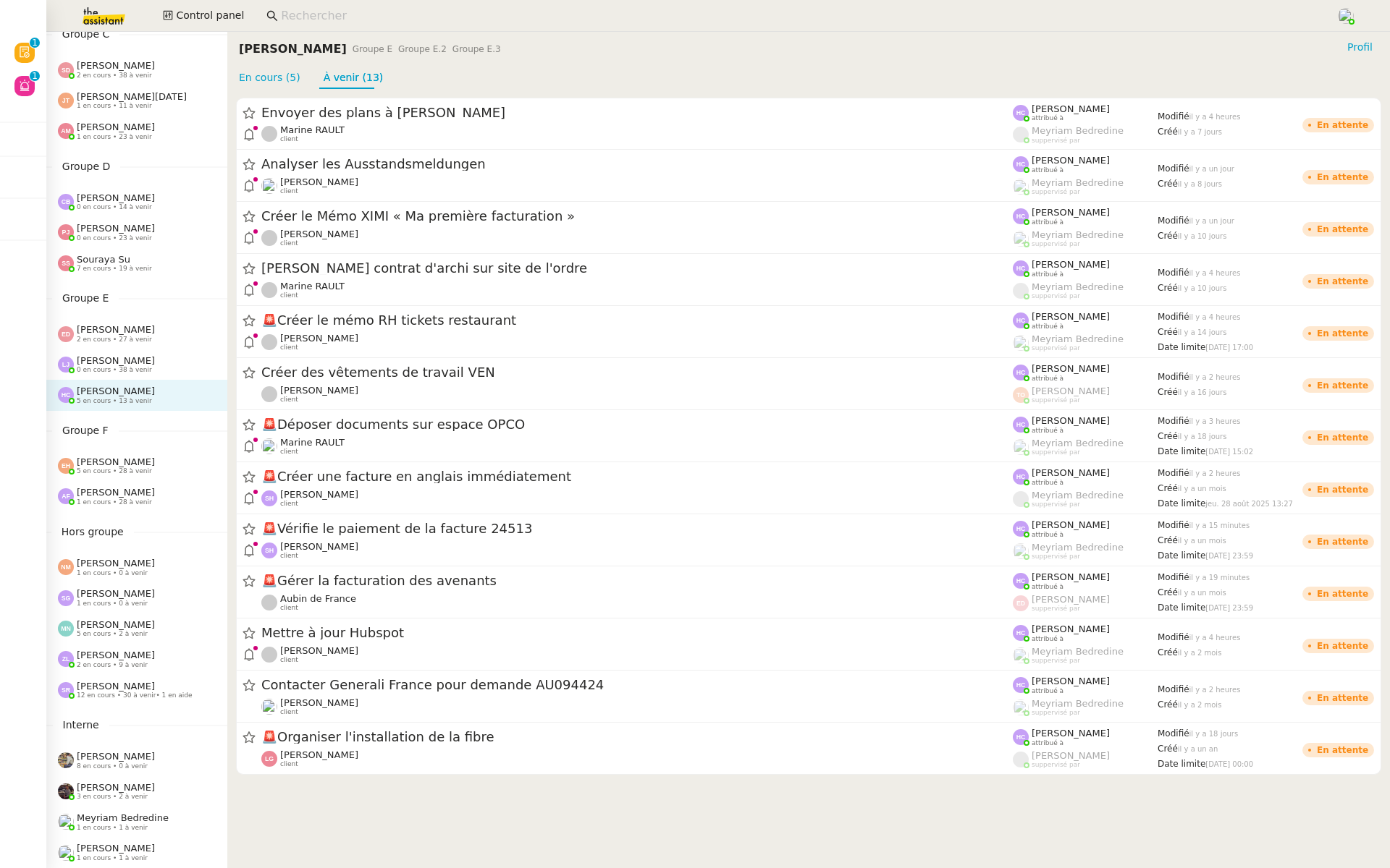
click at [296, 17] on input at bounding box center [801, 16] width 1040 height 20
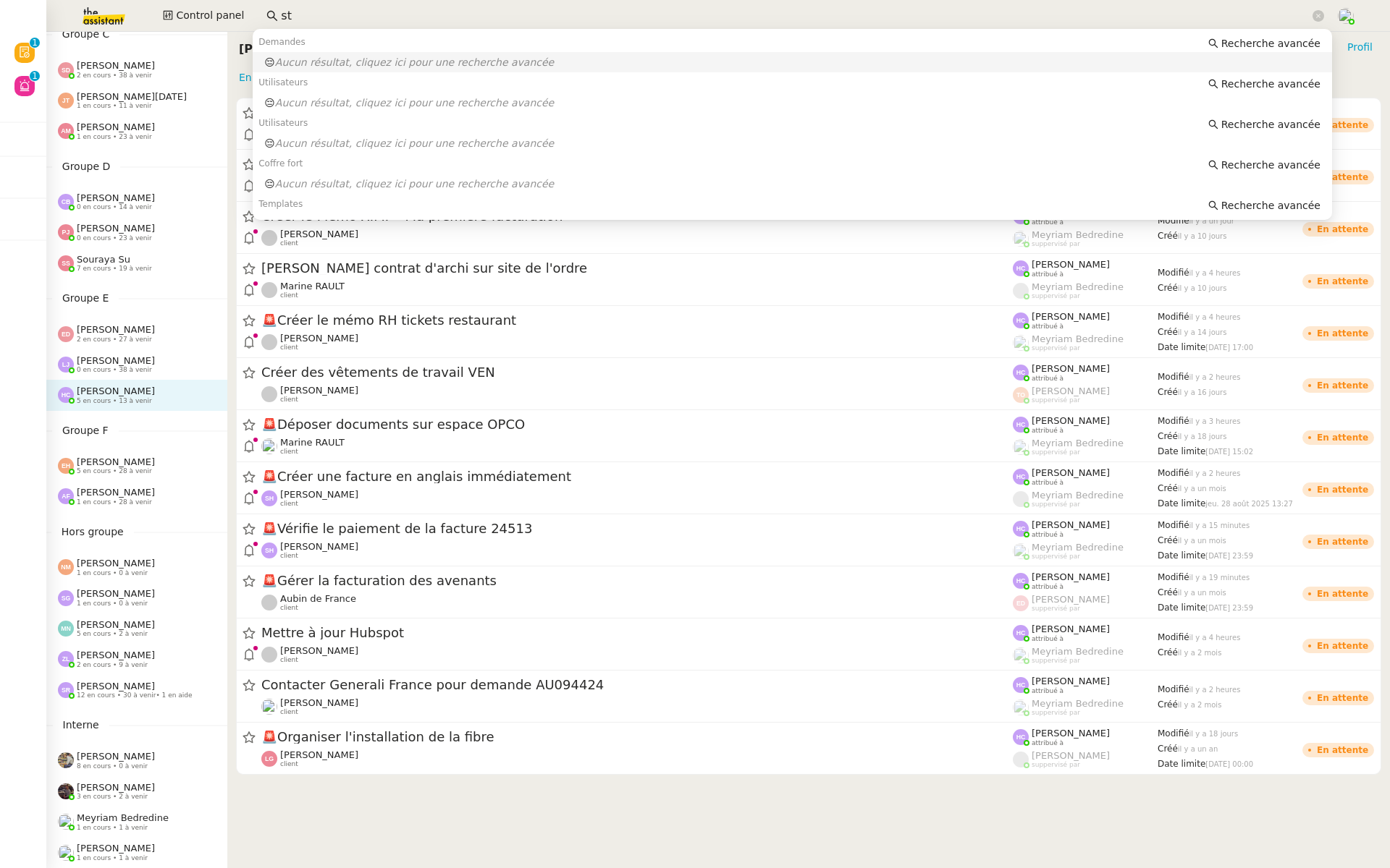
type input "s"
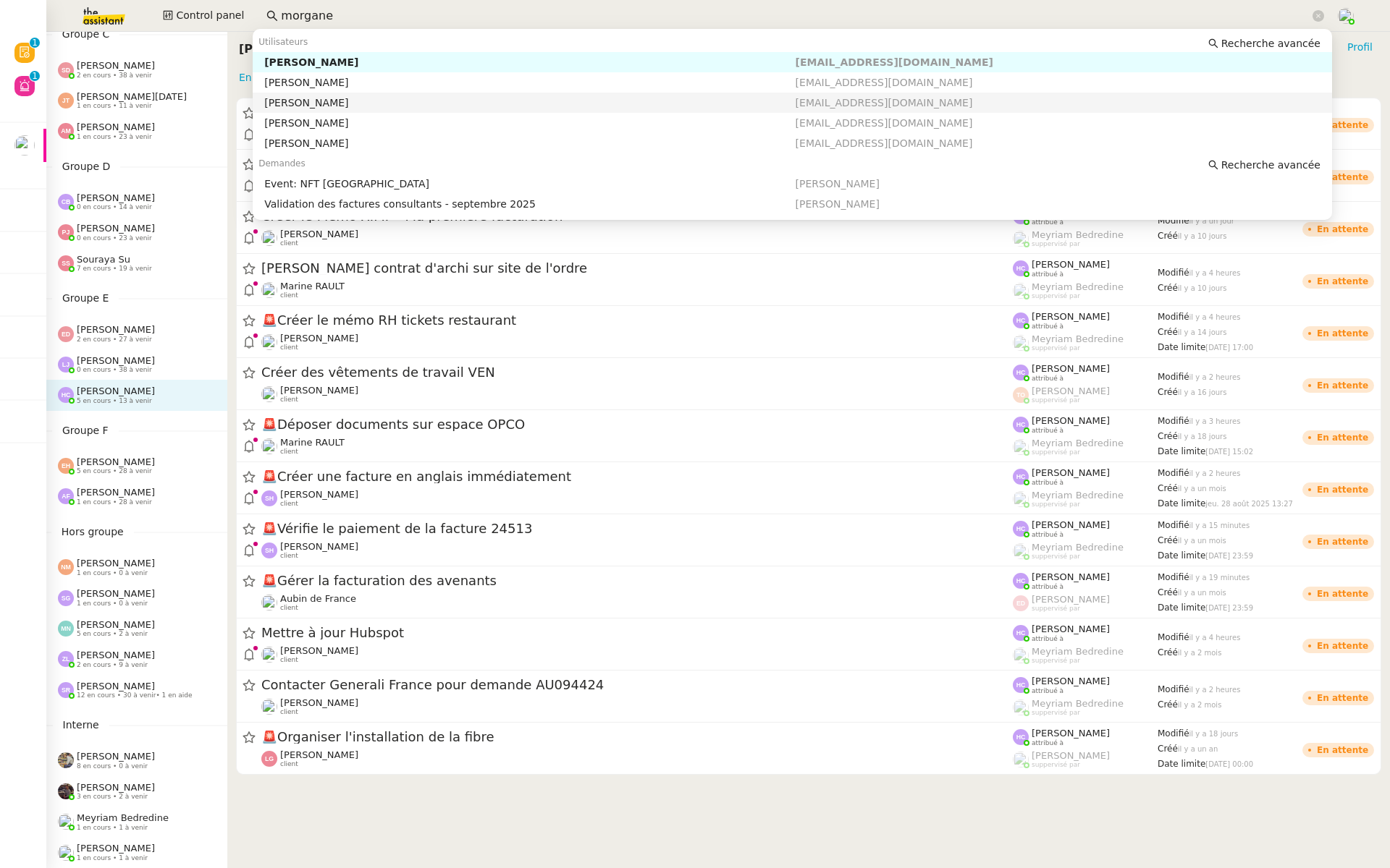
click at [345, 98] on div "Morgane Mussard" at bounding box center [529, 102] width 530 height 13
type input "morgane"
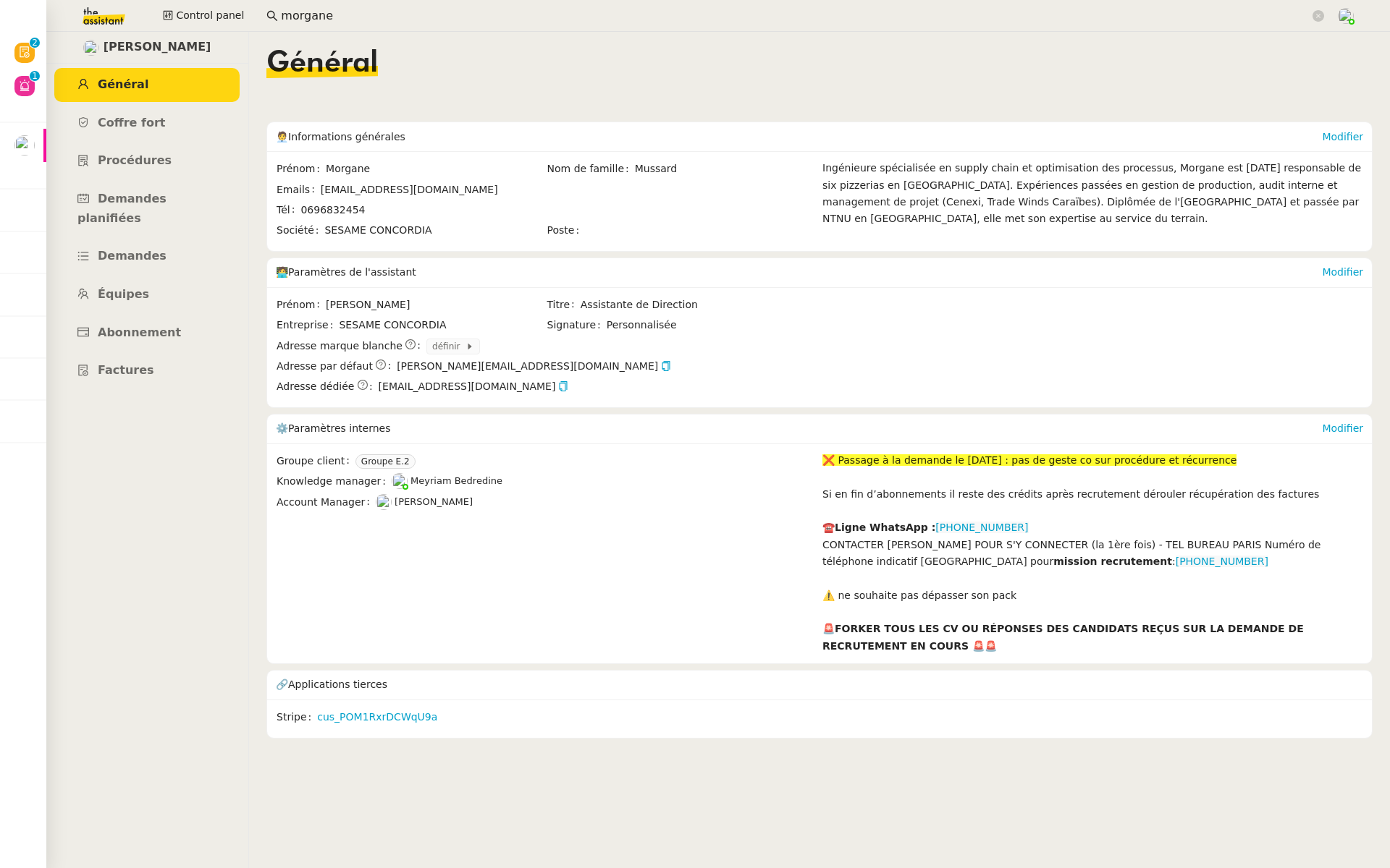
click at [1113, 452] on div "❌﻿ Passage à la demande le 08/09/2025 : pas de geste co sur procédure et récurr…" at bounding box center [1092, 460] width 540 height 17
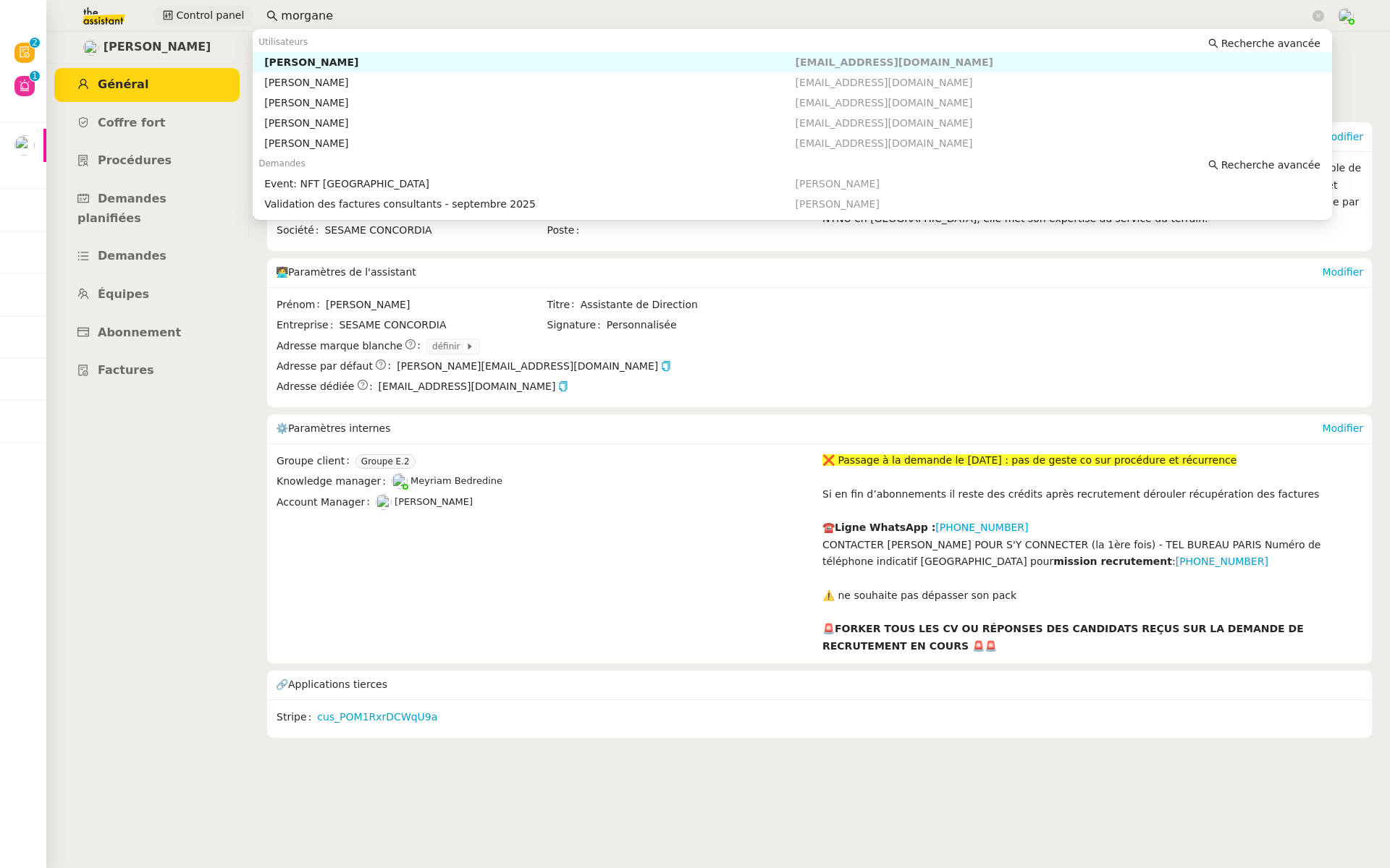
drag, startPoint x: 348, startPoint y: 16, endPoint x: 191, endPoint y: 21, distance: 157.1
click at [191, 21] on div "Control panel morgane" at bounding box center [695, 16] width 1317 height 32
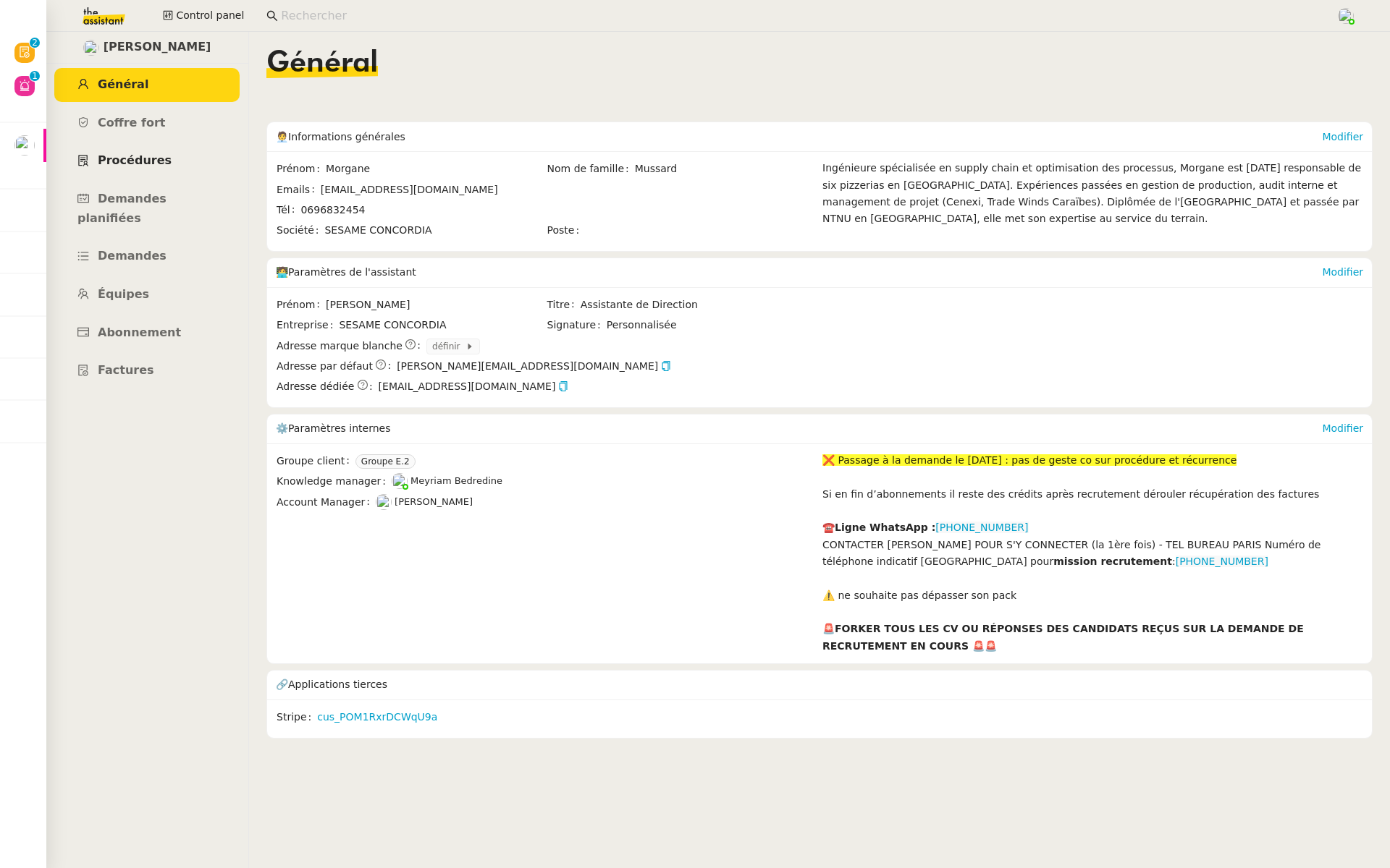
click at [129, 156] on span "Procédures" at bounding box center [134, 160] width 74 height 14
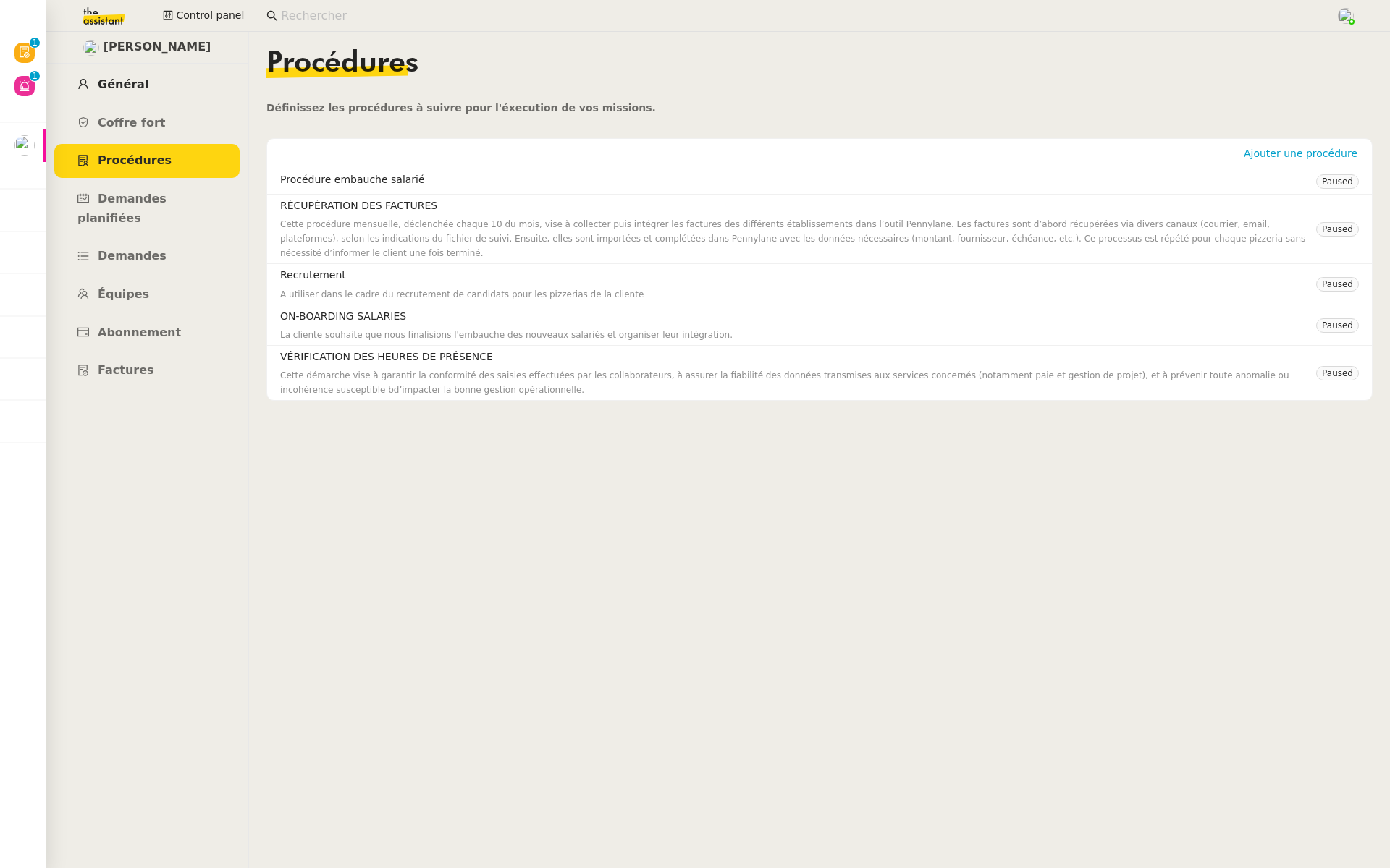
click at [121, 80] on span "Général" at bounding box center [123, 84] width 51 height 14
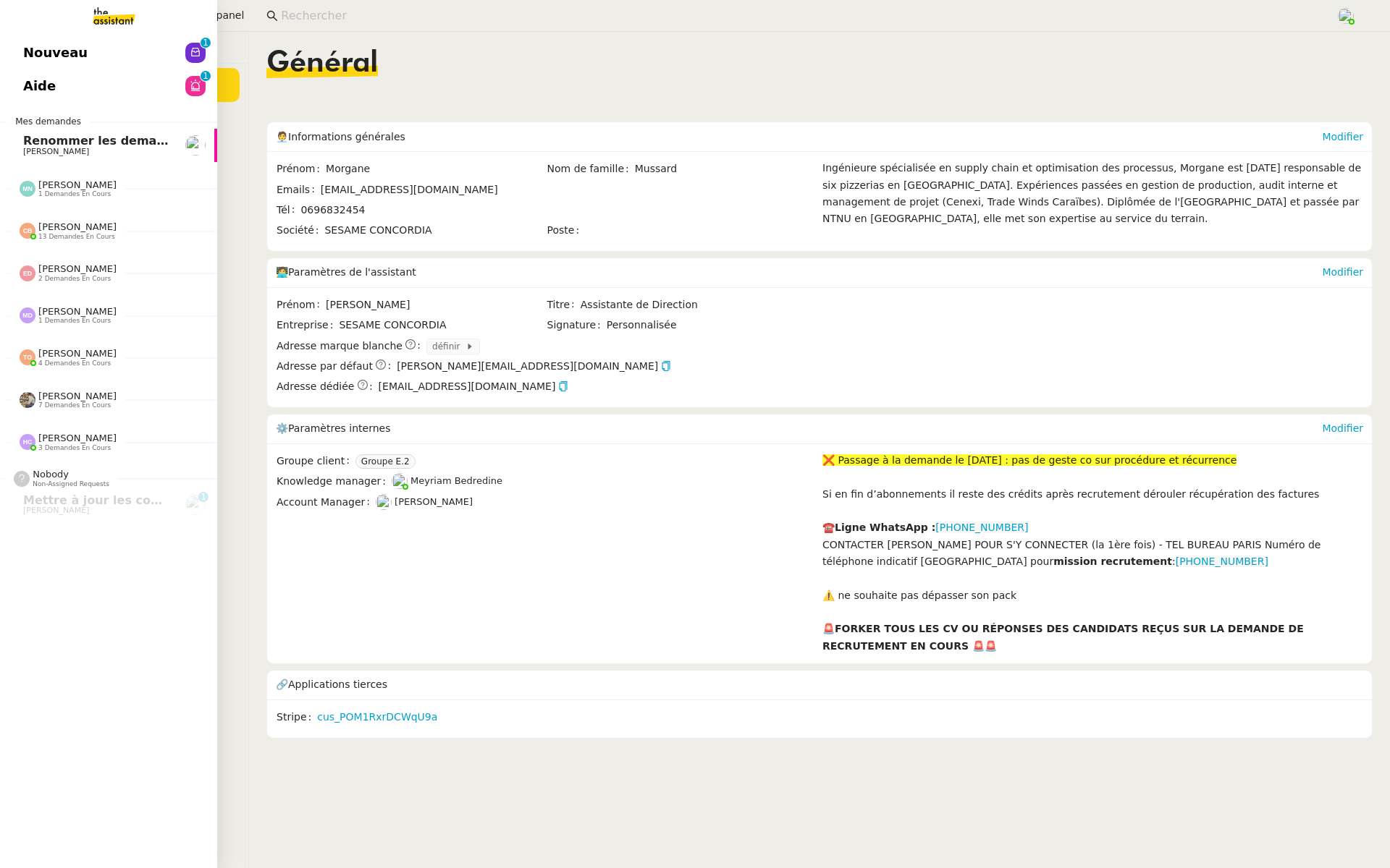
click at [34, 60] on span "Nouveau" at bounding box center [55, 53] width 65 height 22
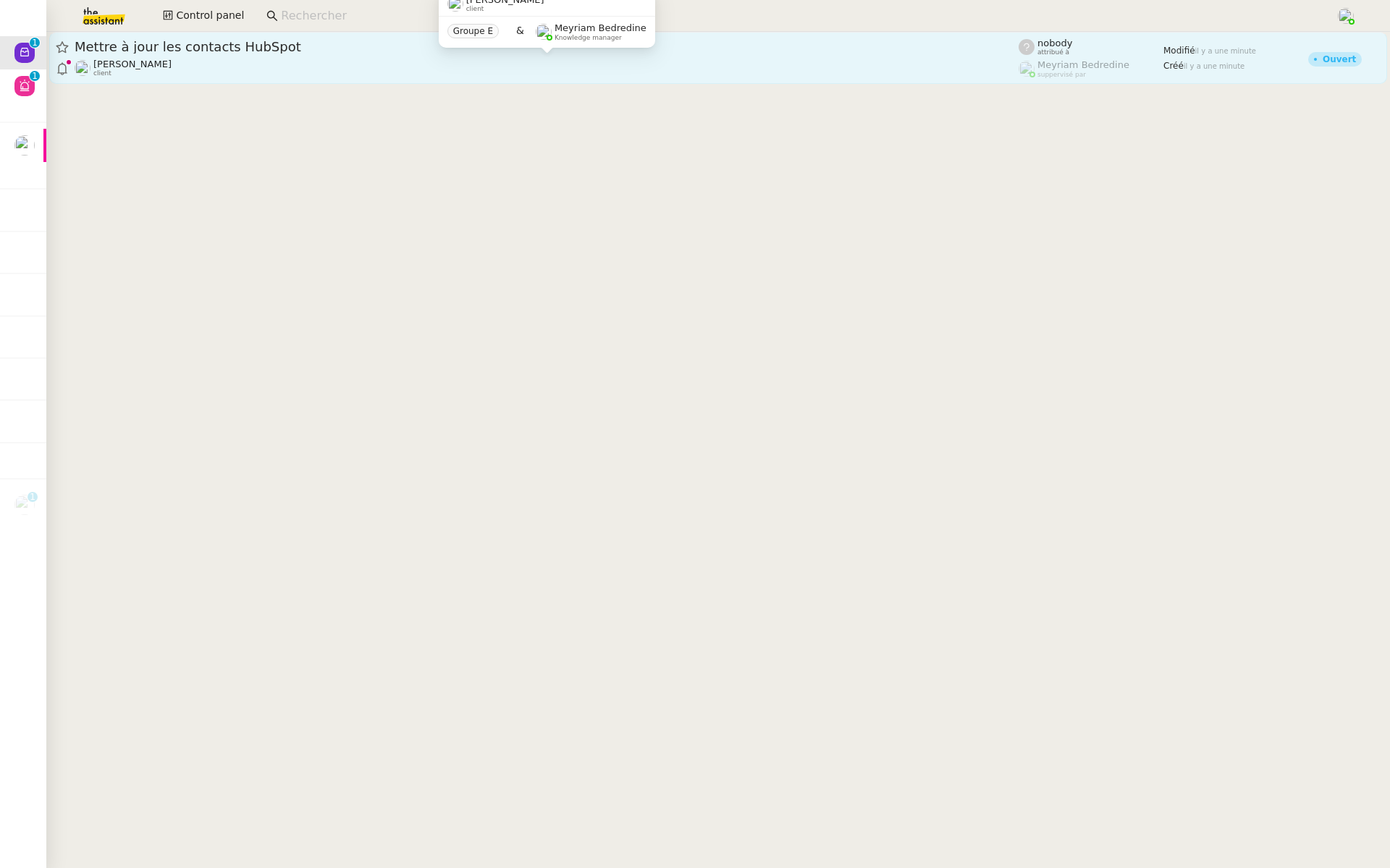
click at [297, 57] on div "Mettre à jour les contacts HubSpot Rayan Ouafi client" at bounding box center [546, 58] width 944 height 39
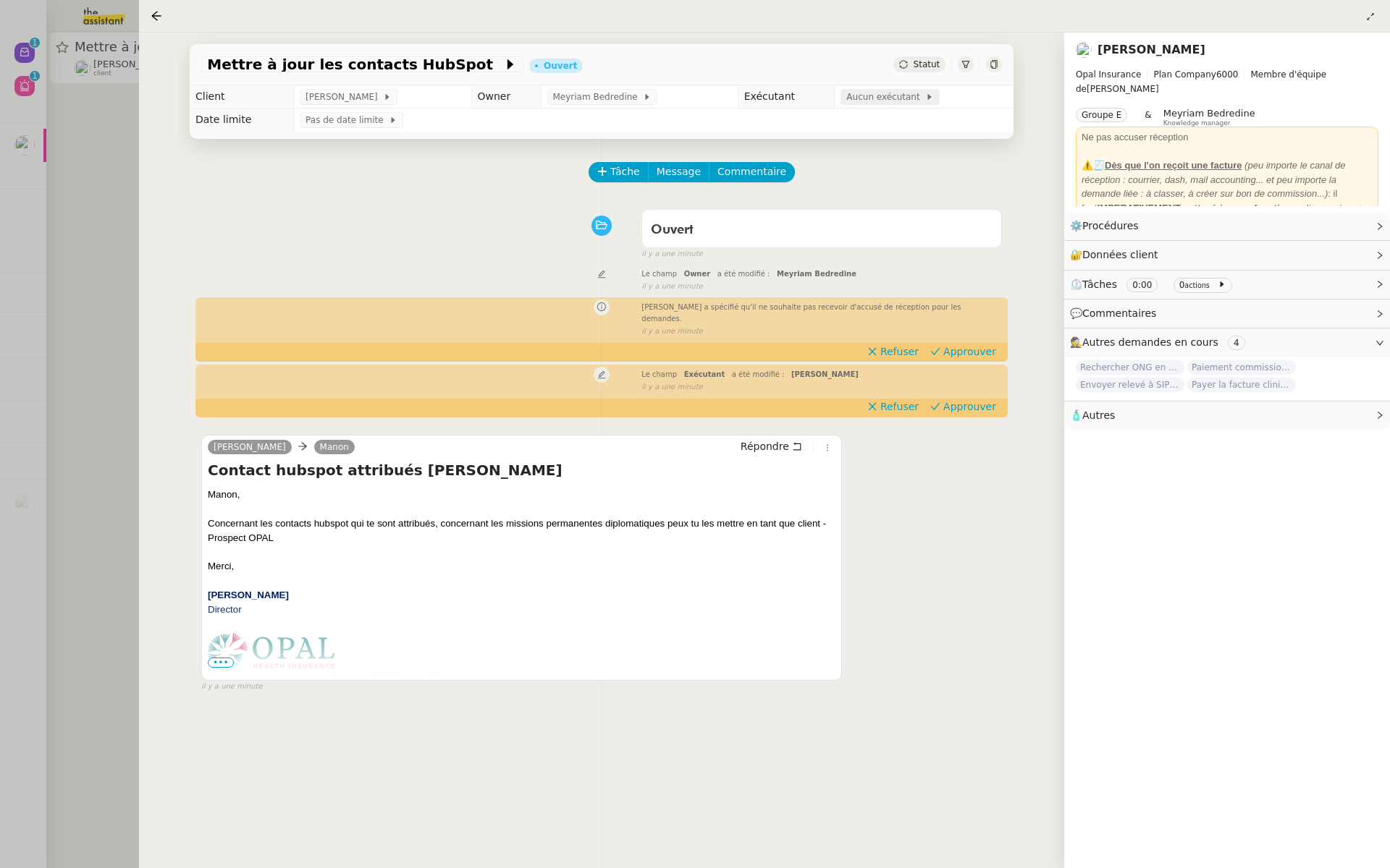
click at [877, 100] on span "Aucun exécutant" at bounding box center [885, 96] width 79 height 14
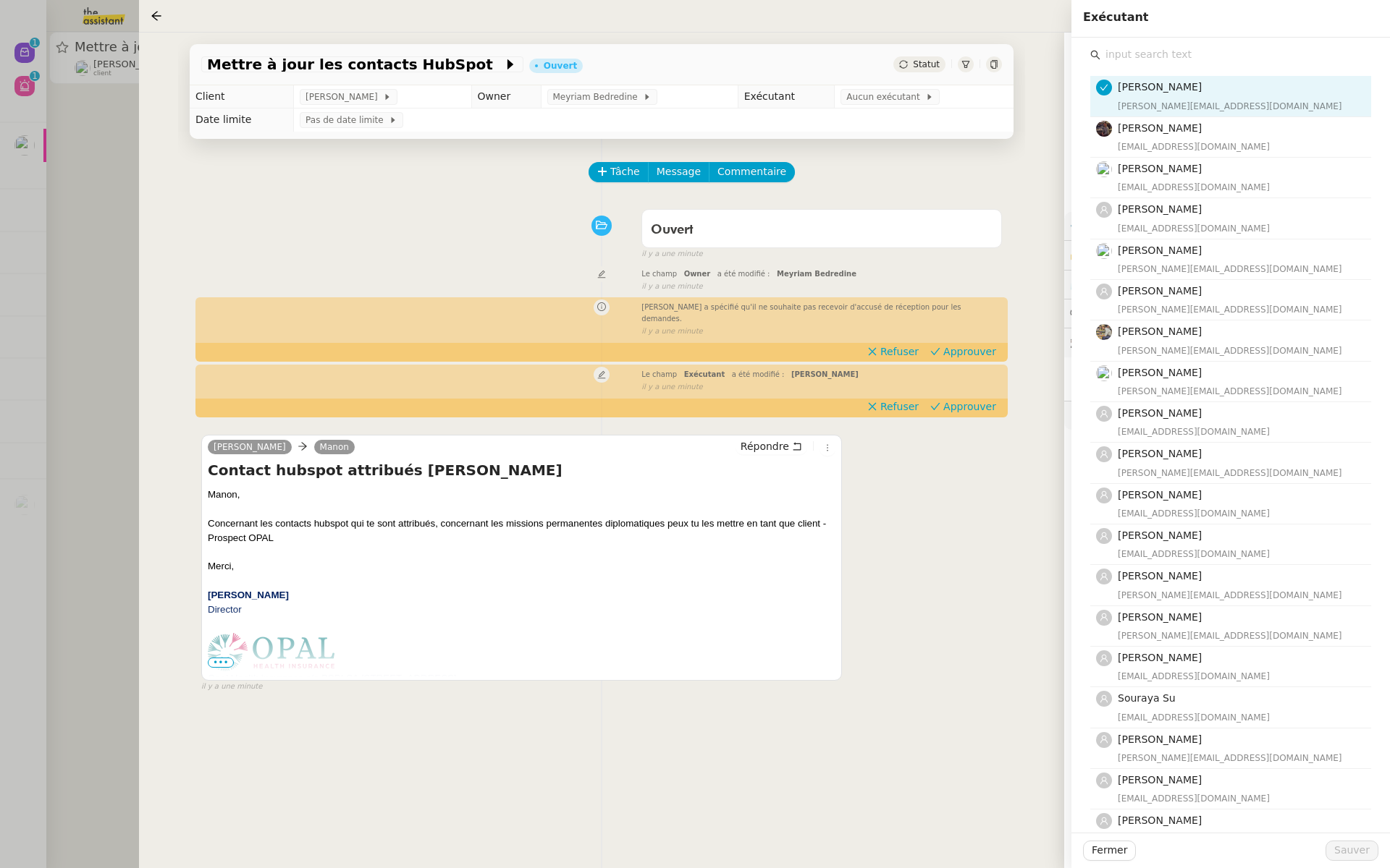
click at [1154, 60] on input "text" at bounding box center [1235, 54] width 271 height 20
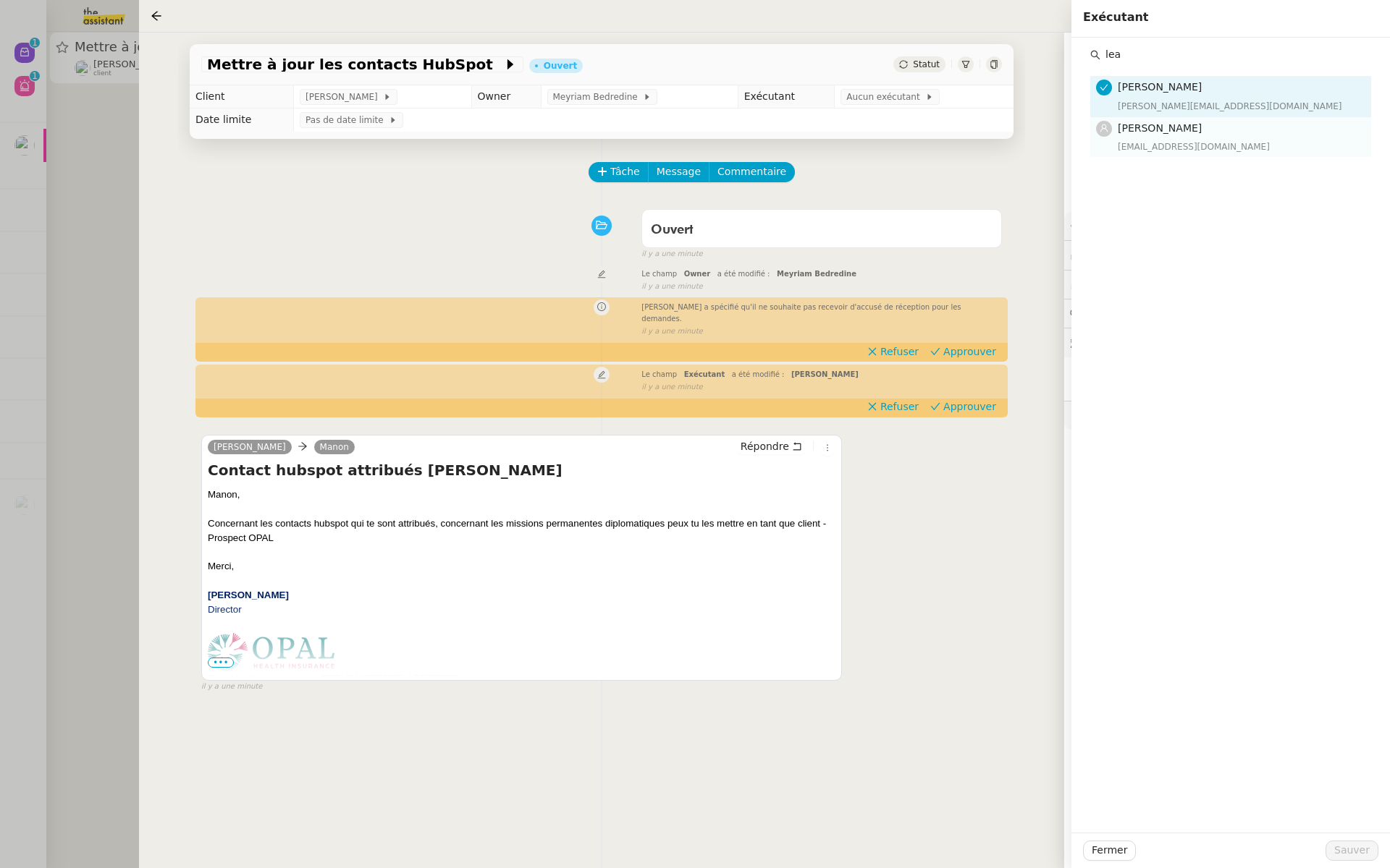
type input "lea"
click at [1141, 143] on div "[EMAIL_ADDRESS][DOMAIN_NAME]" at bounding box center [1240, 147] width 244 height 14
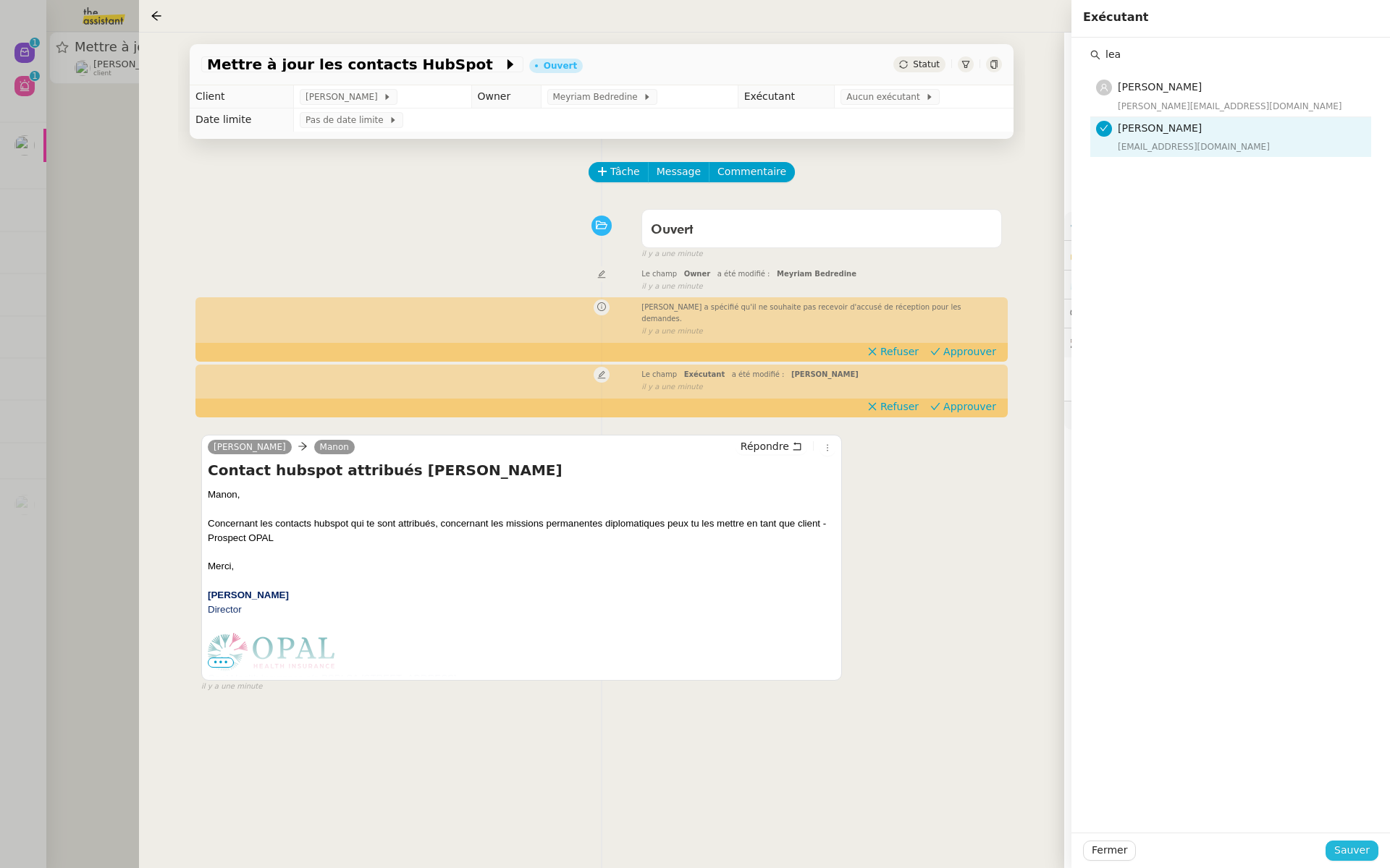
click at [1343, 857] on span "Sauver" at bounding box center [1351, 850] width 36 height 17
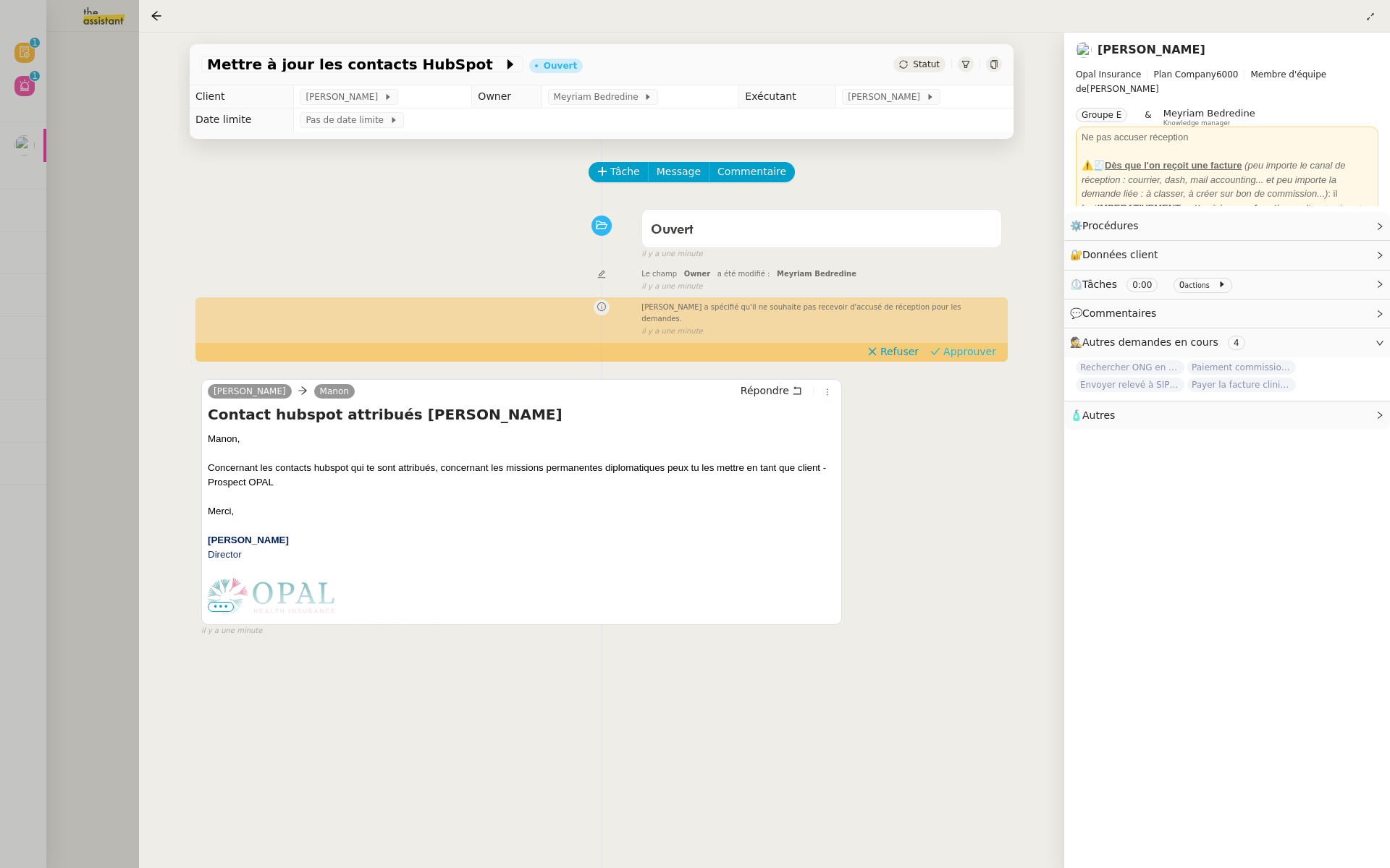
click at [978, 345] on span "Approuver" at bounding box center [969, 351] width 53 height 14
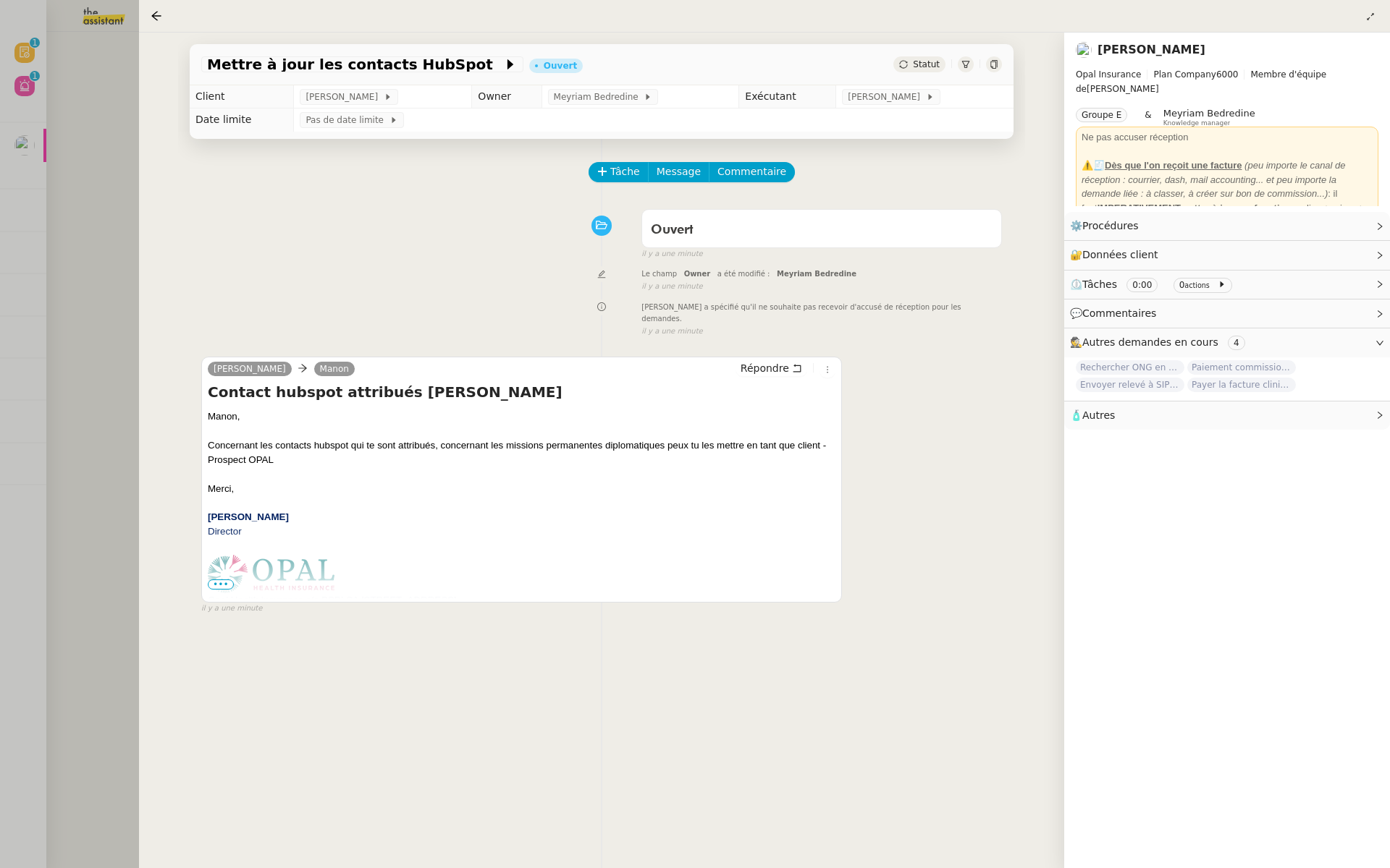
click at [86, 152] on div at bounding box center [695, 434] width 1390 height 868
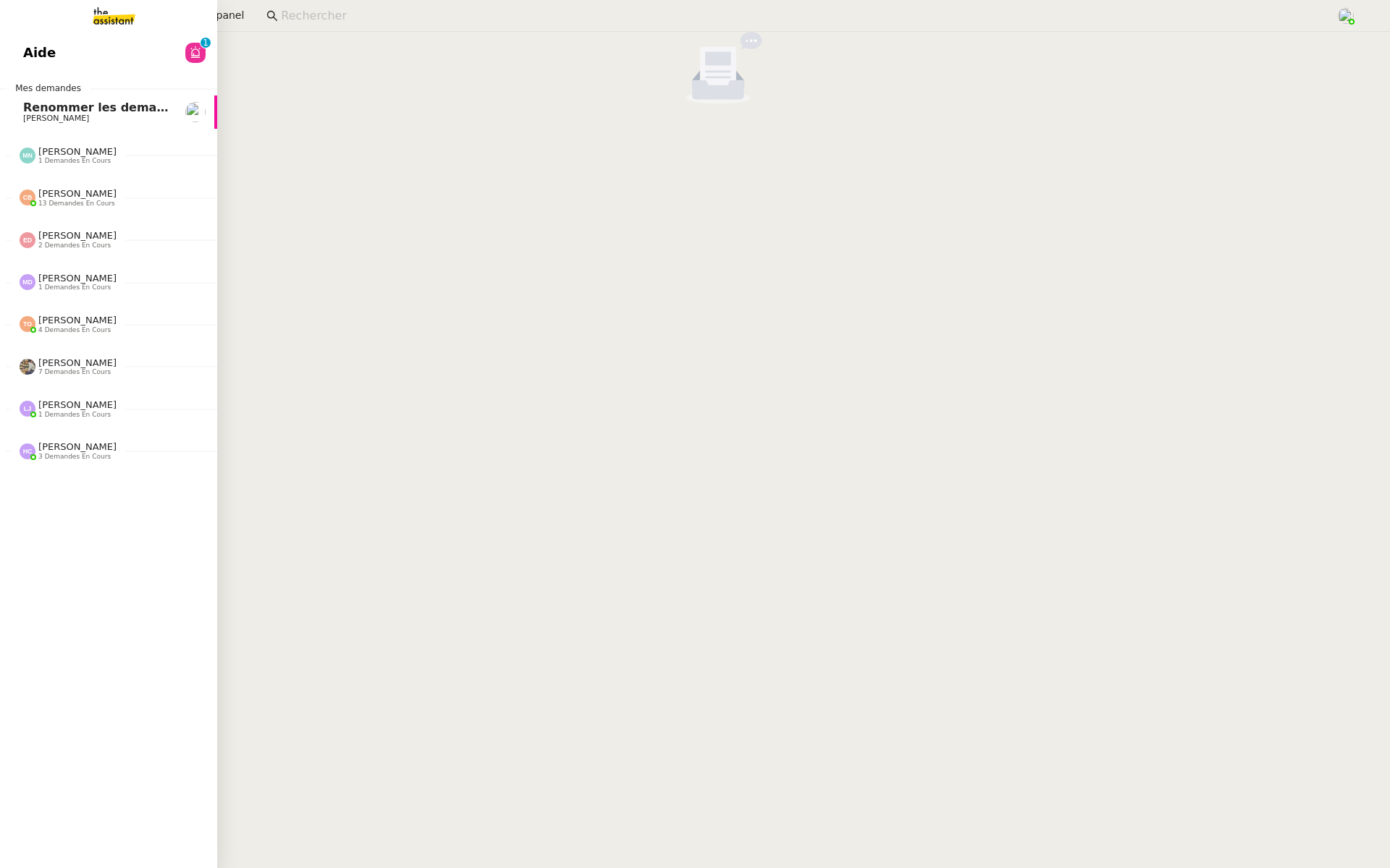
click at [23, 56] on span "Aide" at bounding box center [39, 53] width 33 height 22
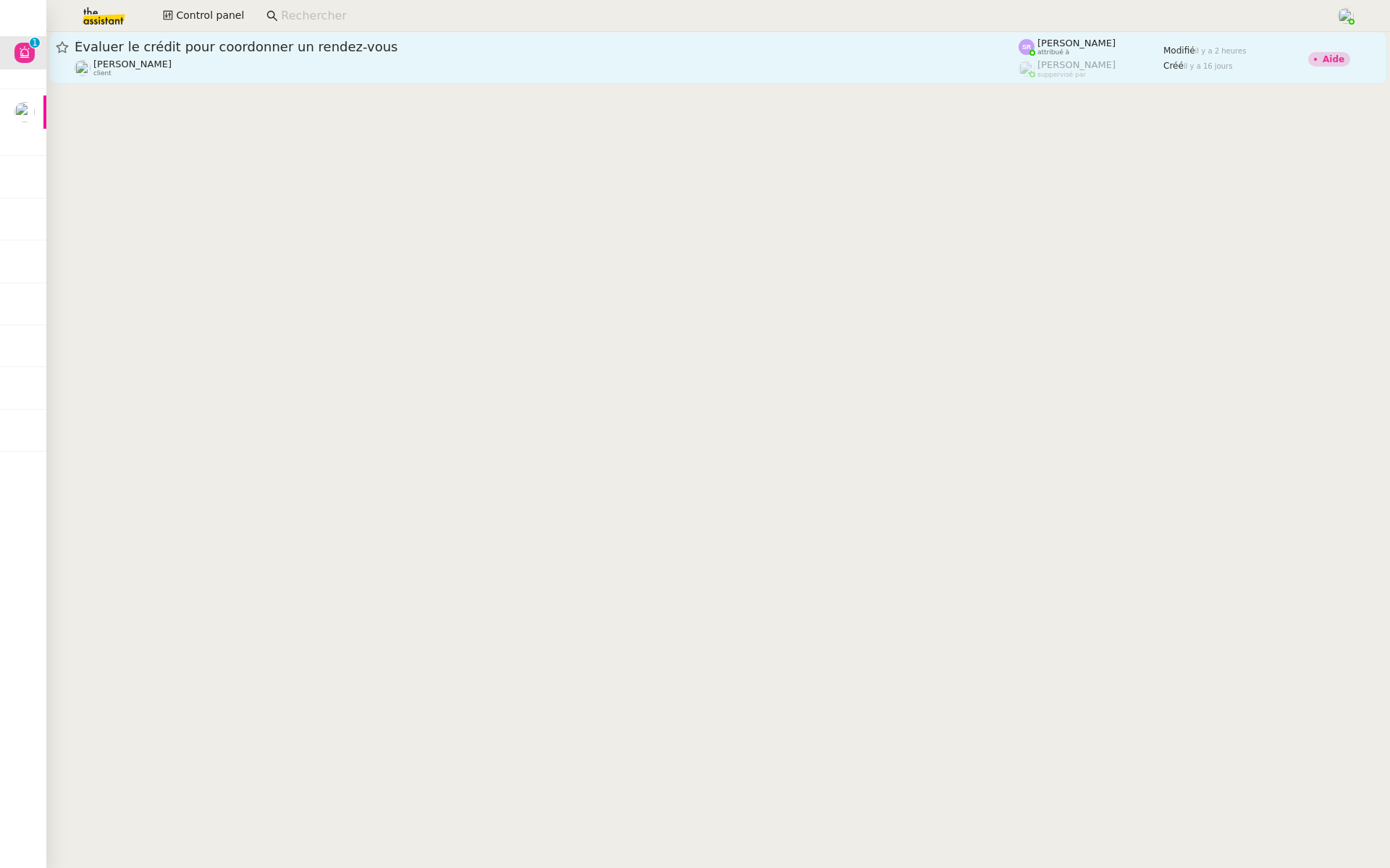
click at [392, 45] on span "Évaluer le crédit pour coordonner un rendez-vous" at bounding box center [546, 47] width 944 height 13
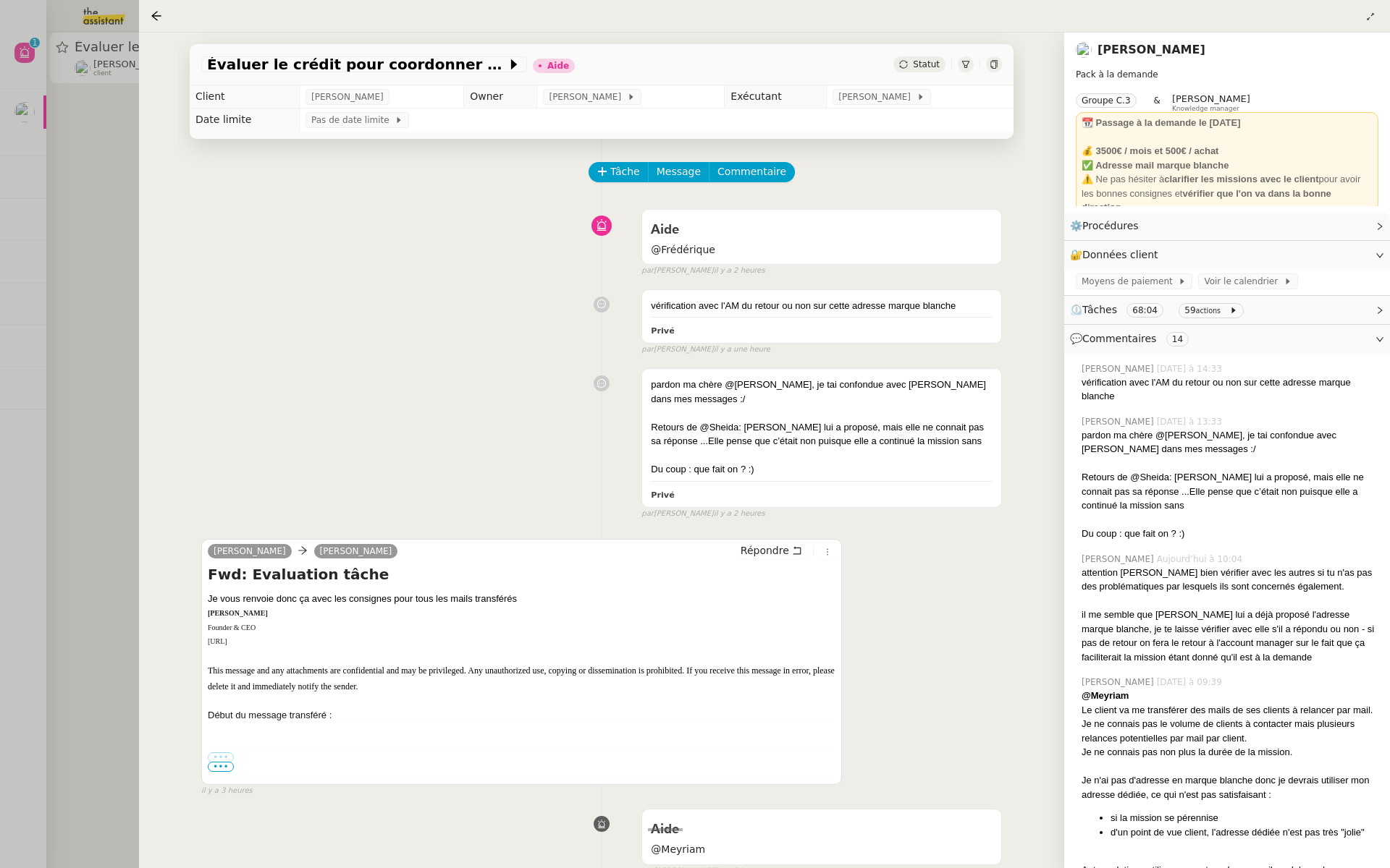
click at [0, 307] on div at bounding box center [695, 434] width 1390 height 868
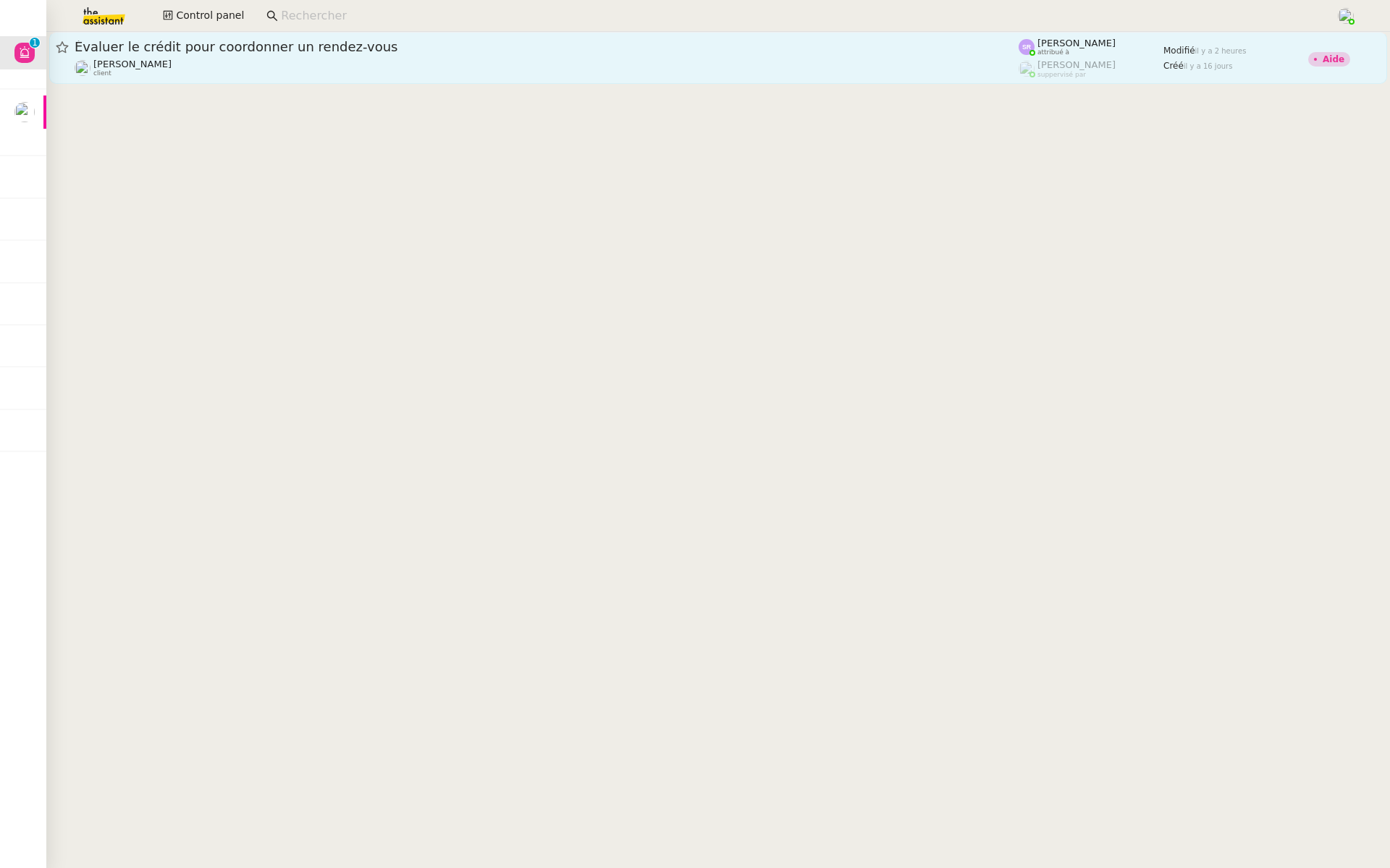
click at [245, 57] on div "Évaluer le crédit pour coordonner un rendez-vous Maurice N'Diaye client" at bounding box center [546, 58] width 944 height 39
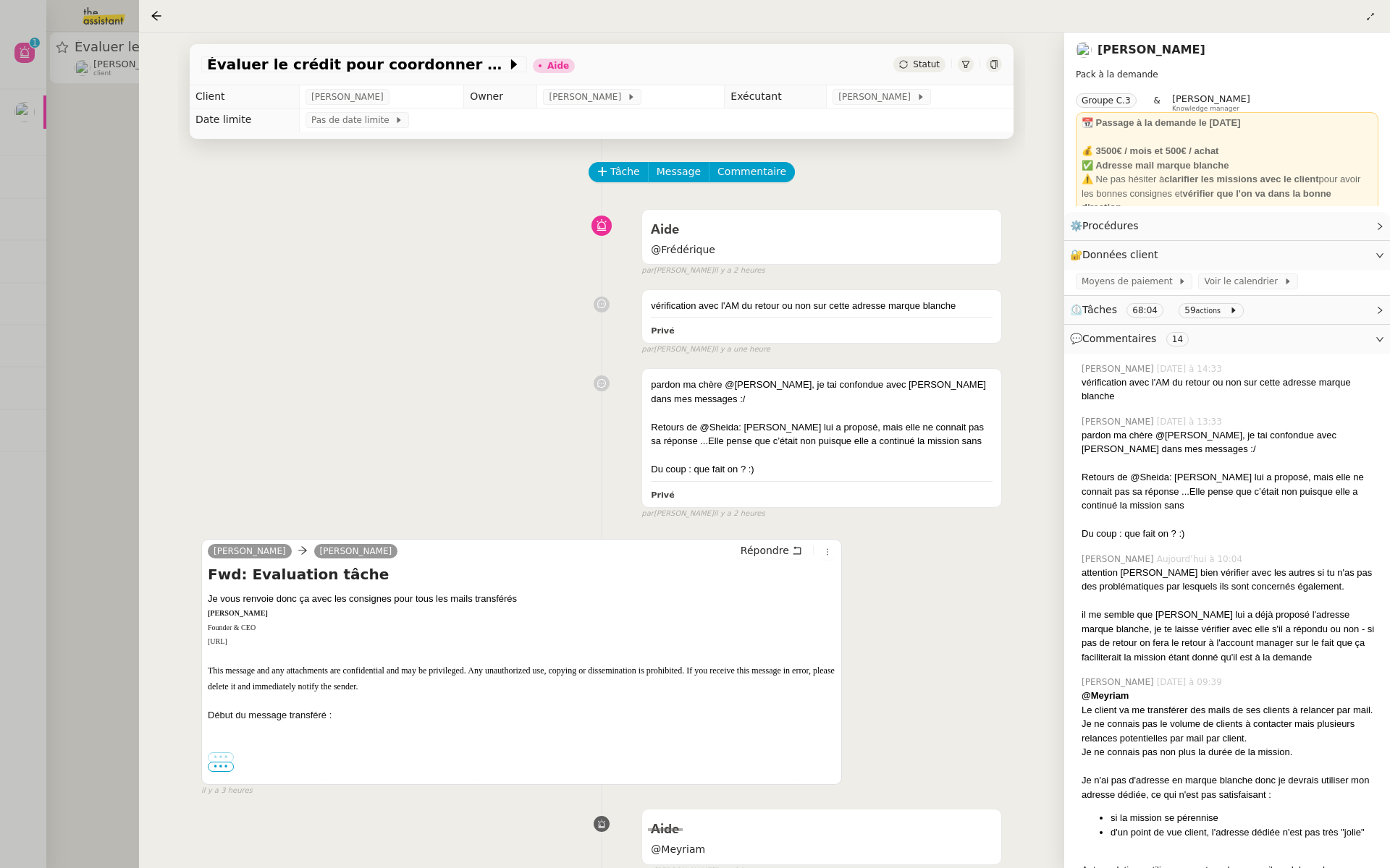
click at [111, 357] on div at bounding box center [695, 434] width 1390 height 868
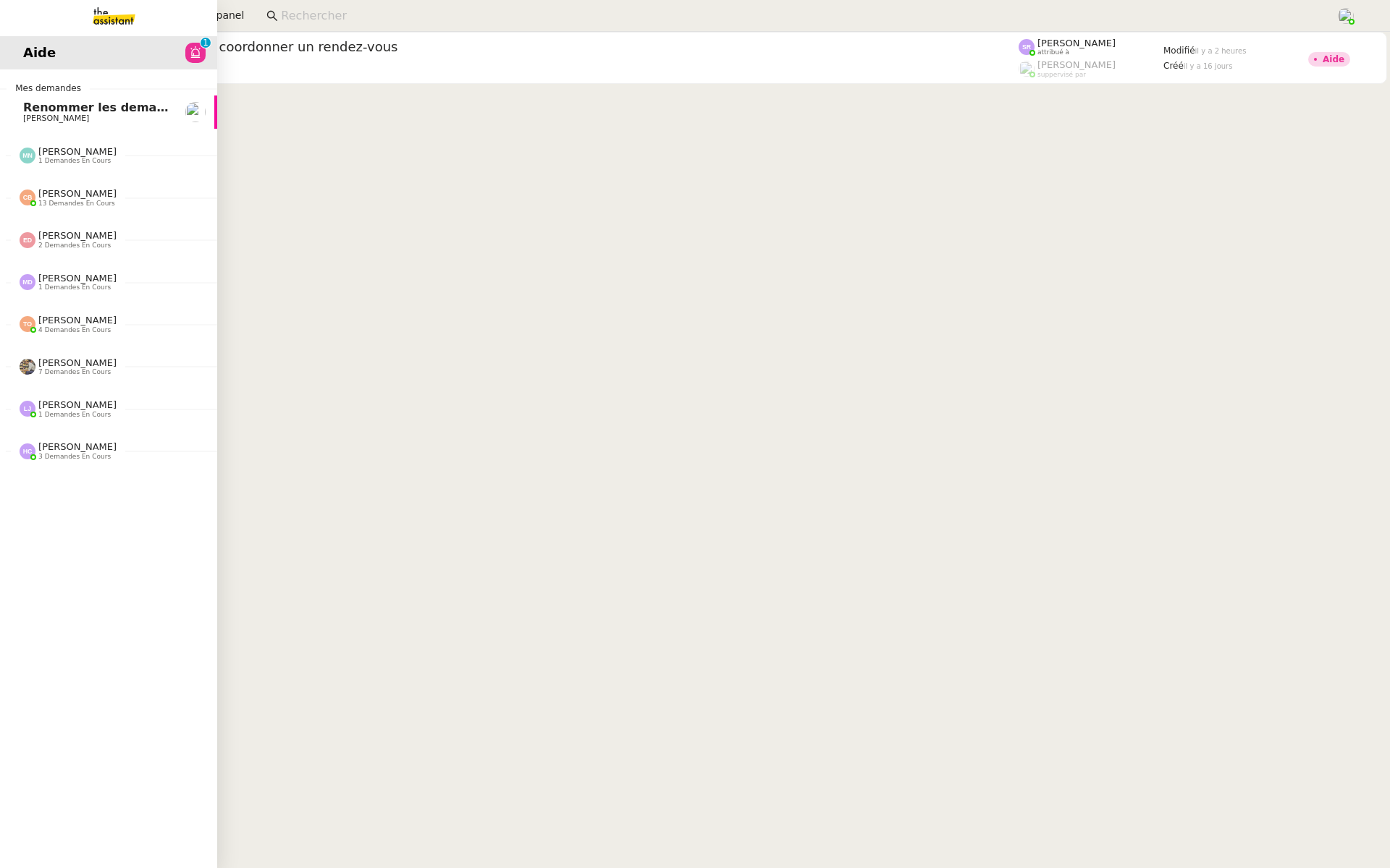
click at [46, 98] on link "Renommer les demandes selon les codes clients Johanna Massa" at bounding box center [108, 112] width 217 height 33
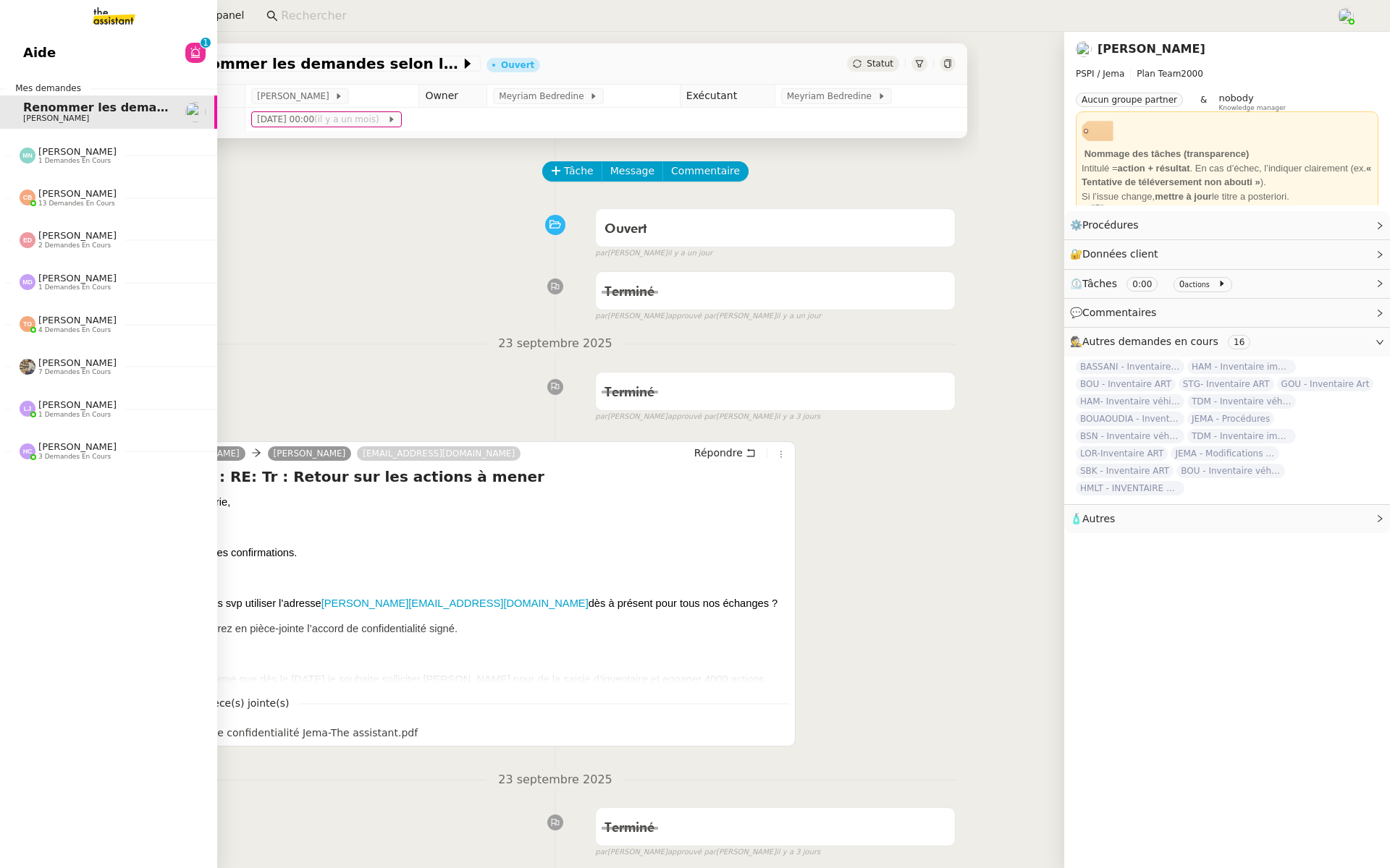
click at [33, 41] on link "Aide 0 1 2 3 4 5 6 7 8 9" at bounding box center [108, 53] width 217 height 33
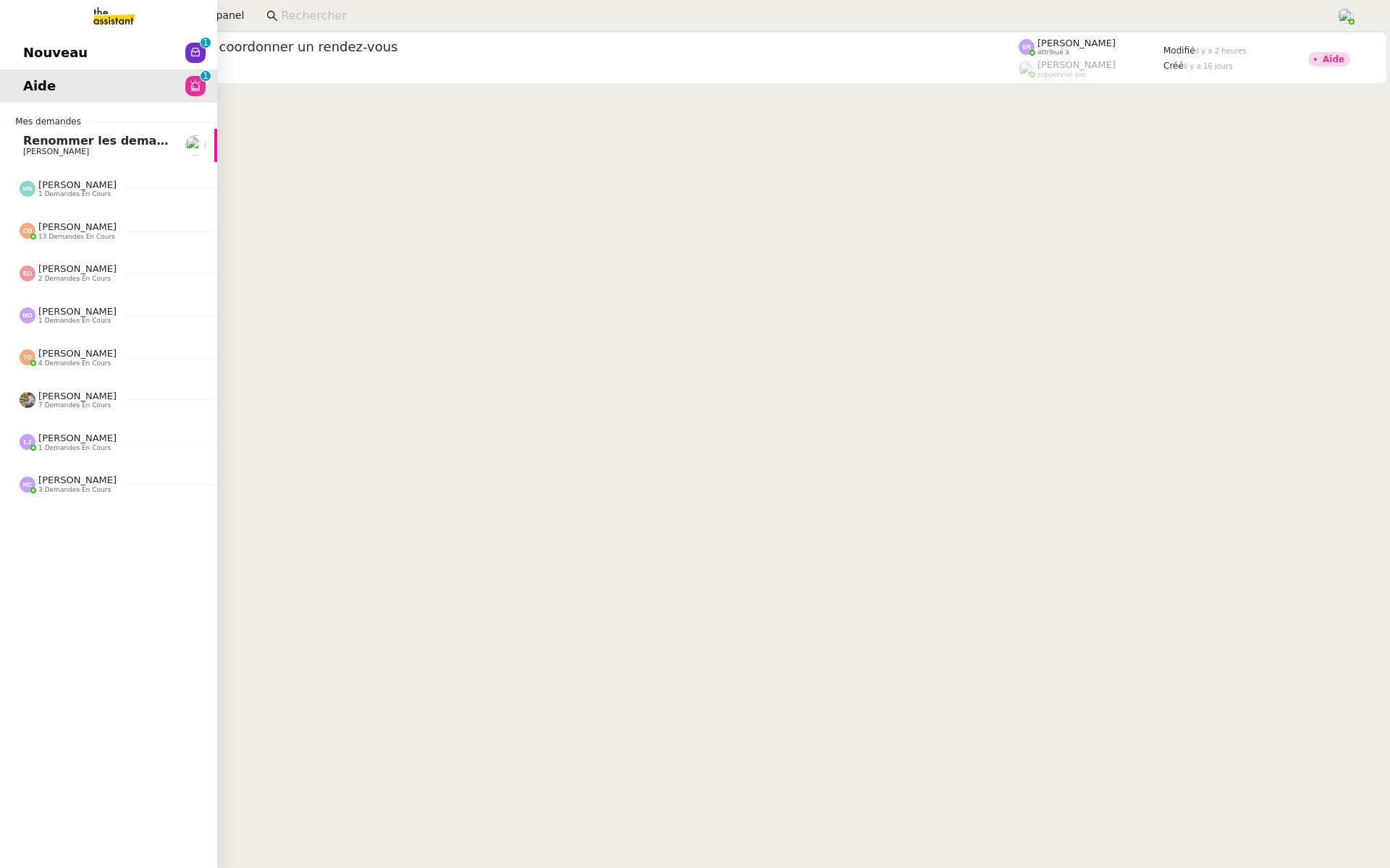
click at [46, 41] on link "Nouveau 0 1 2 3 4 5 6 7 8 9" at bounding box center [108, 53] width 217 height 33
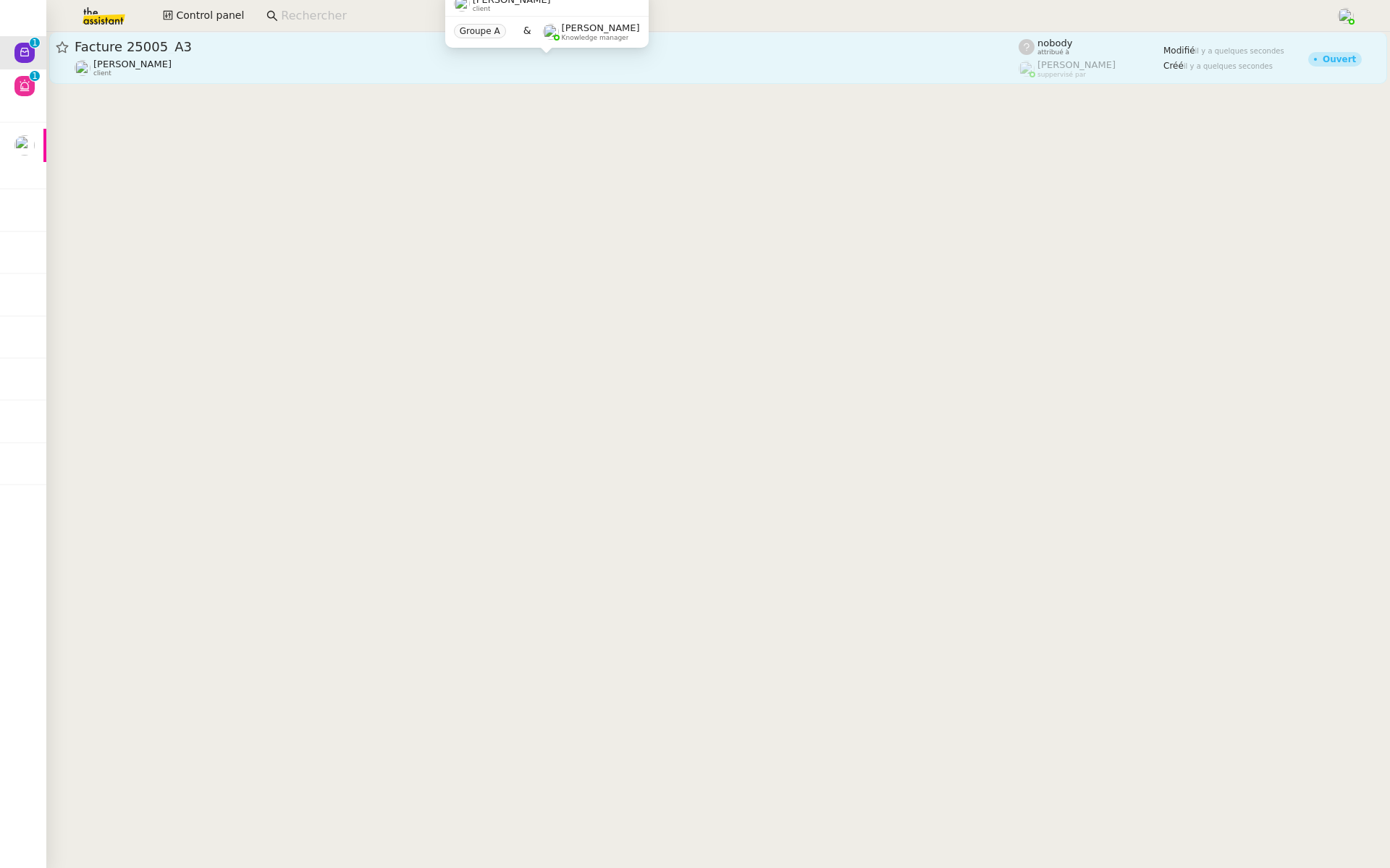
click at [392, 60] on div "[PERSON_NAME] client" at bounding box center [546, 68] width 944 height 19
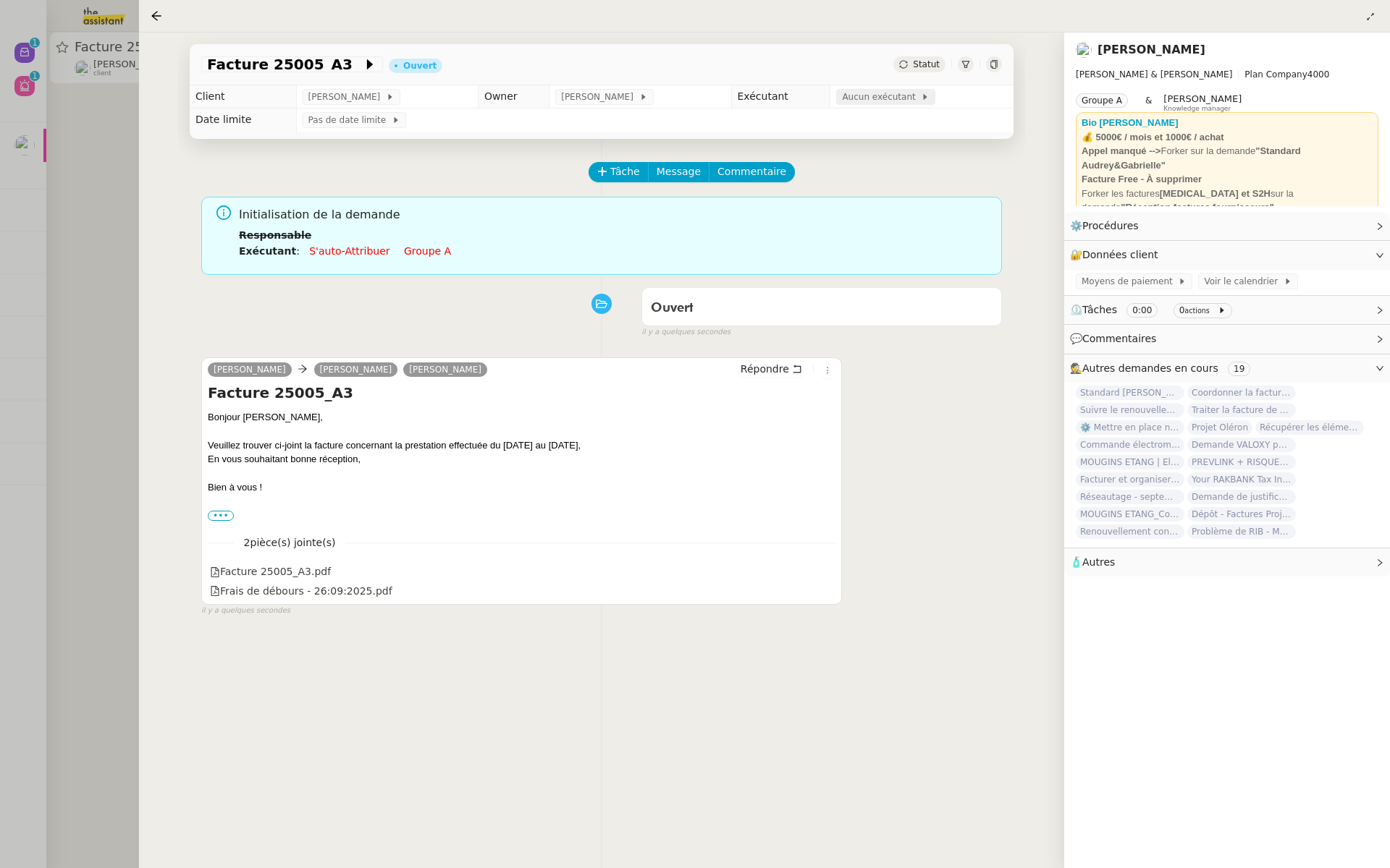
click at [887, 98] on span "Aucun exécutant" at bounding box center [882, 96] width 79 height 14
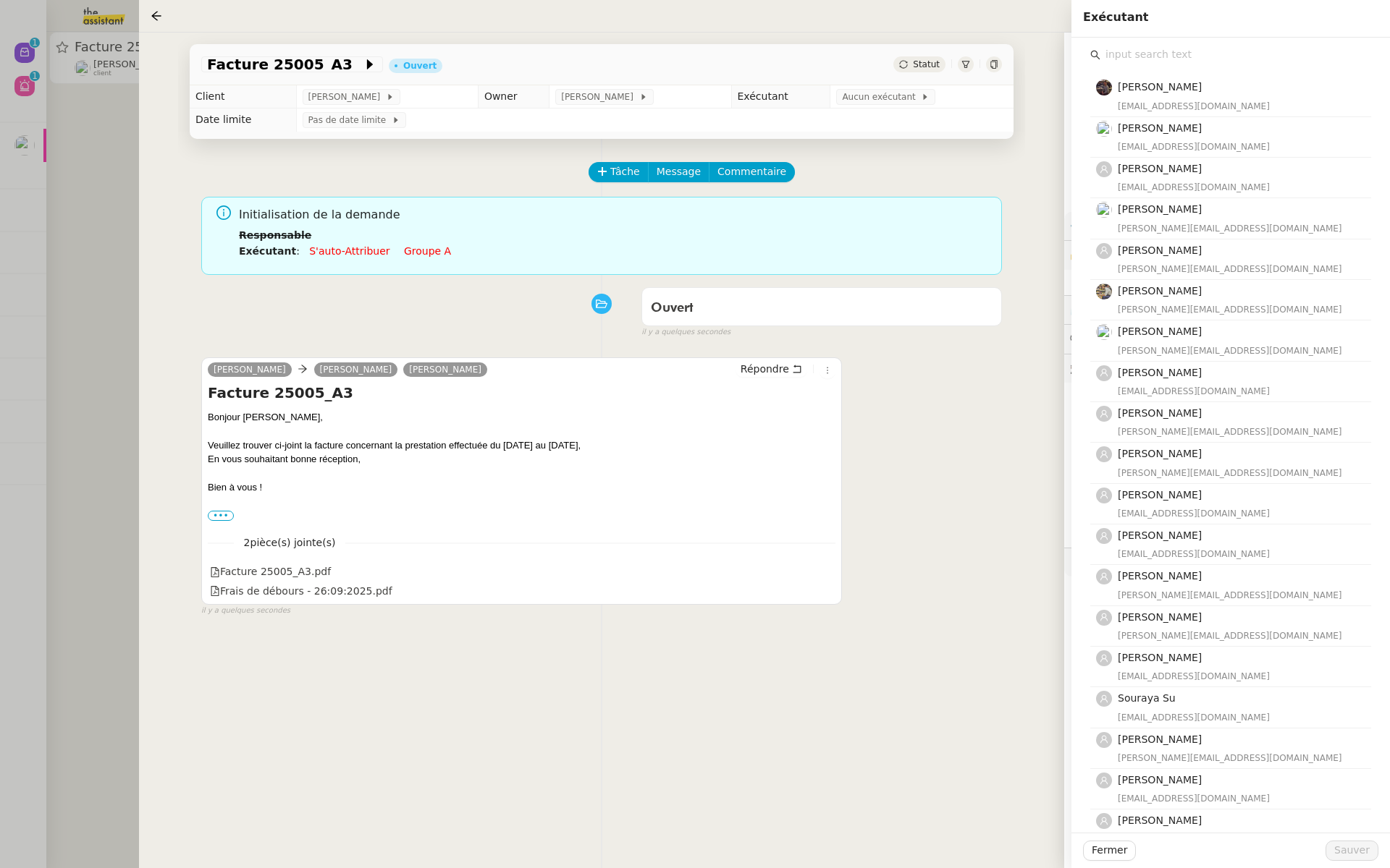
click at [1116, 49] on input "text" at bounding box center [1235, 54] width 271 height 20
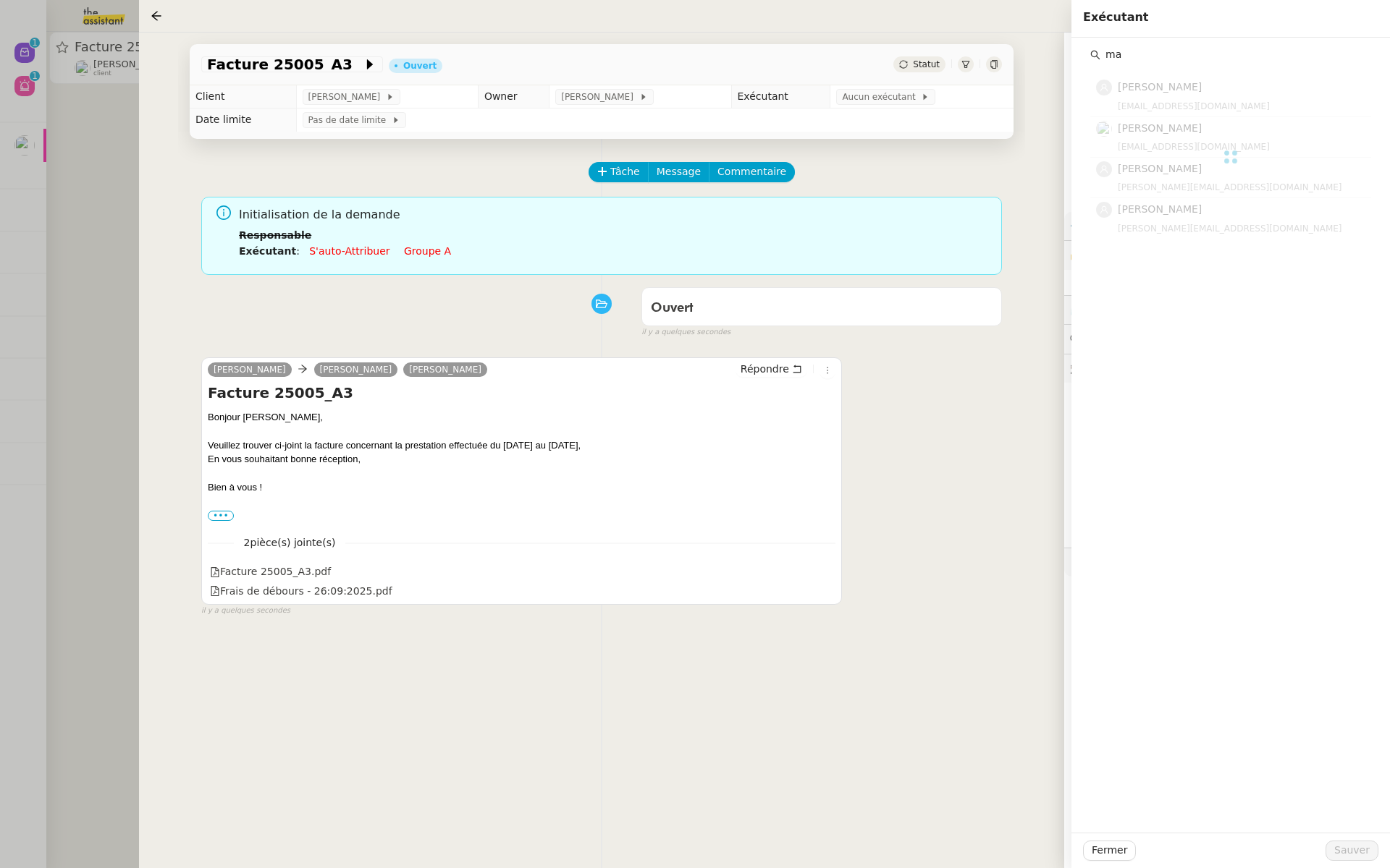
type input "m"
type input "pauline"
click at [1180, 142] on div "[PERSON_NAME][EMAIL_ADDRESS][DOMAIN_NAME]" at bounding box center [1240, 147] width 244 height 14
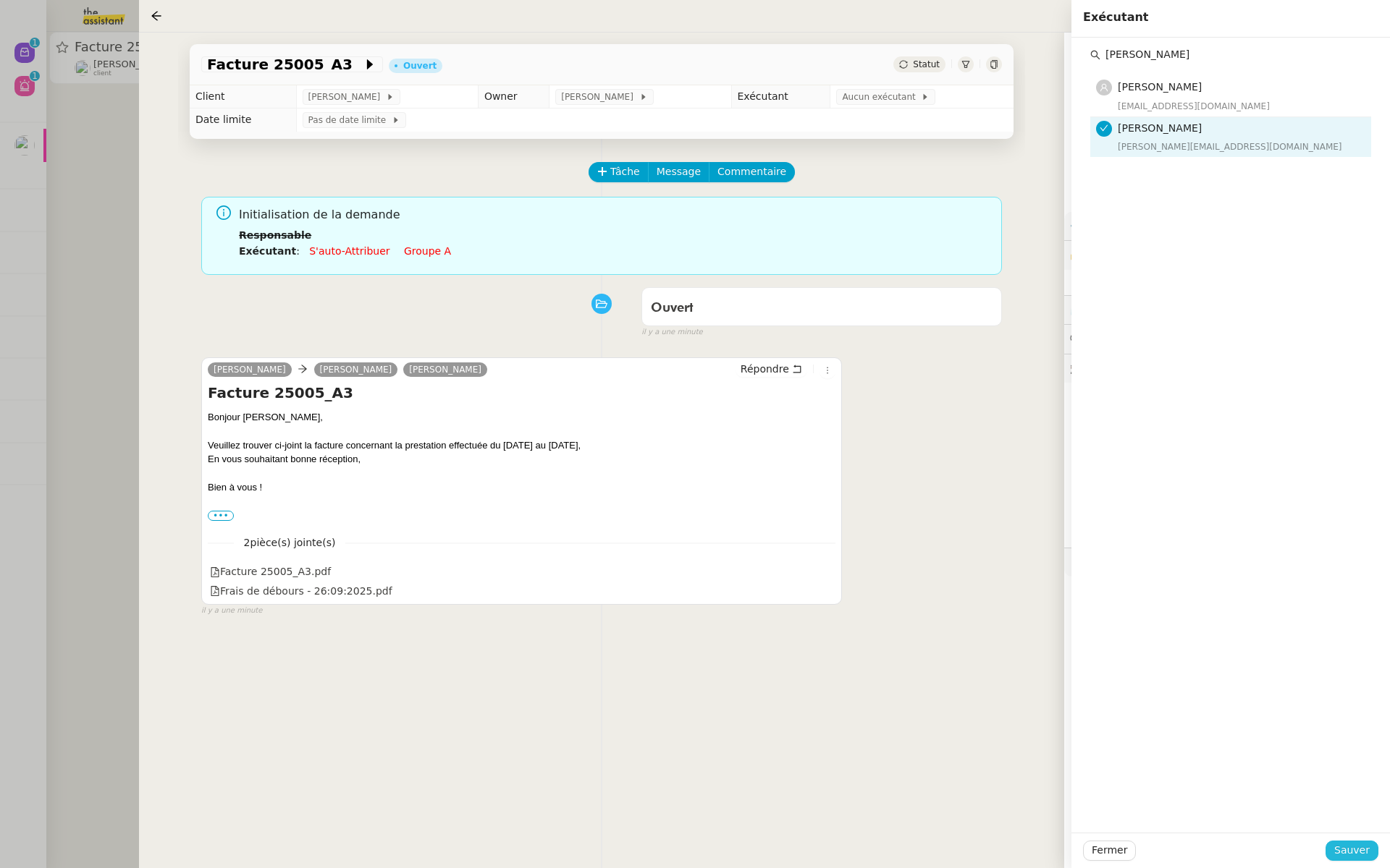
click at [1347, 854] on span "Sauver" at bounding box center [1351, 850] width 36 height 17
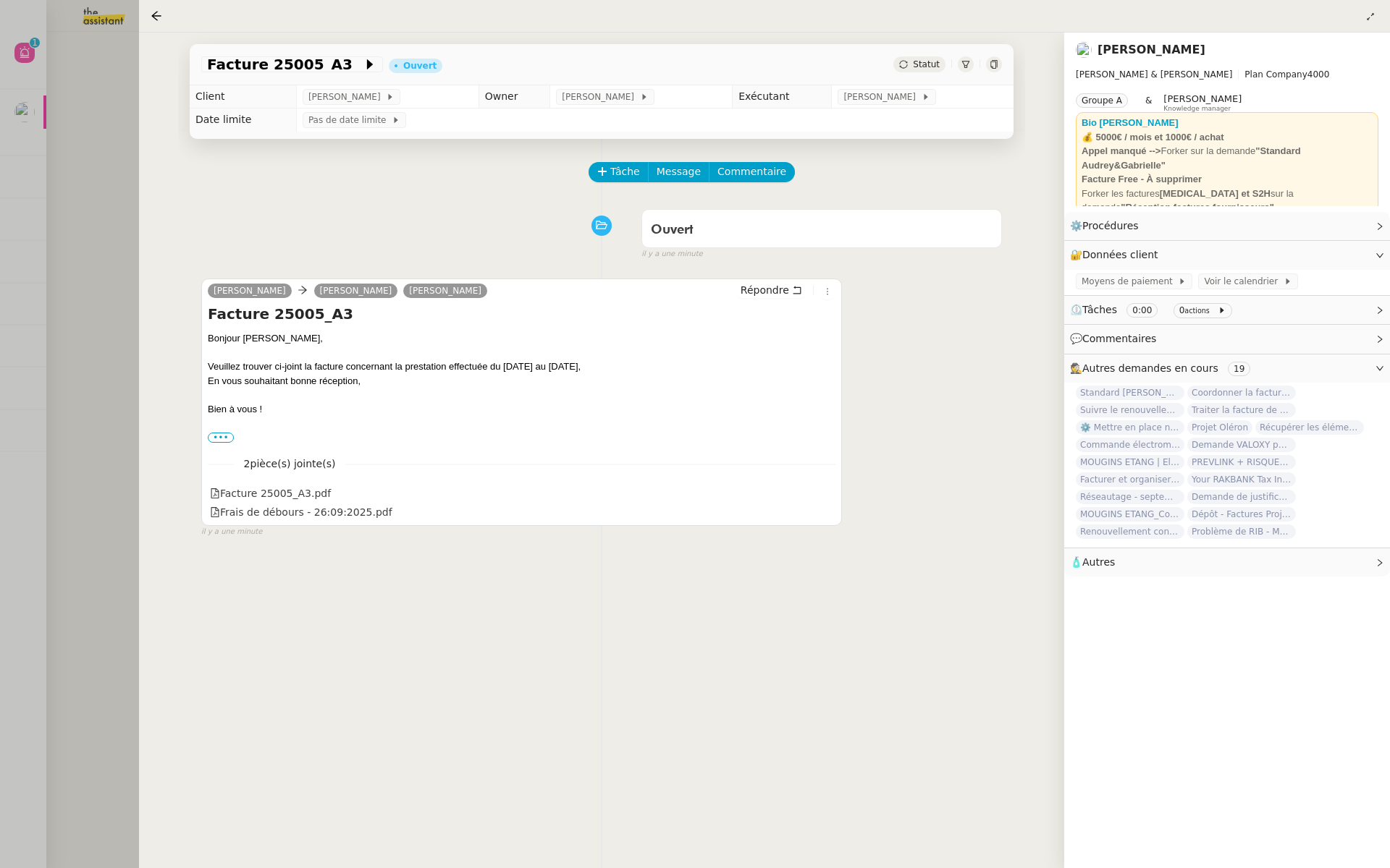
click at [85, 134] on div at bounding box center [695, 434] width 1390 height 868
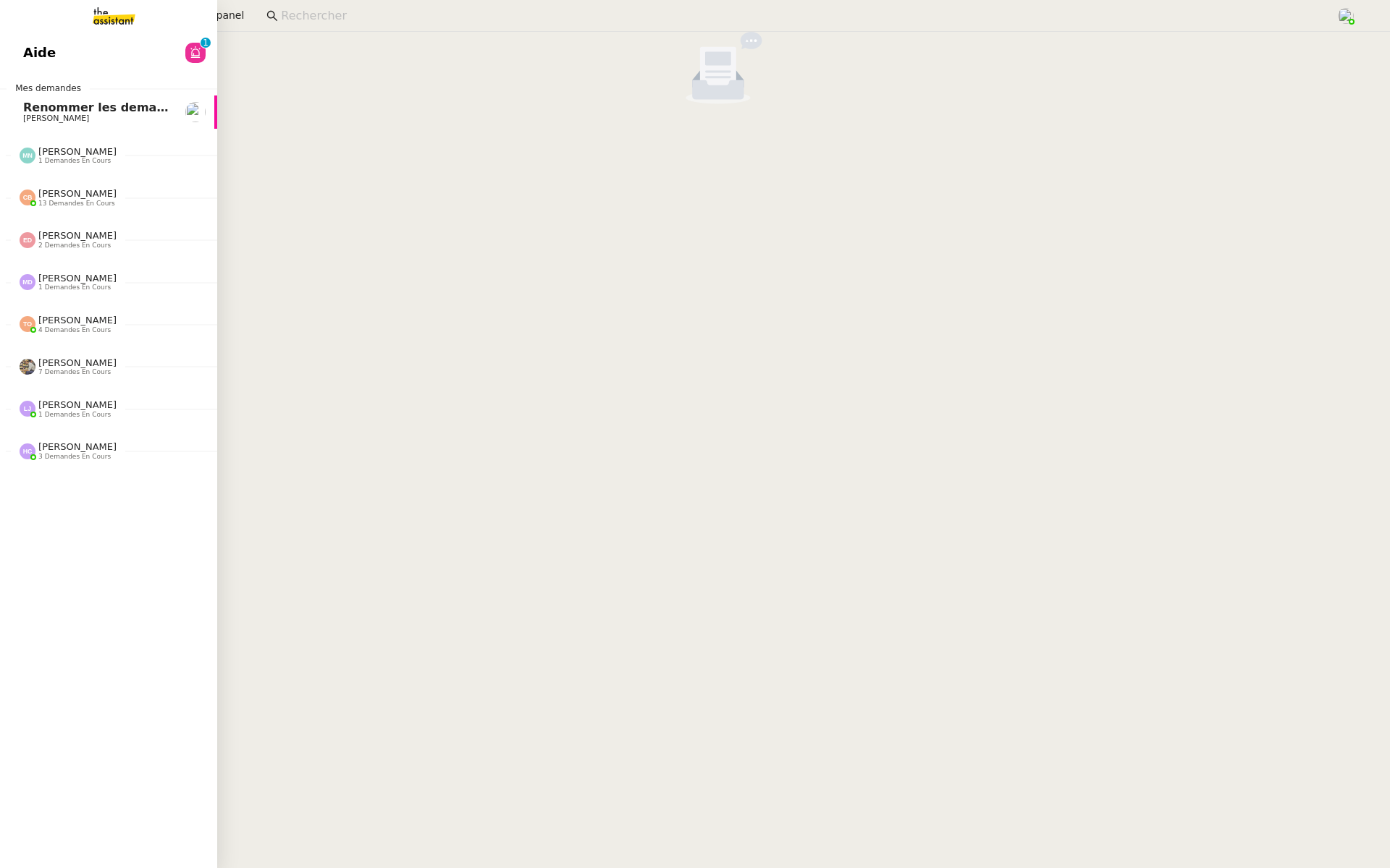
click at [19, 47] on link "Aide 0 1 2 3 4 5 6 7 8 9" at bounding box center [108, 53] width 217 height 33
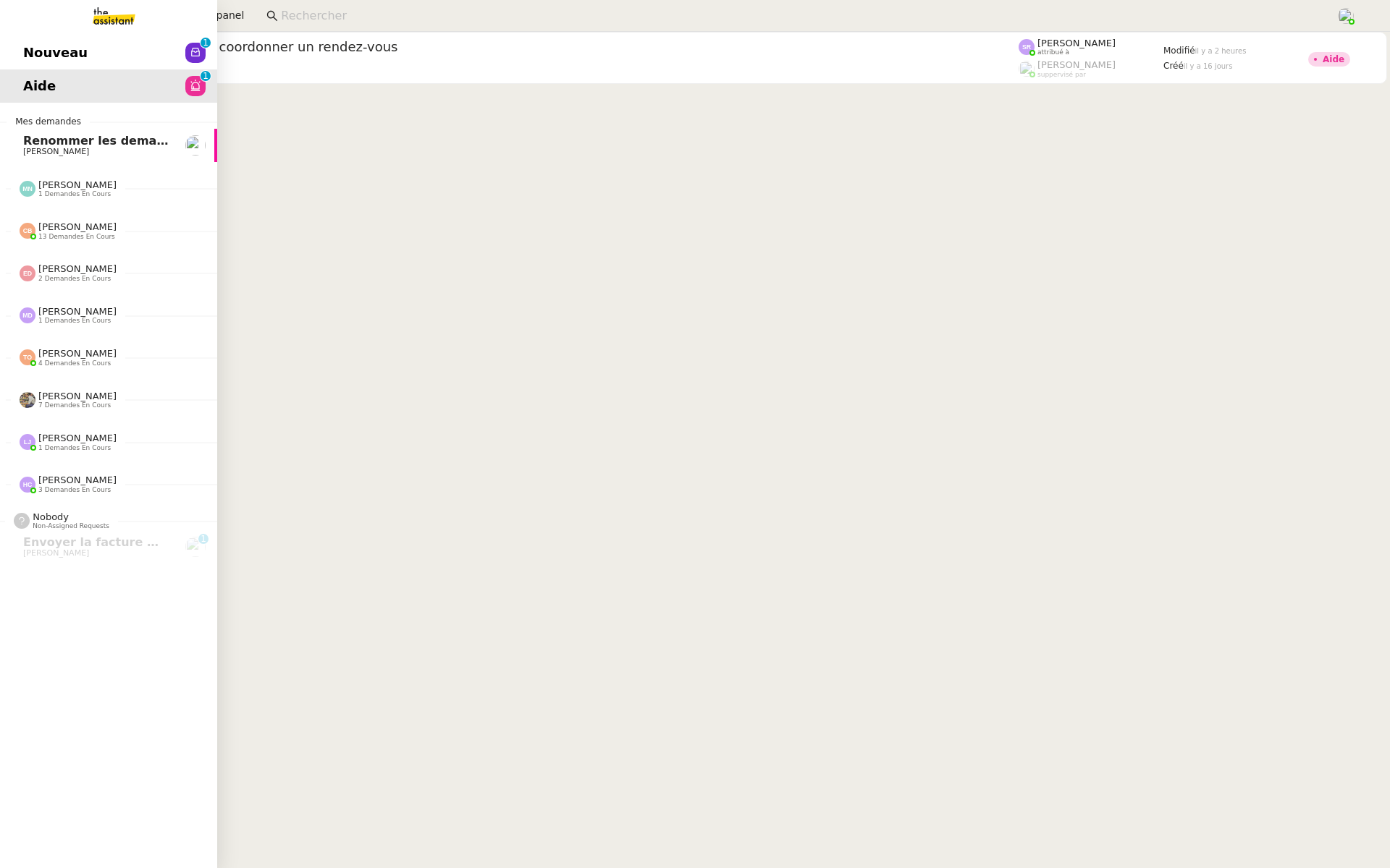
click at [64, 63] on link "Nouveau 0 1 2 3 4 5 6 7 8 9" at bounding box center [108, 53] width 217 height 33
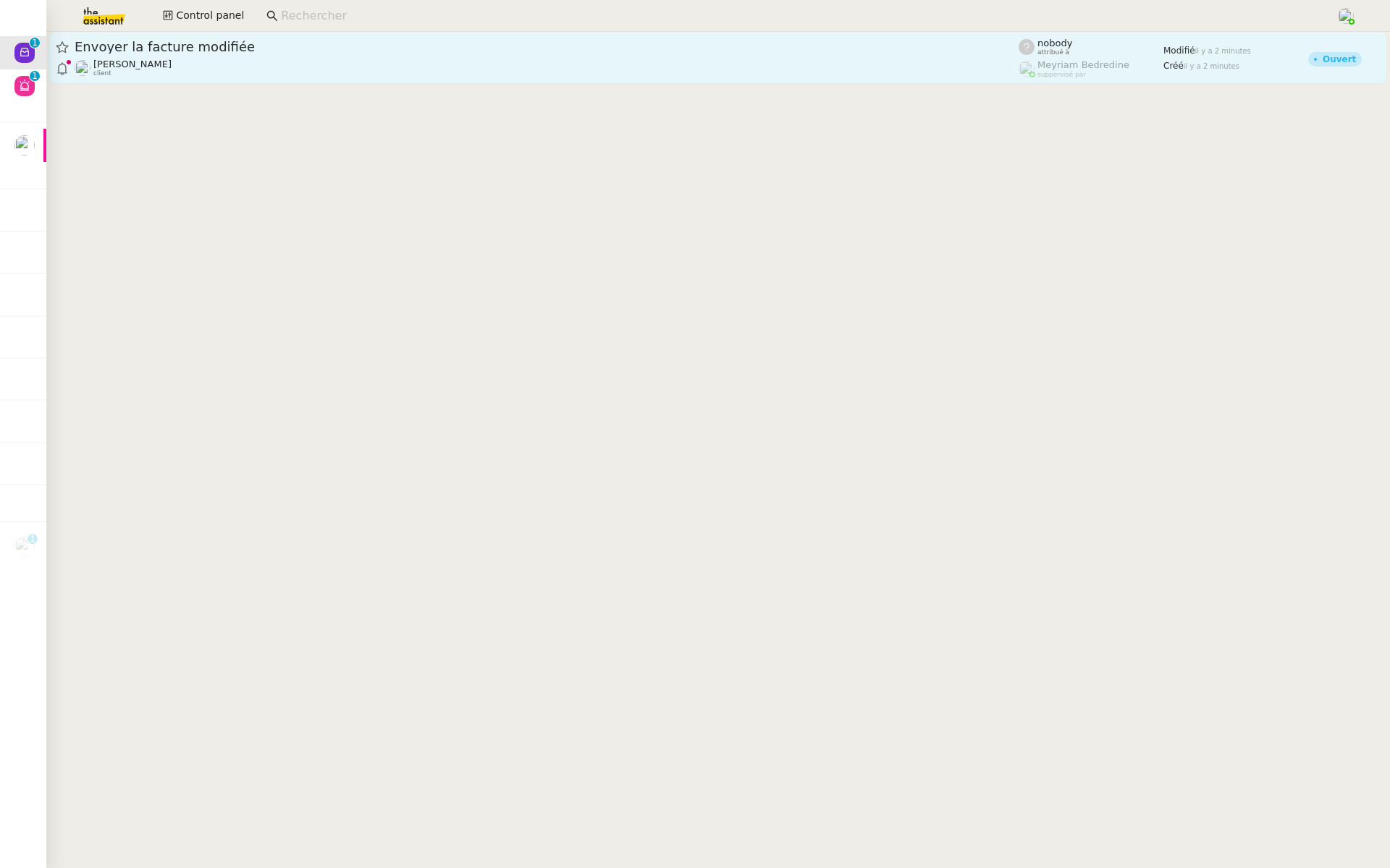
click at [312, 74] on div "Mathilde Borel client" at bounding box center [546, 68] width 944 height 19
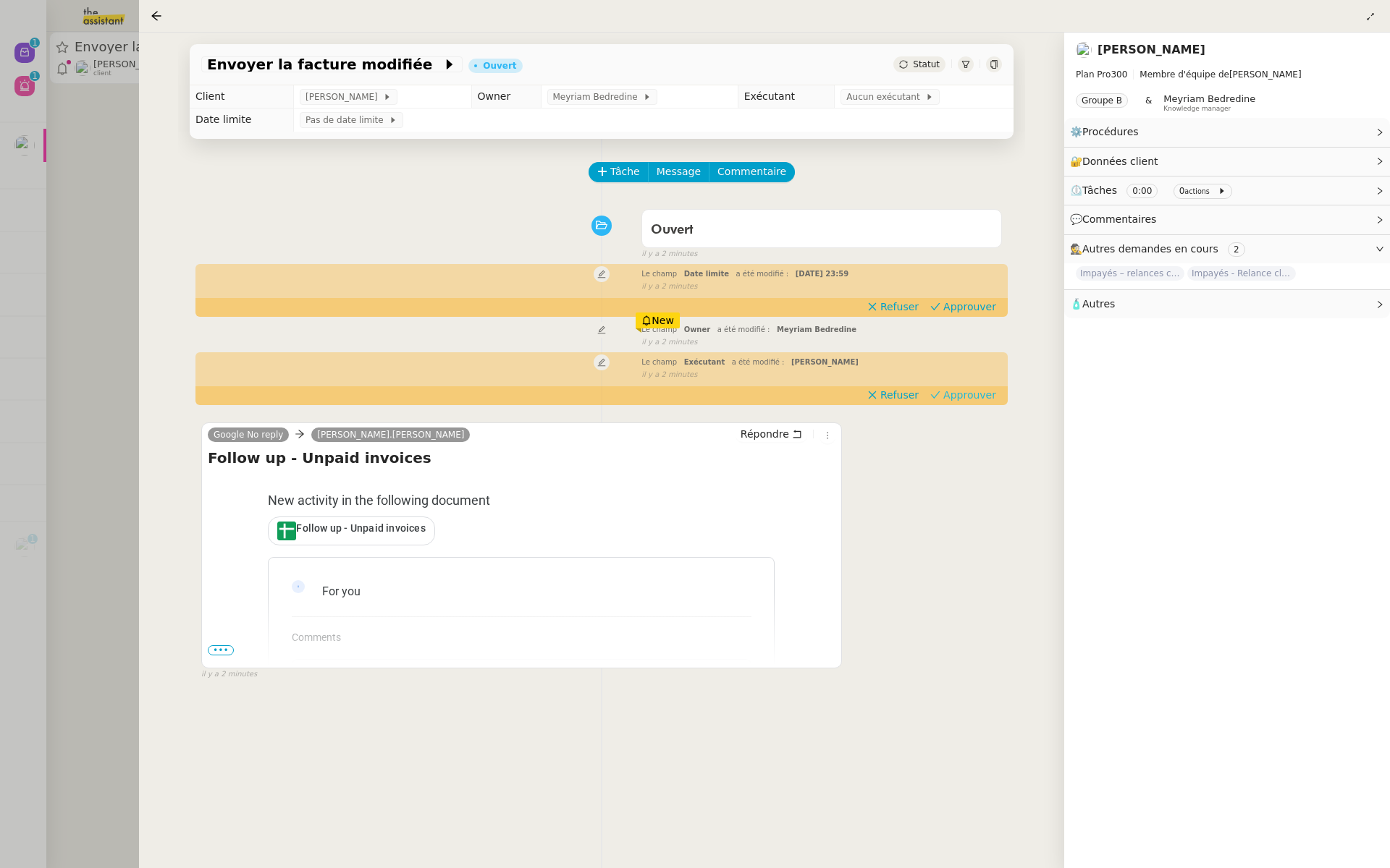
click at [976, 395] on span "Approuver" at bounding box center [969, 395] width 53 height 14
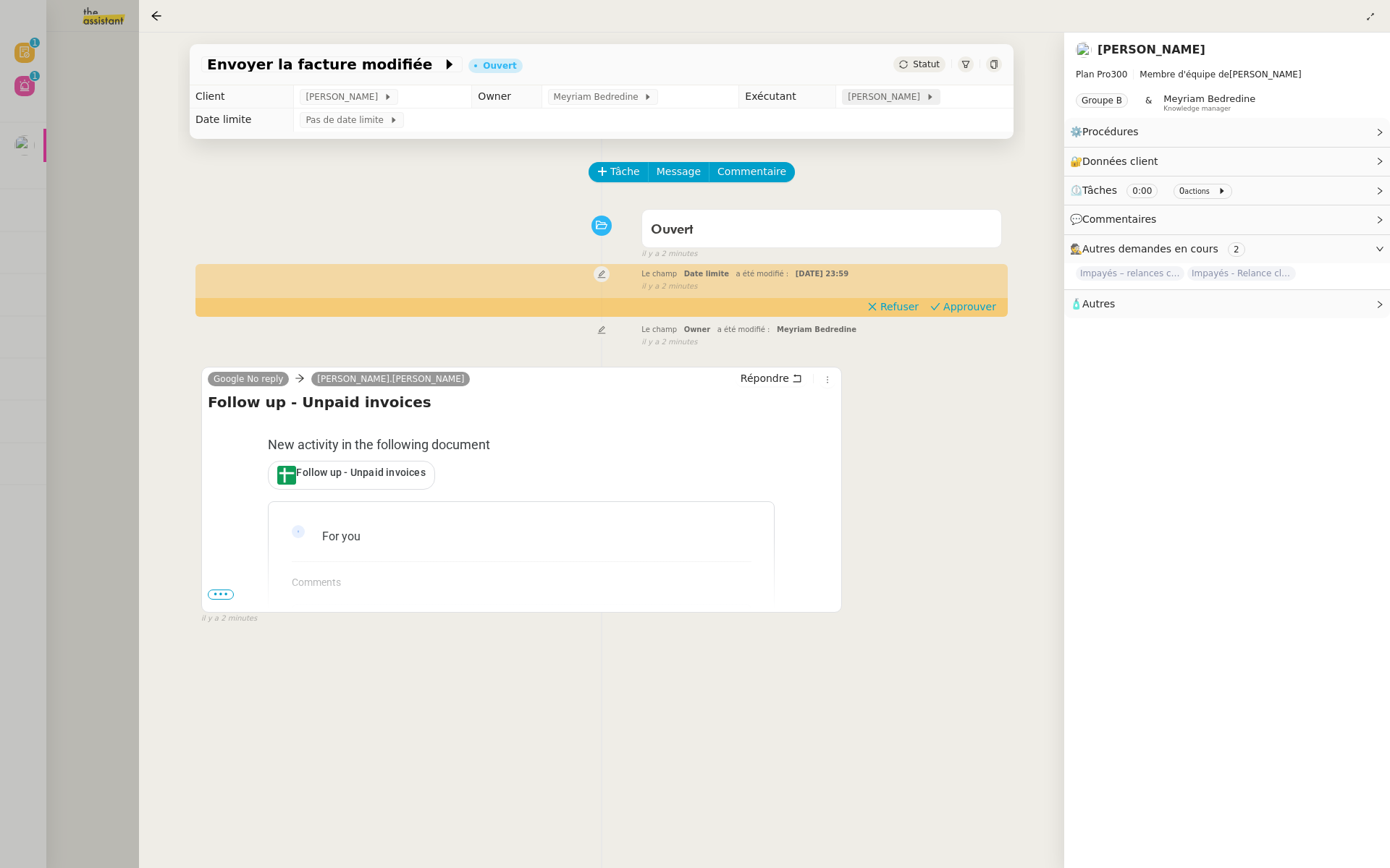
click at [886, 102] on span "[PERSON_NAME]" at bounding box center [886, 96] width 77 height 14
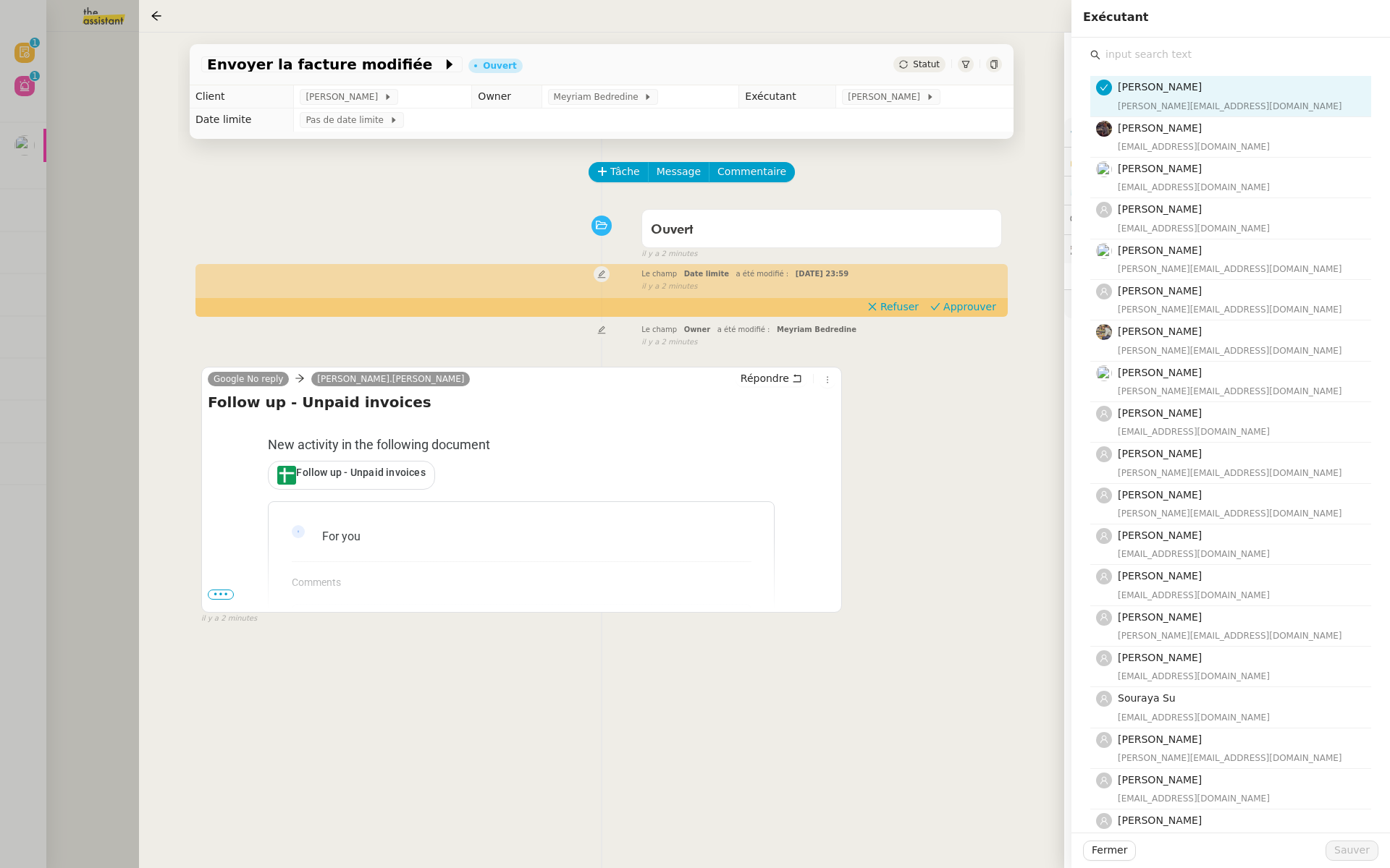
click at [1143, 61] on input "text" at bounding box center [1235, 54] width 271 height 20
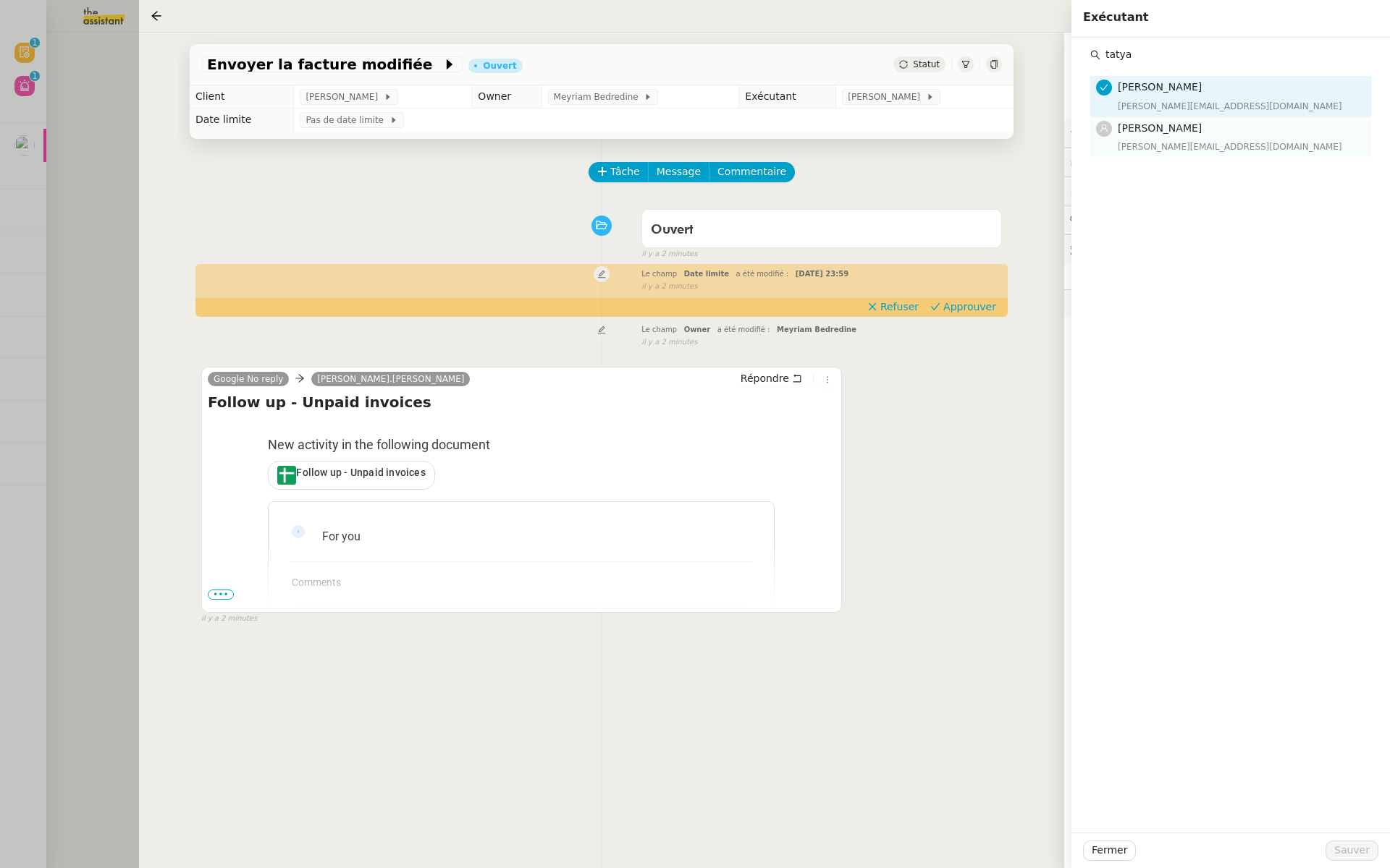
type input "tatya"
click at [1141, 131] on span "[PERSON_NAME]" at bounding box center [1159, 128] width 84 height 11
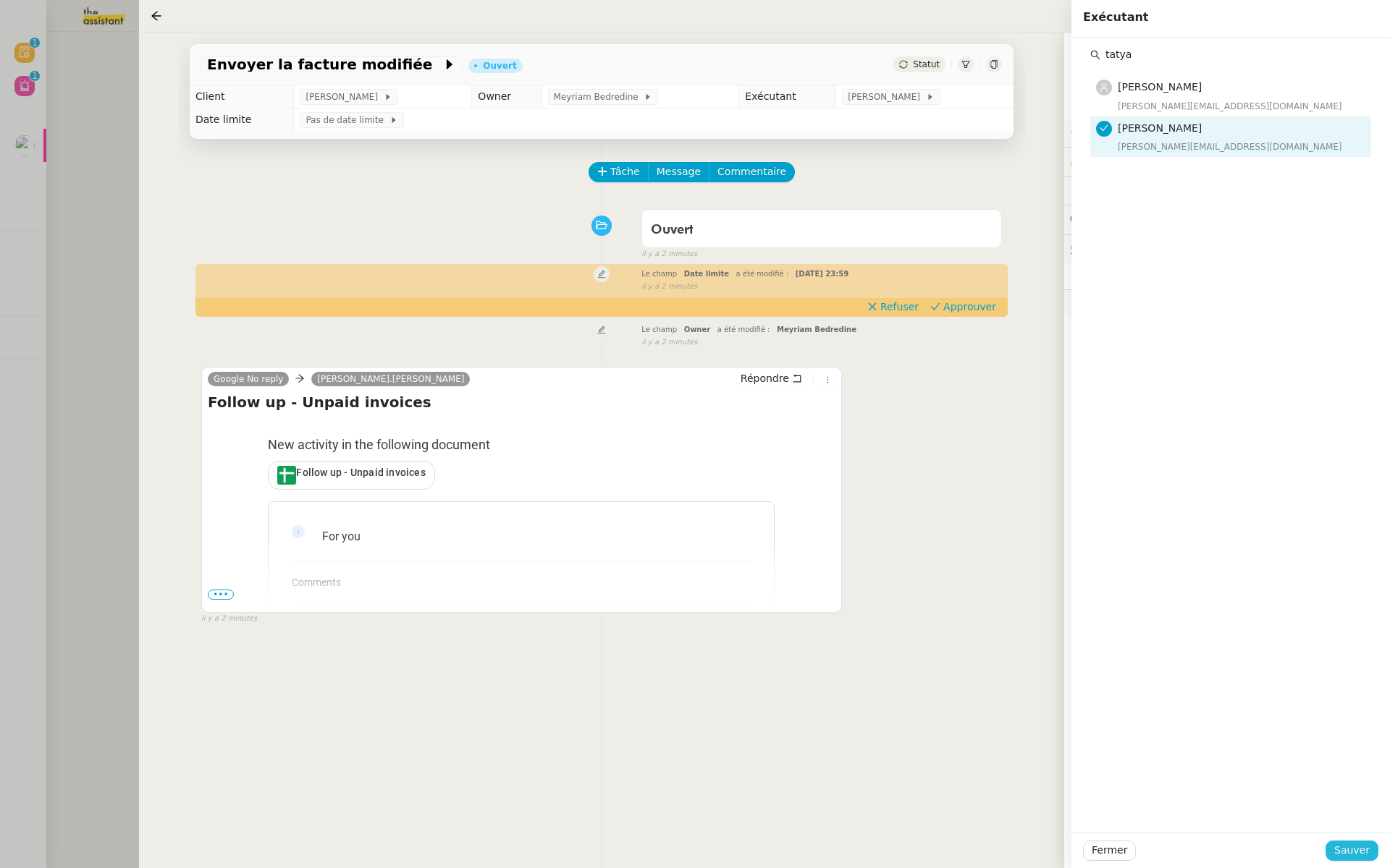
click at [1343, 845] on span "Sauver" at bounding box center [1351, 850] width 36 height 17
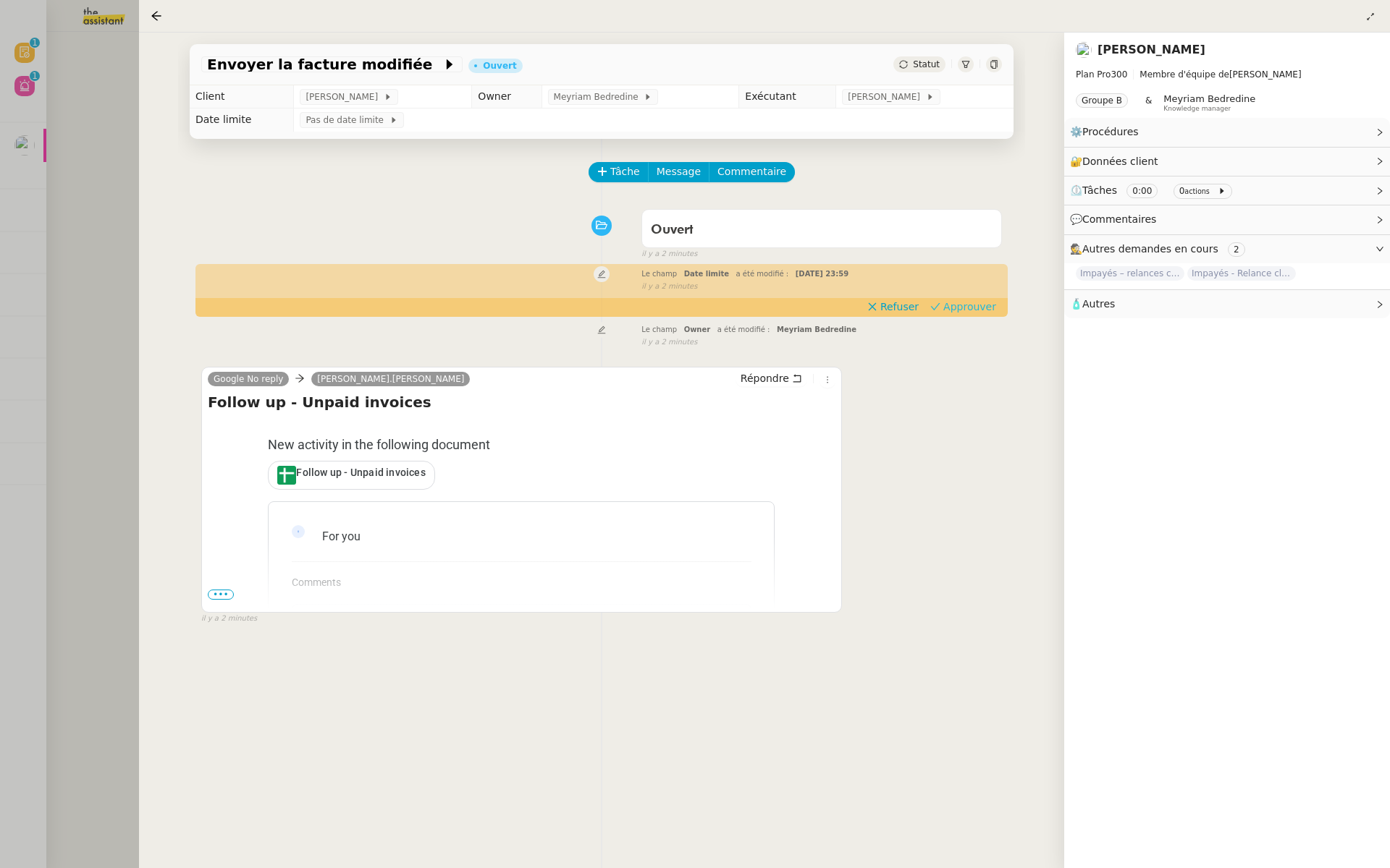
click at [969, 310] on span "Approuver" at bounding box center [969, 306] width 53 height 14
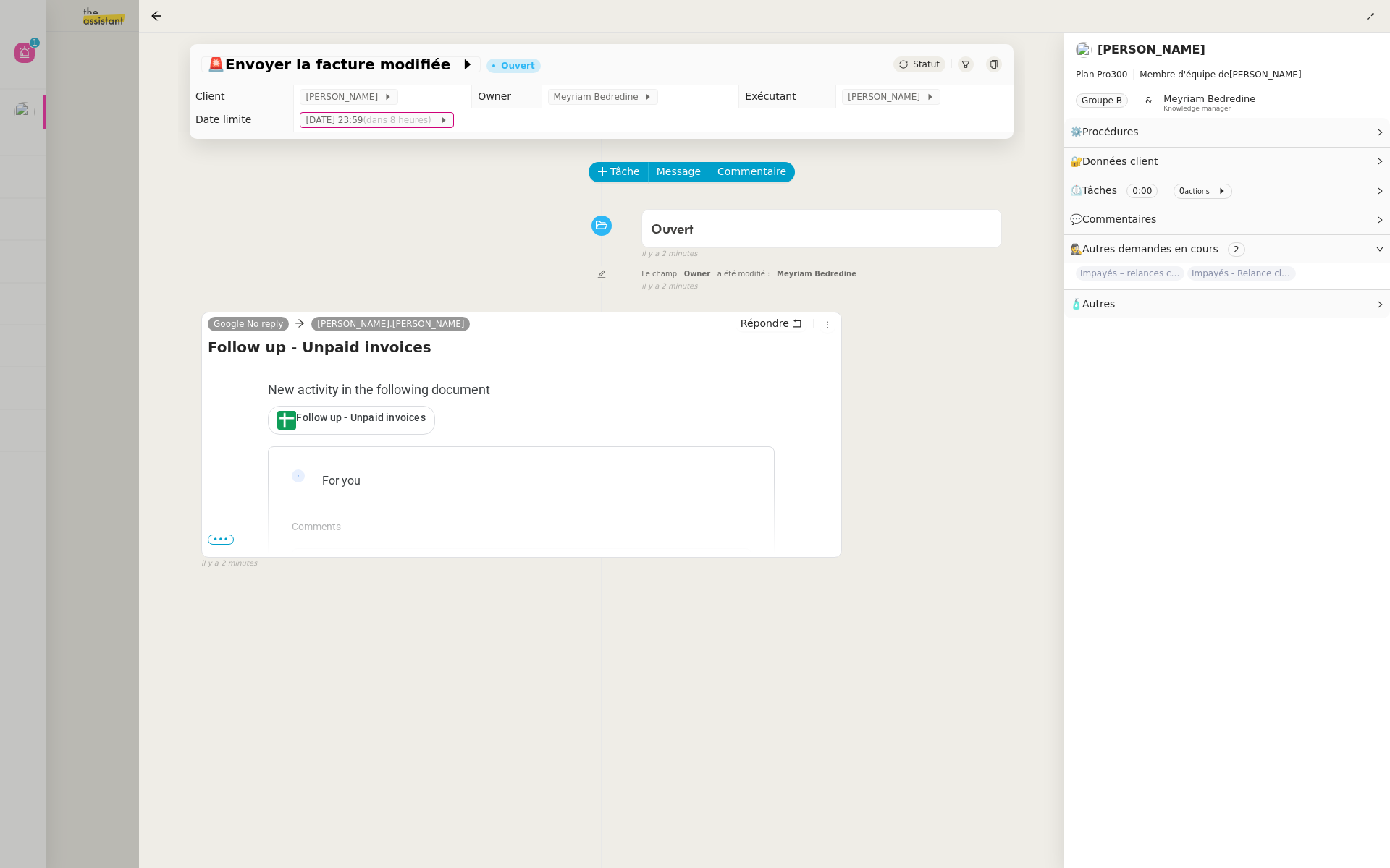
click at [47, 308] on div at bounding box center [695, 434] width 1390 height 868
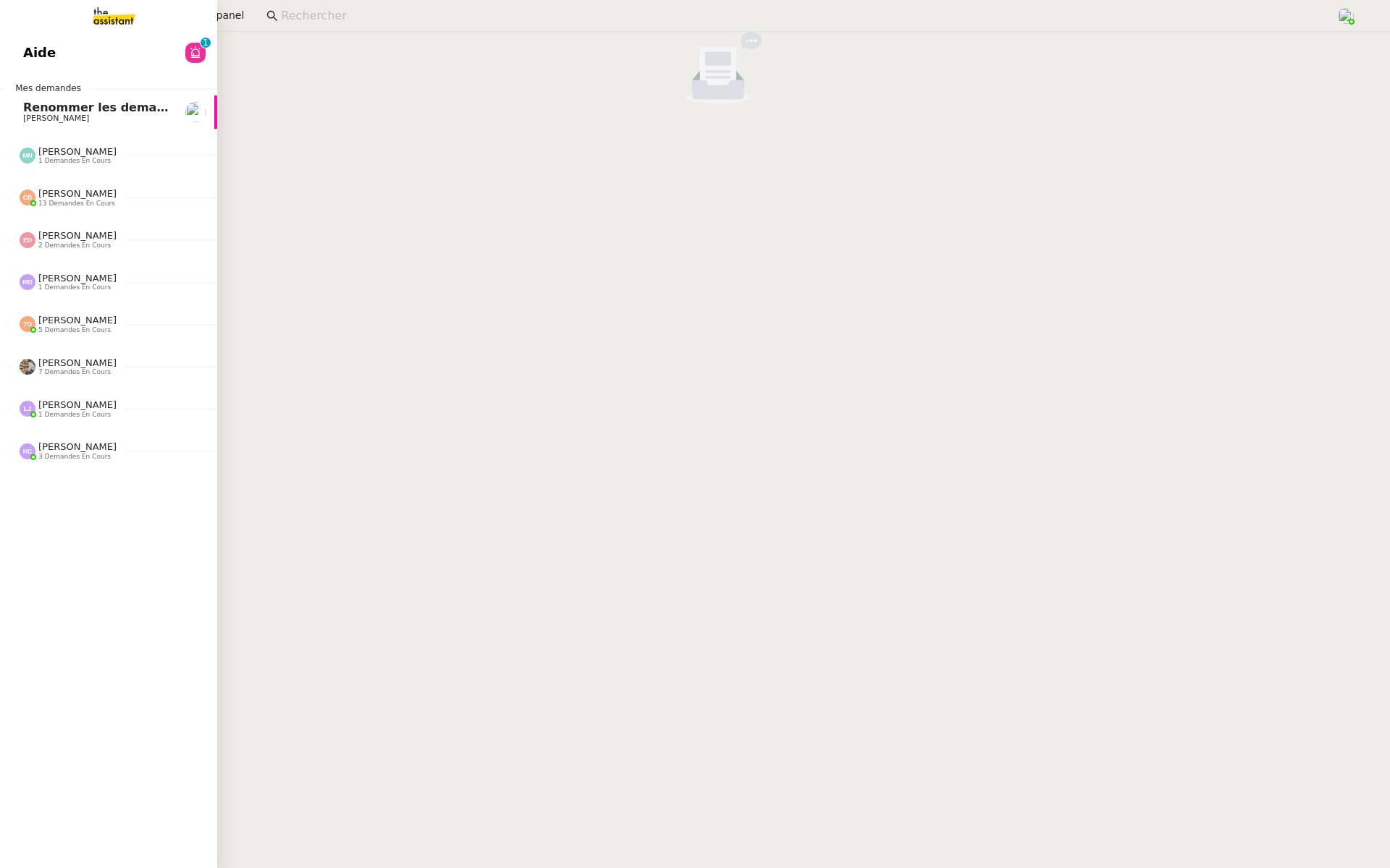
click at [32, 42] on span "Aide" at bounding box center [39, 53] width 33 height 22
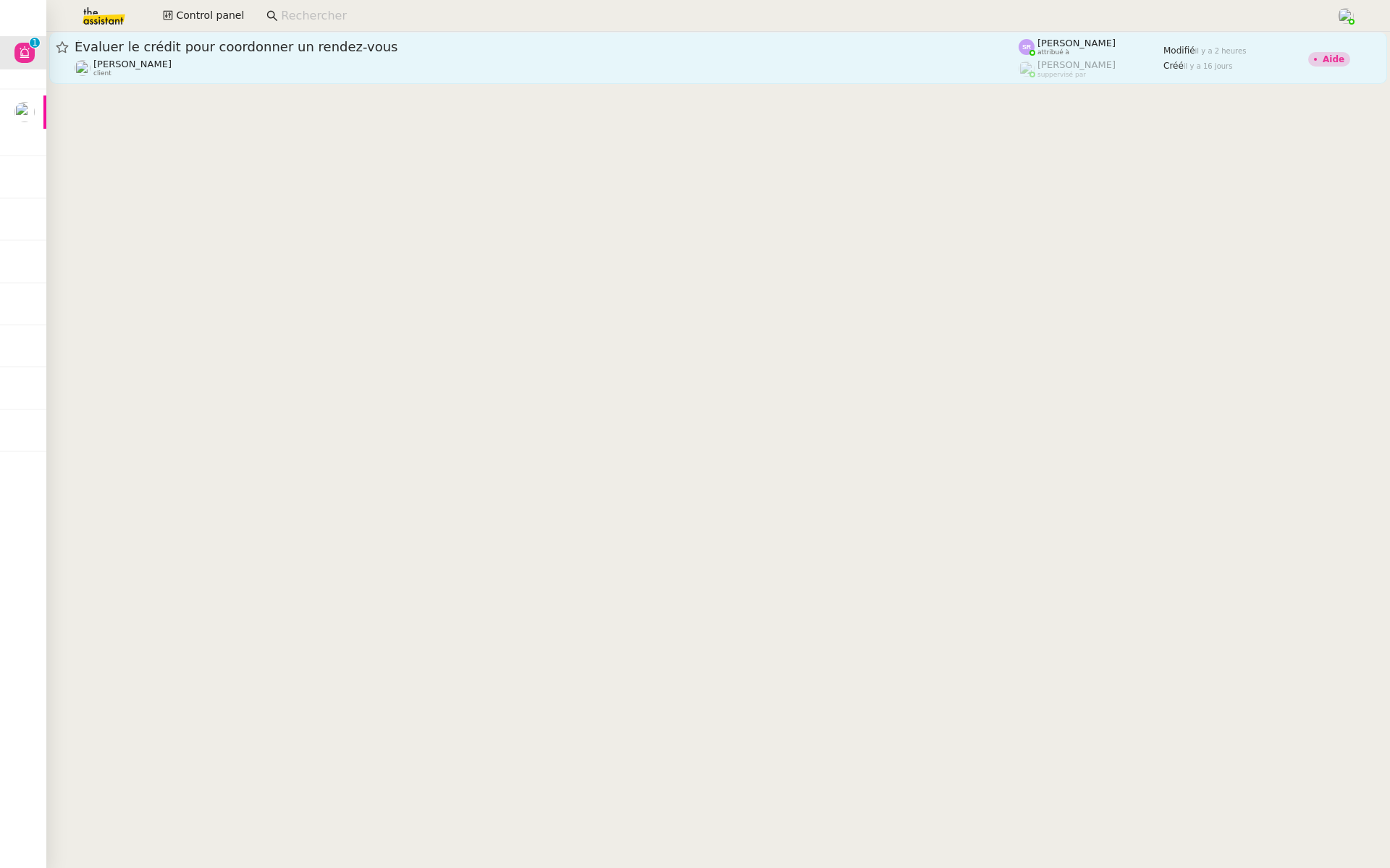
click at [264, 55] on div "Évaluer le crédit pour coordonner un rendez-vous Maurice N'Diaye client" at bounding box center [546, 58] width 944 height 39
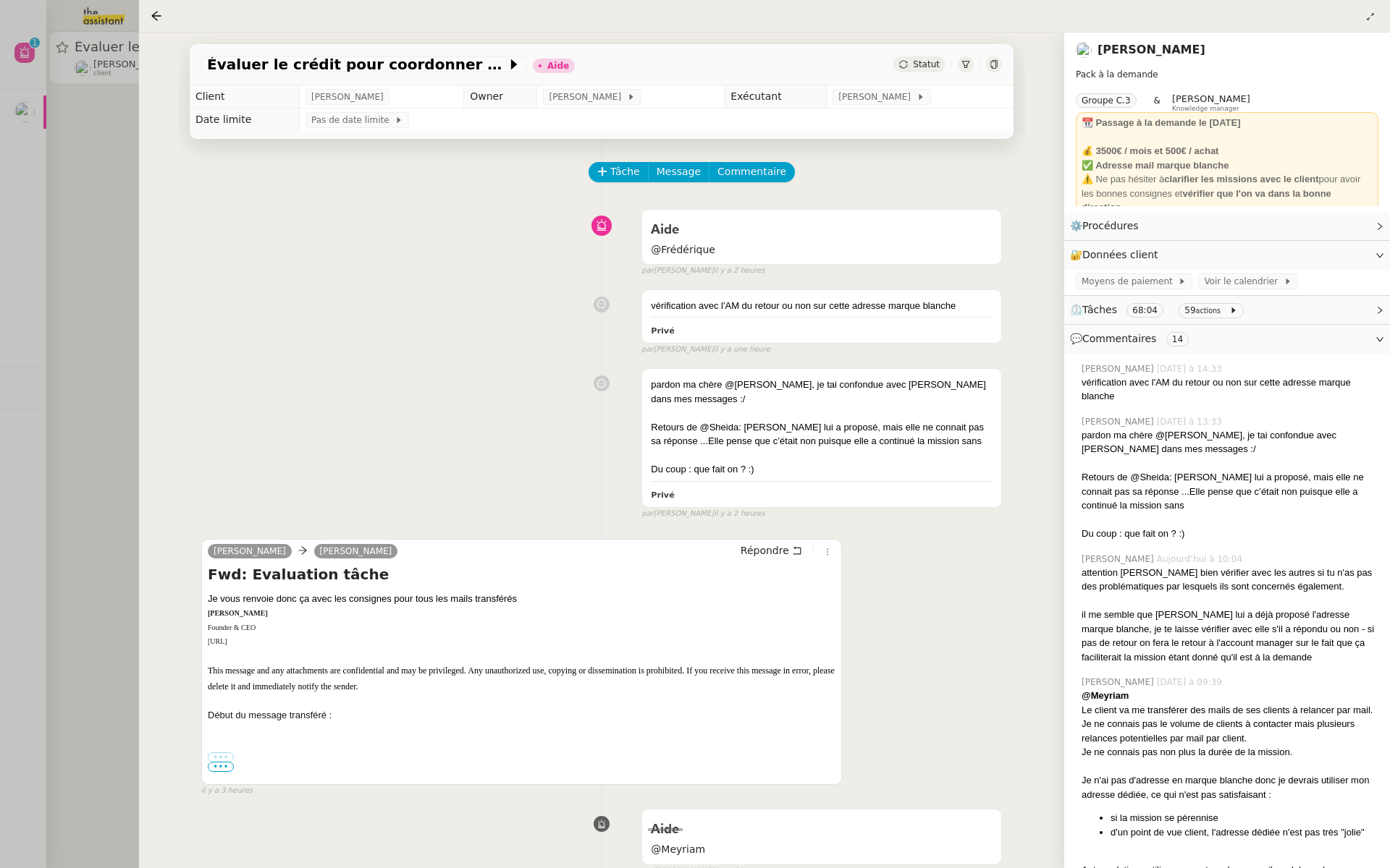
click at [80, 321] on div at bounding box center [695, 434] width 1390 height 868
